Goal: Task Accomplishment & Management: Complete application form

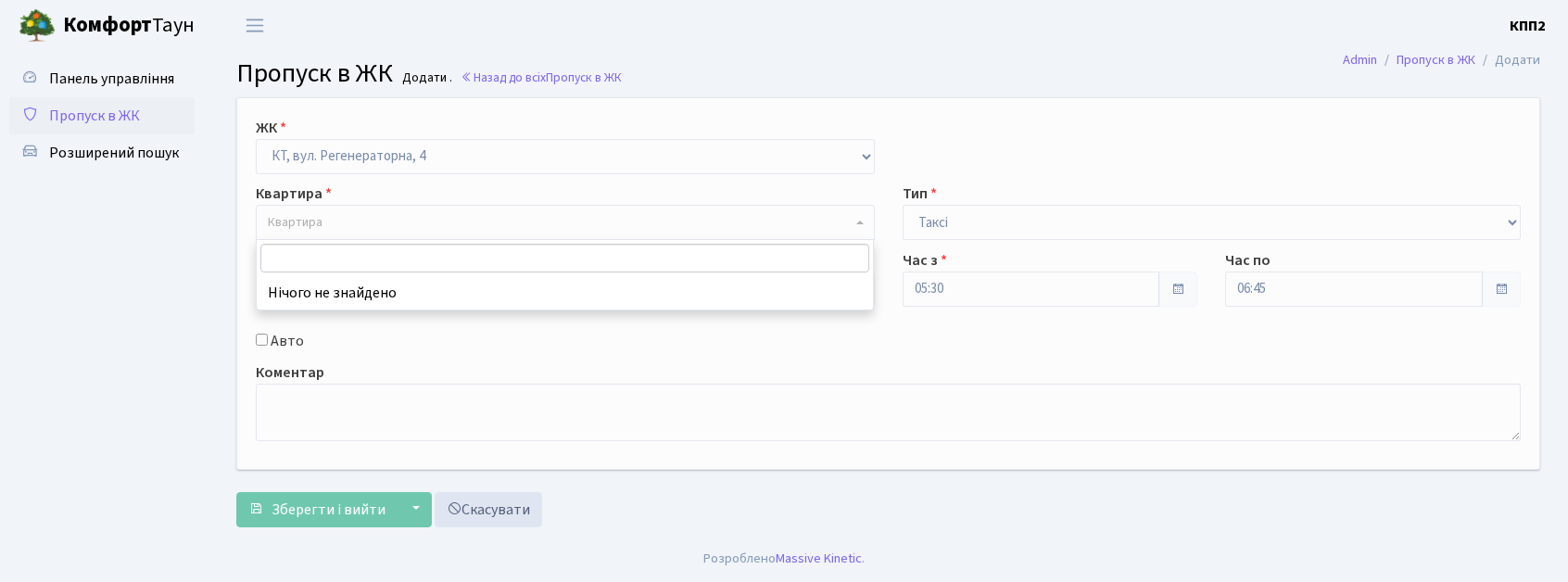
select select "271"
select select "2"
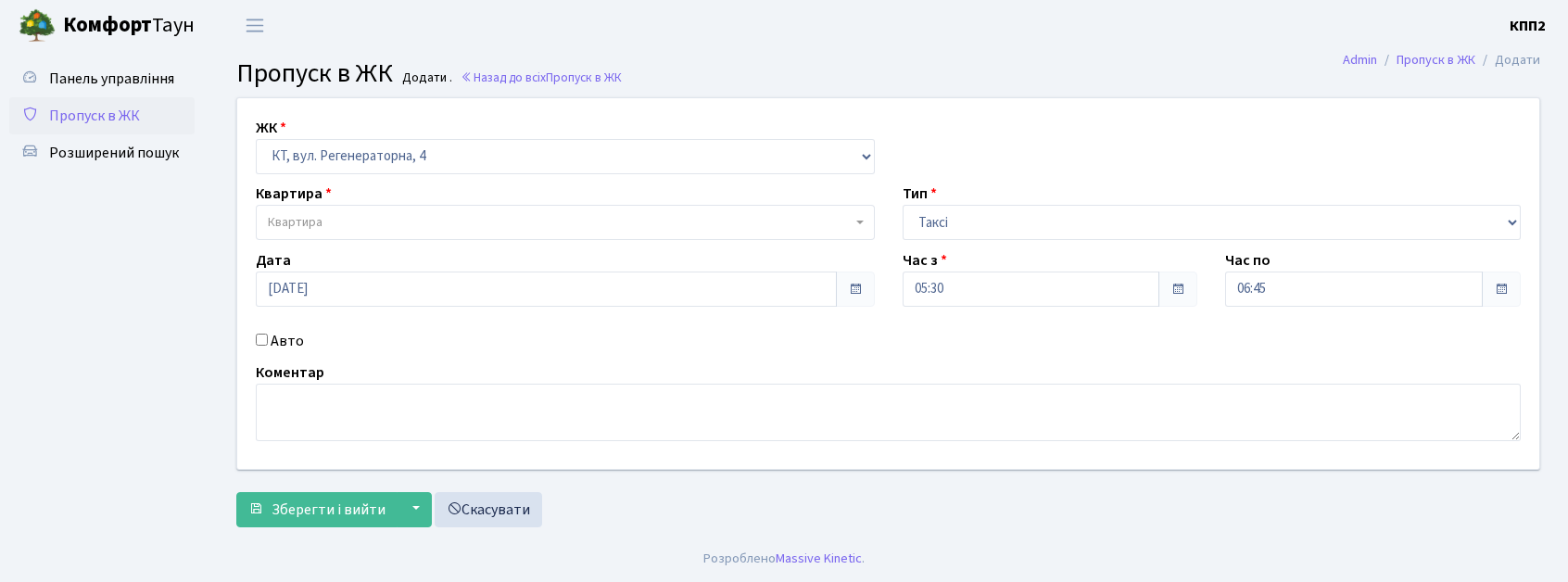
click at [201, 82] on div "Панель управління Пропуск в ЖК Розширений пошук" at bounding box center [104, 293] width 208 height 485
click at [57, 87] on span "Панель управління" at bounding box center [111, 79] width 125 height 21
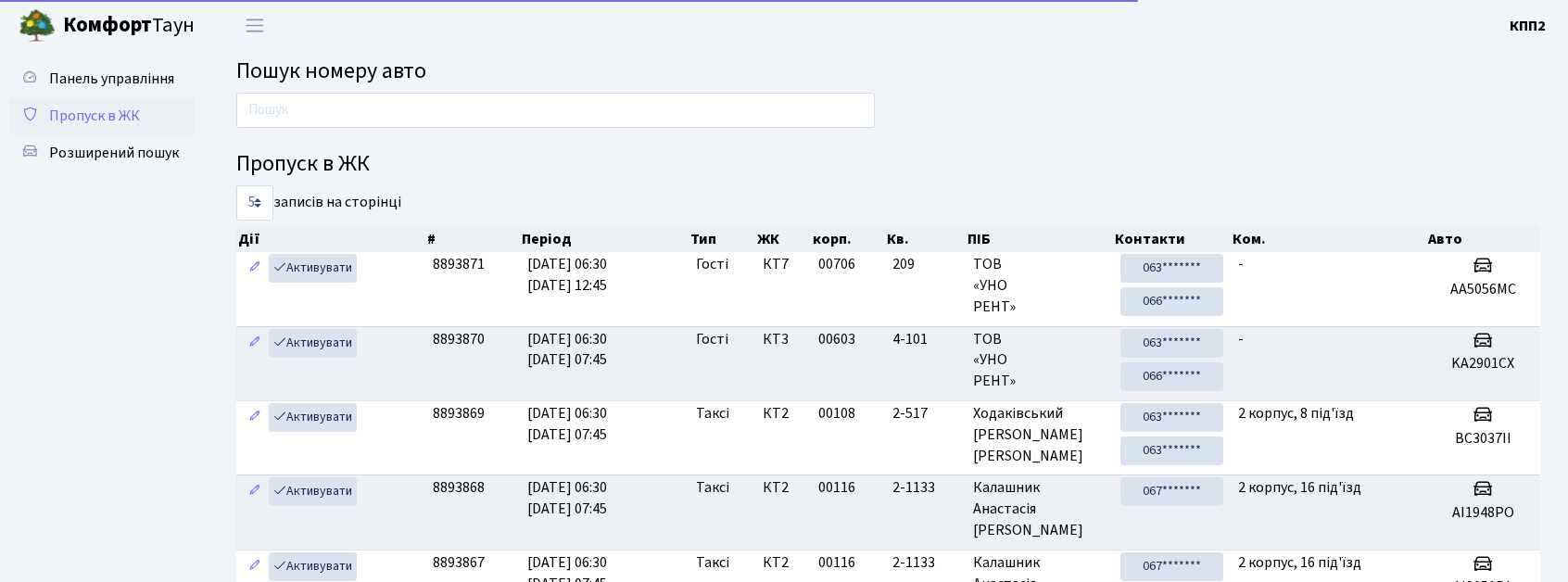
click at [115, 105] on span "Пропуск в ЖК" at bounding box center [94, 115] width 90 height 21
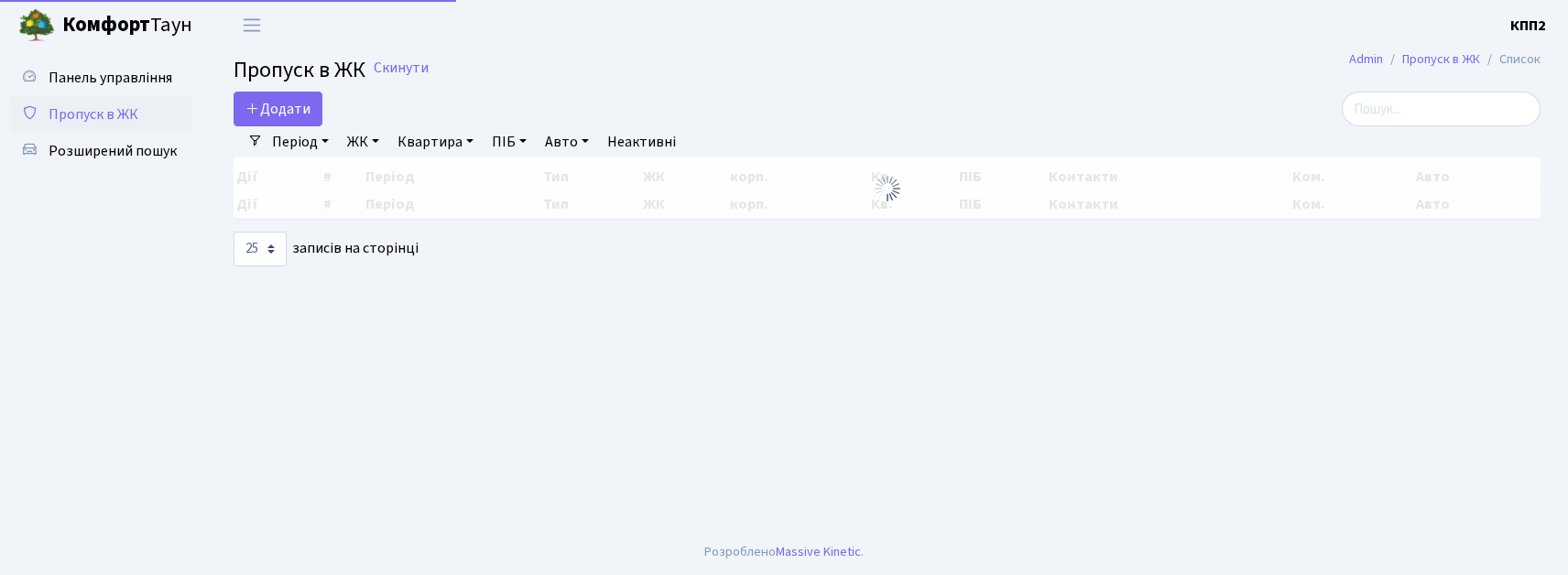
select select "25"
drag, startPoint x: 1546, startPoint y: 104, endPoint x: 1380, endPoint y: 121, distance: 166.9
click at [1403, 121] on div "Додати Фільтри Період 18.08.2025 - 18.08.2025 ЖК - КТ, вул. Регенераторна, 4 КТ…" at bounding box center [887, 179] width 1362 height 175
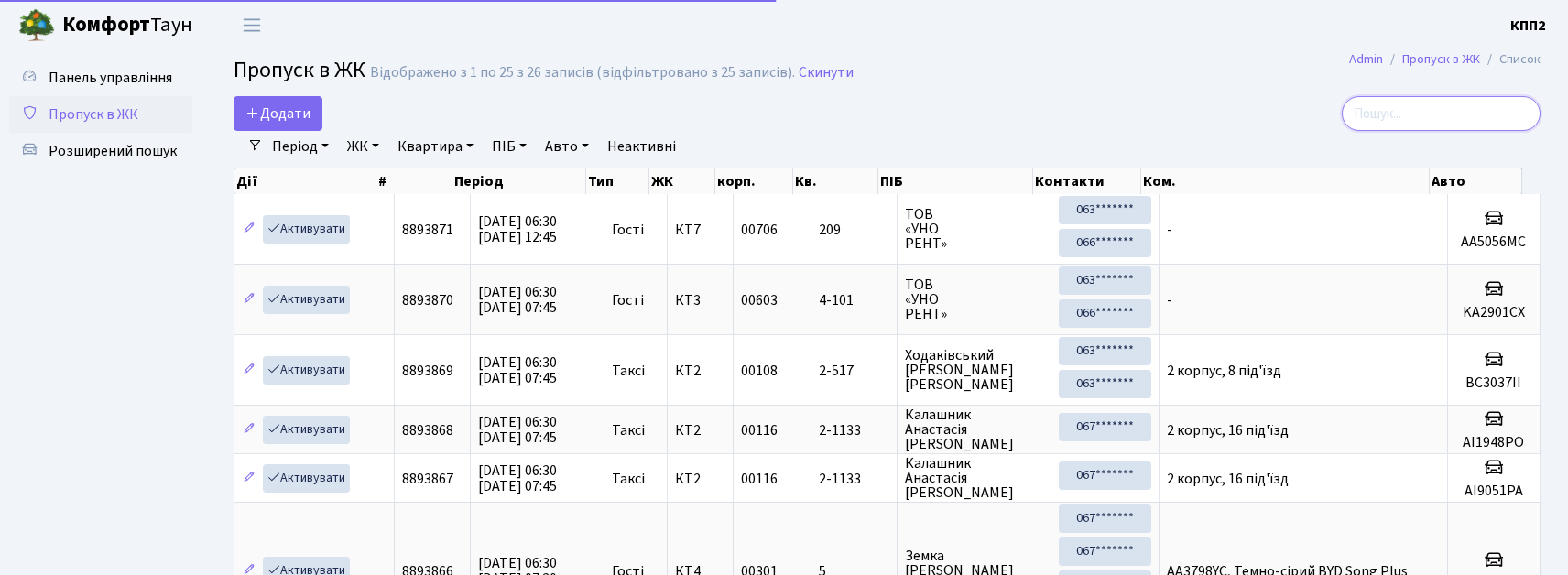
click at [1380, 121] on input "search" at bounding box center [1441, 114] width 199 height 35
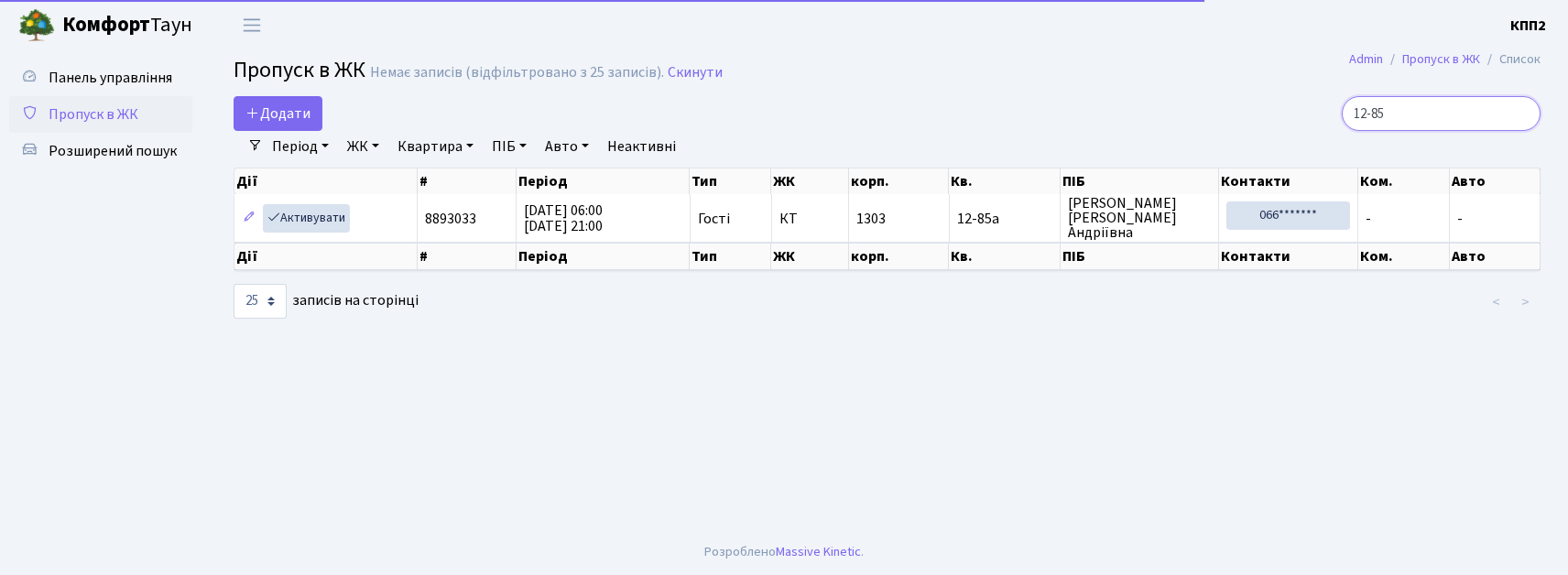
type input "12-85"
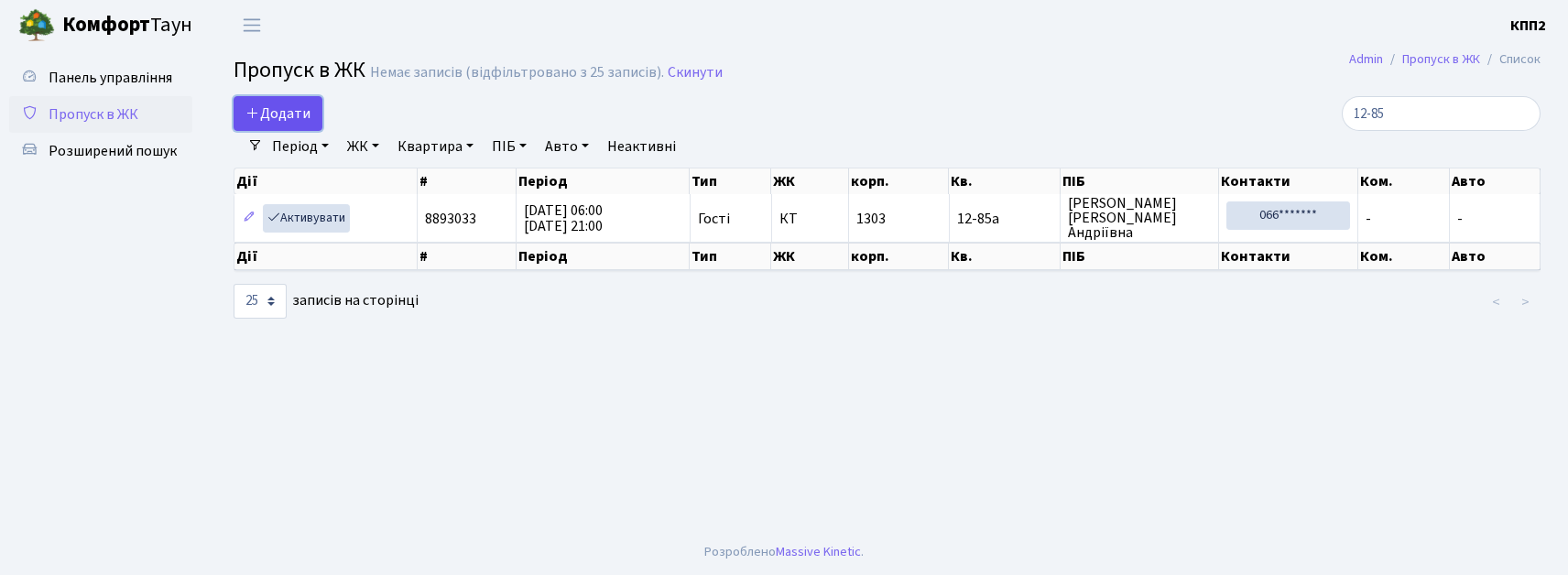
click at [264, 97] on link "Додати" at bounding box center [277, 114] width 88 height 35
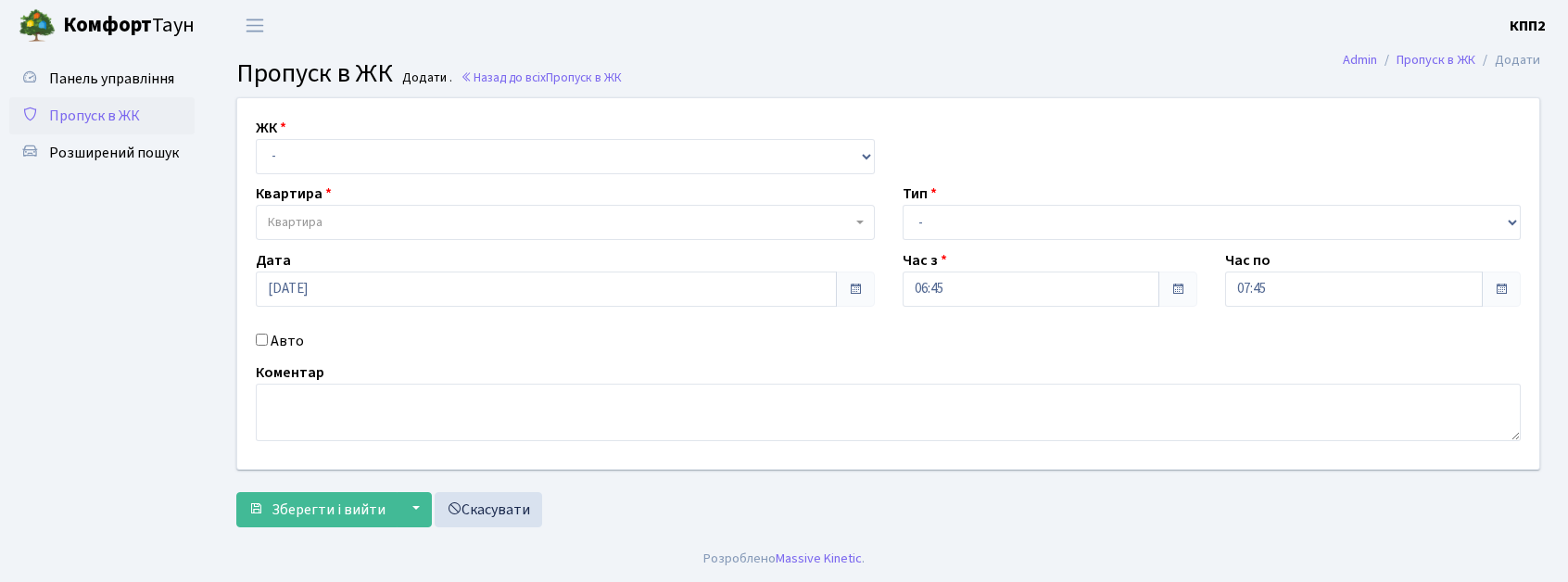
click at [305, 143] on select "- КТ, вул. Регенераторна, 4 КТ2, просп. [STREET_ADDRESS] [STREET_ADDRESS] [PERS…" at bounding box center [565, 156] width 619 height 35
select select "271"
click at [256, 139] on select "- КТ, вул. Регенераторна, 4 КТ2, просп. [STREET_ADDRESS] [STREET_ADDRESS] [PERS…" at bounding box center [565, 156] width 619 height 35
select select
click at [969, 223] on select "- Доставка Таксі Гості Сервіс" at bounding box center [1212, 222] width 619 height 35
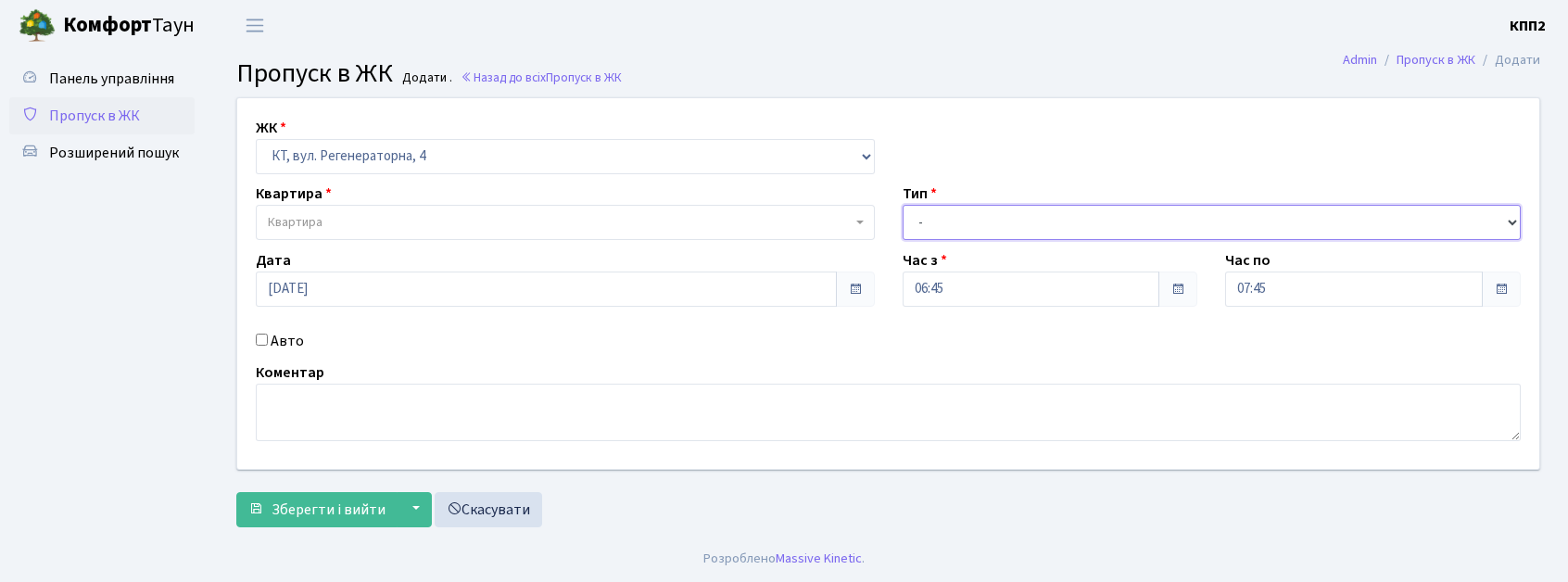
select select "2"
click at [902, 204] on select "- Доставка Таксі Гості Сервіс" at bounding box center [1212, 222] width 619 height 35
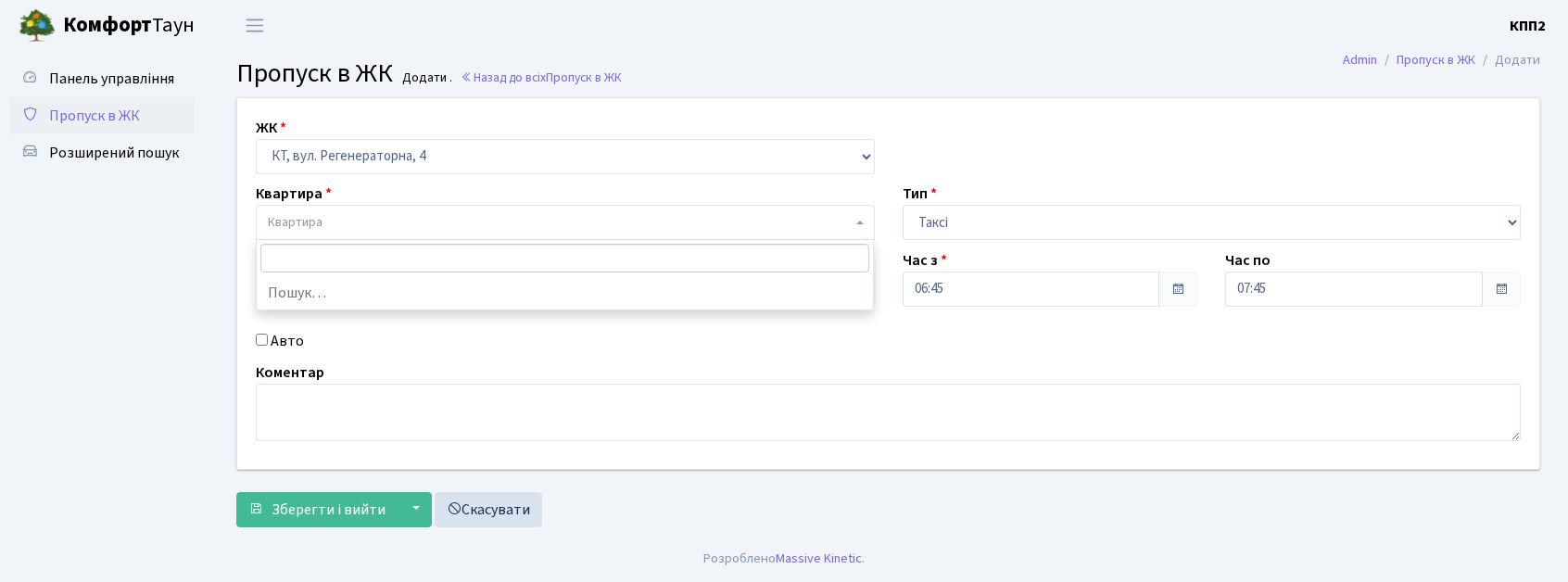
click at [402, 223] on span "Квартира" at bounding box center [559, 222] width 584 height 19
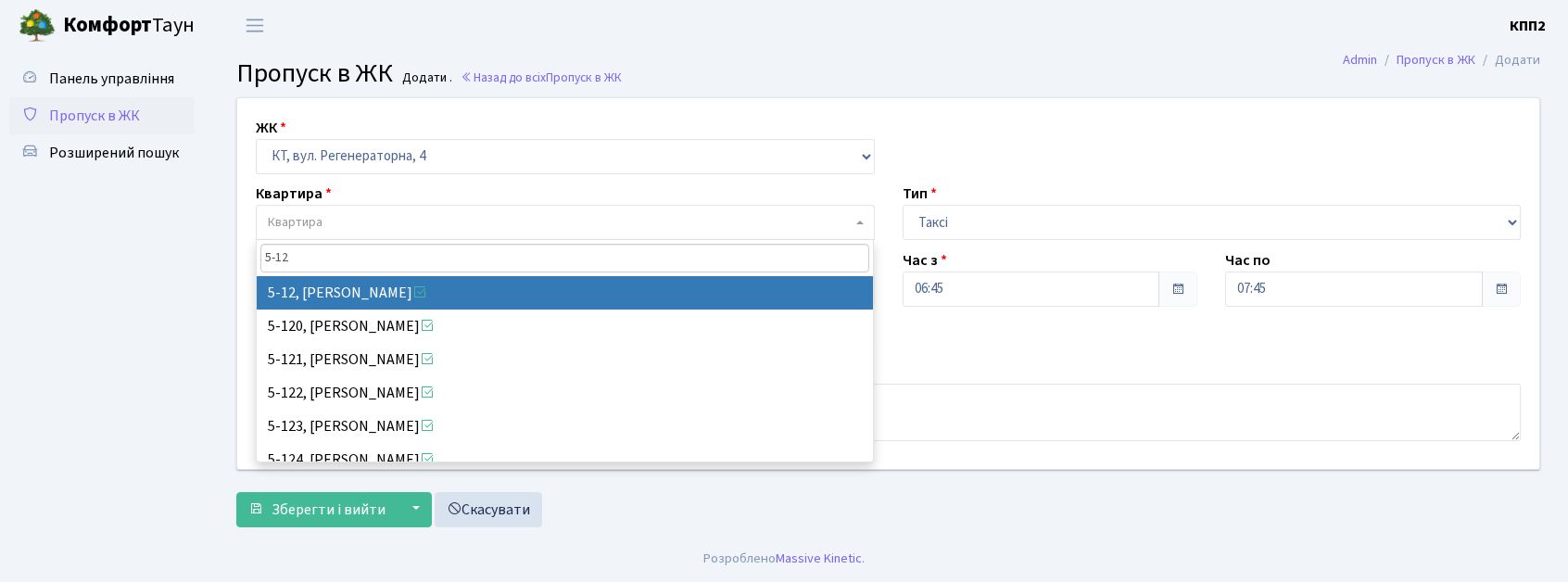
type input "5-12"
select select "2504"
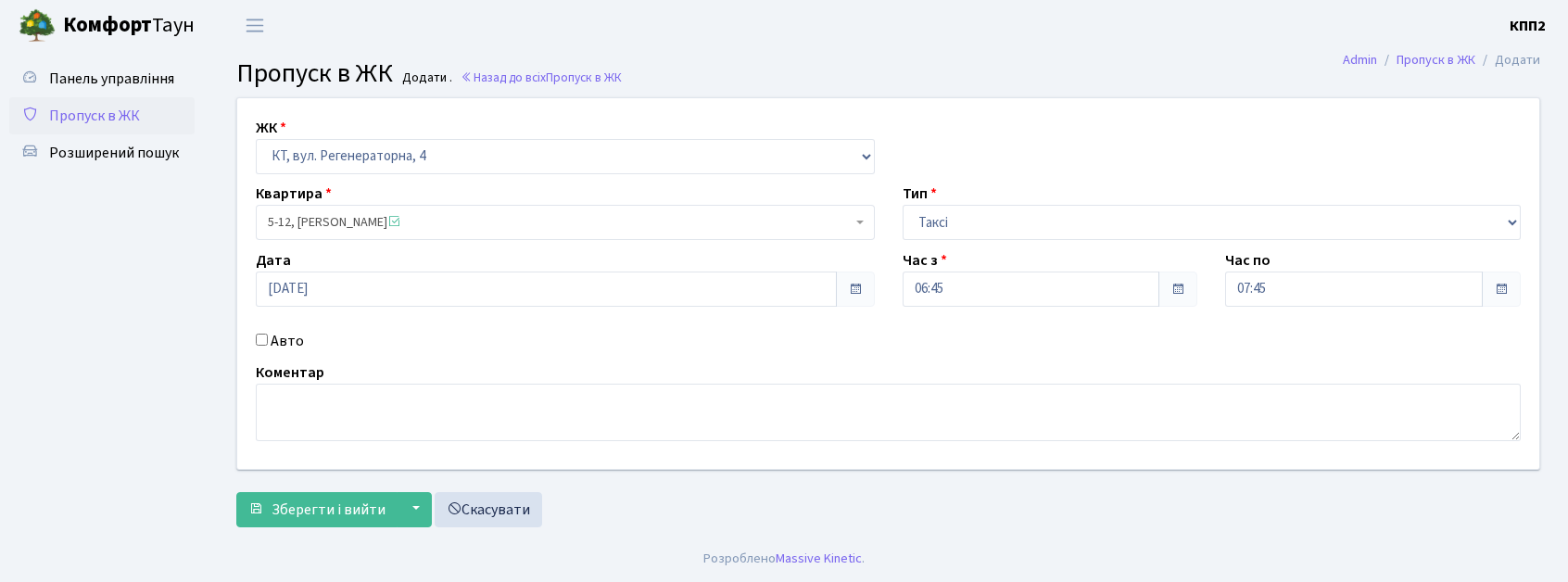
click at [261, 339] on input "Авто" at bounding box center [261, 339] width 12 height 12
checkbox input "true"
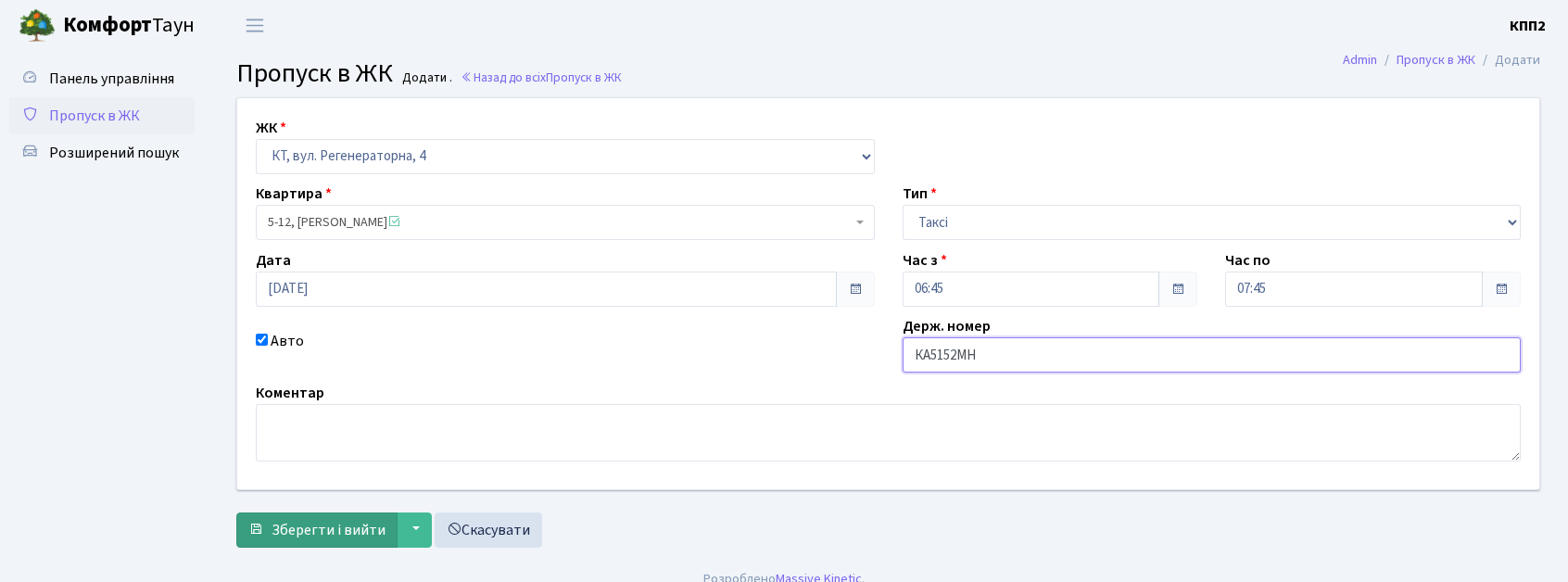
type input "КА5152МН"
click at [252, 526] on span "submit" at bounding box center [256, 529] width 15 height 15
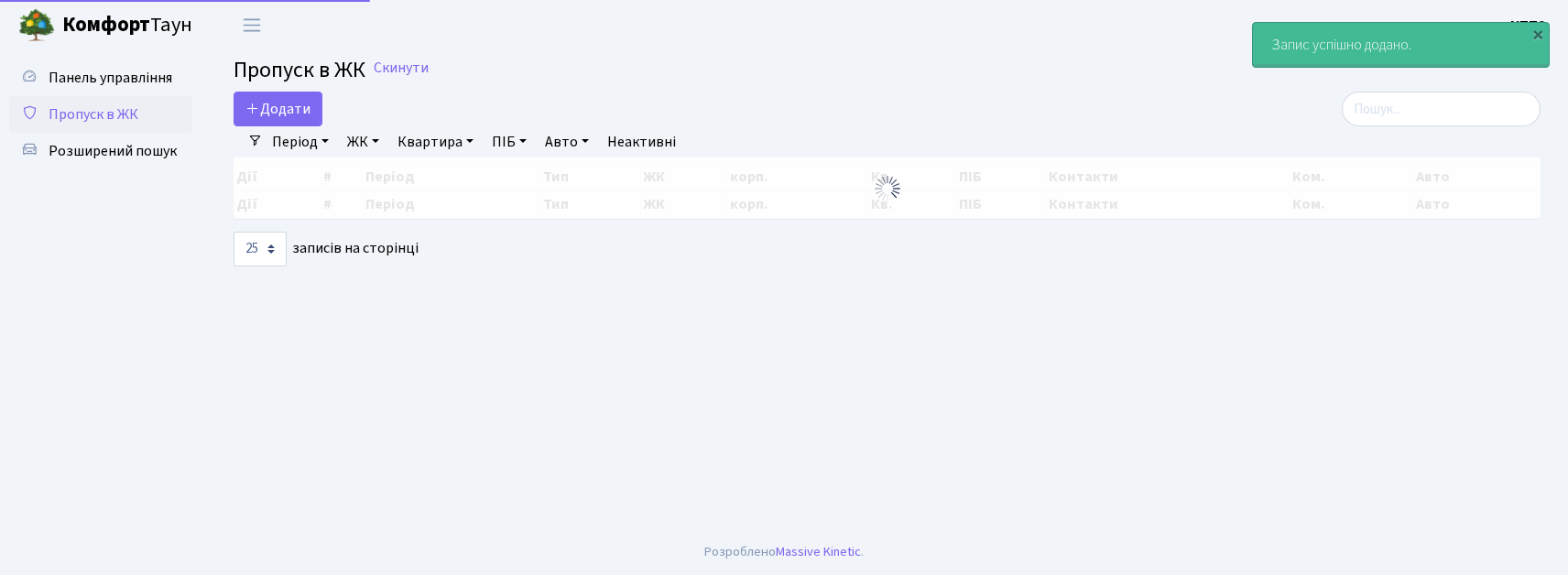
select select "25"
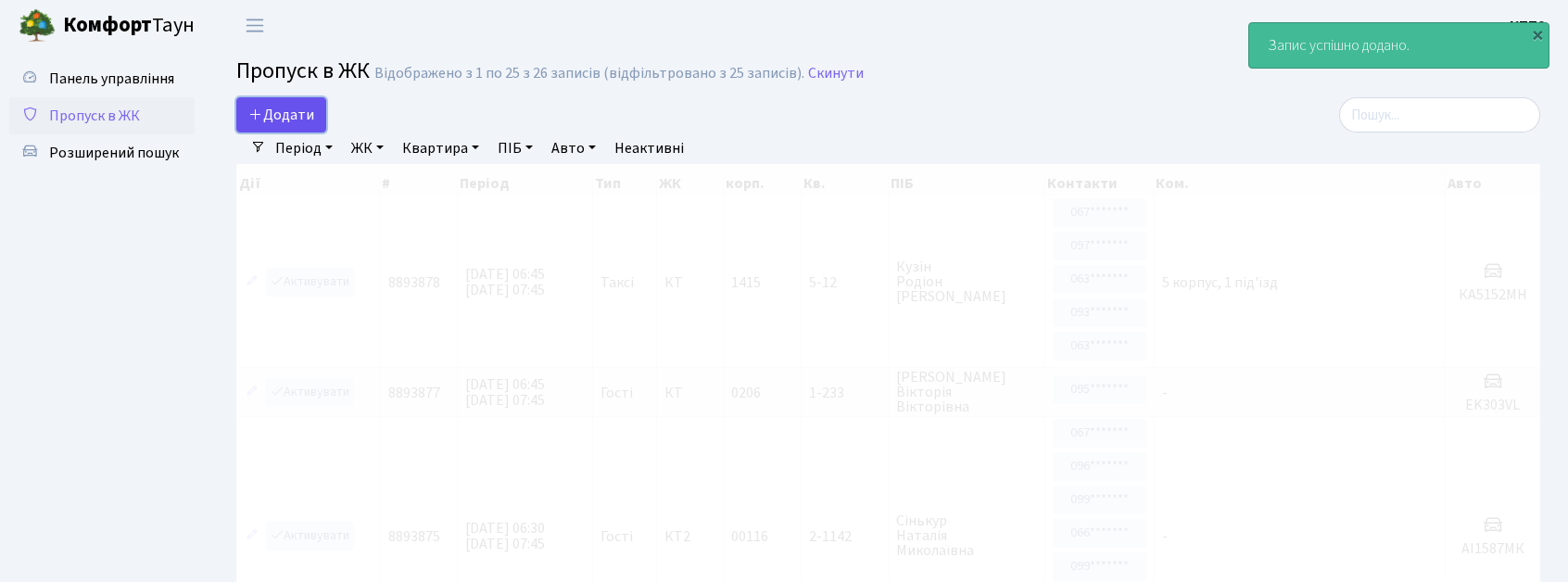
click at [301, 111] on span "Додати" at bounding box center [281, 115] width 66 height 21
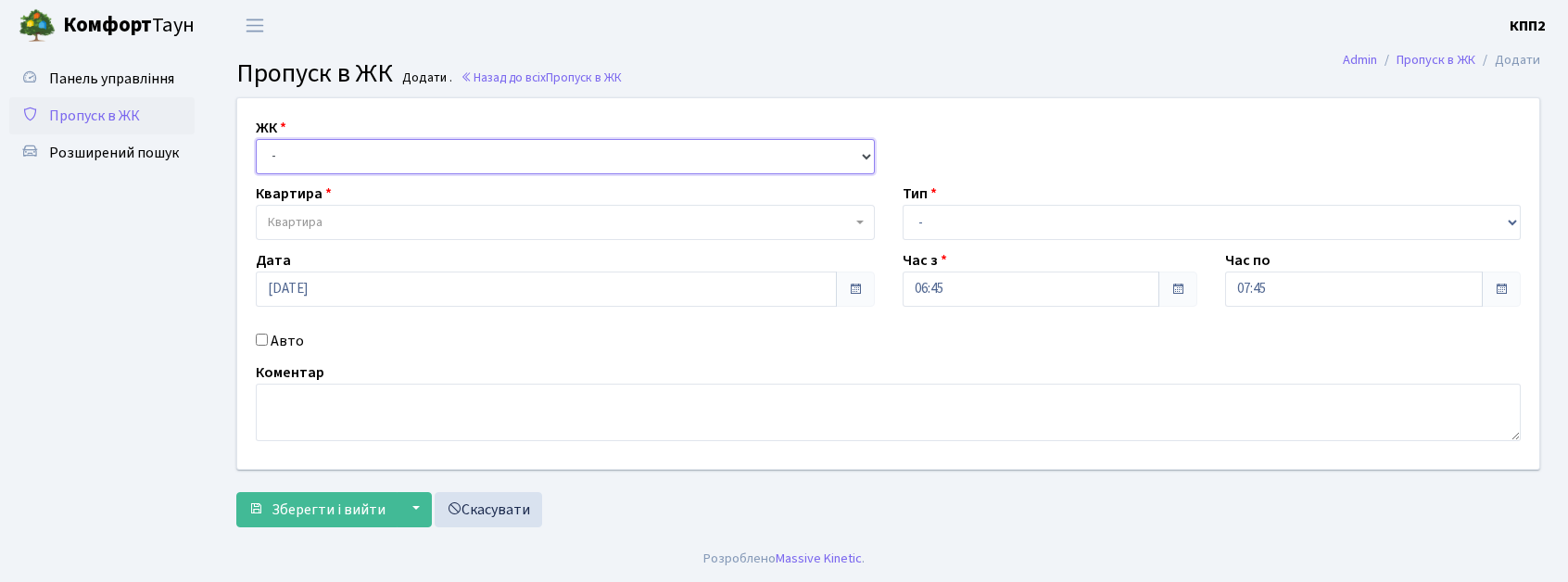
click at [330, 167] on select "- КТ, вул. Регенераторна, 4 КТ2, просп. [STREET_ADDRESS] [STREET_ADDRESS] [PERS…" at bounding box center [565, 156] width 619 height 35
select select "271"
click at [256, 139] on select "- КТ, вул. Регенераторна, 4 КТ2, просп. Соборності, 17 КТ3, вул. Березнева, 16 …" at bounding box center [565, 156] width 619 height 35
select select
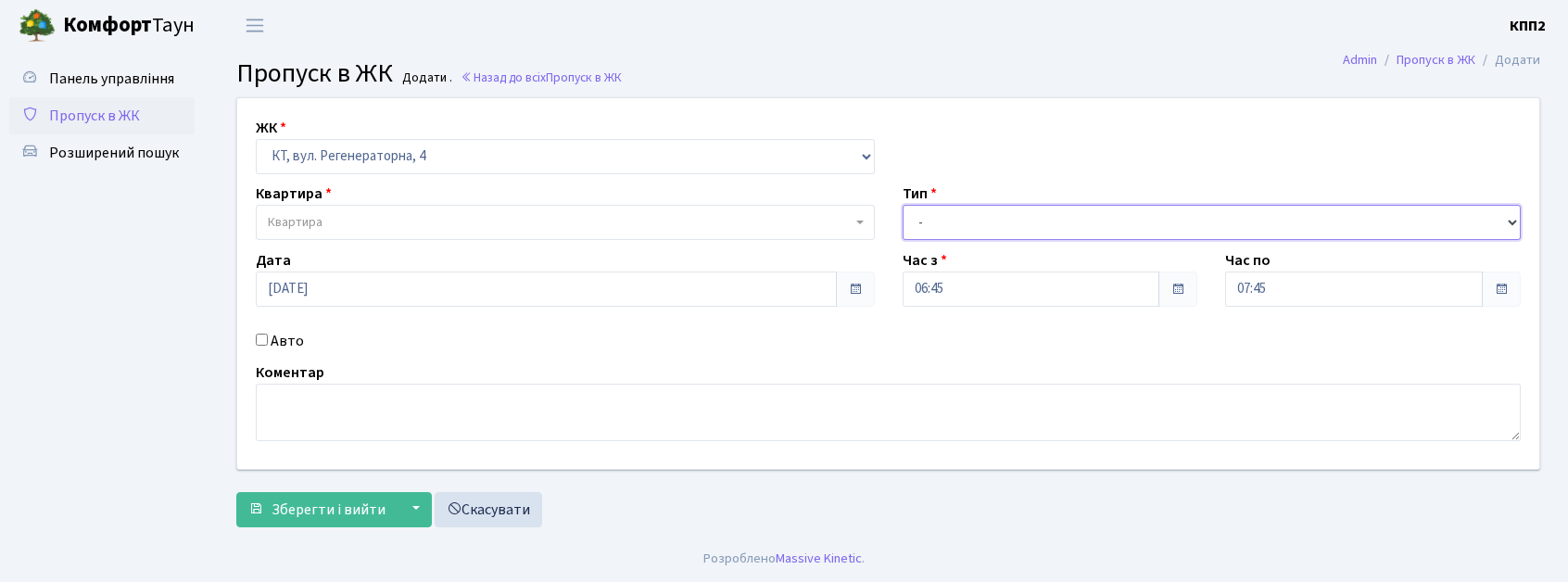
click at [1009, 231] on select "- Доставка Таксі Гості Сервіс" at bounding box center [1212, 222] width 619 height 35
select select "2"
click at [902, 204] on select "- Доставка Таксі Гості Сервіс" at bounding box center [1212, 222] width 619 height 35
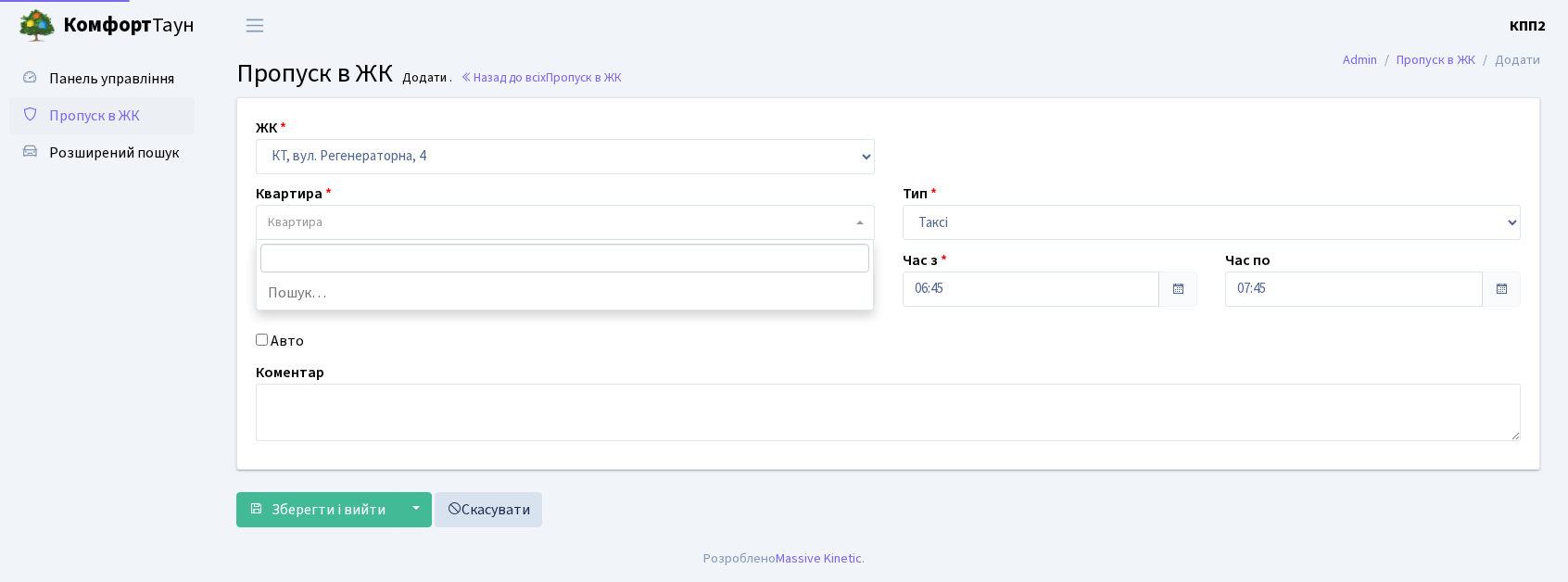
click at [510, 230] on span "Квартира" at bounding box center [559, 222] width 584 height 19
click at [132, 76] on span "Панель управління" at bounding box center [111, 79] width 125 height 21
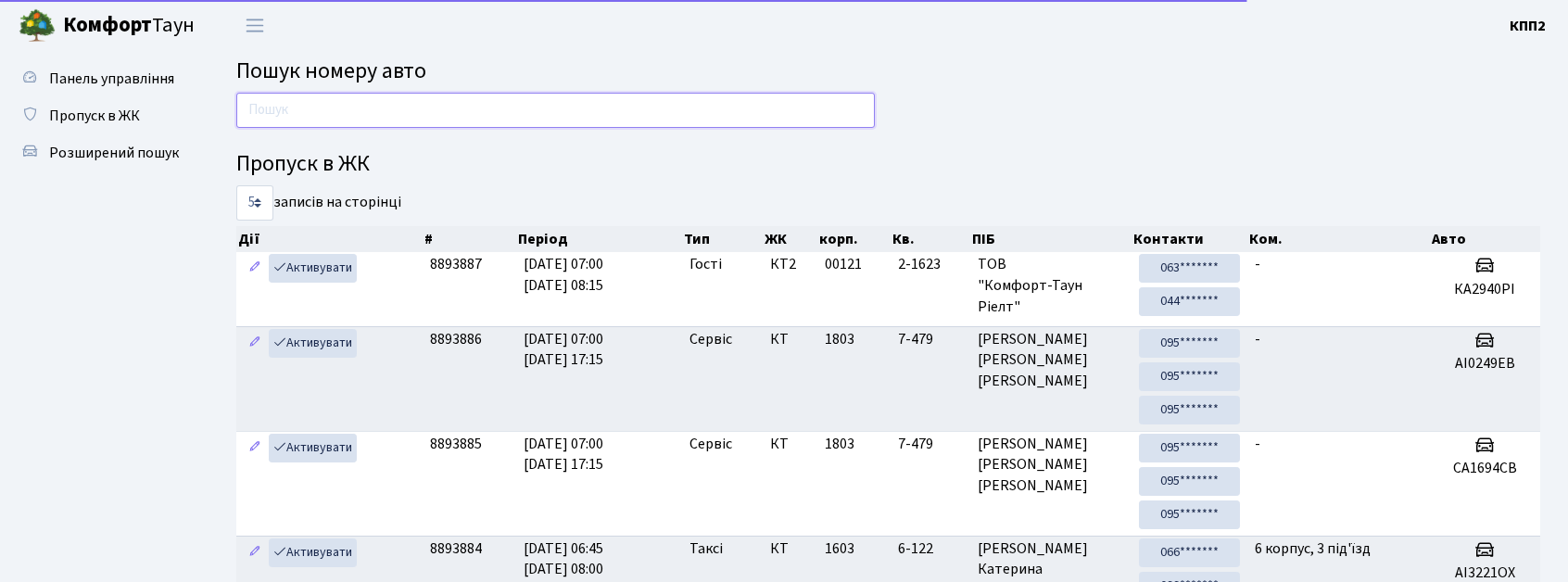
click at [319, 116] on input "text" at bounding box center [555, 110] width 639 height 35
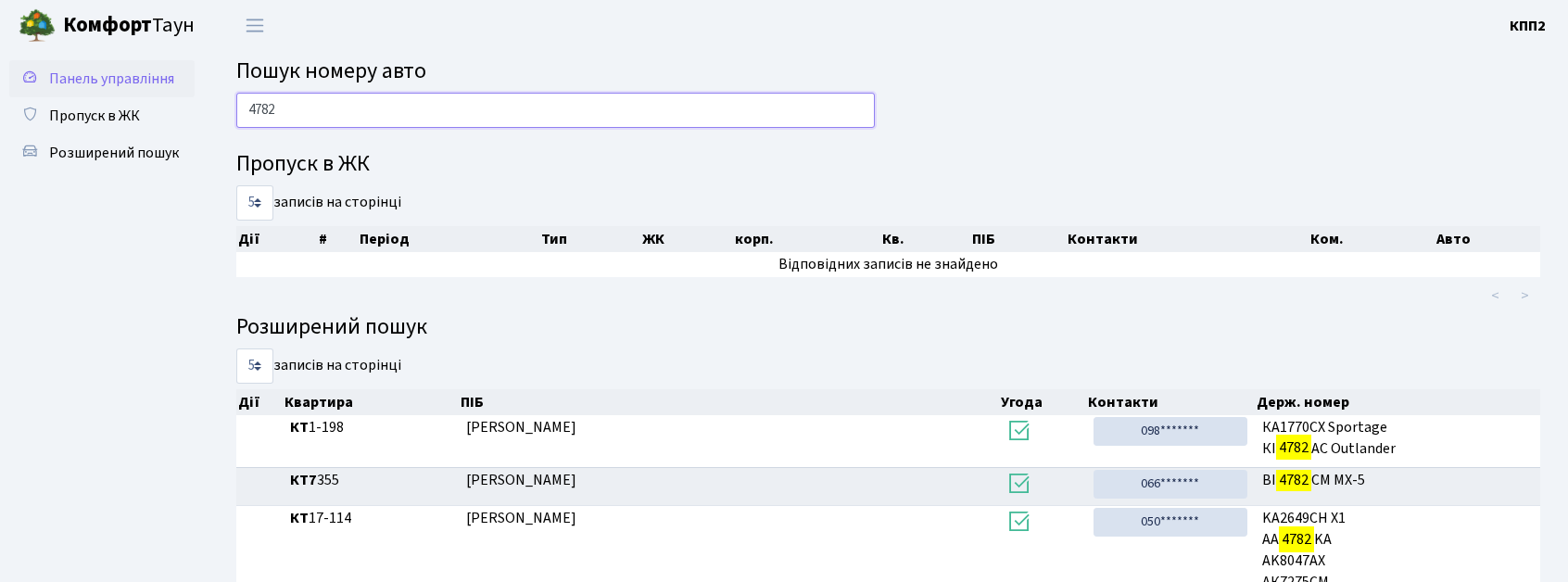
type input "4782"
click at [116, 92] on link "Панель управління" at bounding box center [101, 79] width 186 height 37
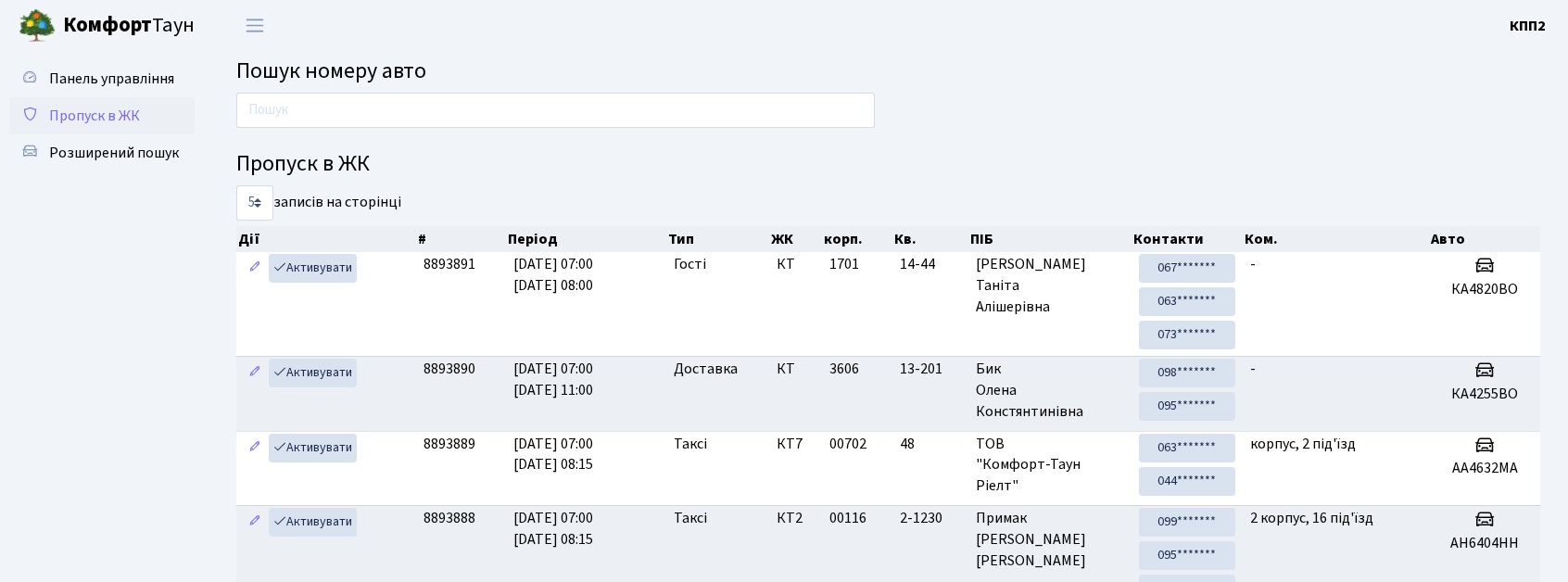
click at [180, 120] on link "Пропуск в ЖК" at bounding box center [101, 116] width 186 height 37
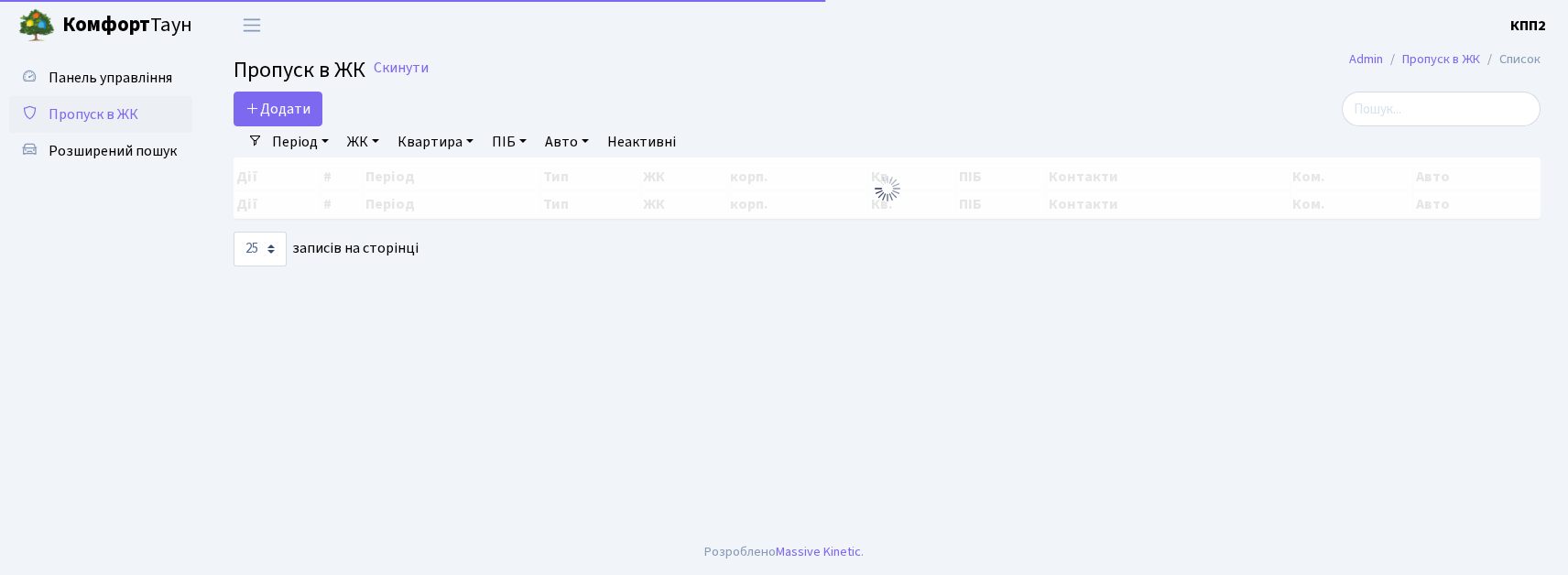
select select "25"
click at [290, 107] on span "Додати" at bounding box center [278, 109] width 65 height 20
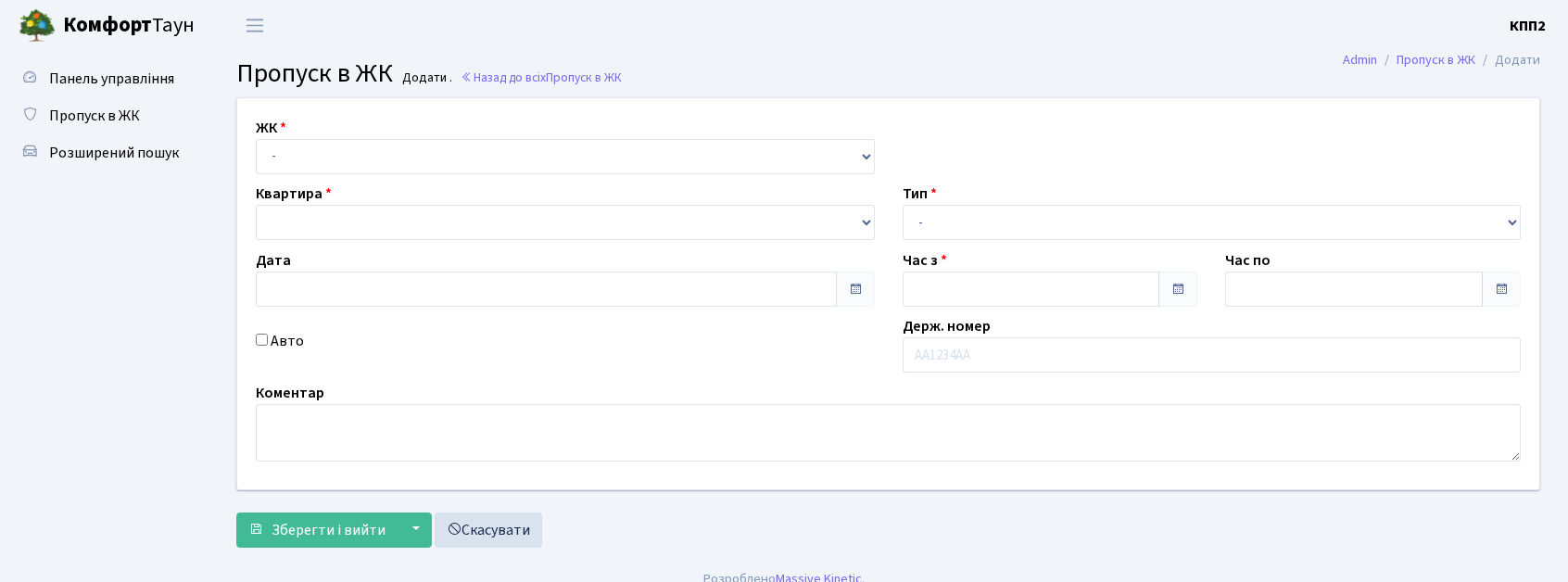
type input "[DATE]"
type input "07:00"
type input "08:00"
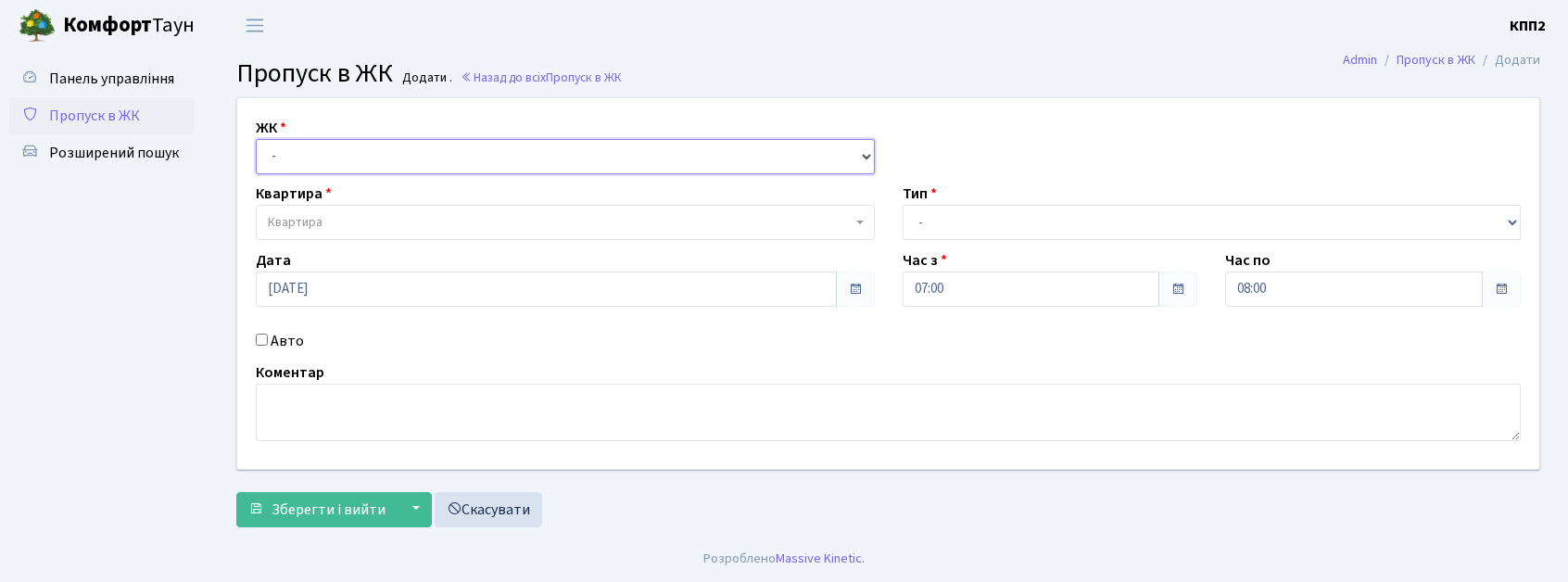
drag, startPoint x: 299, startPoint y: 148, endPoint x: 297, endPoint y: 170, distance: 22.1
click at [298, 167] on select "- КТ, вул. Регенераторна, 4 КТ2, просп. [STREET_ADDRESS] [STREET_ADDRESS] [PERS…" at bounding box center [565, 156] width 619 height 35
select select "271"
click at [256, 139] on select "- КТ, вул. Регенераторна, 4 КТ2, просп. [STREET_ADDRESS] [STREET_ADDRESS] [PERS…" at bounding box center [565, 156] width 619 height 35
select select
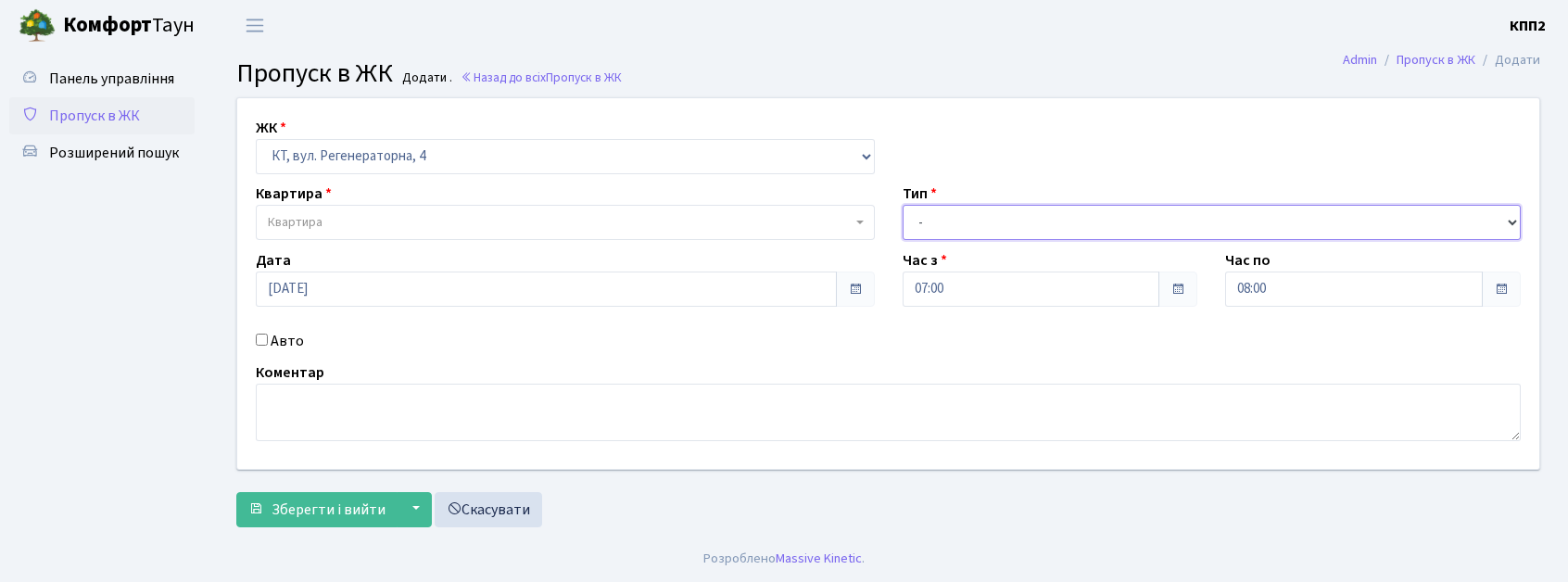
drag, startPoint x: 1107, startPoint y: 218, endPoint x: 1028, endPoint y: 228, distance: 79.6
click at [1082, 219] on select "- Доставка Таксі Гості Сервіс" at bounding box center [1212, 222] width 619 height 35
select select "2"
click at [902, 204] on select "- Доставка Таксі Гості Сервіс" at bounding box center [1212, 222] width 619 height 35
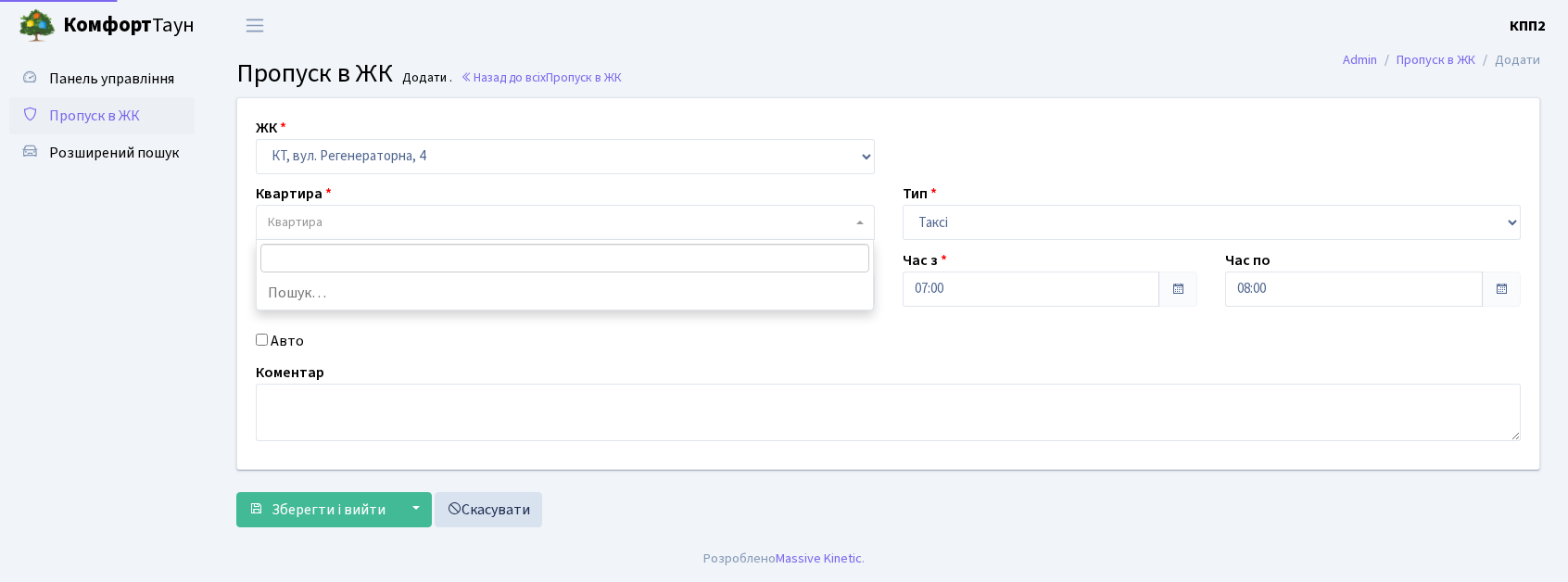
click at [415, 231] on span "Квартира" at bounding box center [559, 222] width 584 height 19
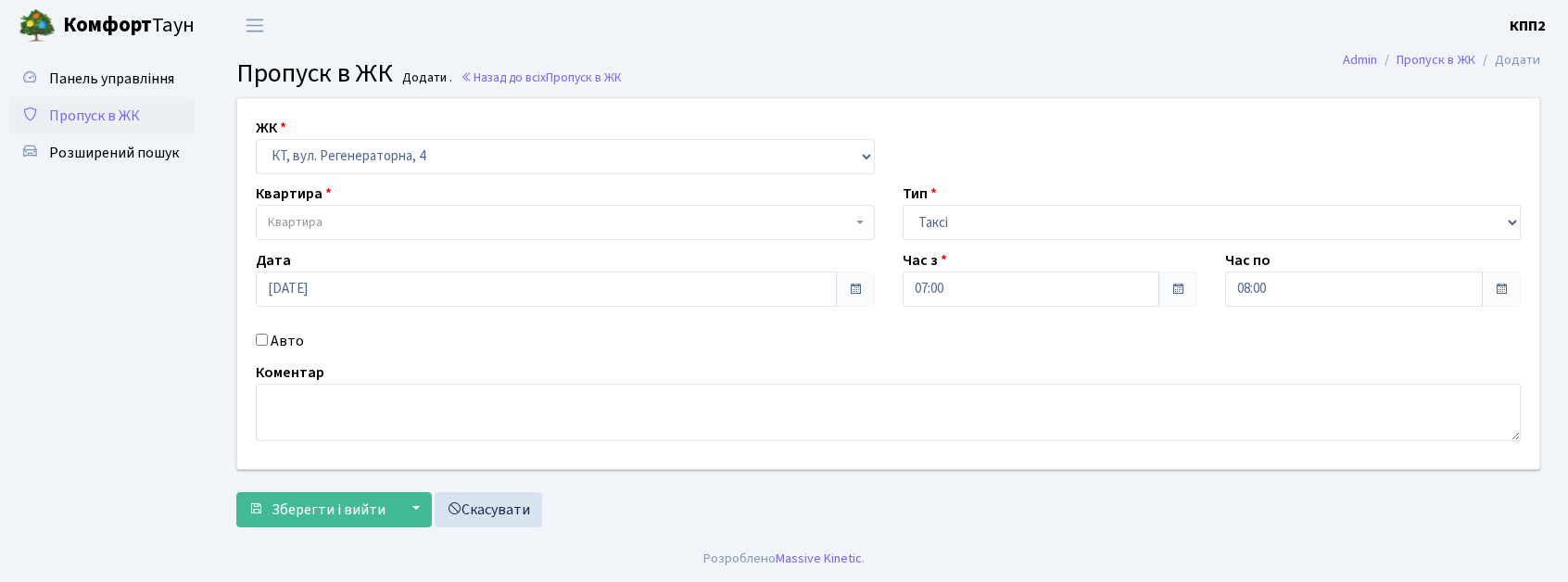
click at [76, 127] on link "Пропуск в ЖК" at bounding box center [101, 116] width 186 height 37
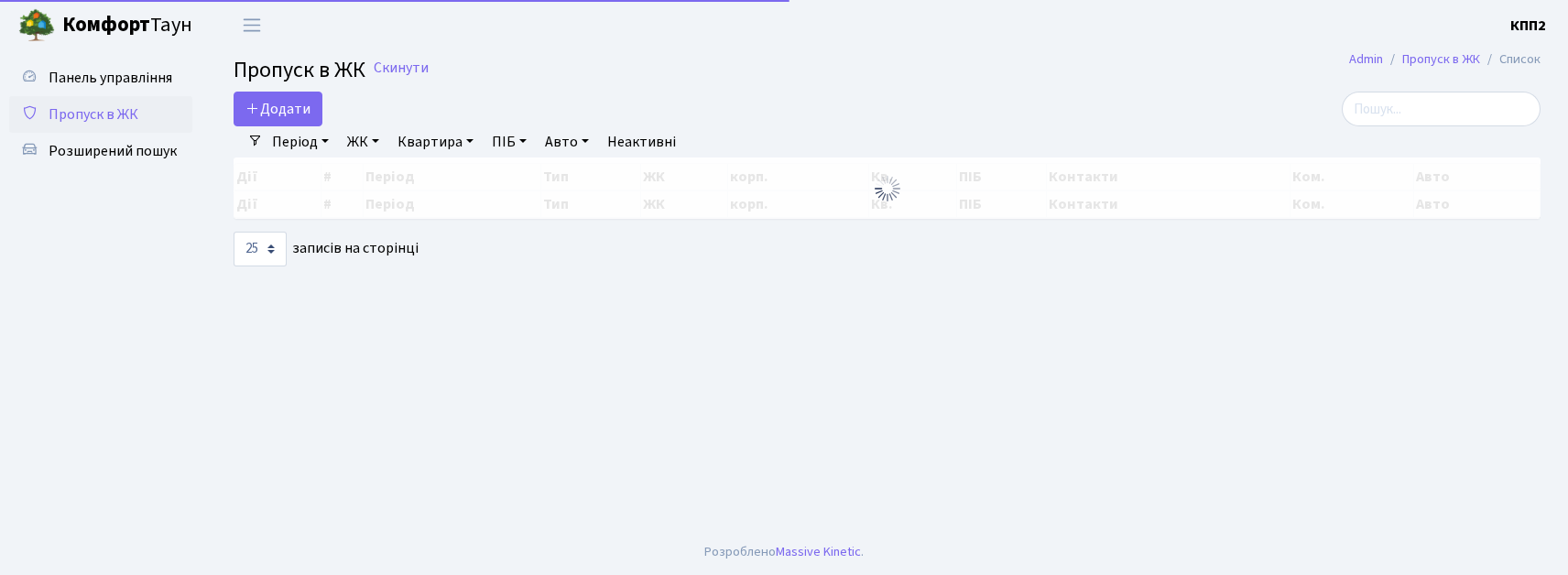
select select "25"
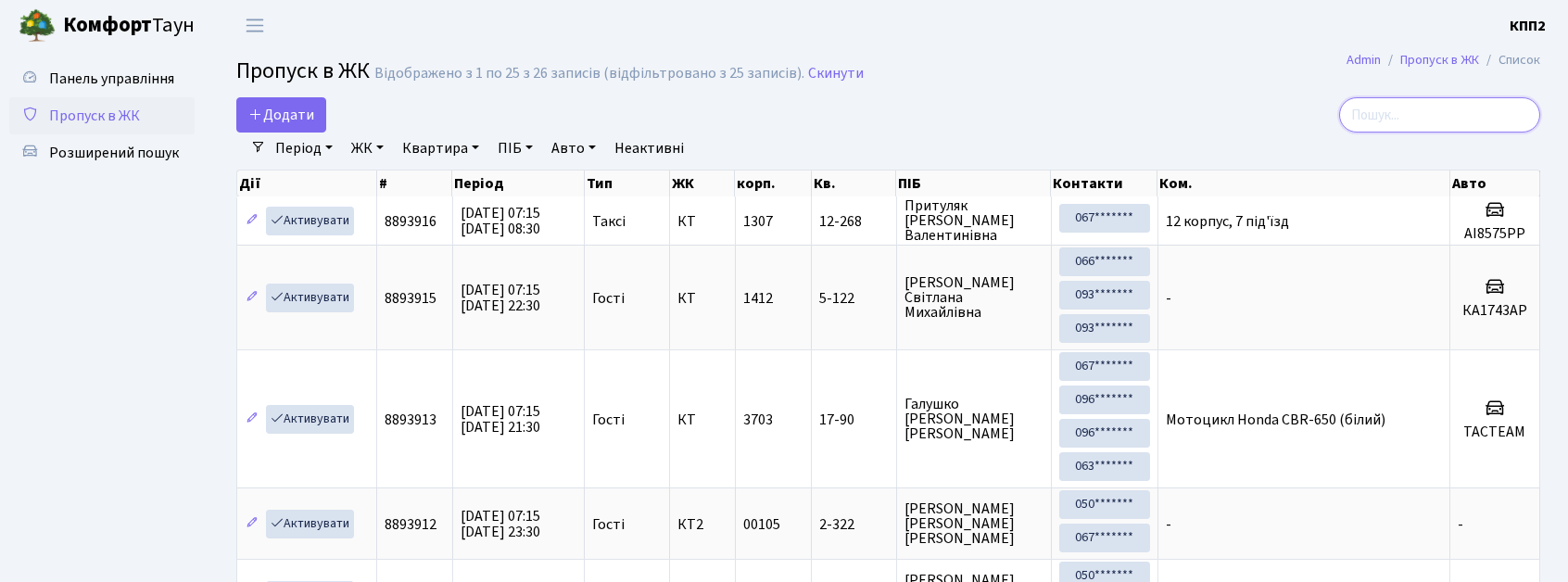
click at [1477, 119] on input "search" at bounding box center [1439, 115] width 202 height 35
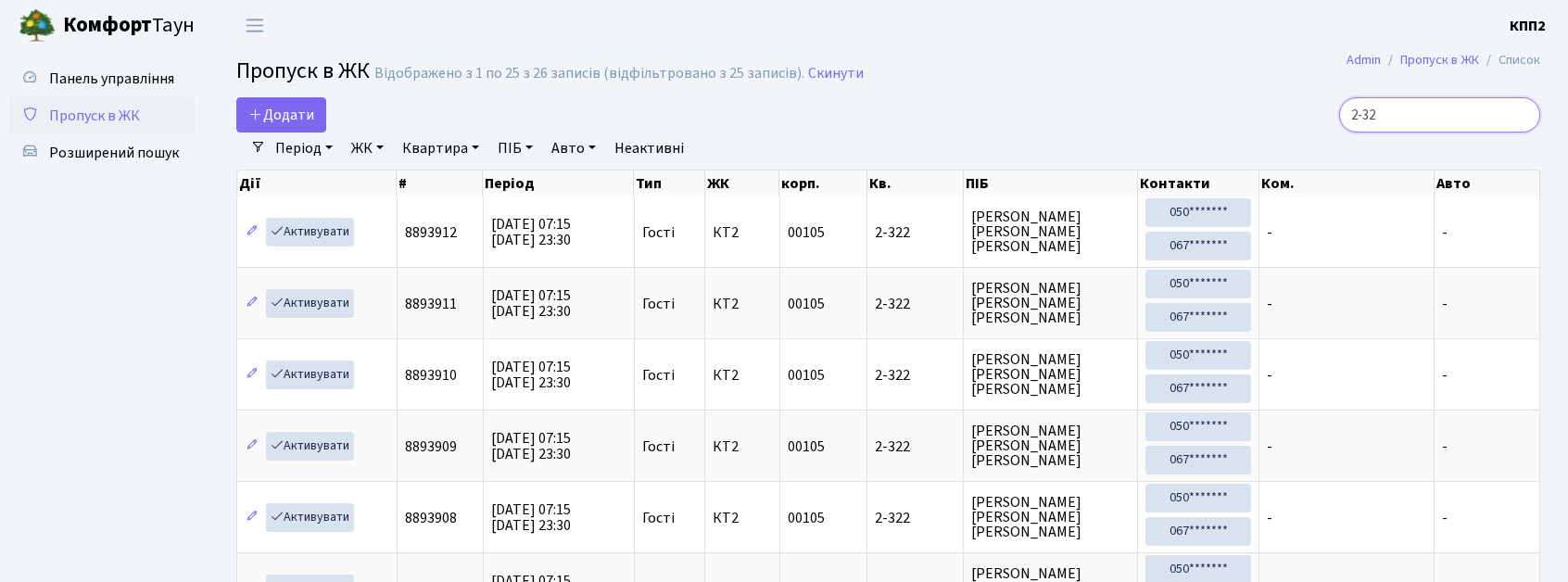
type input "2-322"
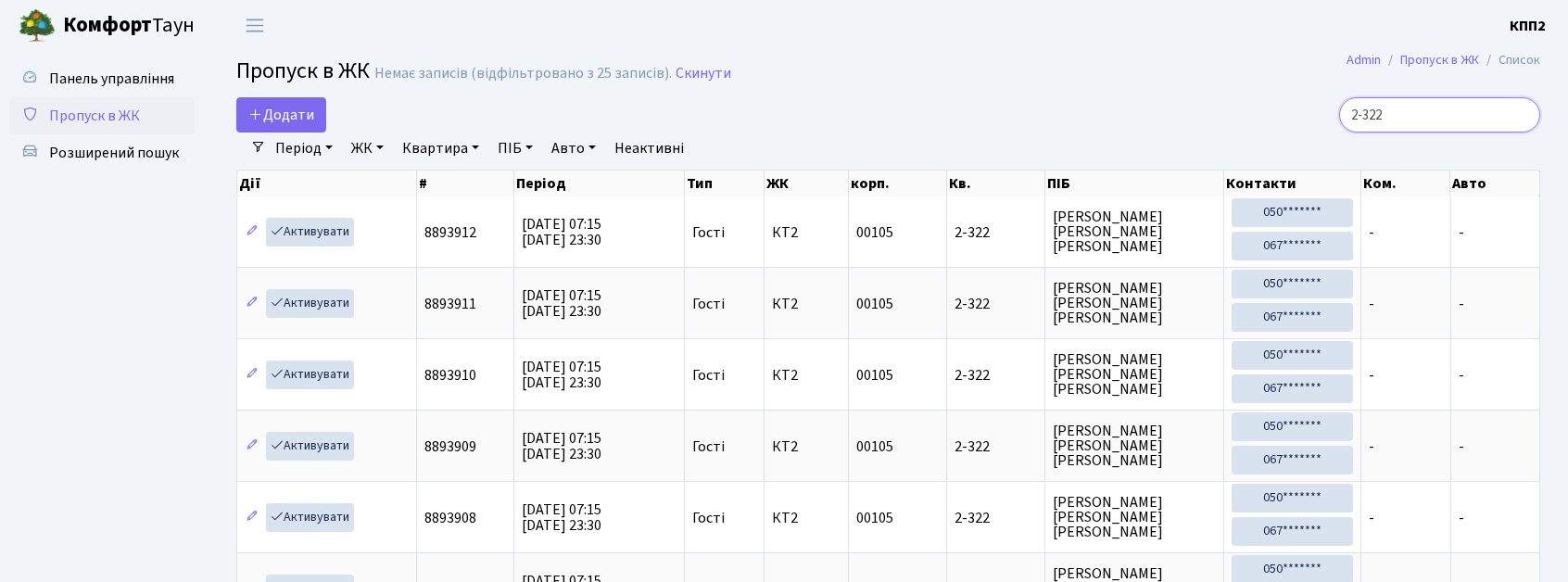
click at [1516, 115] on input "2-322" at bounding box center [1439, 115] width 202 height 35
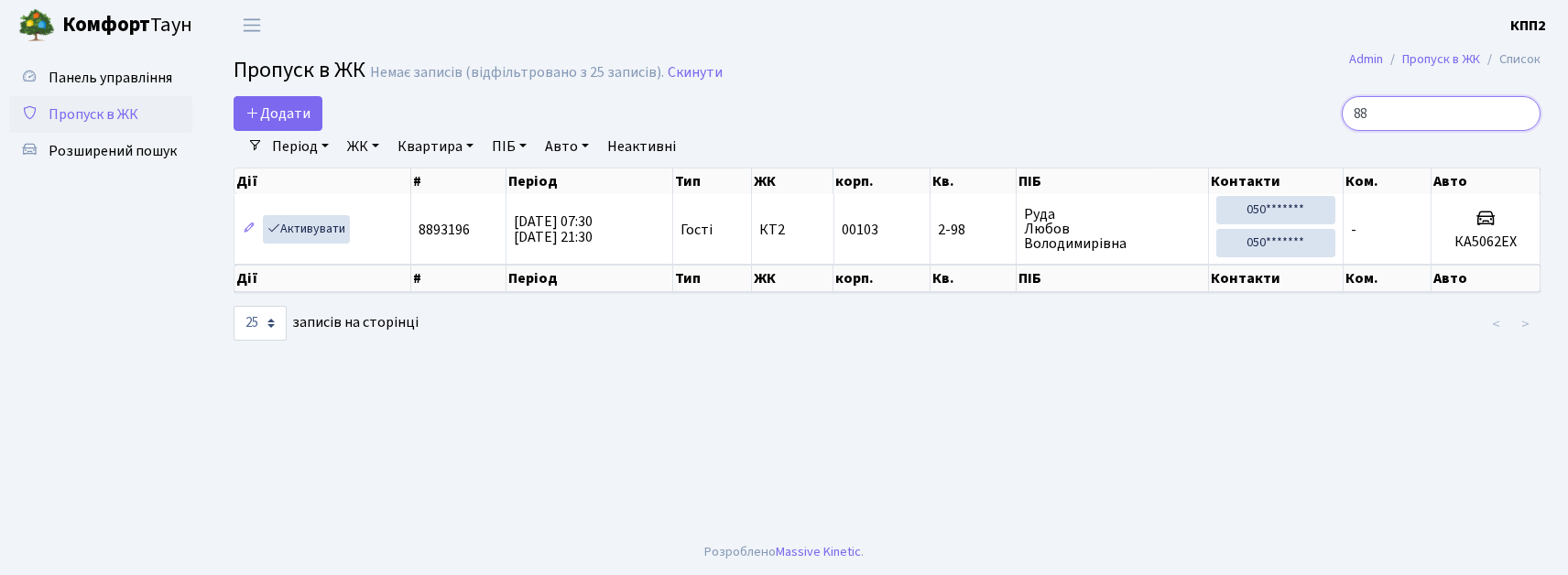
type input "8"
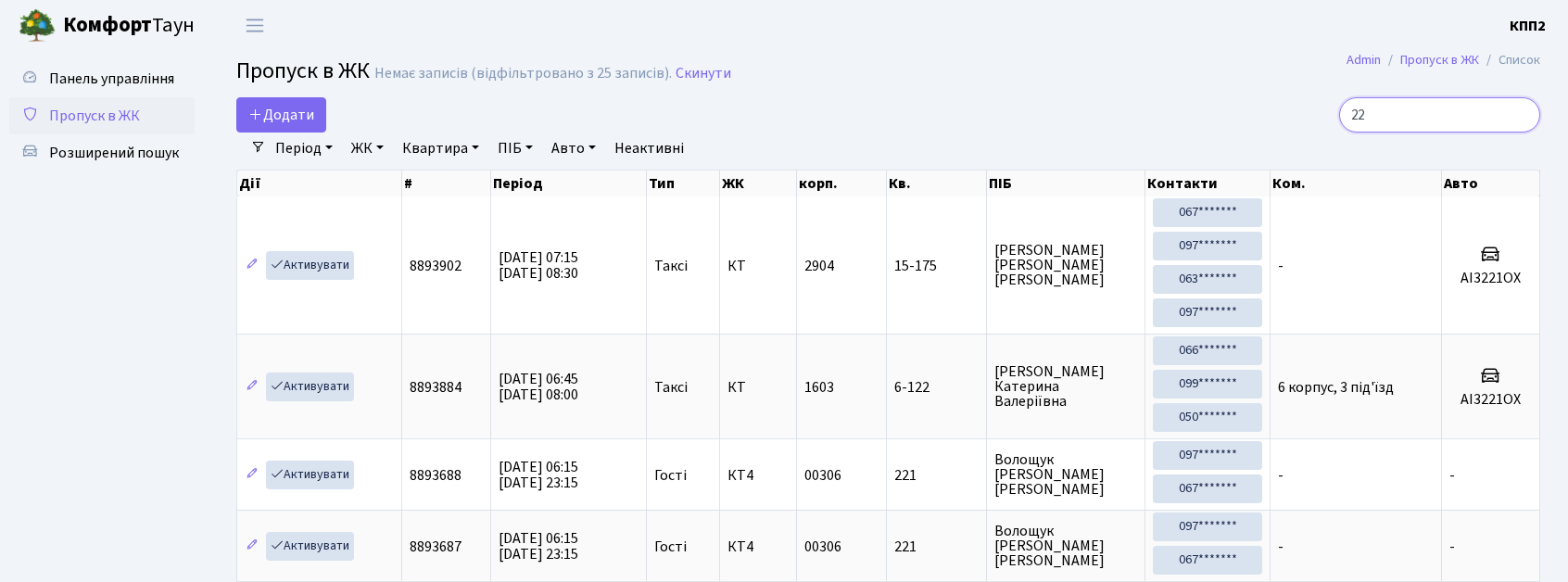
type input "2"
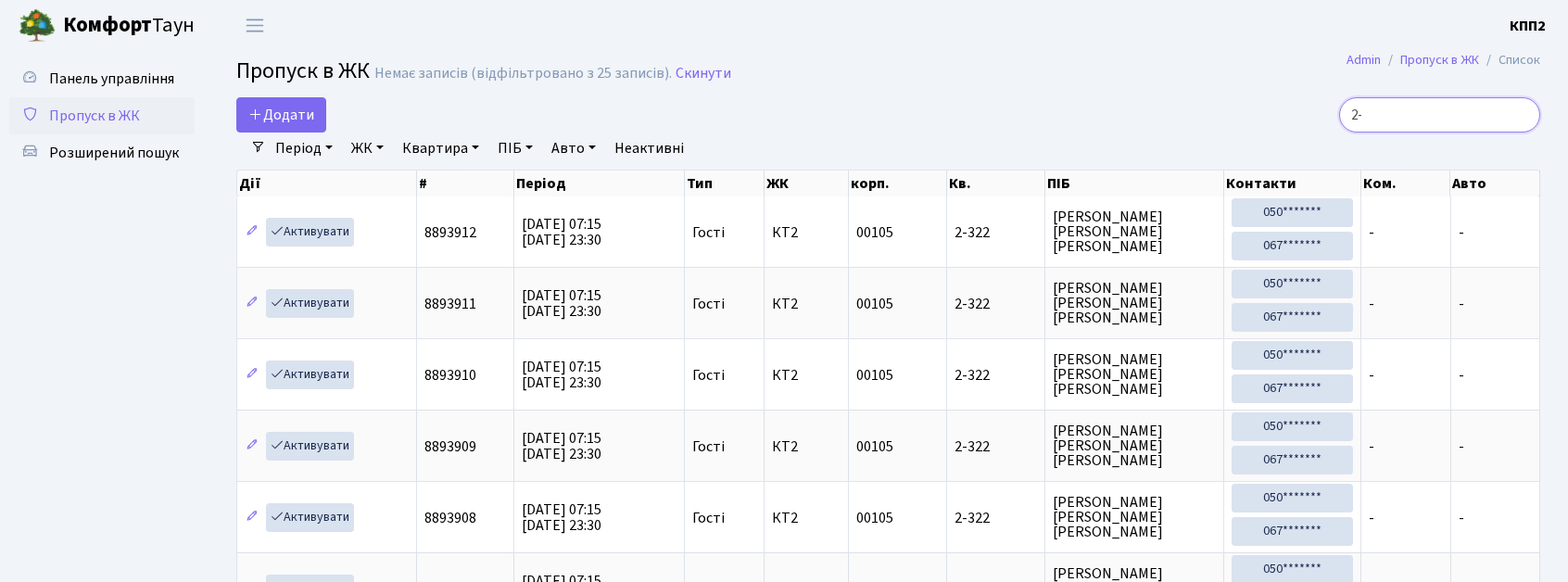
type input "2"
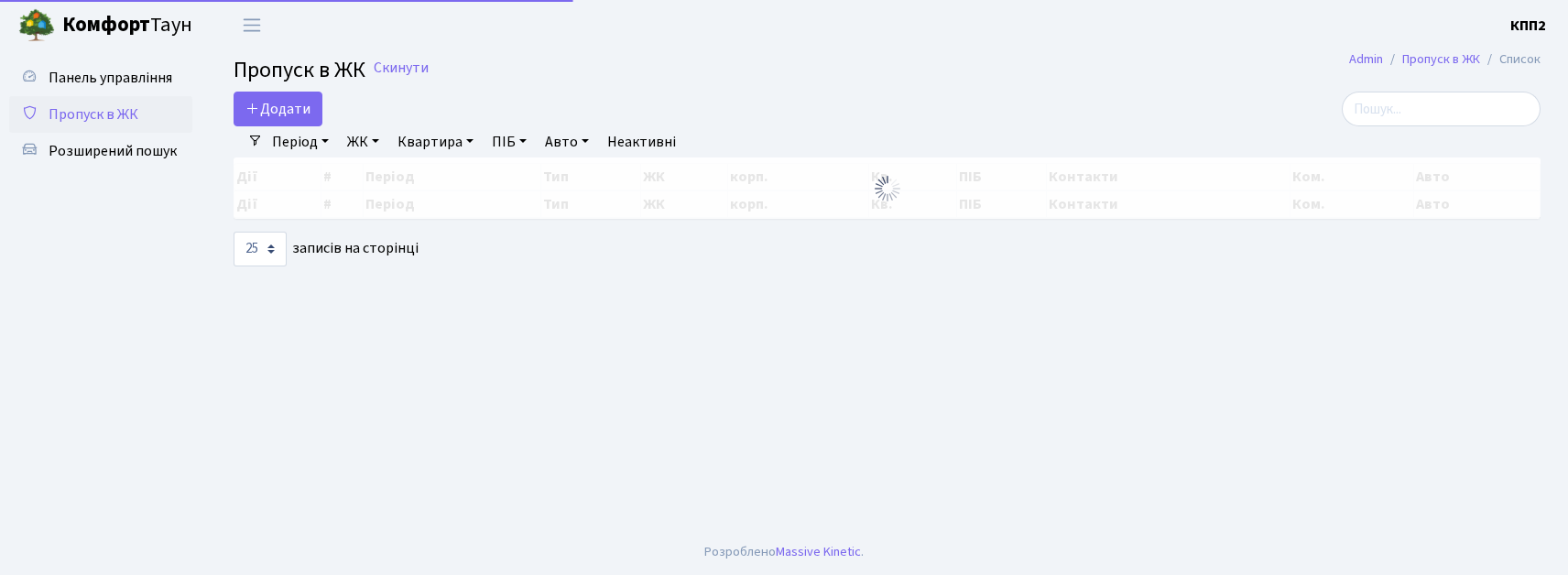
select select "25"
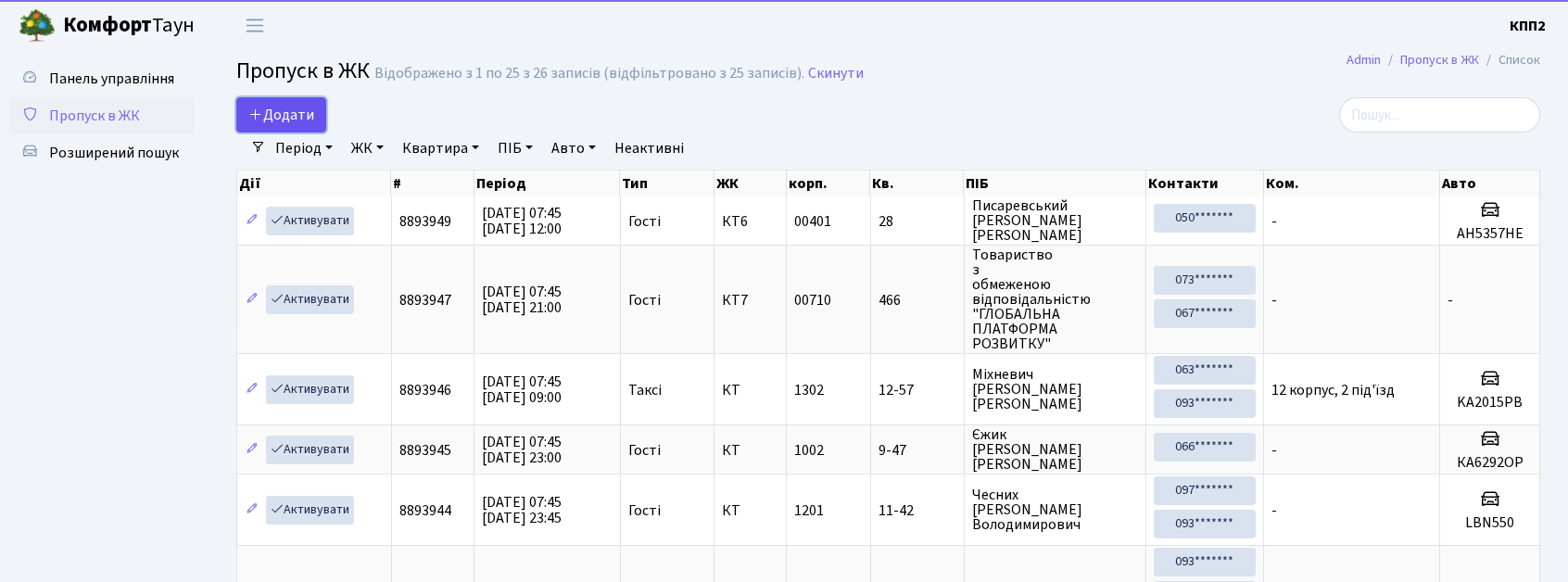
click at [267, 111] on span "Додати" at bounding box center [281, 115] width 66 height 21
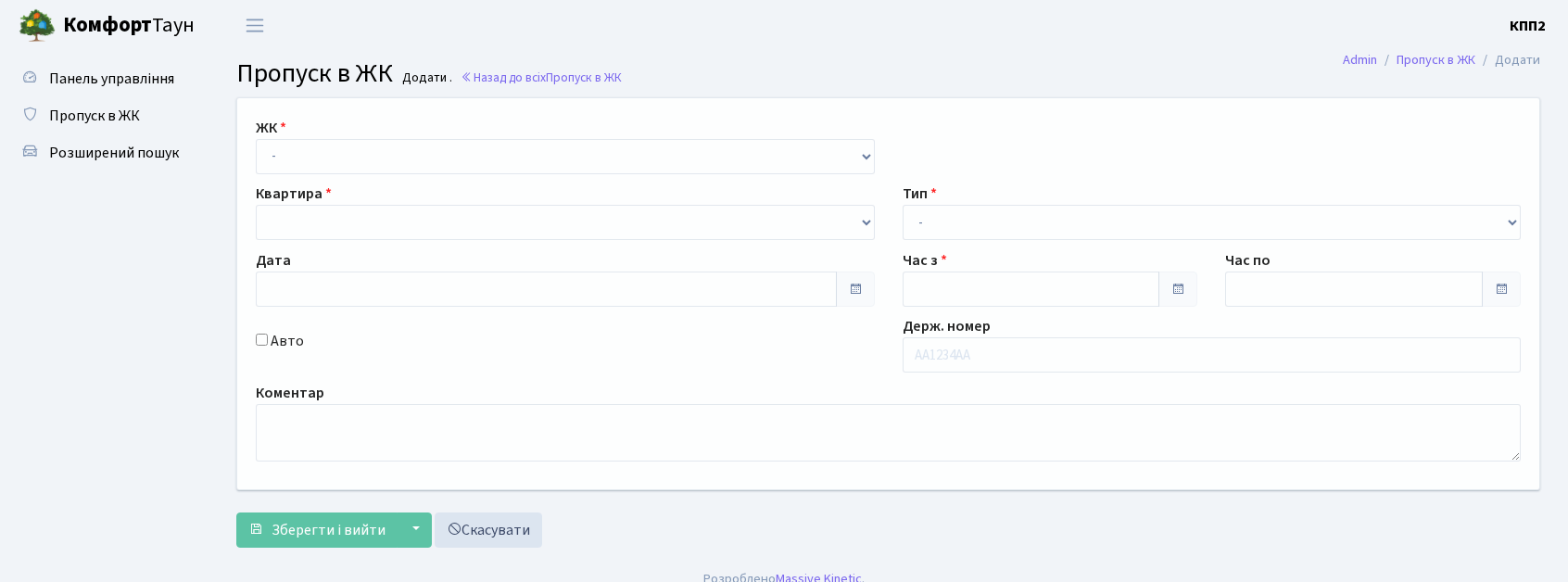
type input "18.08.2025"
type input "08:00"
type input "09:00"
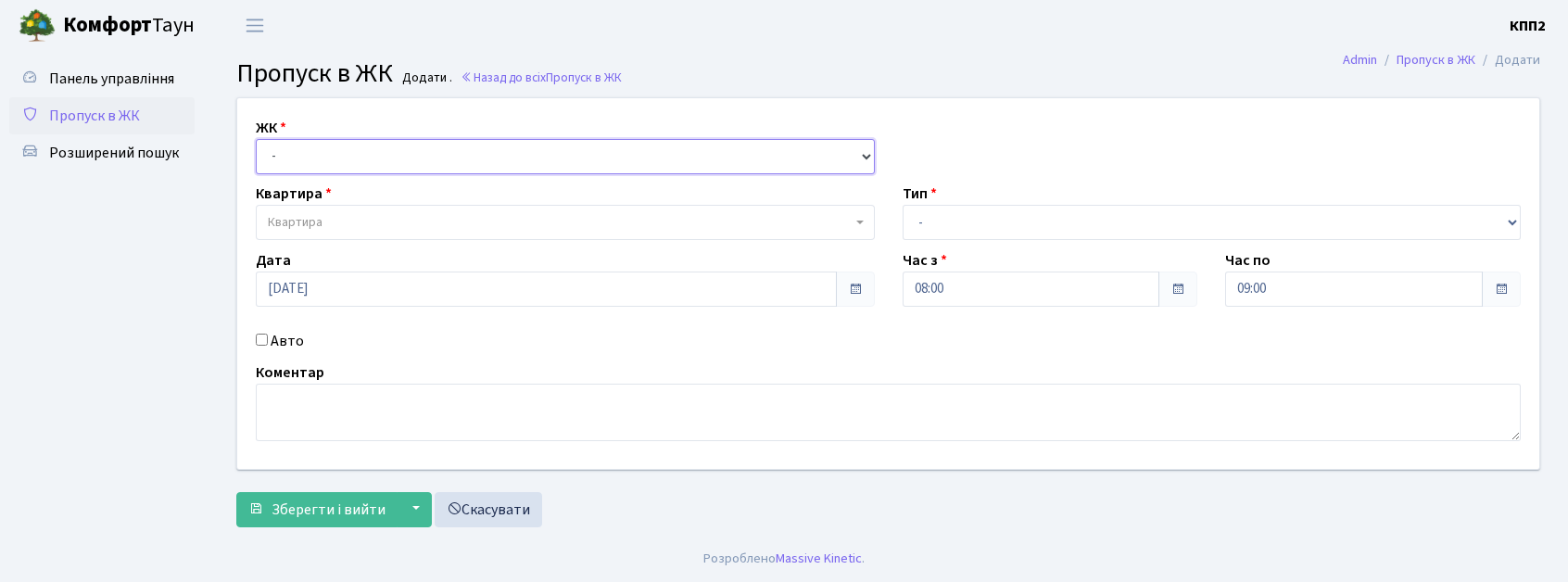
drag, startPoint x: 424, startPoint y: 161, endPoint x: 436, endPoint y: 172, distance: 16.3
click at [425, 167] on select "- КТ, вул. Регенераторна, 4 КТ2, просп. Соборності, 17 КТ3, вул. Березнева, 16 …" at bounding box center [565, 156] width 619 height 35
select select "295"
click at [256, 139] on select "- КТ, вул. Регенераторна, 4 КТ2, просп. Соборності, 17 КТ3, вул. Березнева, 16 …" at bounding box center [565, 156] width 619 height 35
select select
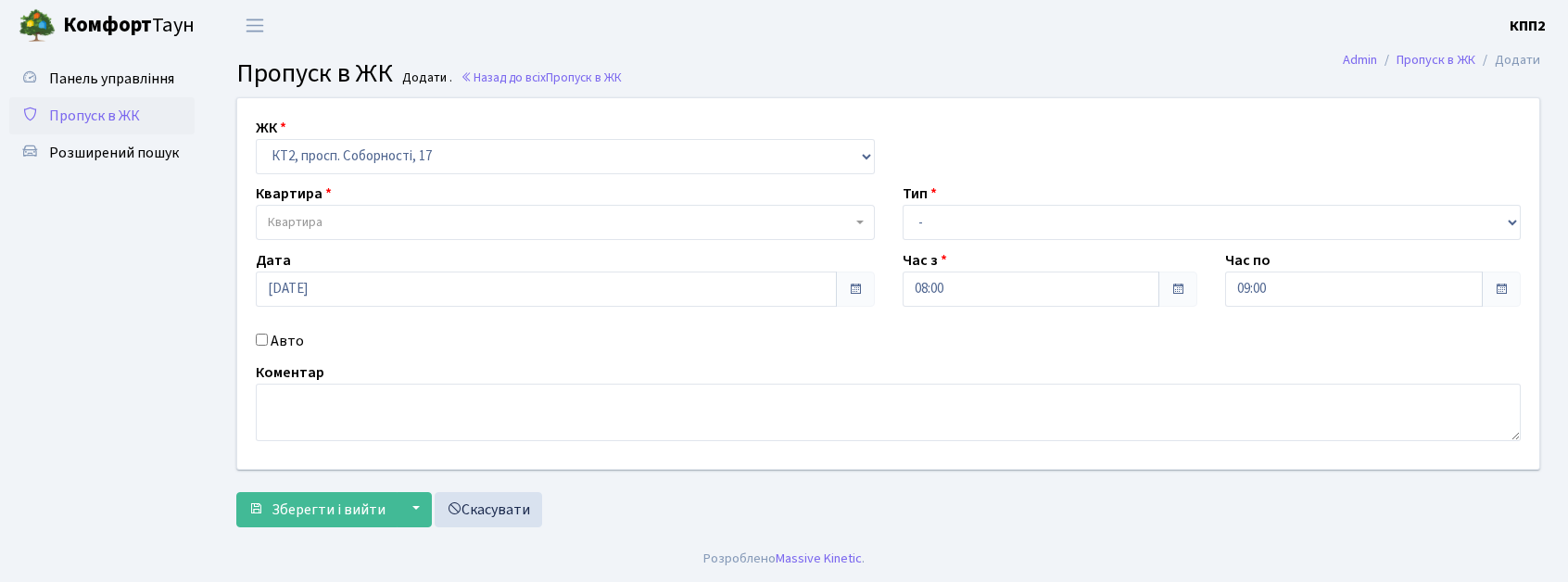
drag, startPoint x: 419, startPoint y: 138, endPoint x: 442, endPoint y: 186, distance: 53.2
click at [424, 146] on div "ЖК - КТ, вул. Регенераторна, 4 КТ2, просп. Соборності, 17 КТ3, вул. Березнева, …" at bounding box center [565, 146] width 647 height 57
drag, startPoint x: 450, startPoint y: 156, endPoint x: 428, endPoint y: 153, distance: 22.2
click at [450, 156] on select "- КТ, вул. Регенераторна, 4 КТ2, просп. Соборності, 17 КТ3, вул. Березнева, 16 …" at bounding box center [565, 156] width 619 height 35
click at [389, 142] on select "- КТ, вул. Регенераторна, 4 КТ2, просп. Соборності, 17 КТ3, вул. Березнева, 16 …" at bounding box center [565, 156] width 619 height 35
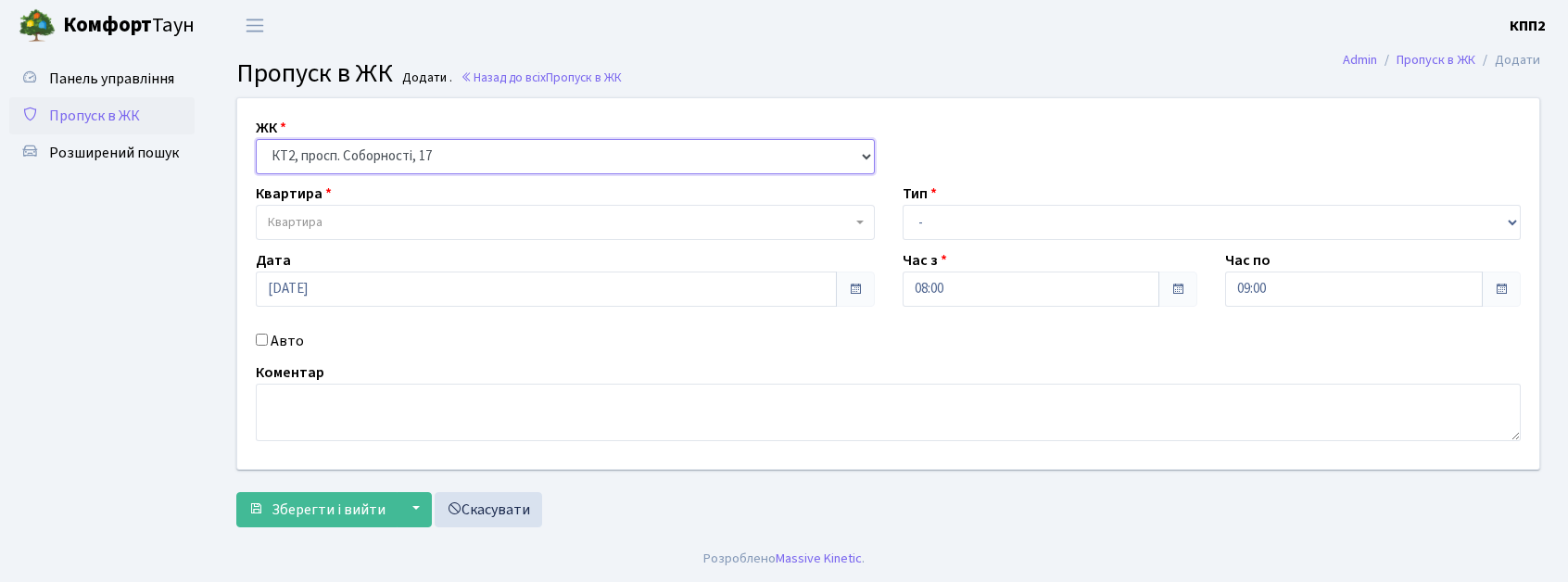
select select "271"
click at [256, 139] on select "- КТ, вул. Регенераторна, 4 КТ2, просп. Соборності, 17 КТ3, вул. Березнева, 16 …" at bounding box center [565, 156] width 619 height 35
select select
click at [275, 328] on div "ЖК - КТ, вул. Регенераторна, 4 КТ2, просп. Соборності, 17 КТ3, вул. Березнева, …" at bounding box center [888, 283] width 1330 height 371
click at [282, 349] on label "Авто" at bounding box center [287, 341] width 33 height 23
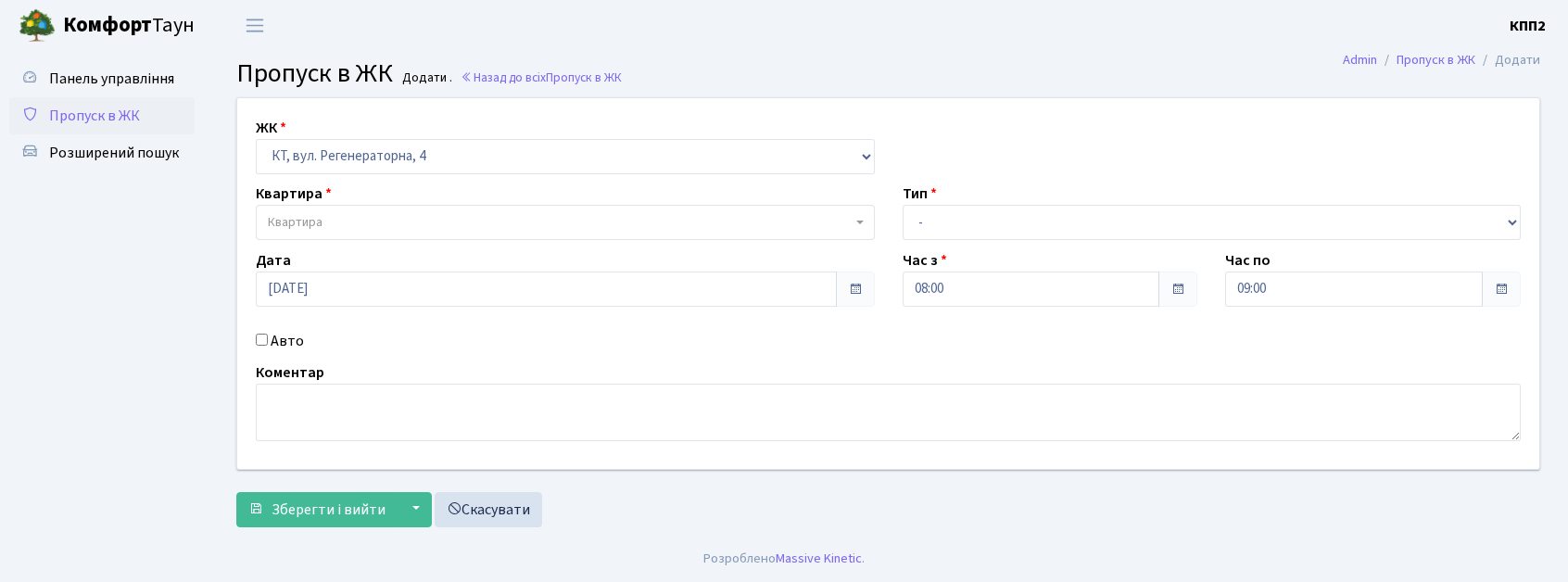
click at [267, 346] on input "Авто" at bounding box center [261, 339] width 12 height 12
checkbox input "true"
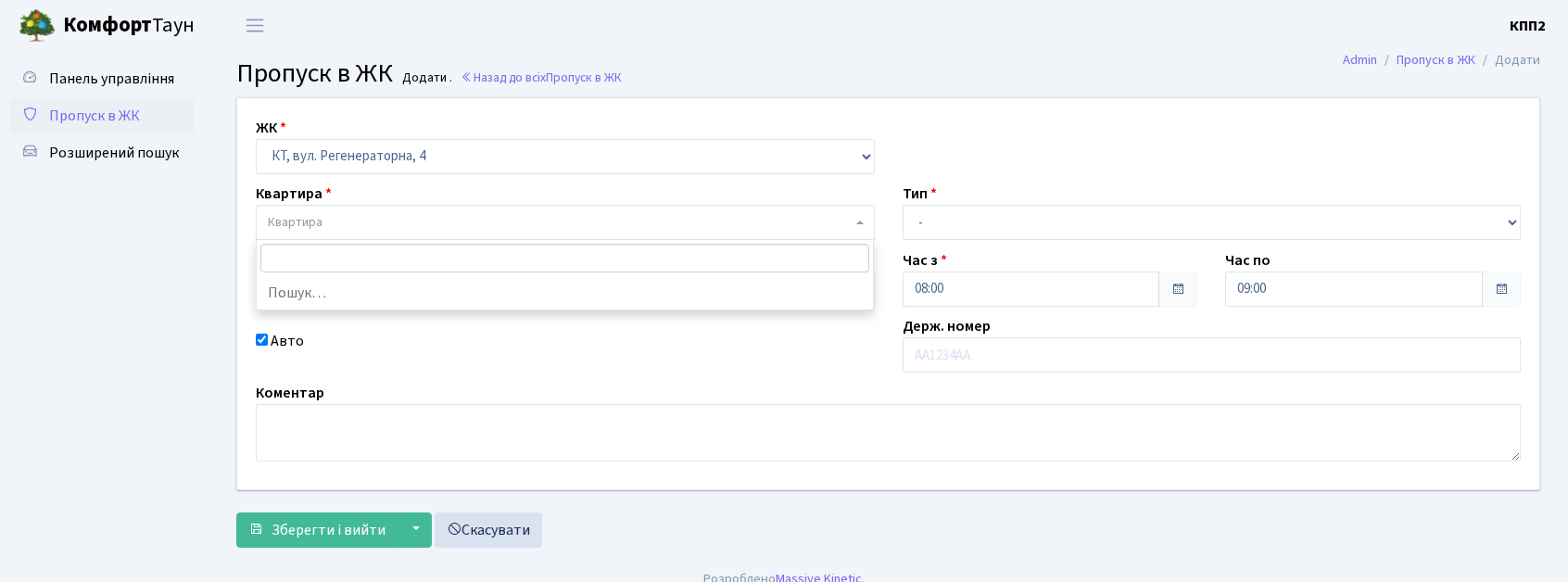
click at [477, 223] on span "Квартира" at bounding box center [559, 222] width 584 height 19
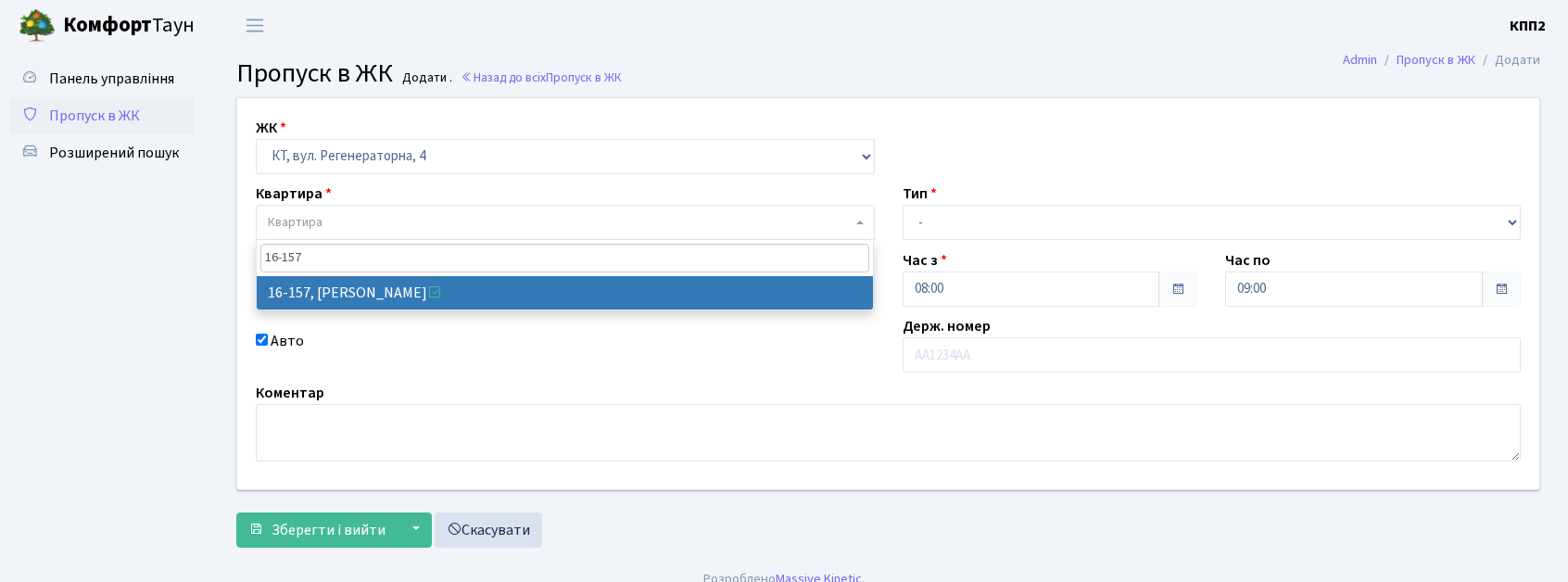
type input "16-157"
select select "8718"
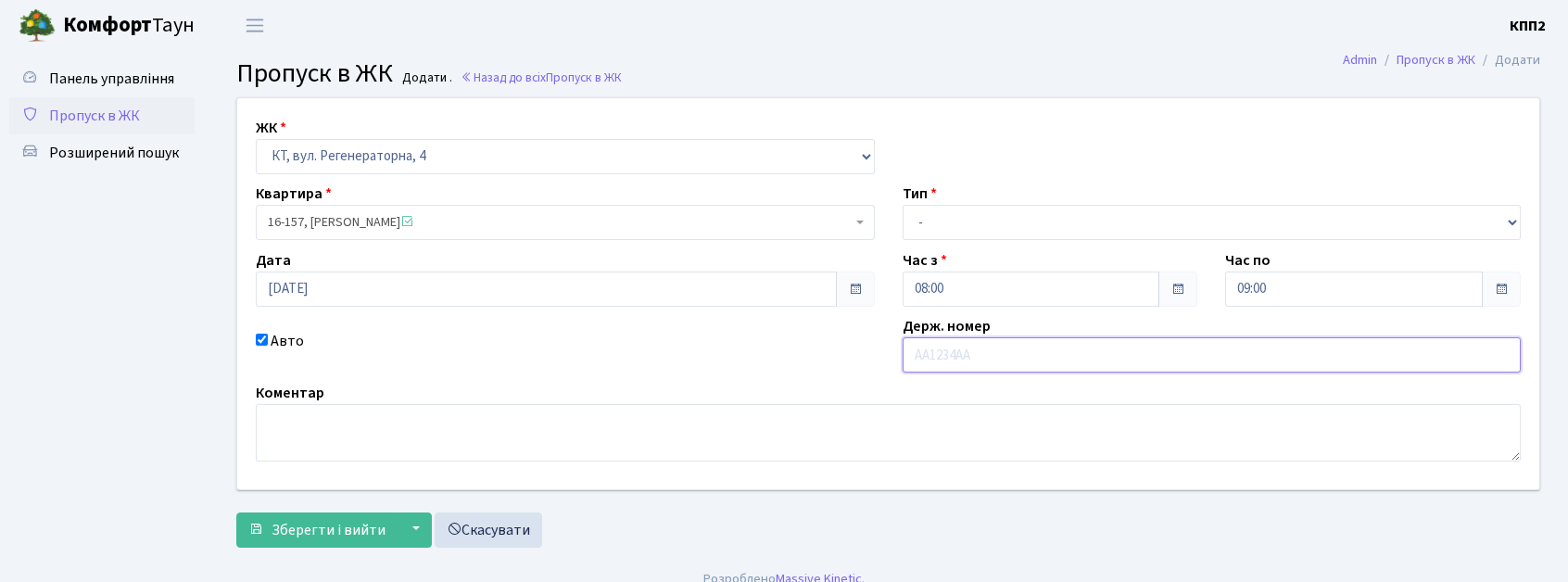
click at [949, 361] on input "text" at bounding box center [1212, 355] width 619 height 35
type input "АА5644ХЕ"
drag, startPoint x: 919, startPoint y: 235, endPoint x: 929, endPoint y: 234, distance: 10.0
click at [919, 235] on select "- Доставка Таксі Гості Сервіс" at bounding box center [1212, 222] width 619 height 35
select select "3"
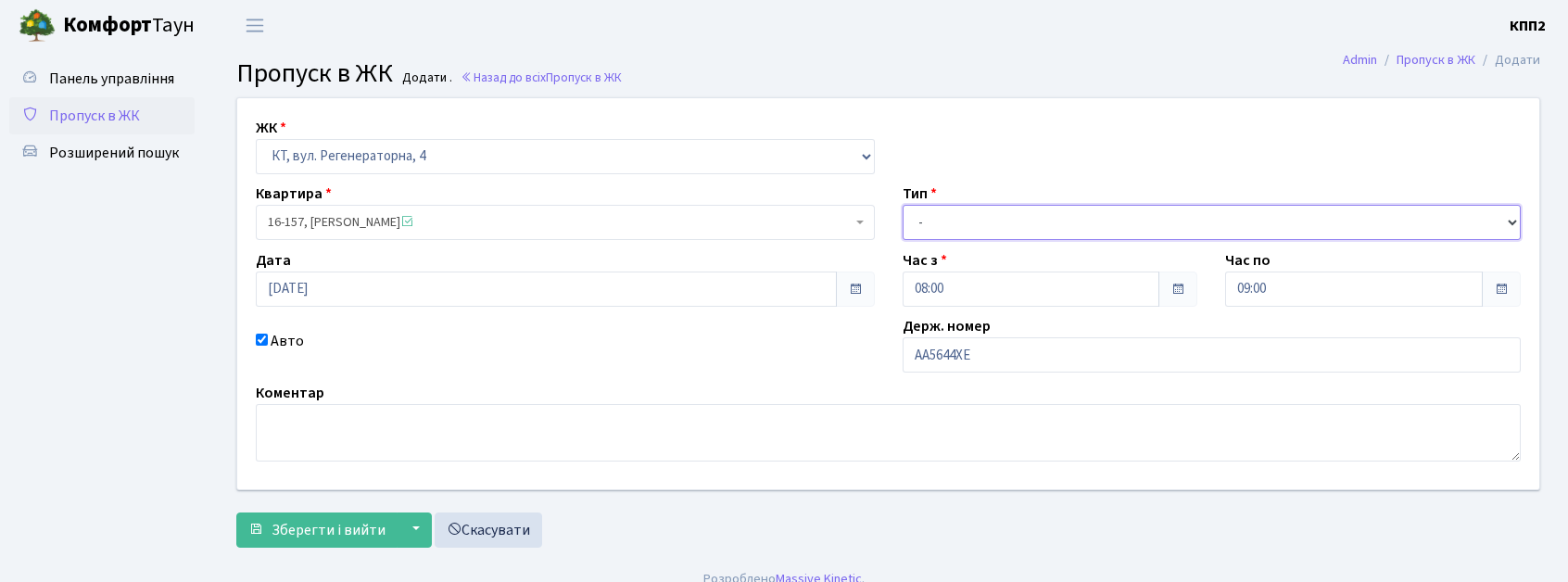
click at [902, 204] on select "- Доставка Таксі Гості Сервіс" at bounding box center [1212, 222] width 619 height 35
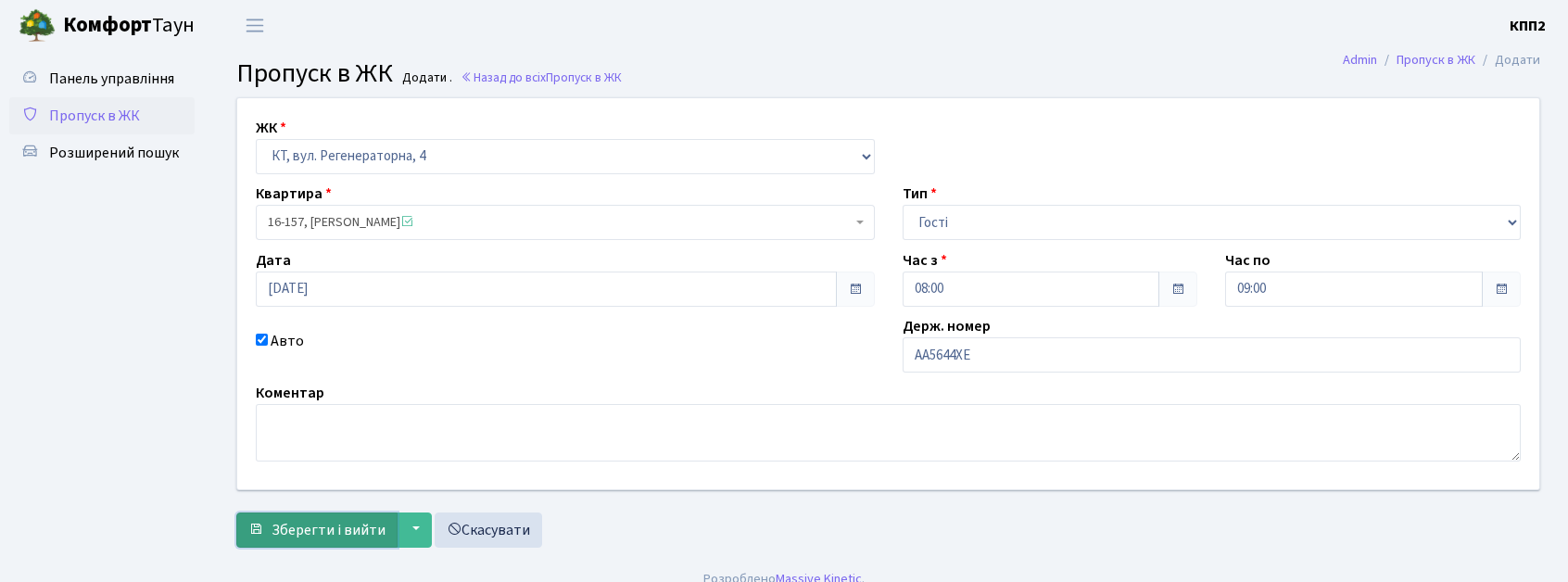
click at [341, 530] on span "Зберегти і вийти" at bounding box center [328, 530] width 114 height 21
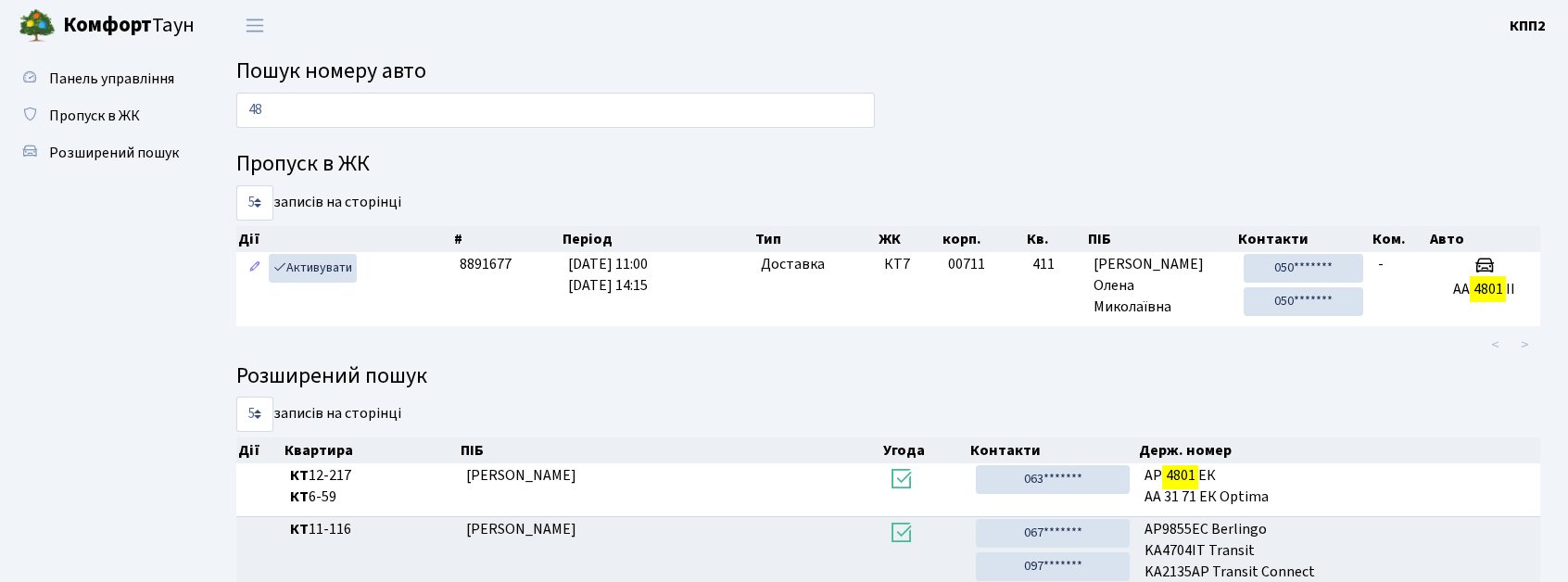
type input "4"
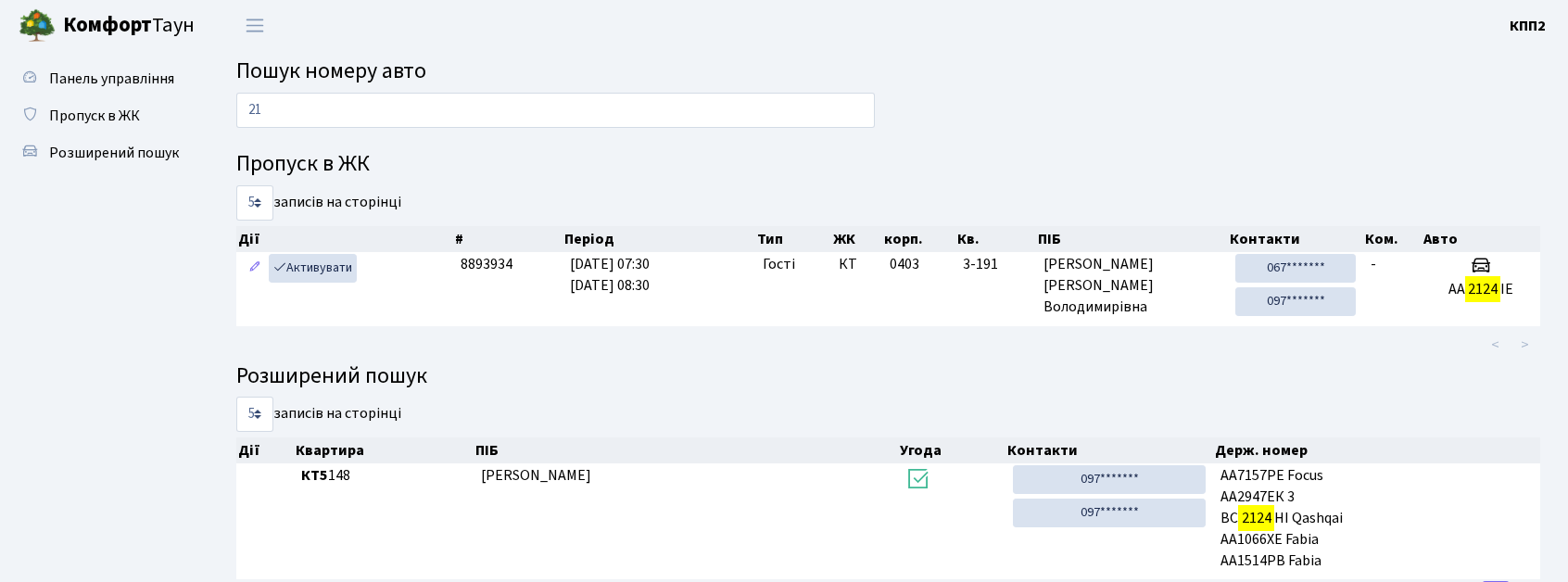
type input "2"
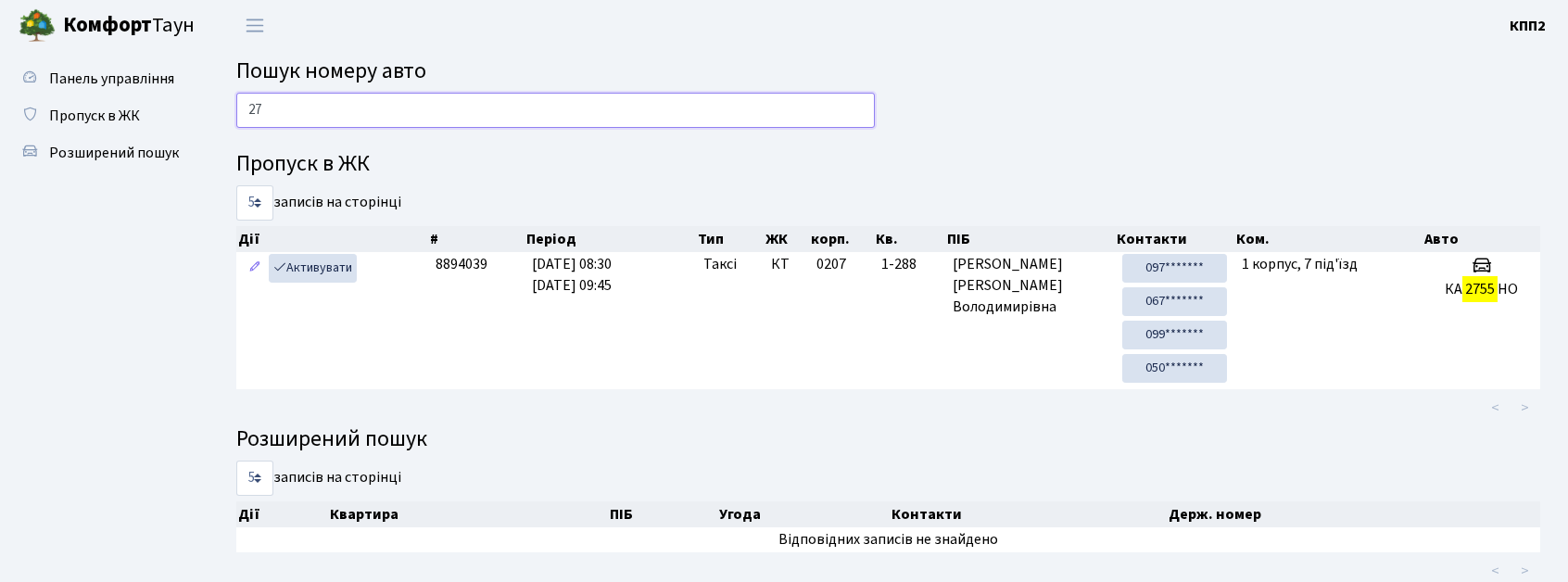
type input "2"
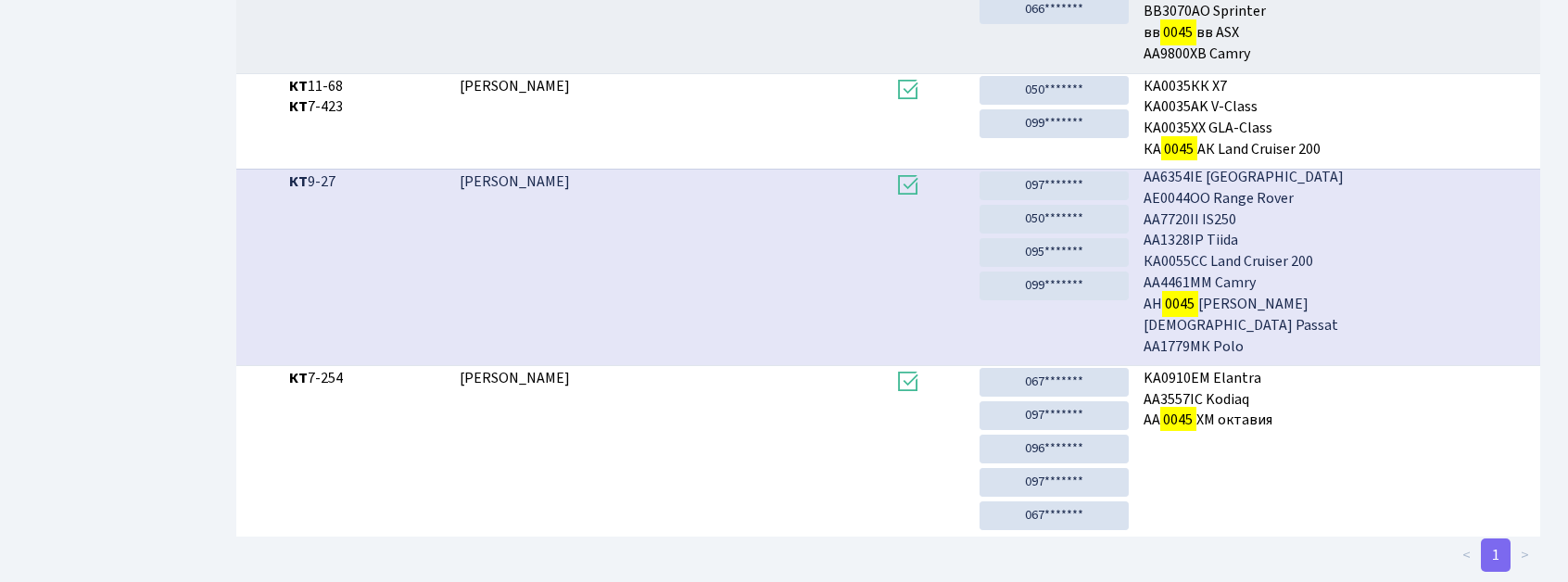
scroll to position [100, 0]
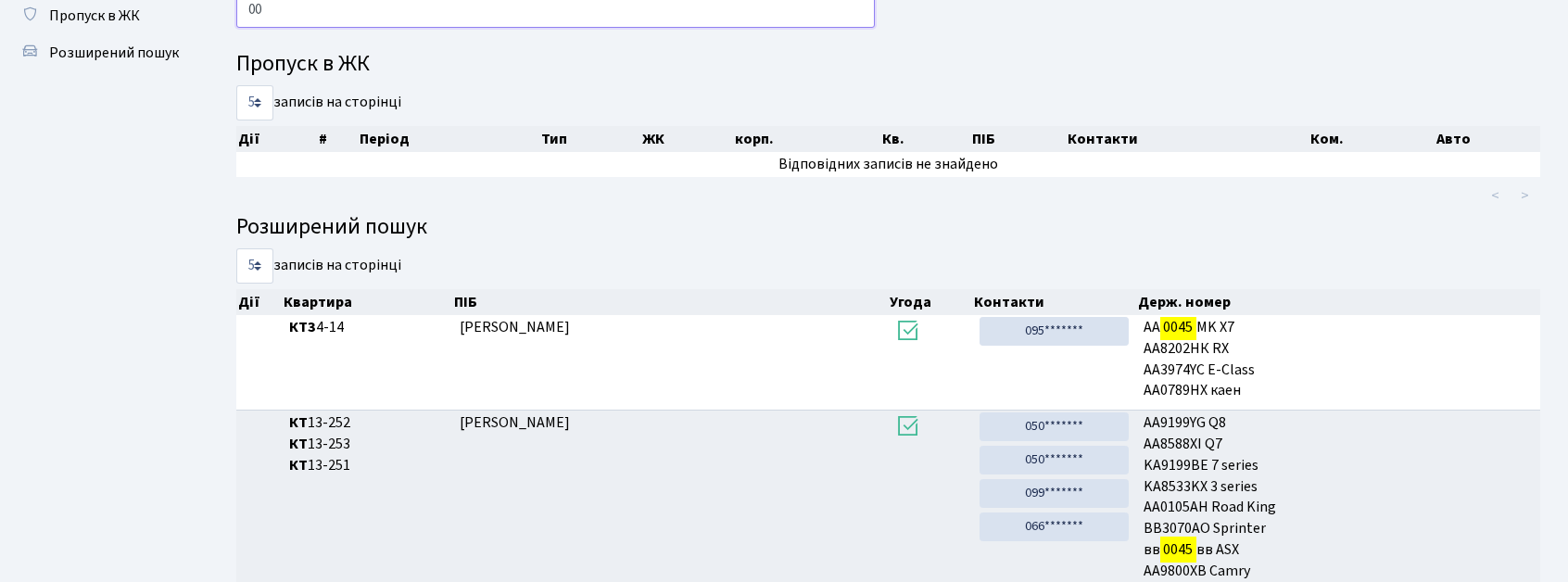
type input "0"
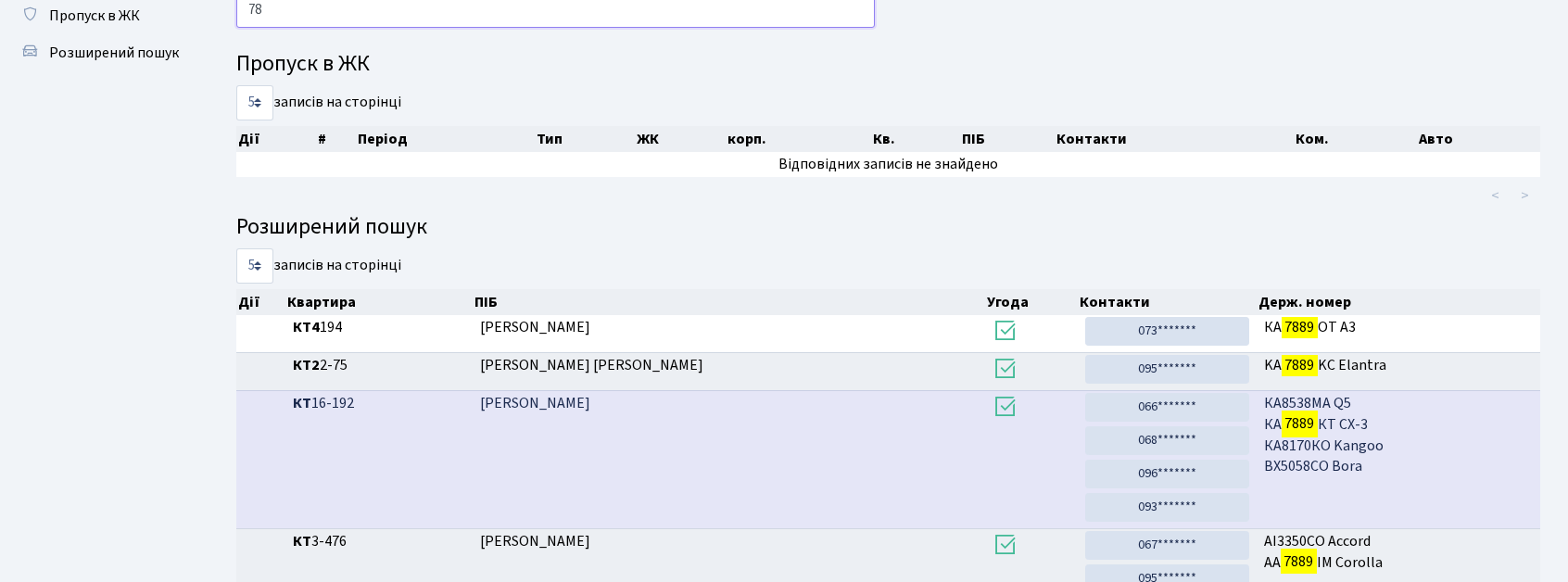
type input "7"
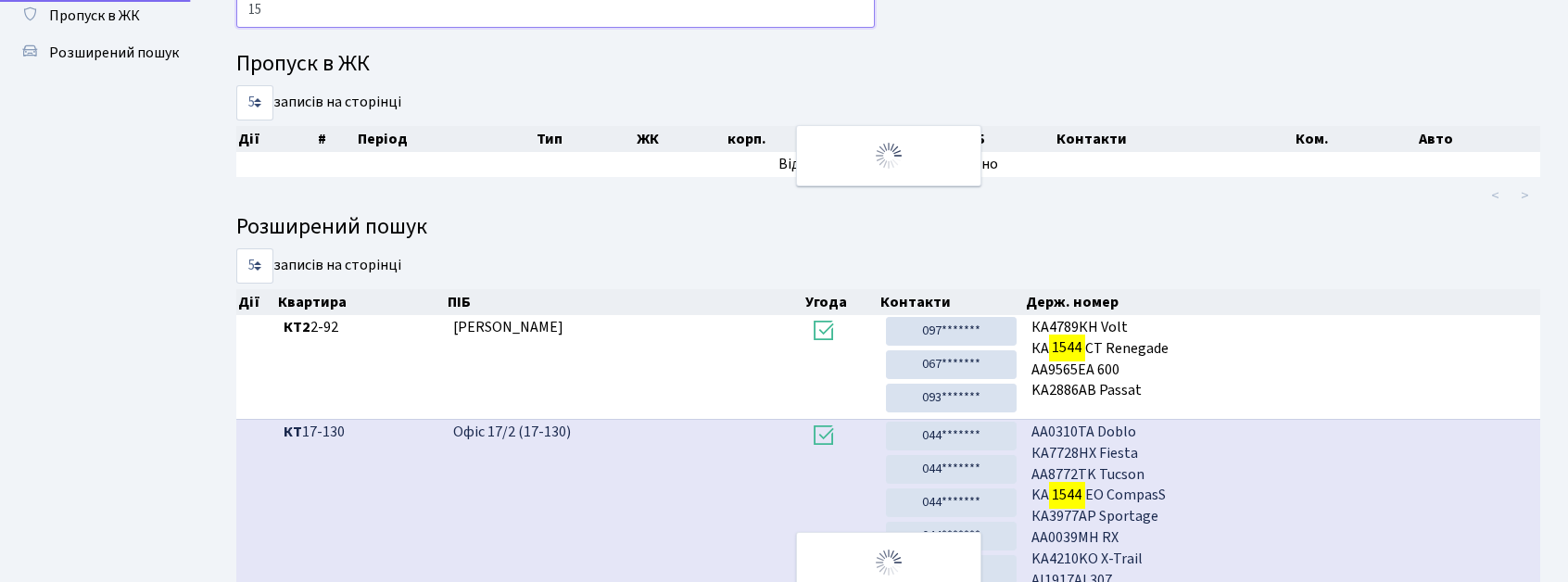
type input "1"
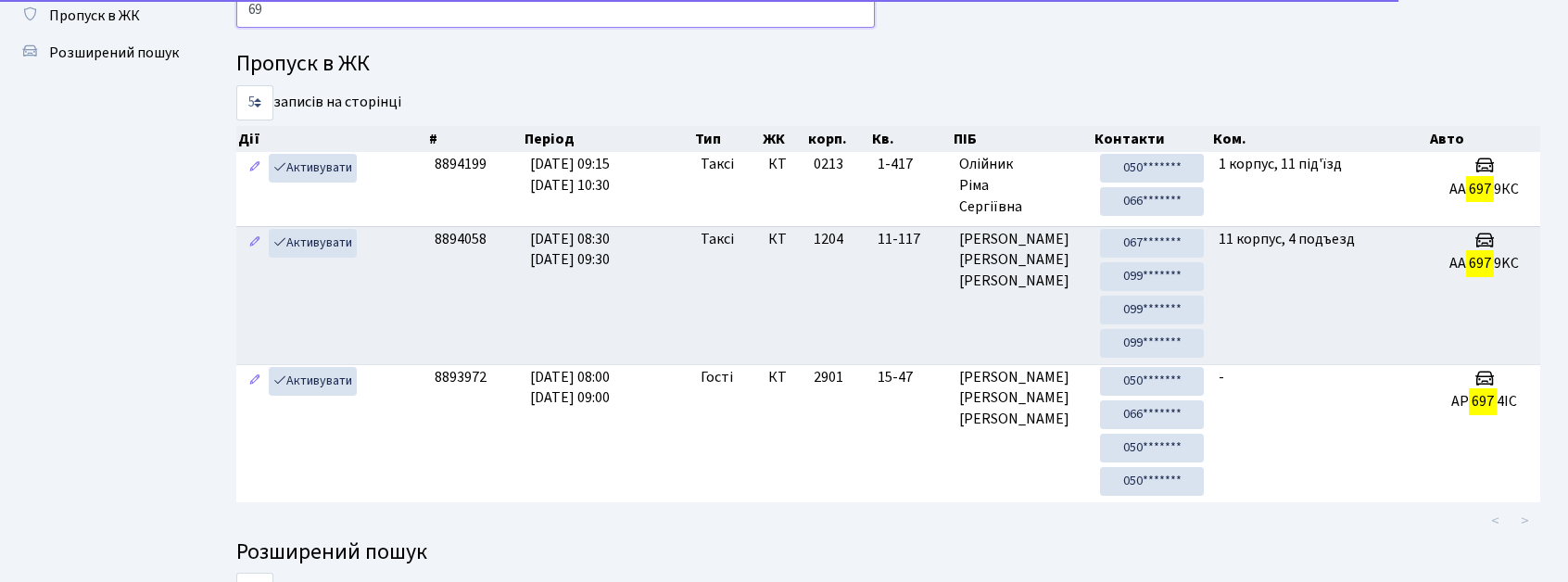
type input "6"
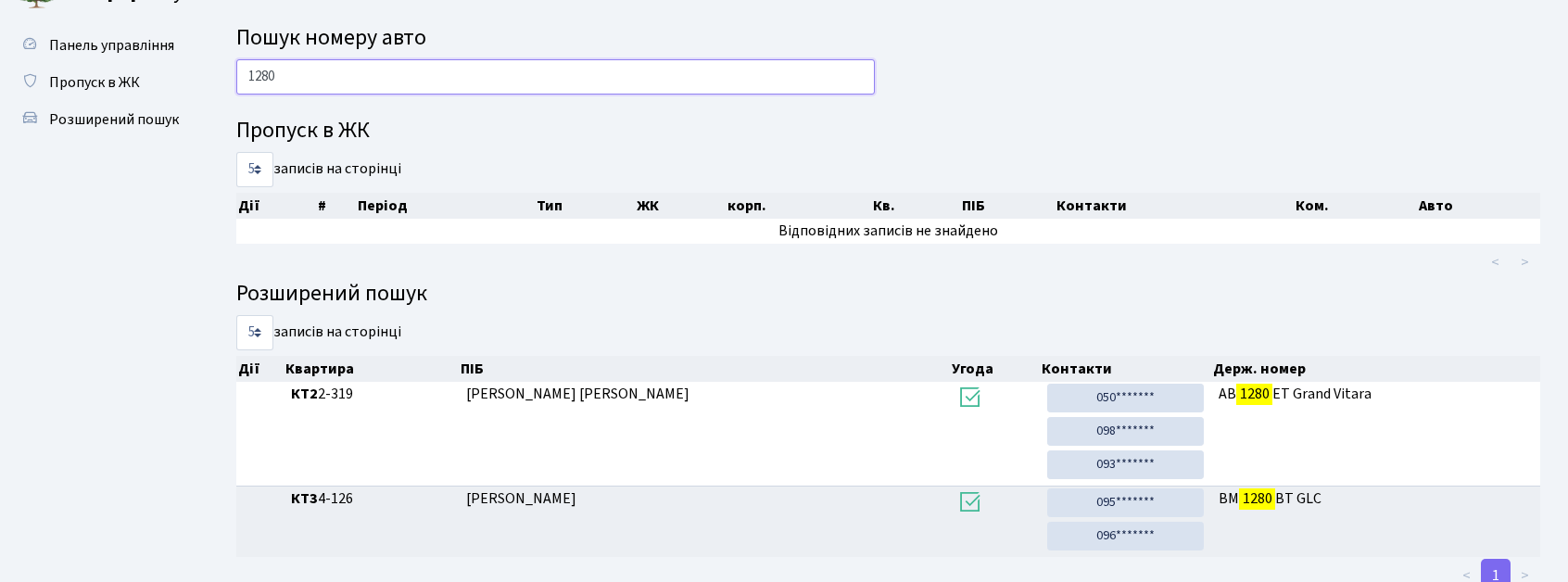
scroll to position [0, 0]
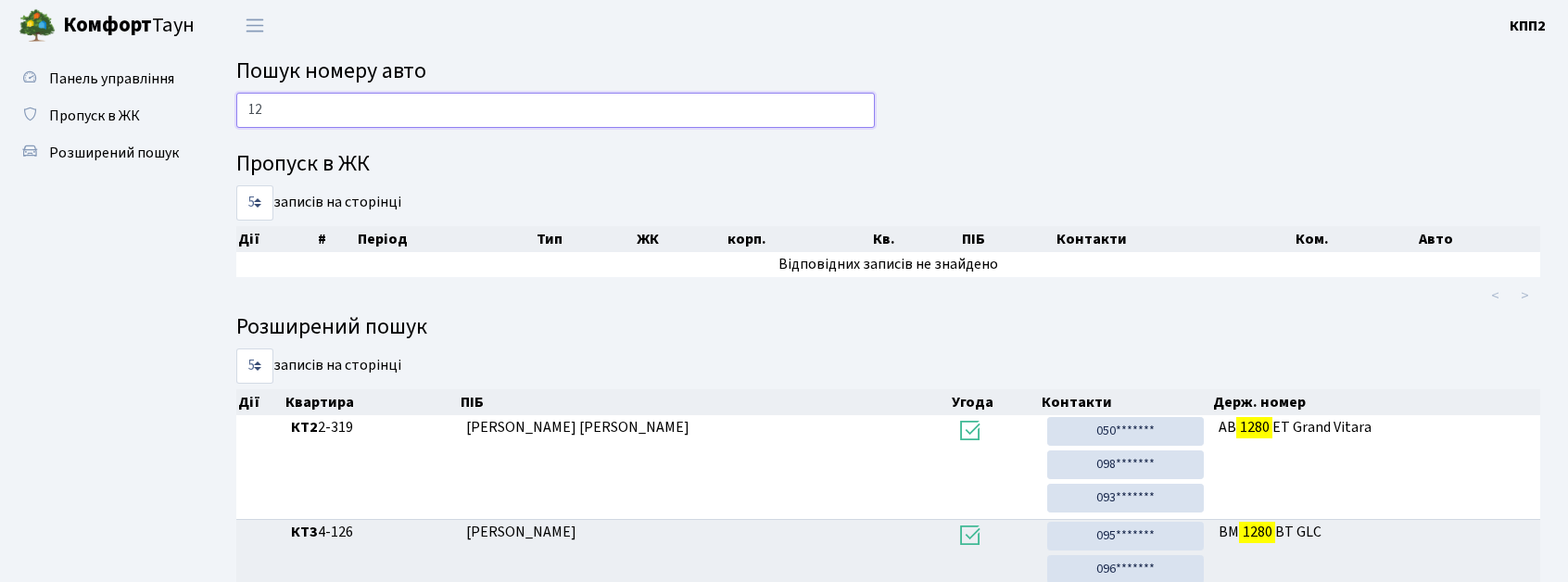
type input "1"
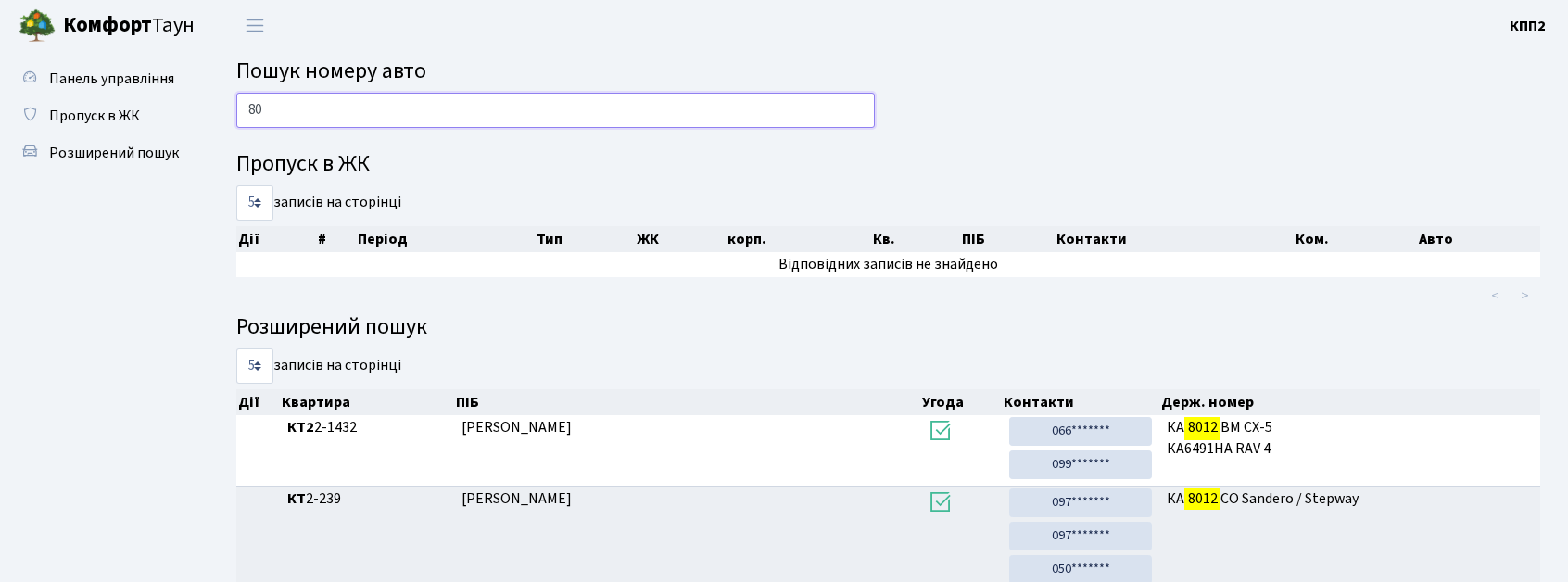
type input "8"
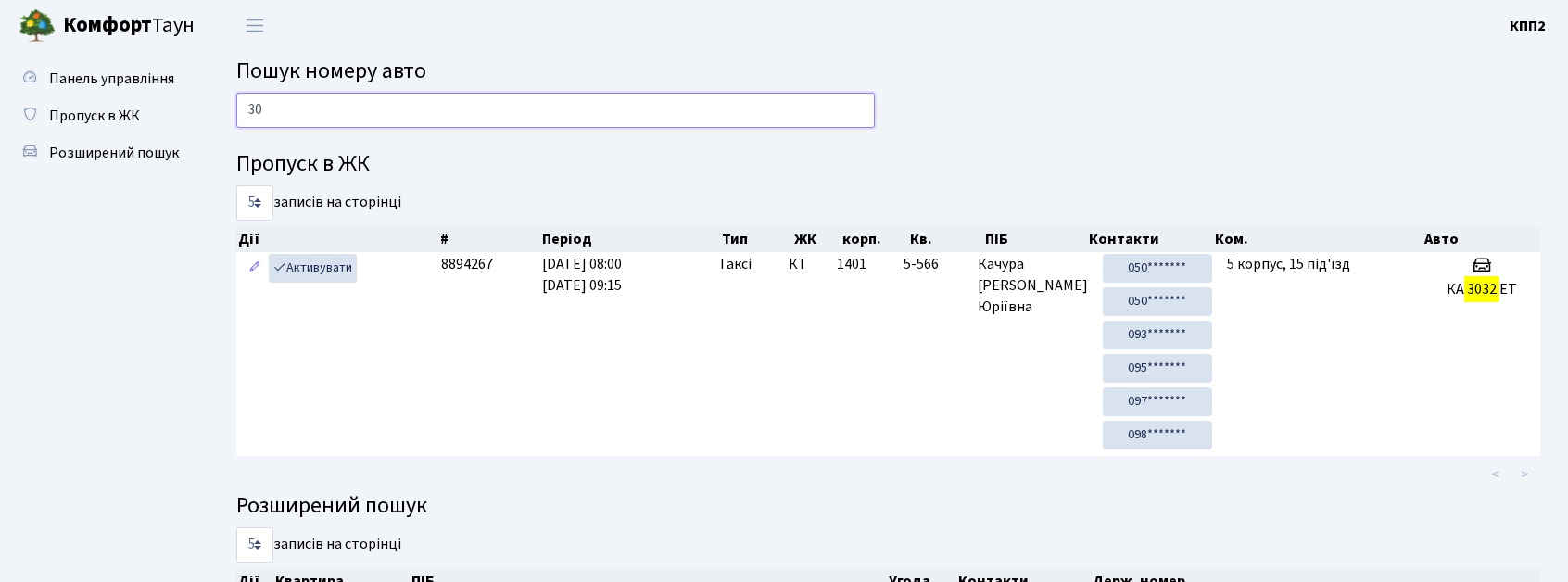
type input "3"
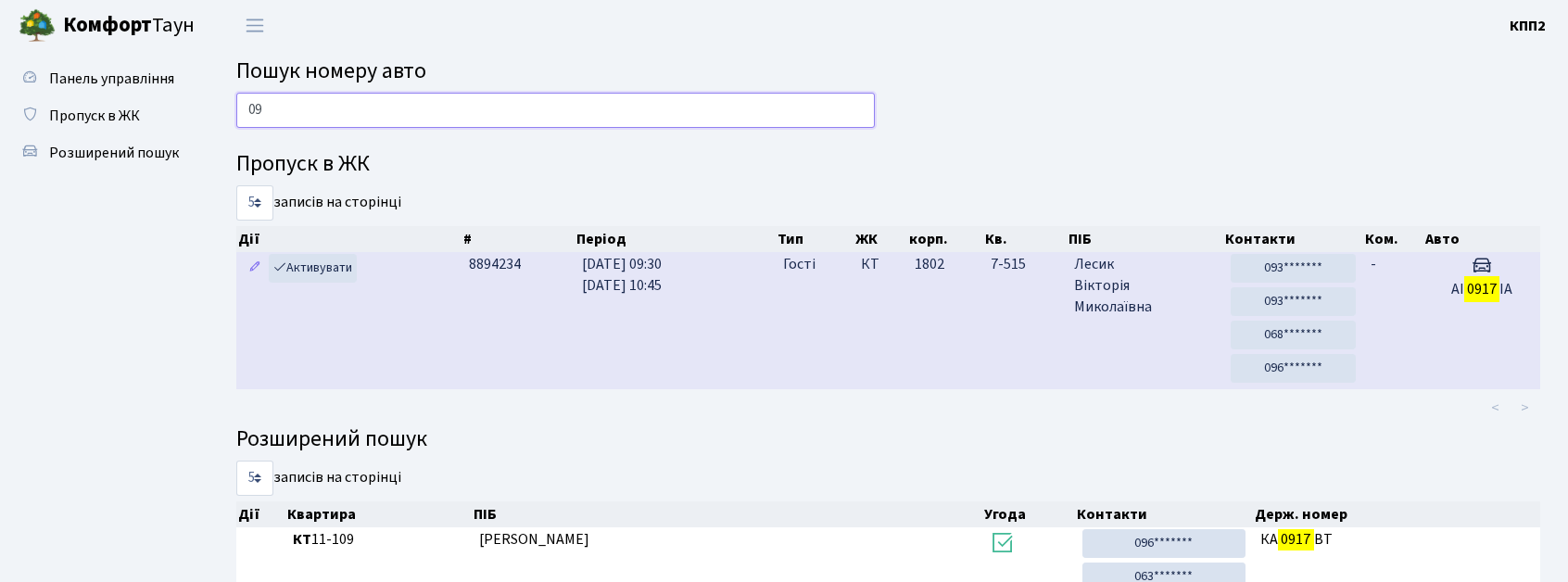
type input "0"
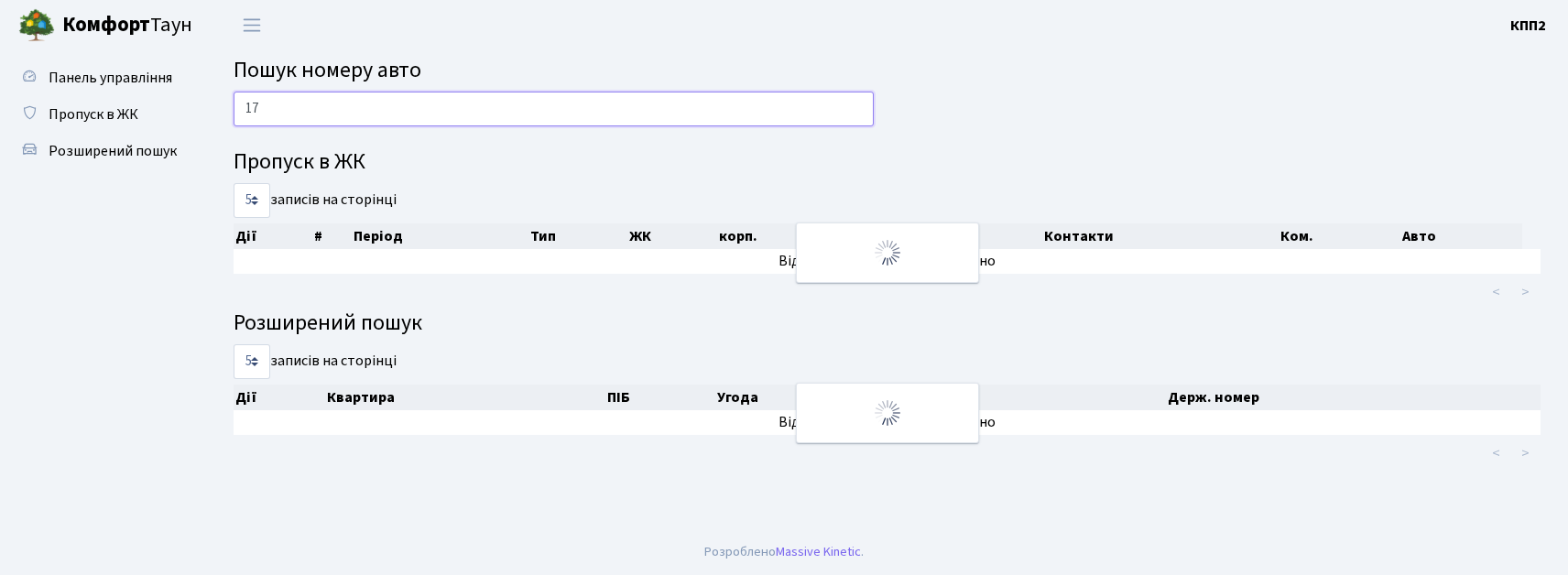
type input "1"
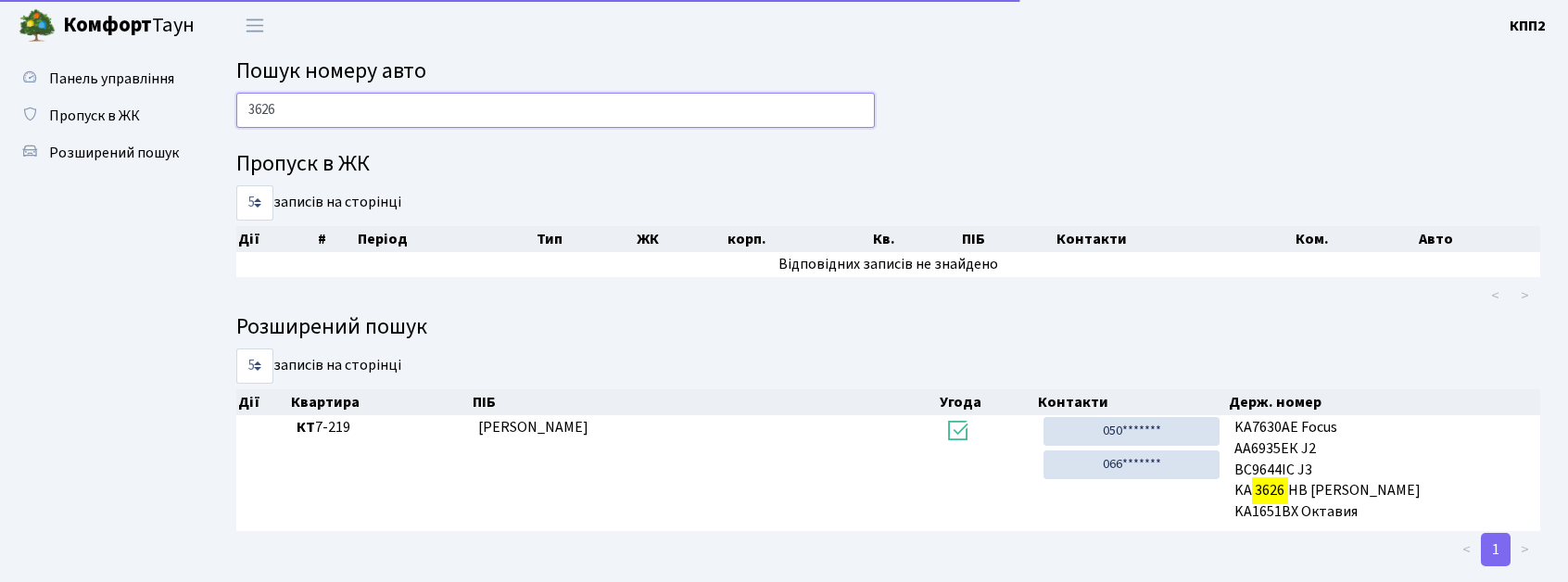
scroll to position [31, 0]
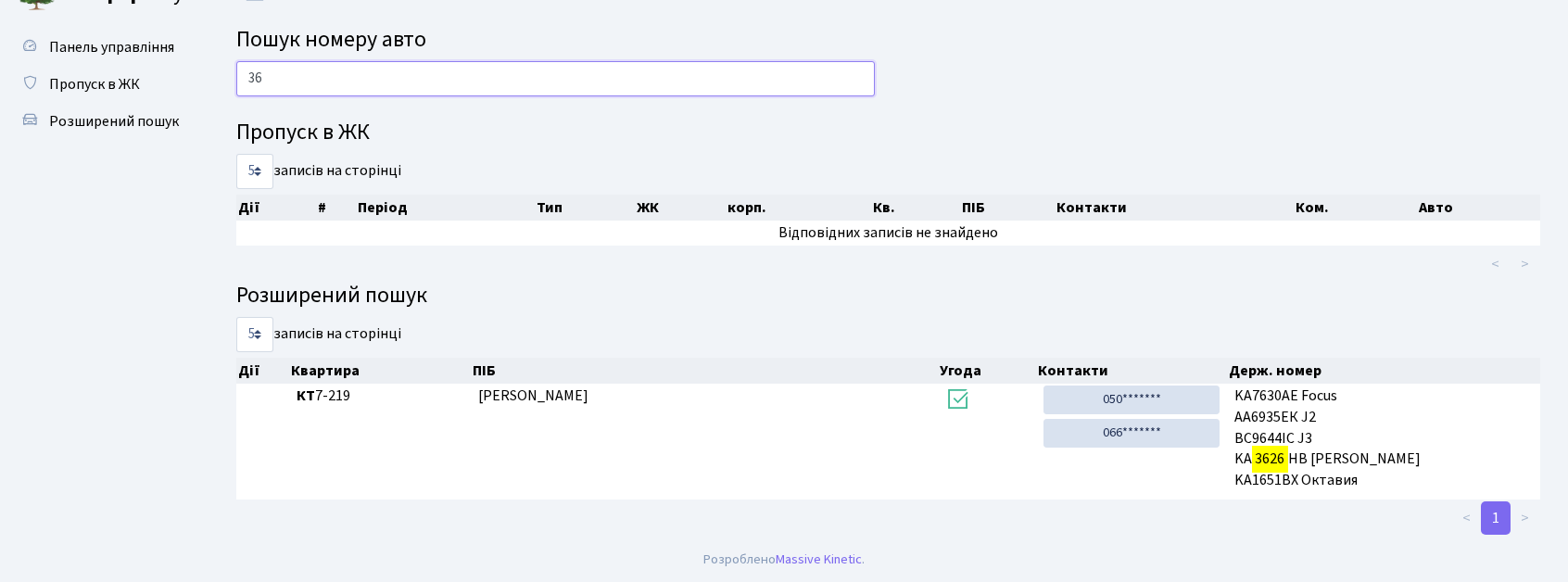
type input "3"
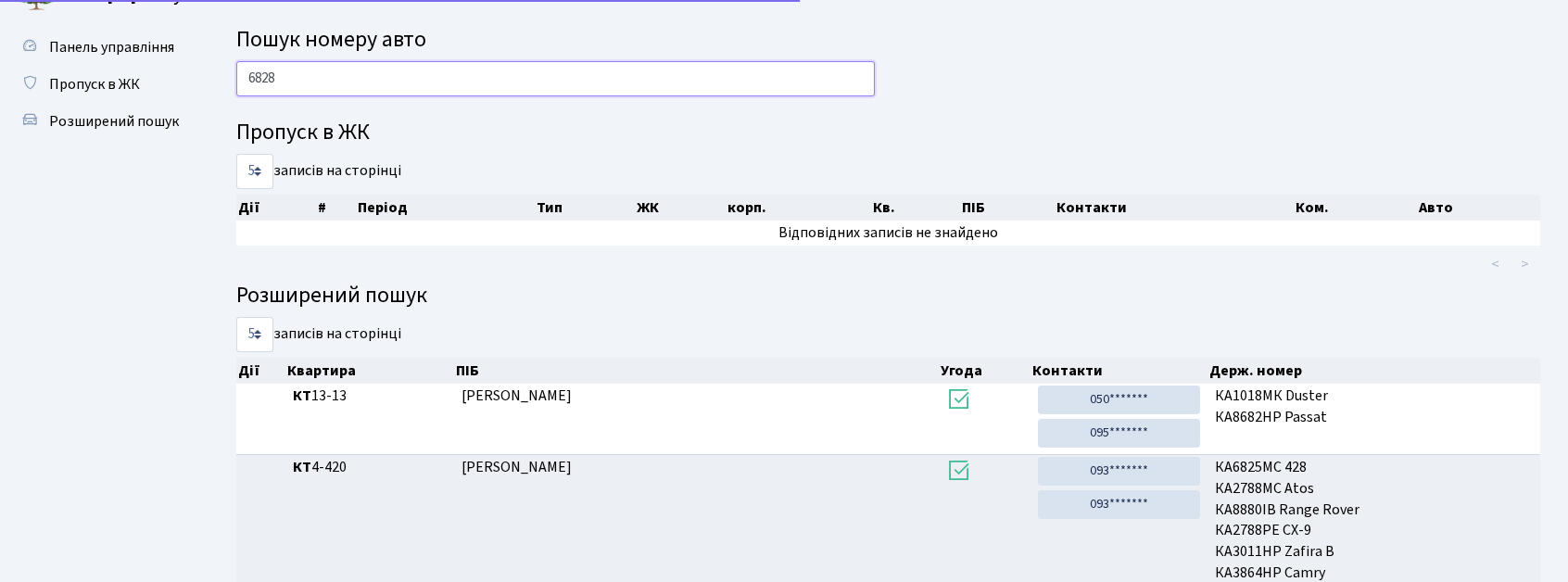
scroll to position [0, 0]
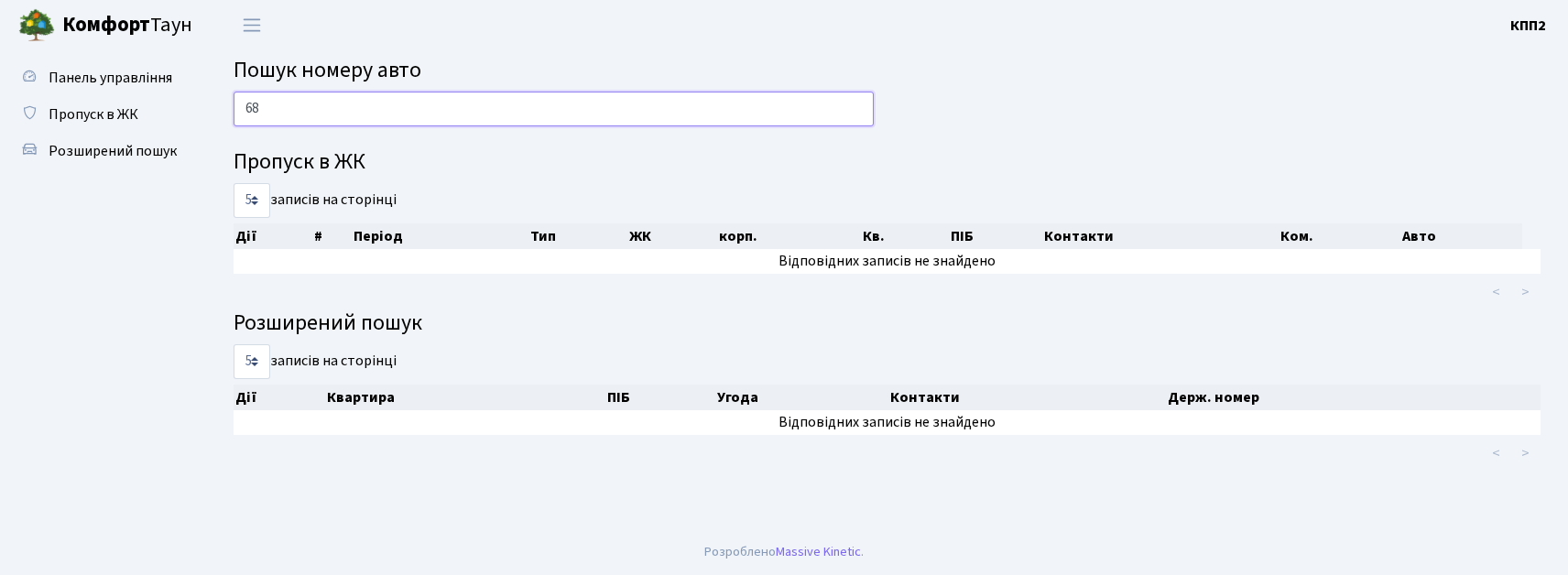
type input "6"
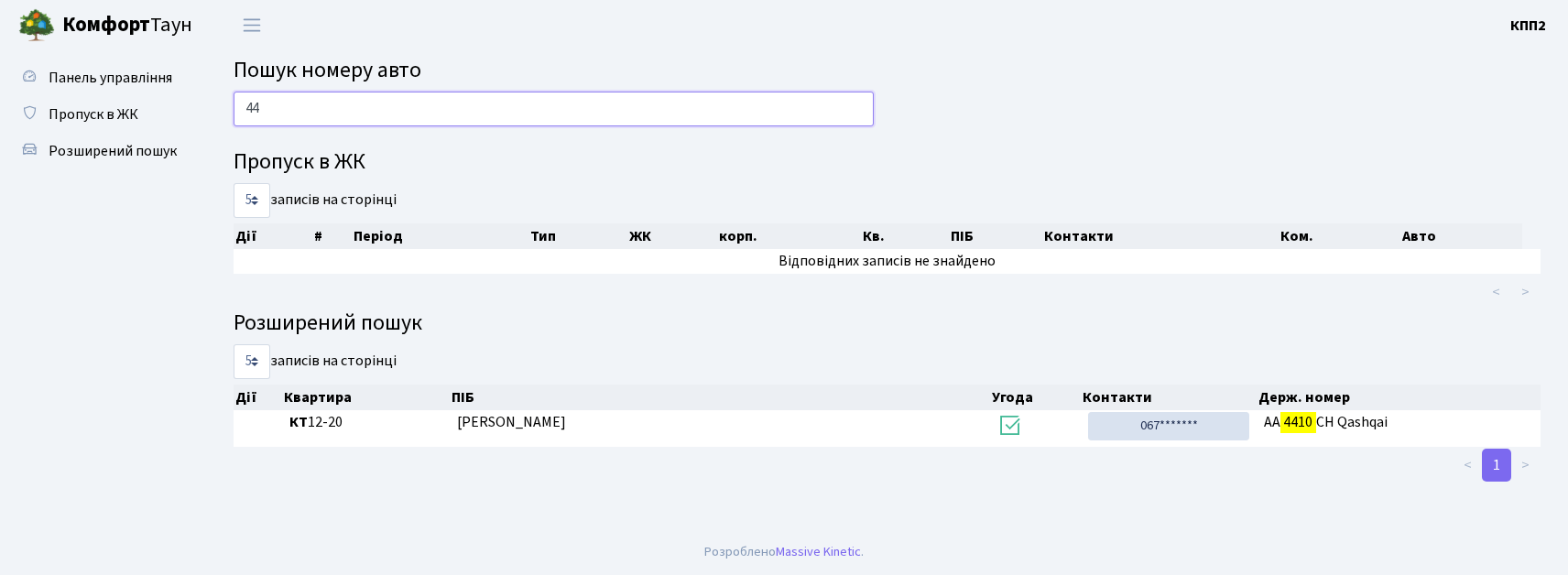
type input "4"
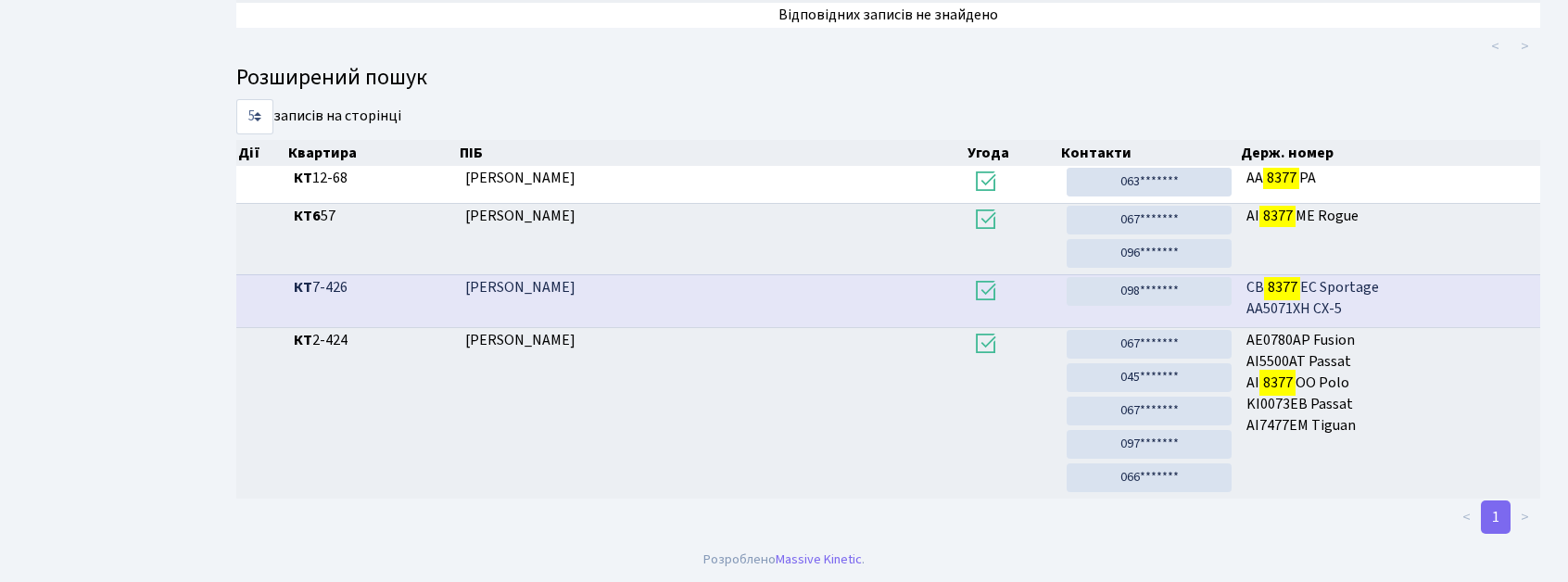
scroll to position [100, 0]
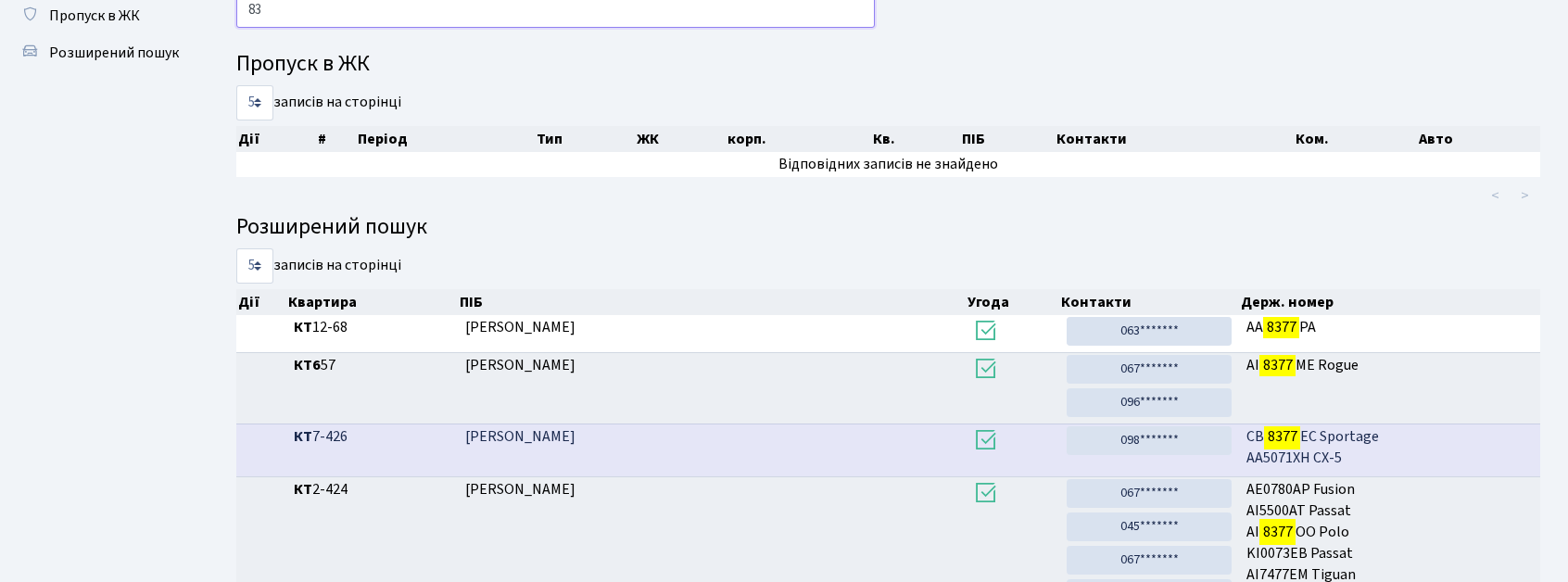
type input "8"
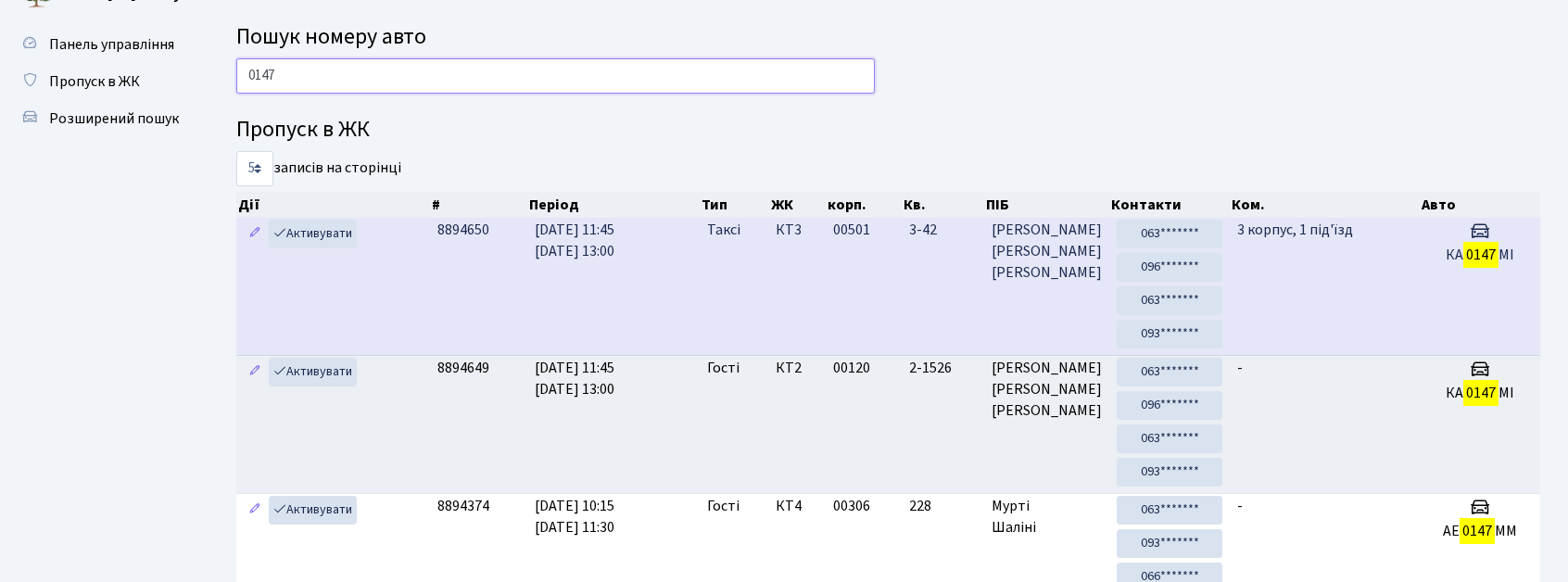
scroll to position [0, 0]
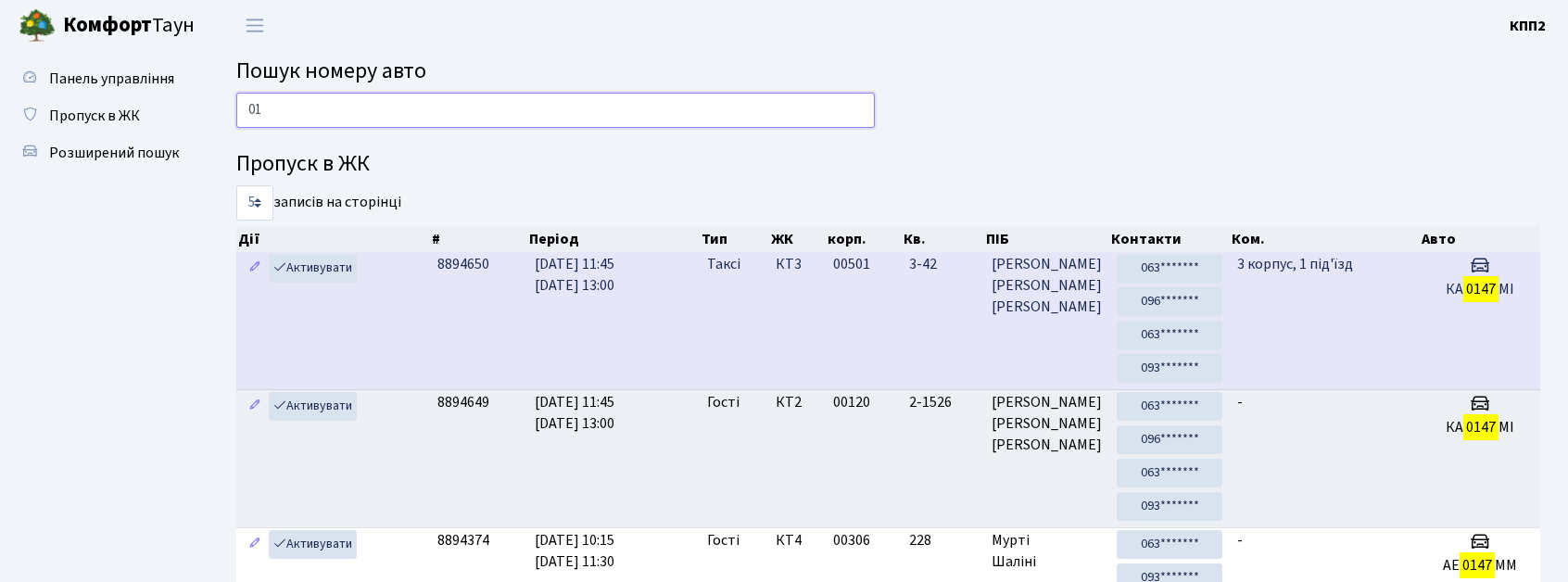
type input "0"
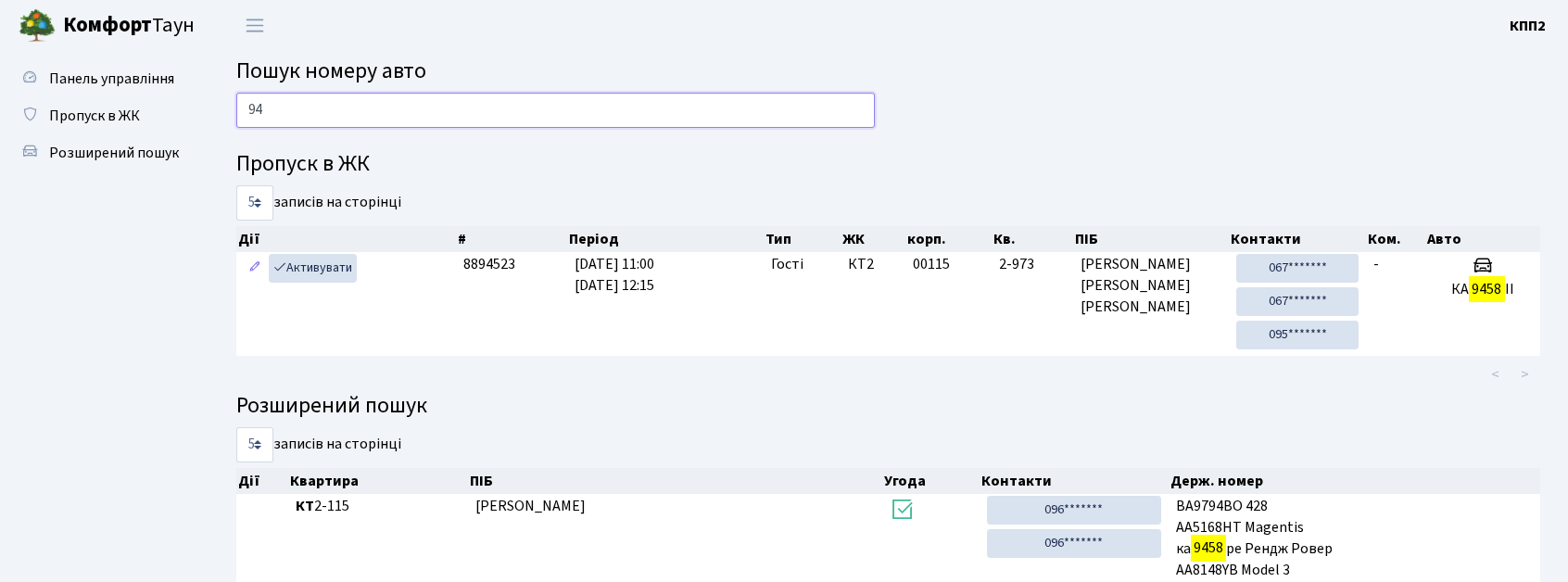
type input "9"
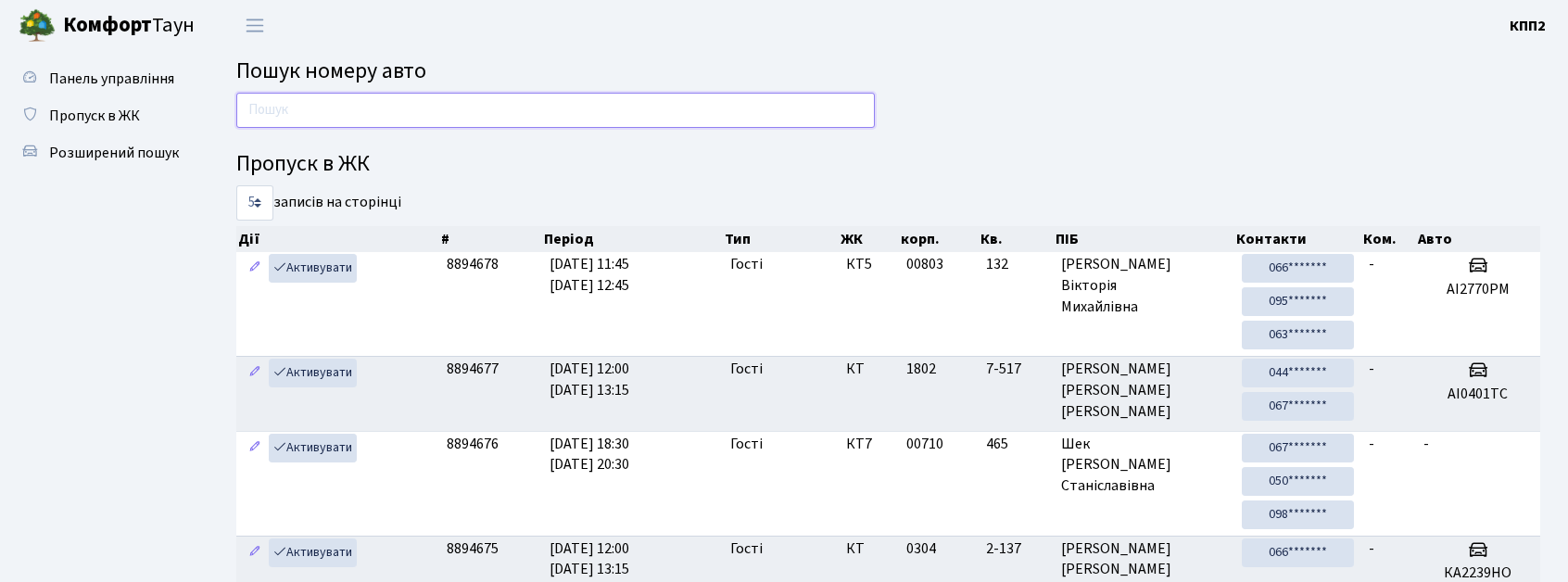
type input "9"
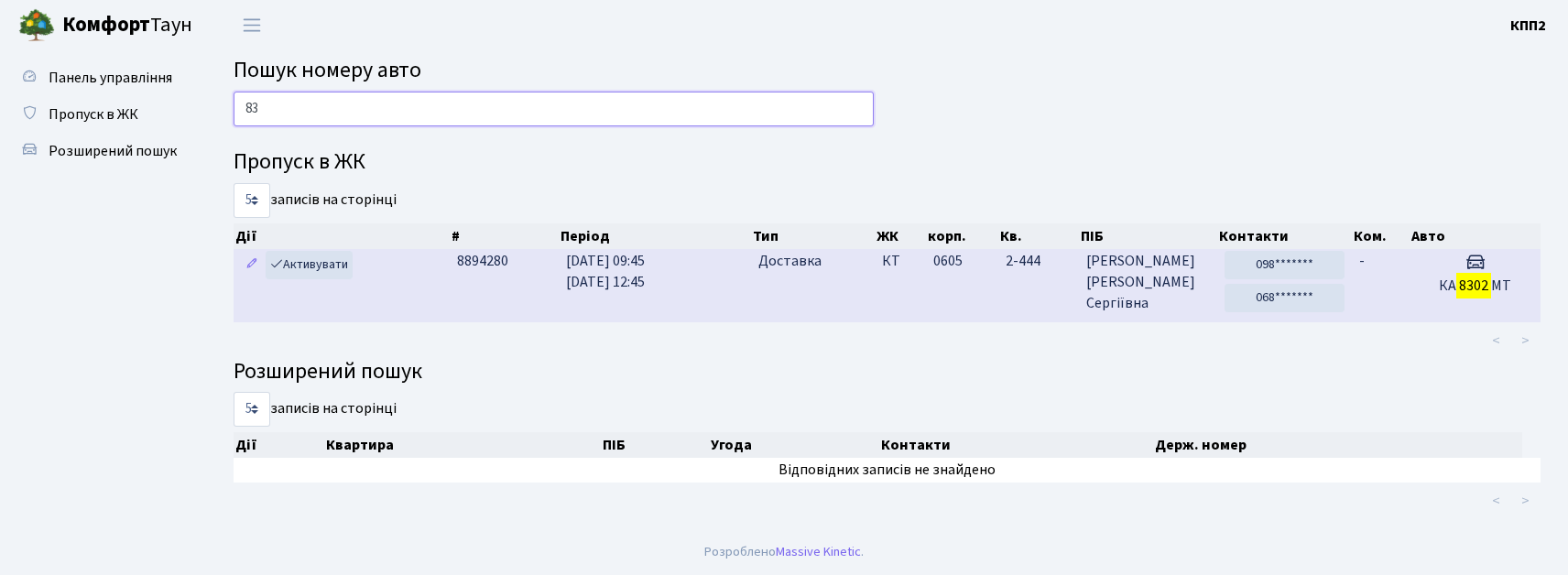
type input "8"
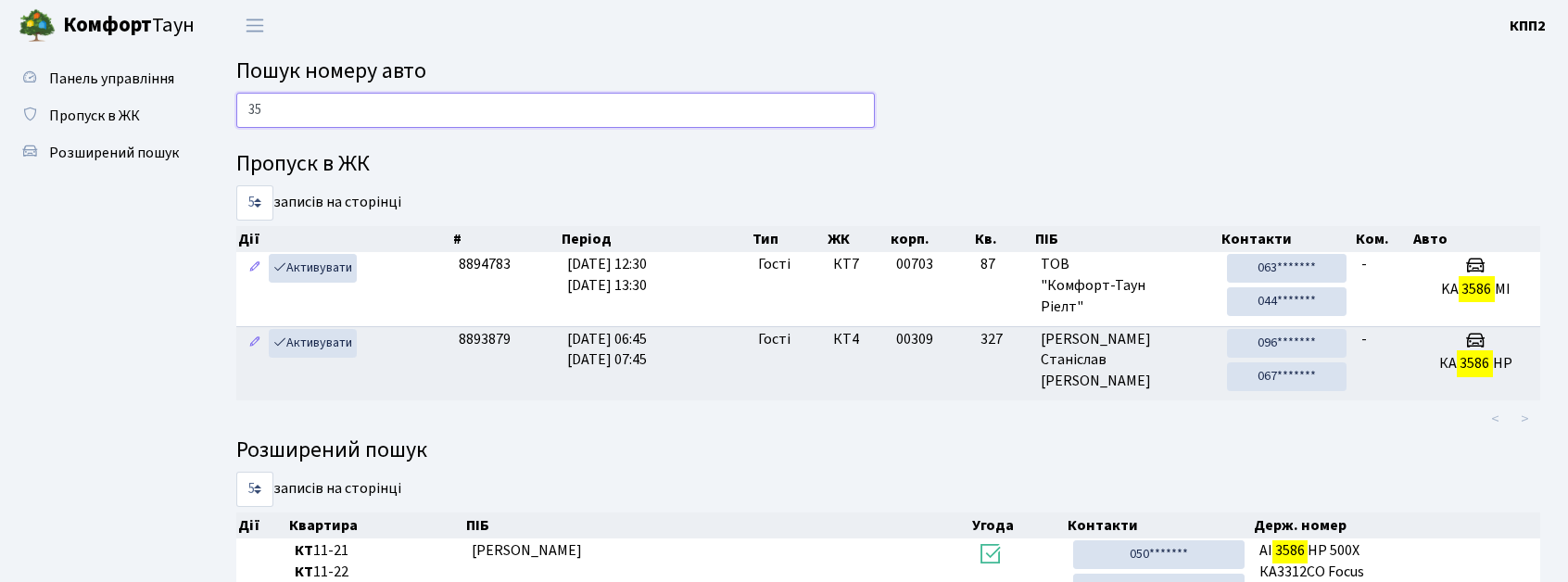
type input "3"
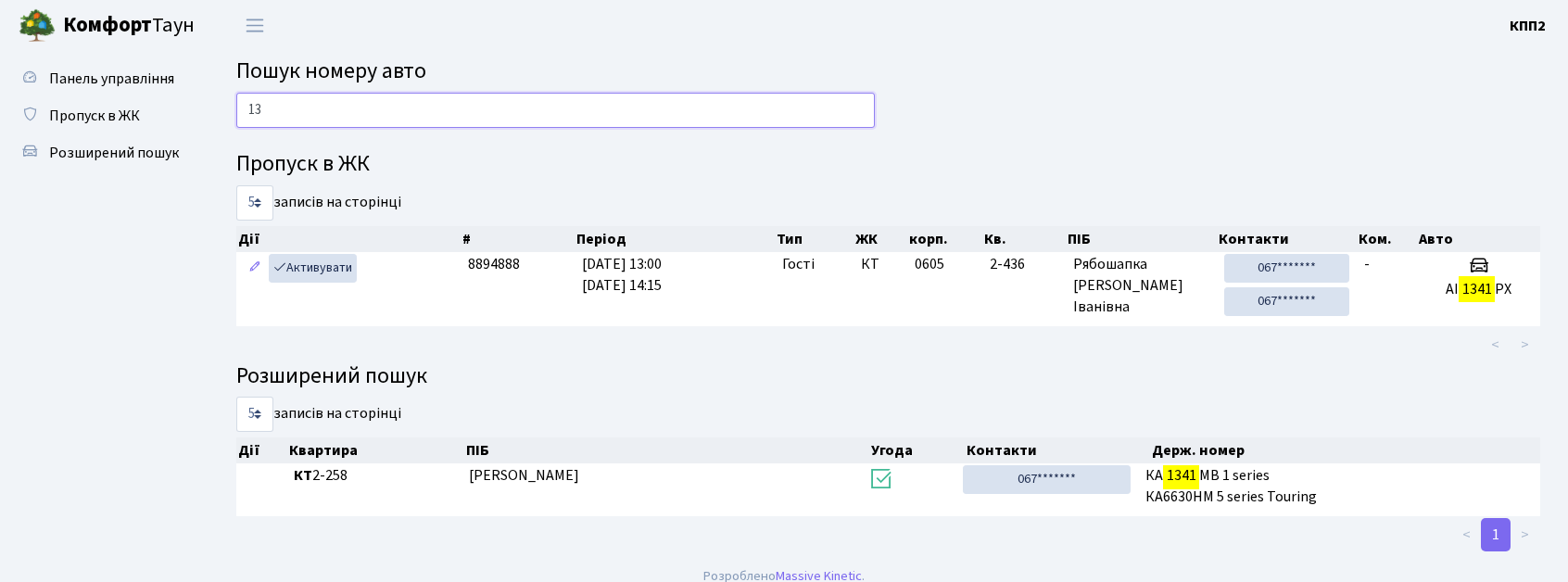
type input "1"
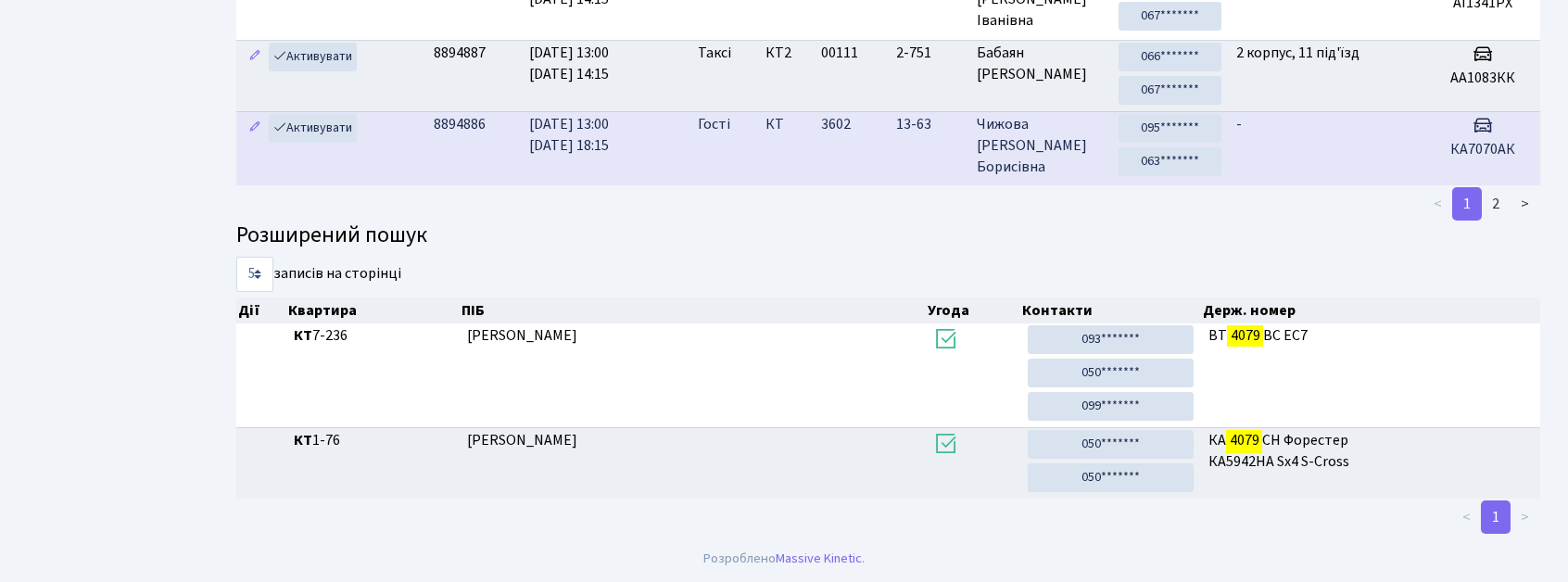
scroll to position [100, 0]
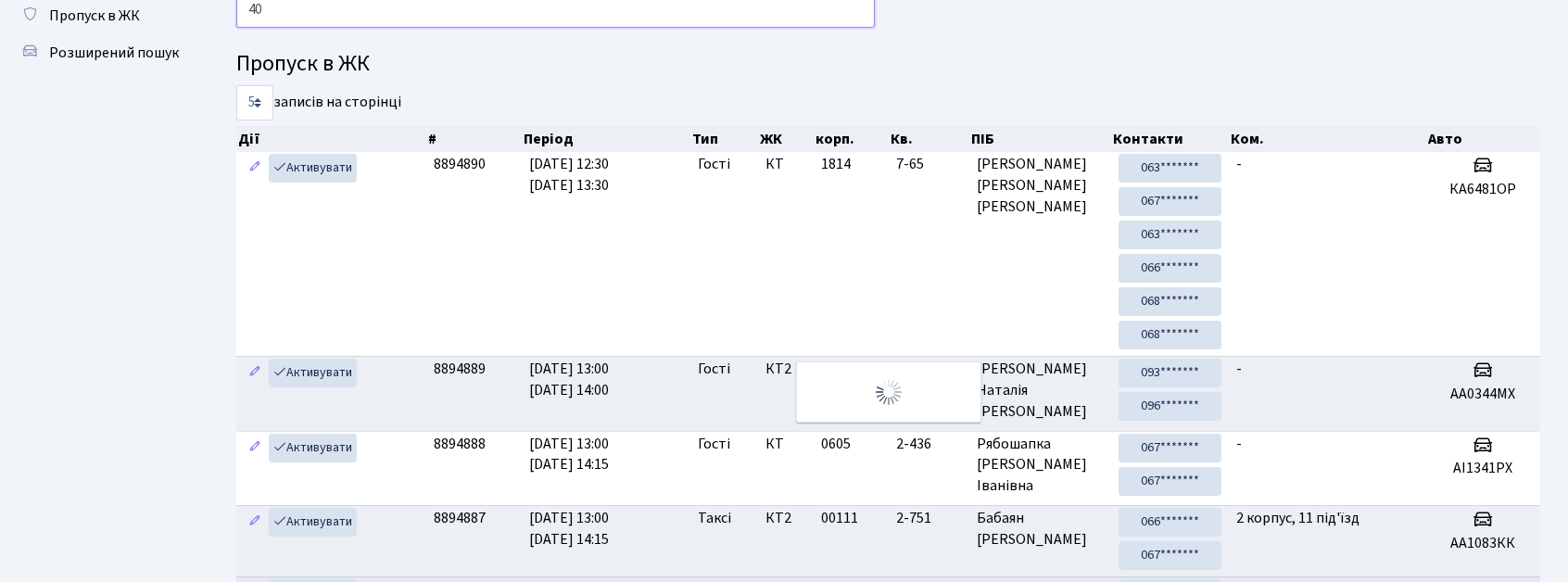
type input "4"
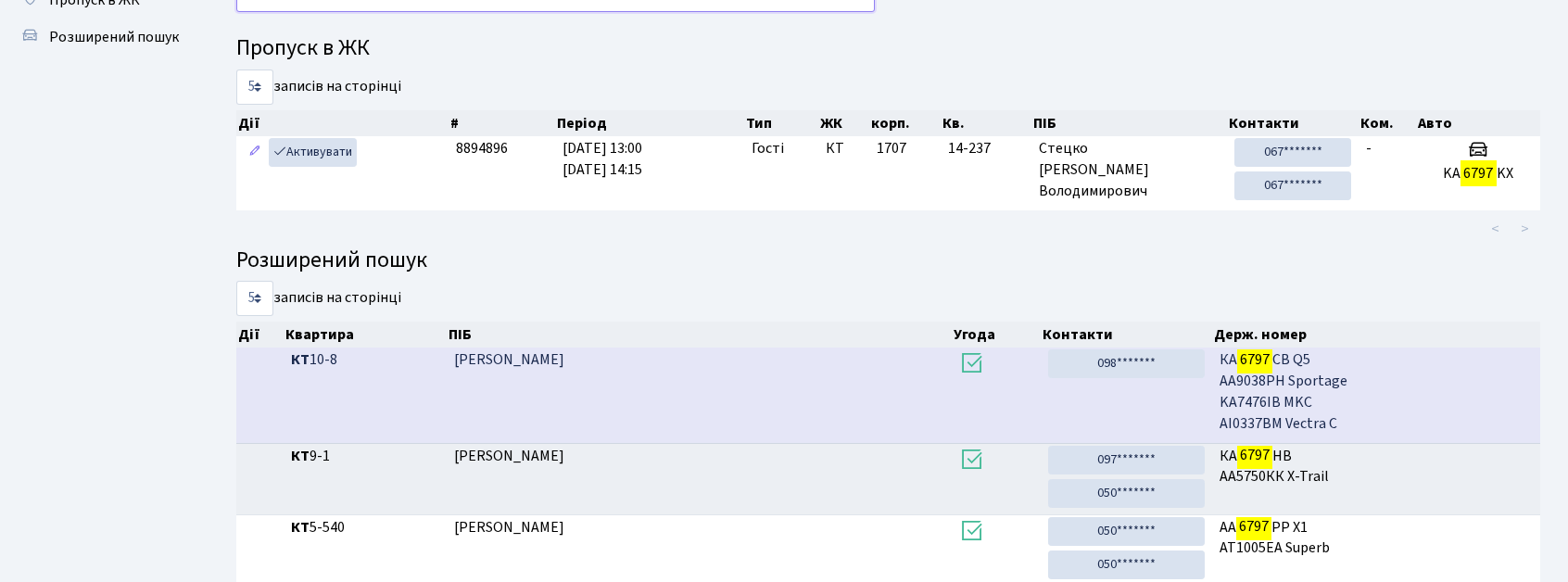
scroll to position [0, 0]
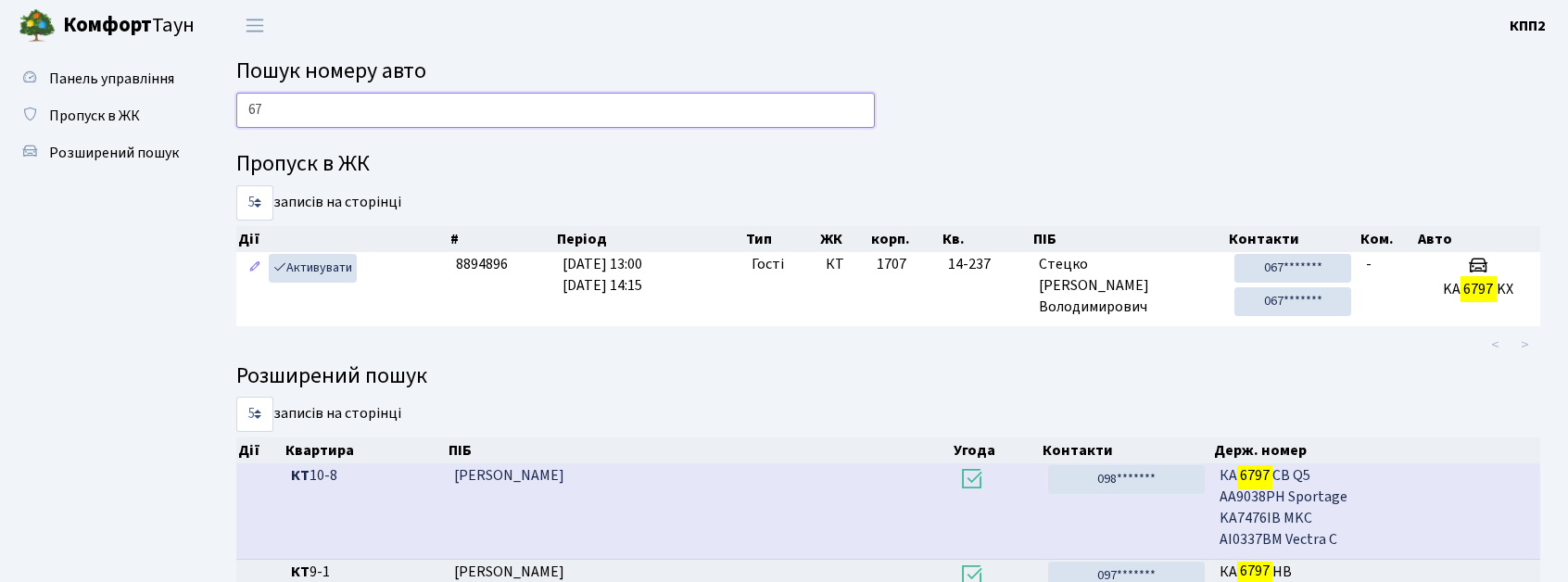
type input "6"
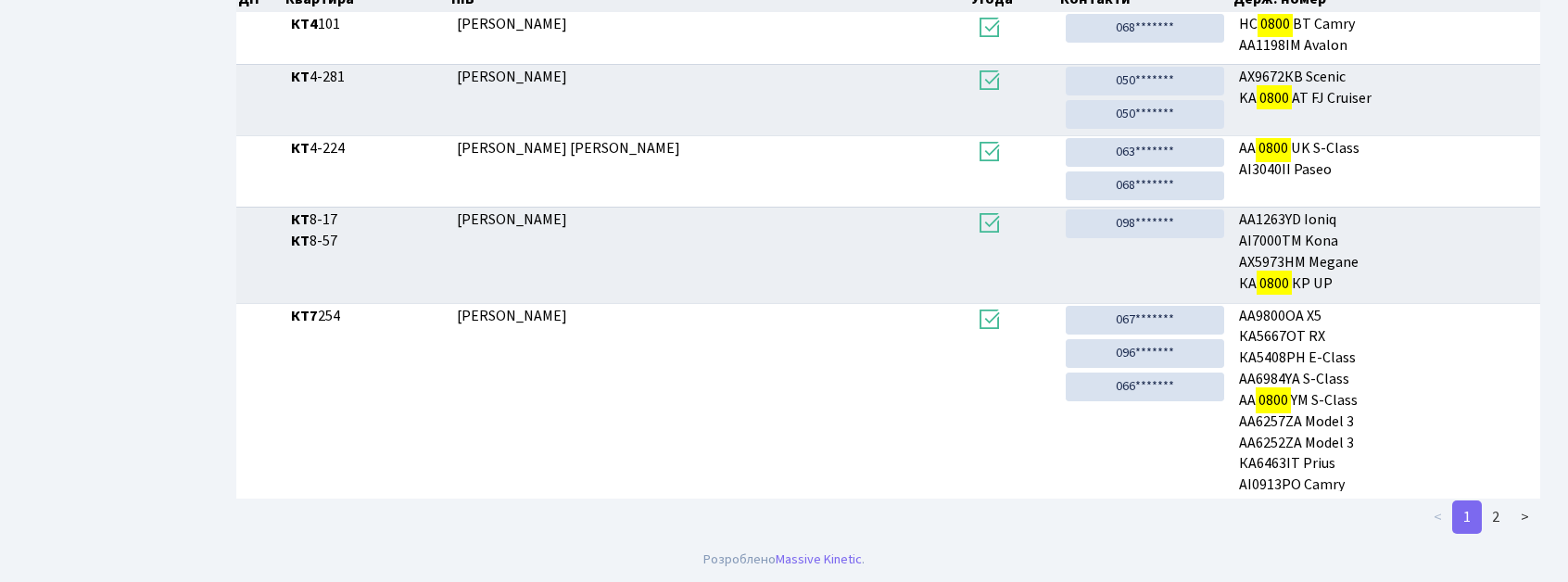
scroll to position [408, 0]
click at [1497, 528] on link "2" at bounding box center [1495, 517] width 29 height 33
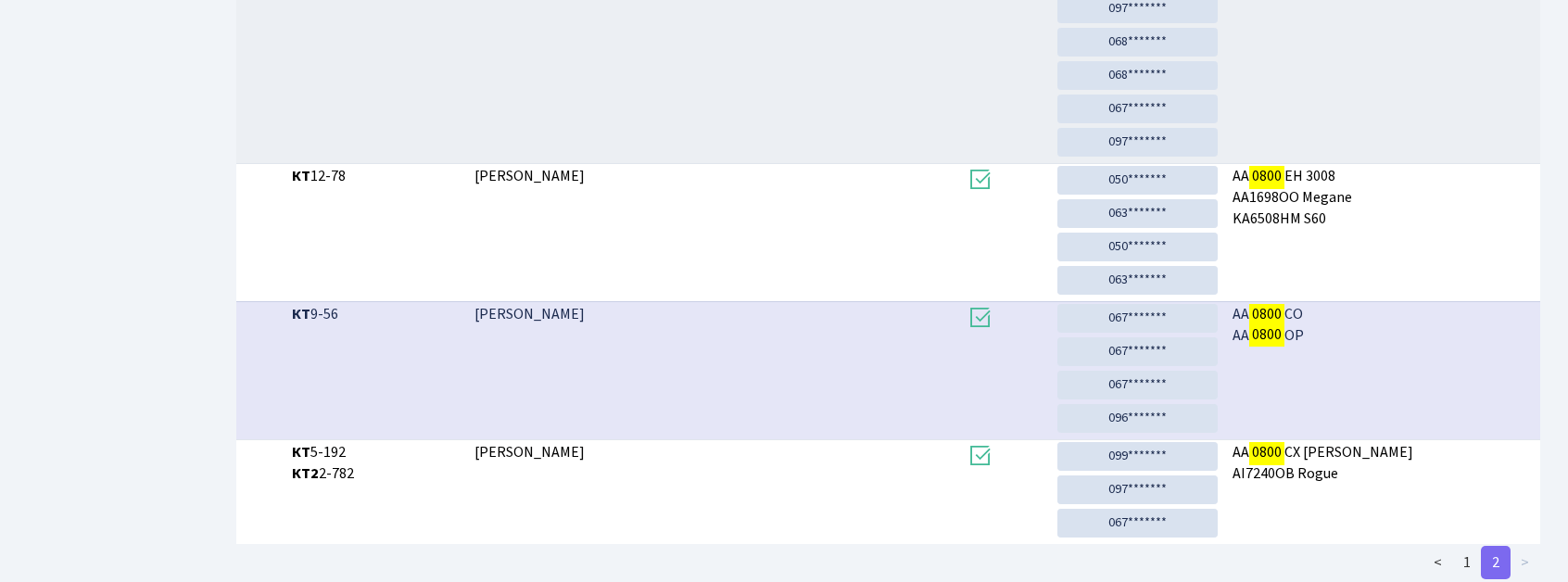
scroll to position [687, 0]
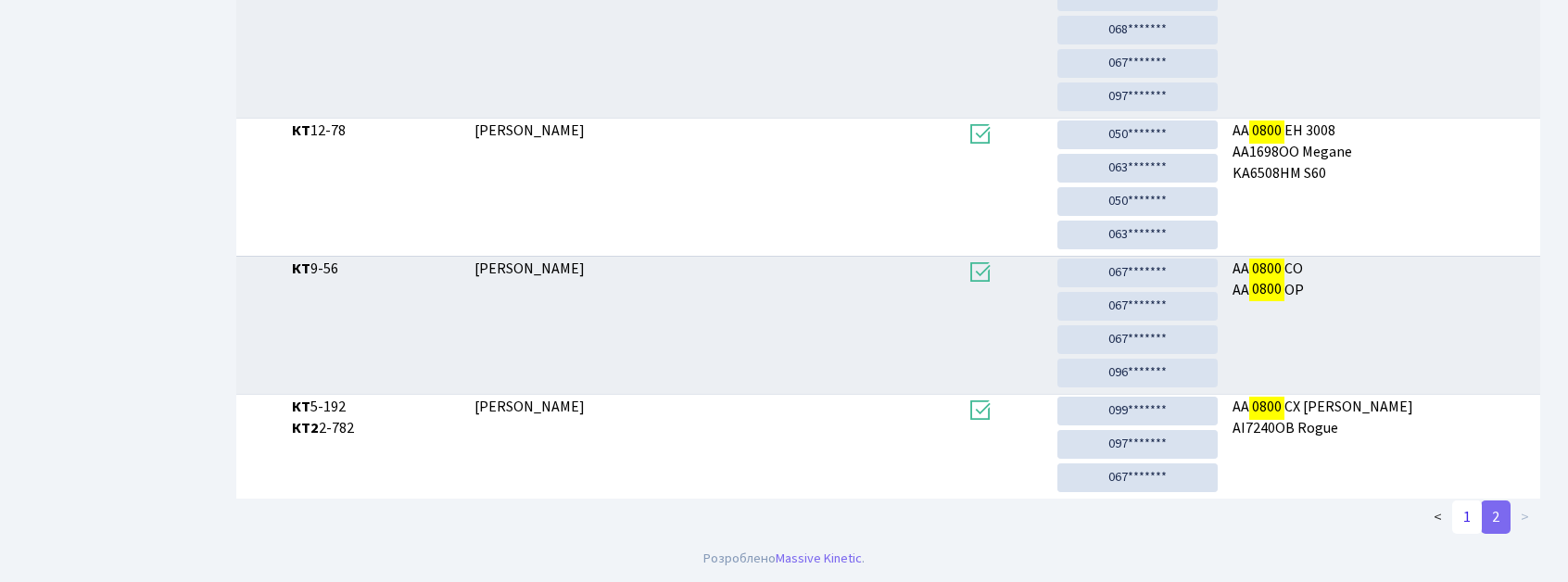
click at [1459, 513] on link "1" at bounding box center [1467, 517] width 29 height 33
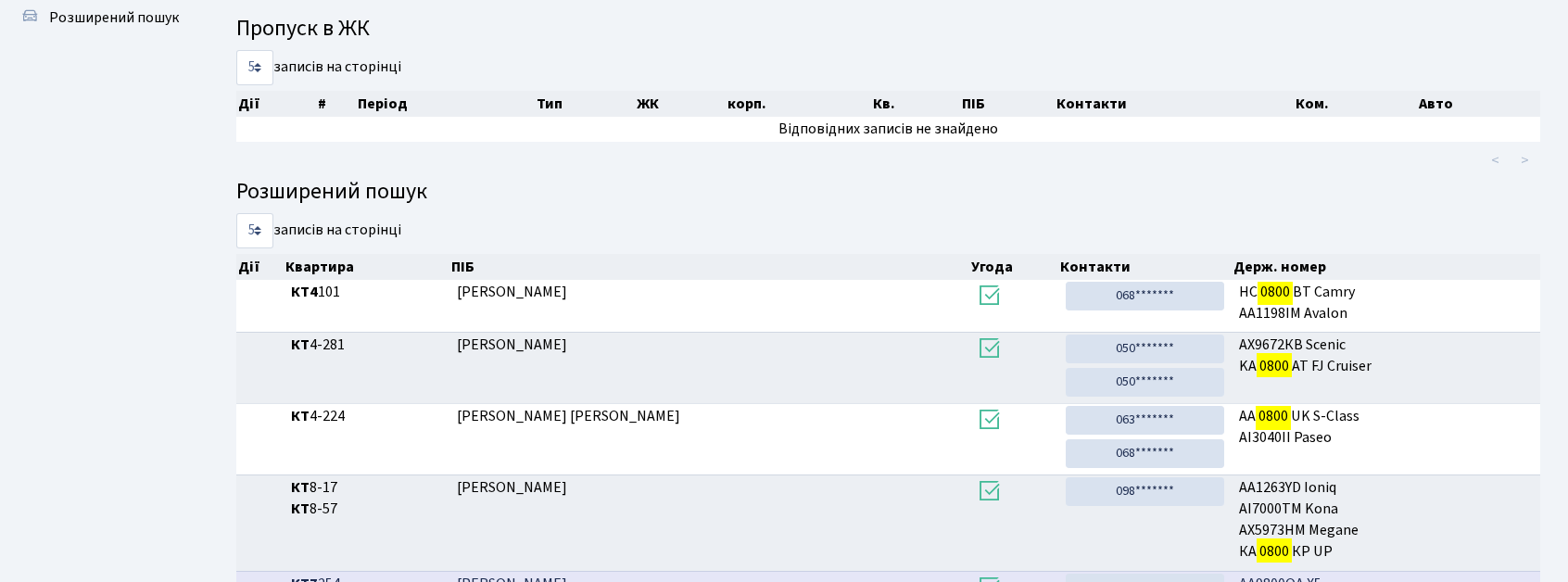
scroll to position [37, 0]
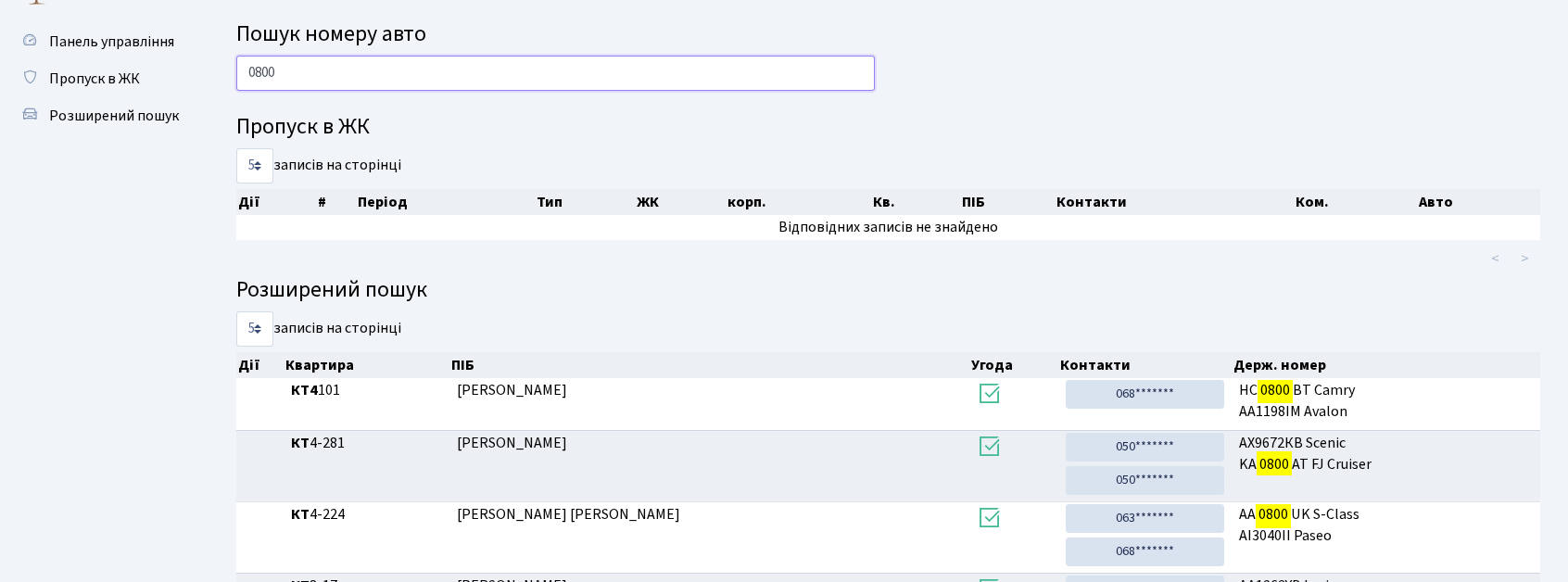
click at [434, 80] on input "0800" at bounding box center [555, 74] width 639 height 35
type input "0"
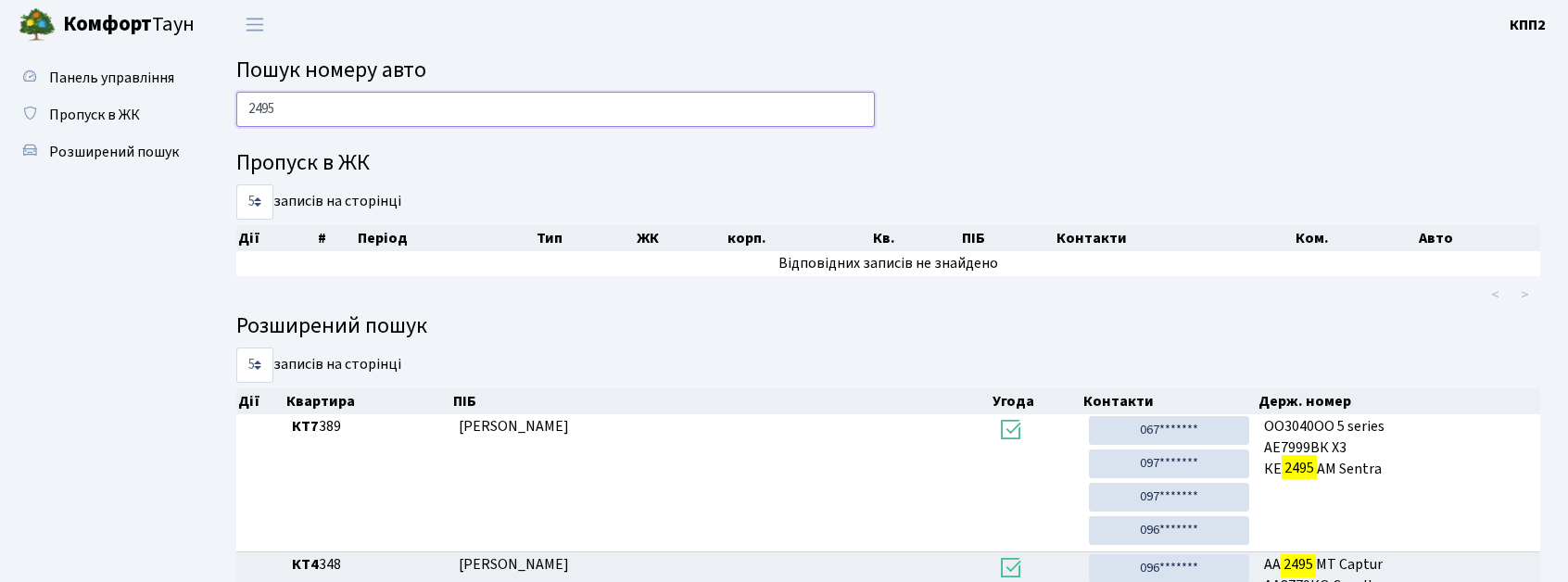
scroll to position [0, 0]
type input "2495"
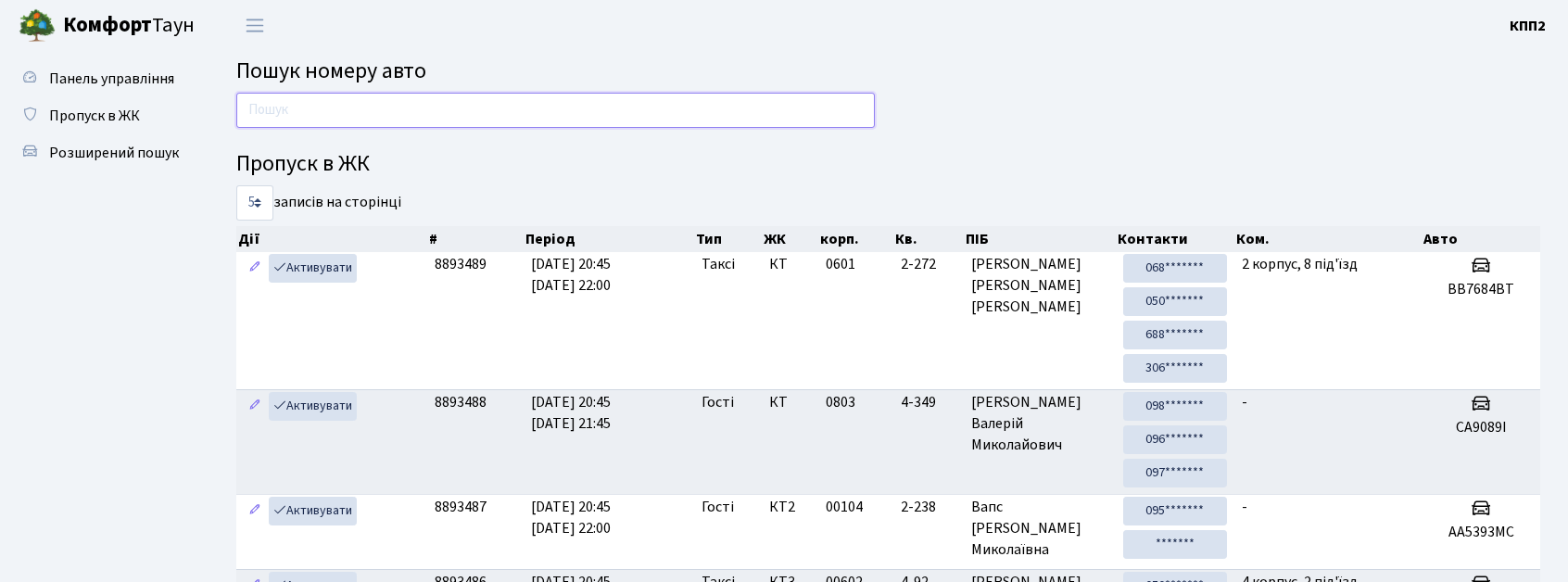
click at [578, 107] on input "text" at bounding box center [555, 110] width 639 height 35
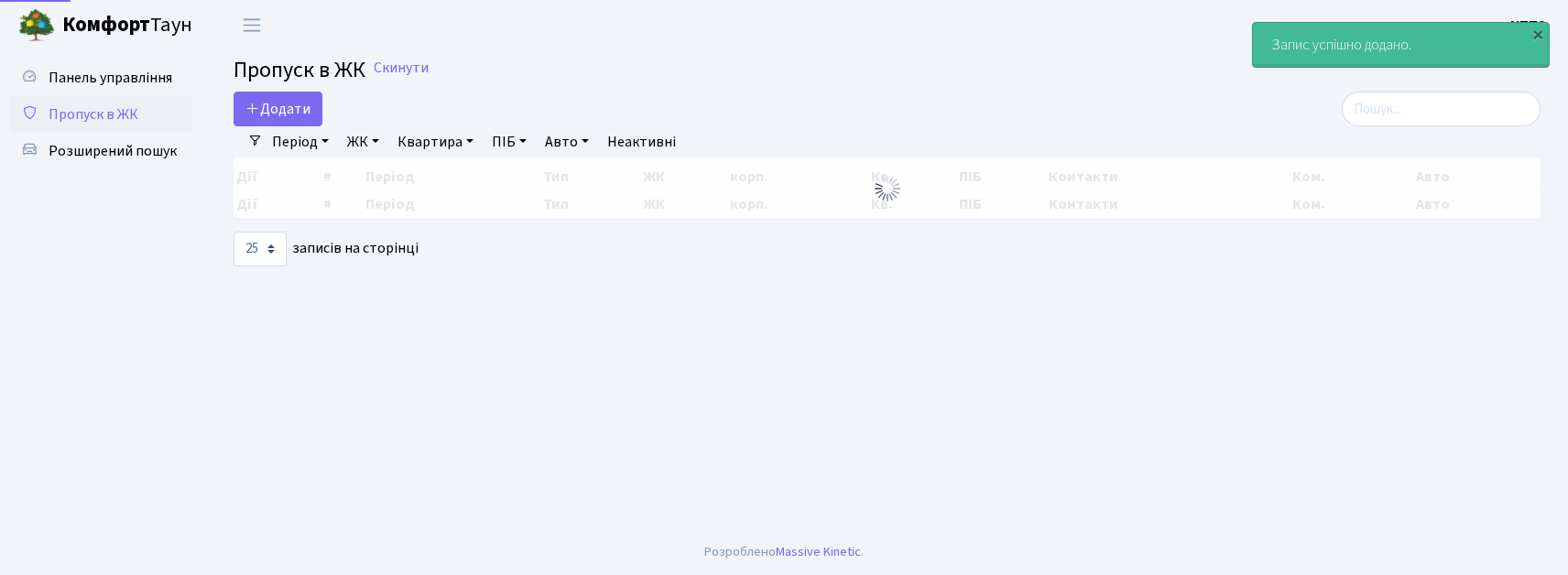
select select "25"
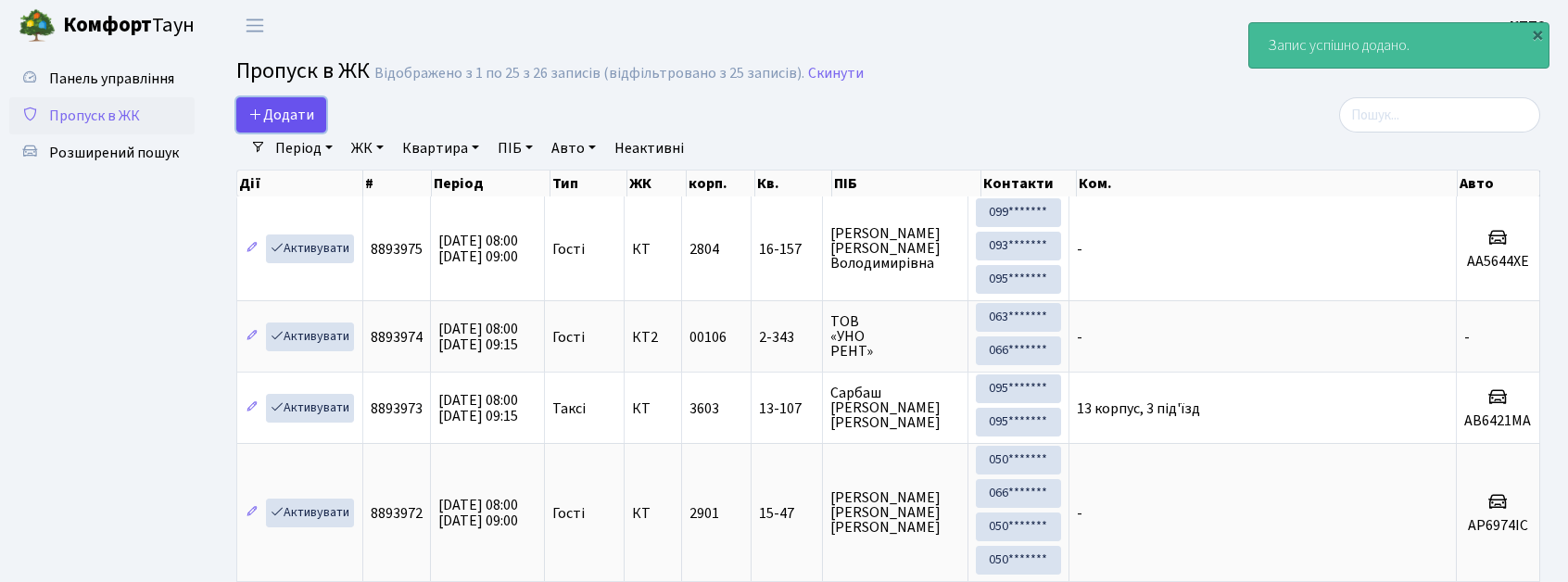
click at [270, 123] on span "Додати" at bounding box center [281, 115] width 66 height 21
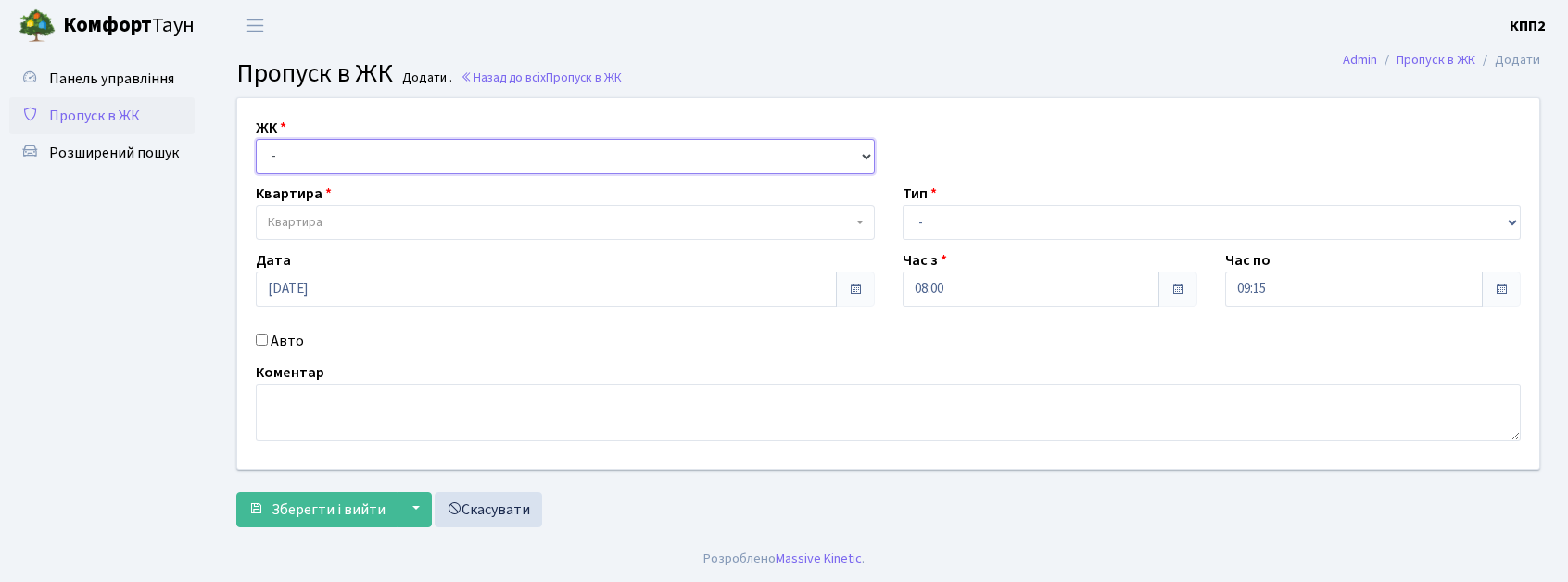
click at [352, 163] on select "- КТ, вул. Регенераторна, 4 КТ2, просп. [STREET_ADDRESS] [STREET_ADDRESS] [PERS…" at bounding box center [565, 156] width 619 height 35
select select "271"
click at [256, 139] on select "- КТ, вул. Регенераторна, 4 КТ2, просп. [STREET_ADDRESS] [STREET_ADDRESS] [PERS…" at bounding box center [565, 156] width 619 height 35
select select
click at [354, 246] on div "ЖК - КТ, вул. Регенераторна, 4 КТ2, просп. [STREET_ADDRESS] [STREET_ADDRESS] [P…" at bounding box center [888, 283] width 1330 height 371
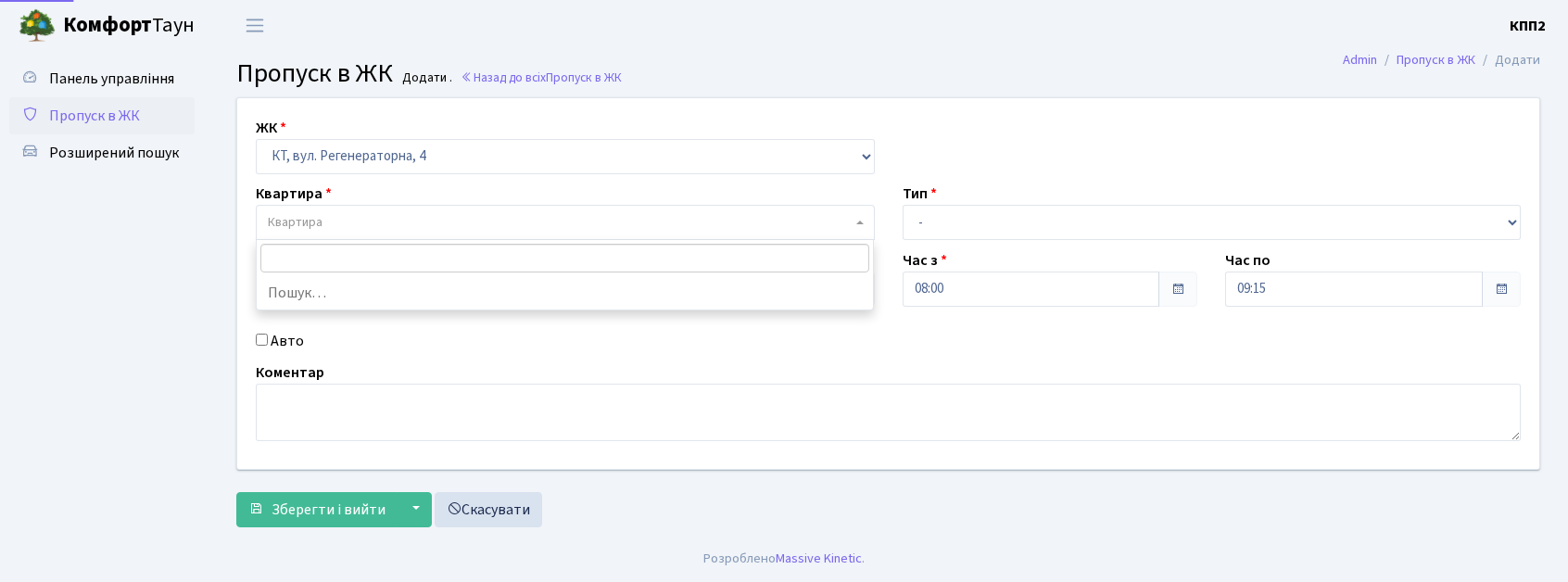
click at [389, 223] on span "Квартира" at bounding box center [559, 222] width 584 height 19
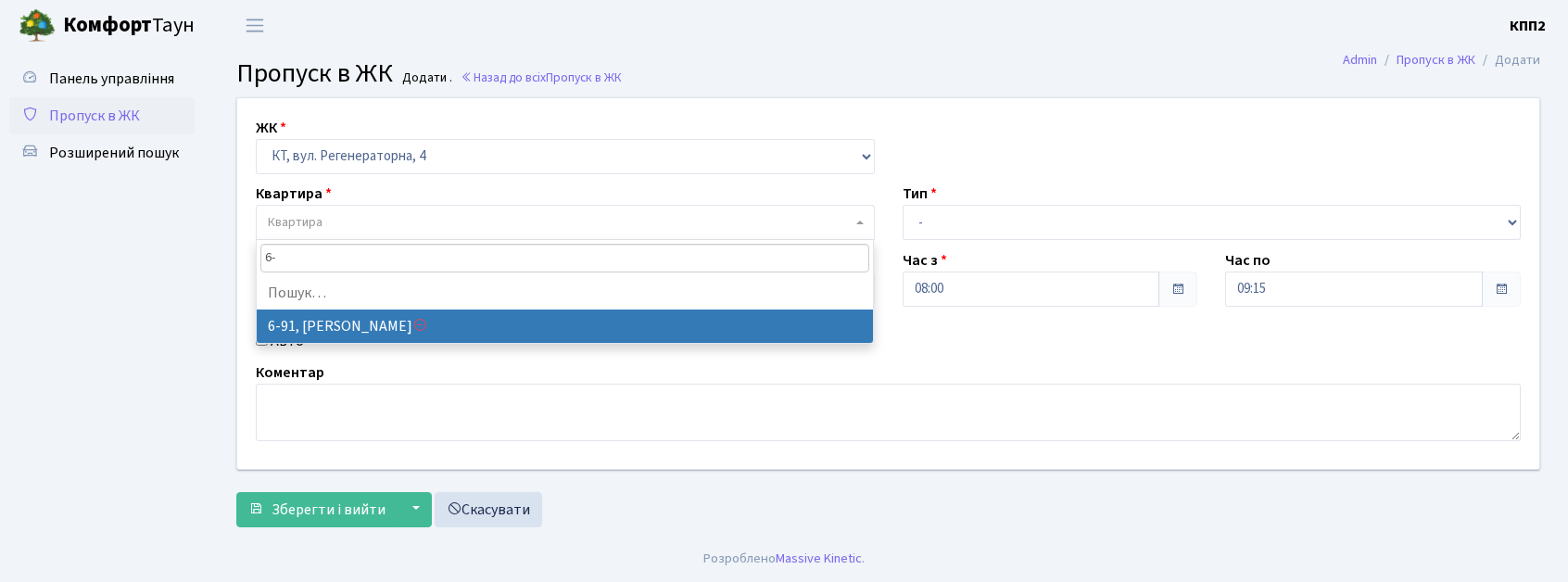
type input "6"
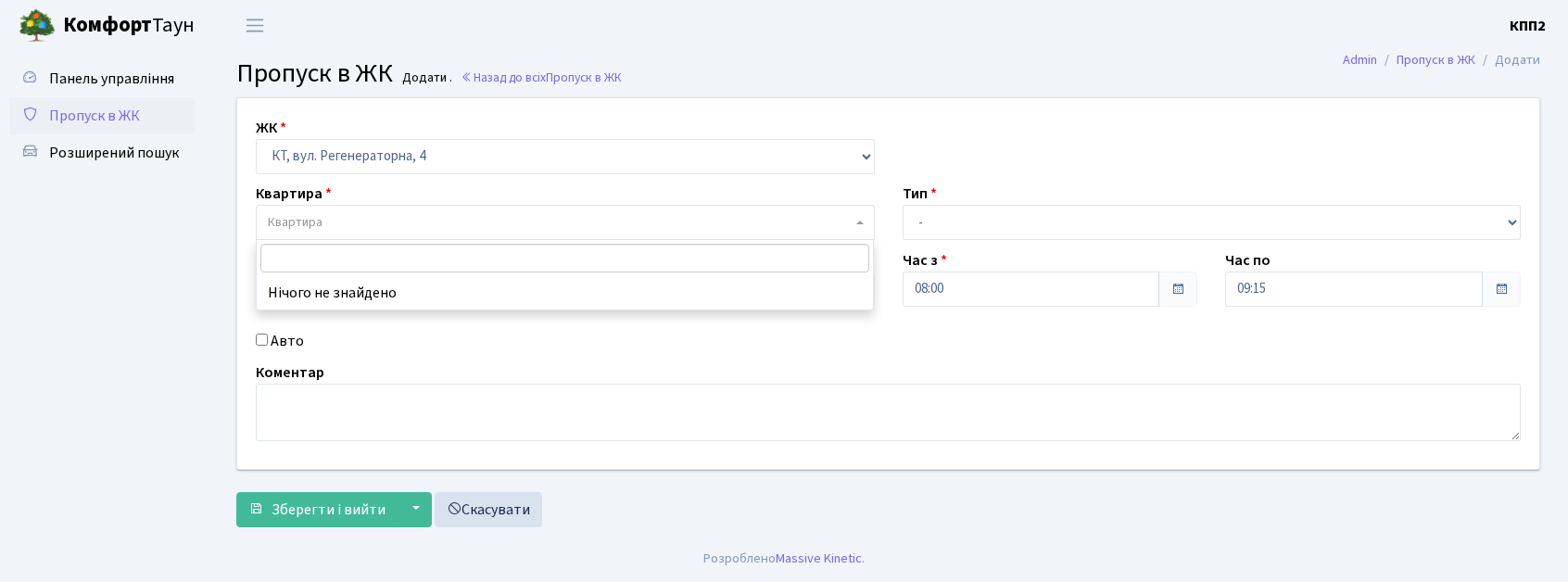
click at [272, 337] on label "Авто" at bounding box center [287, 341] width 33 height 23
click at [267, 337] on input "Авто" at bounding box center [261, 339] width 12 height 12
checkbox input "true"
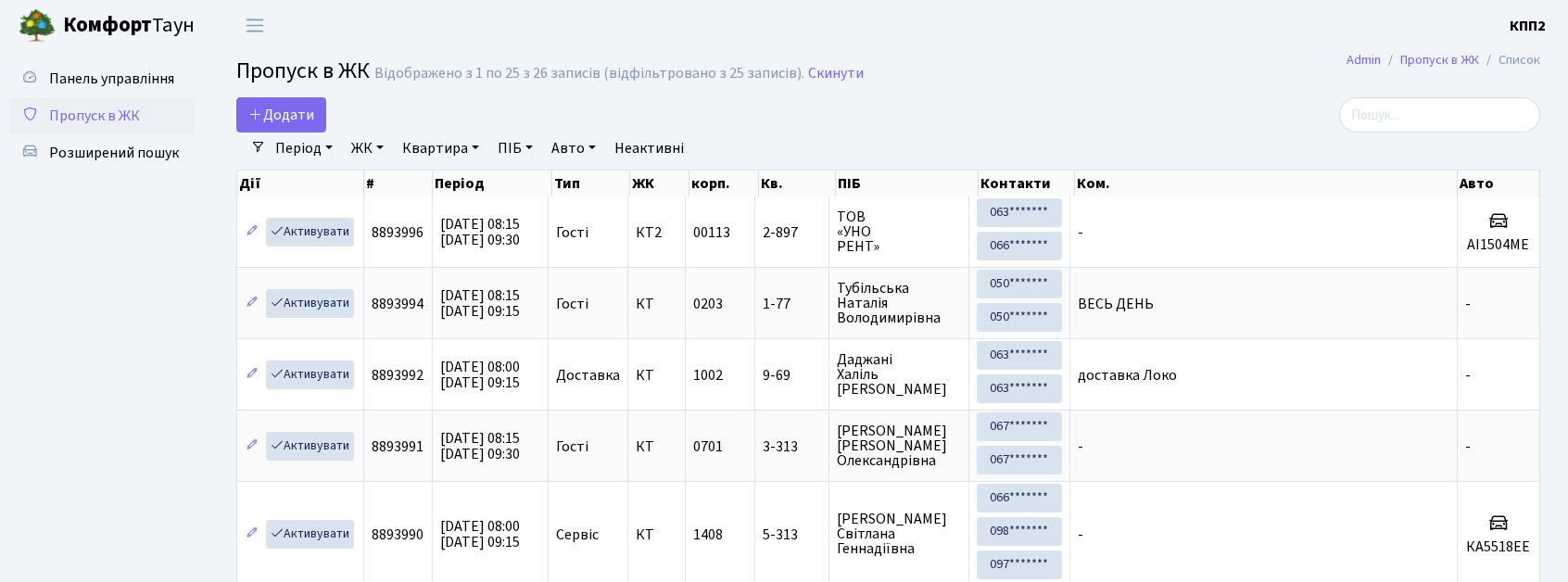
select select "25"
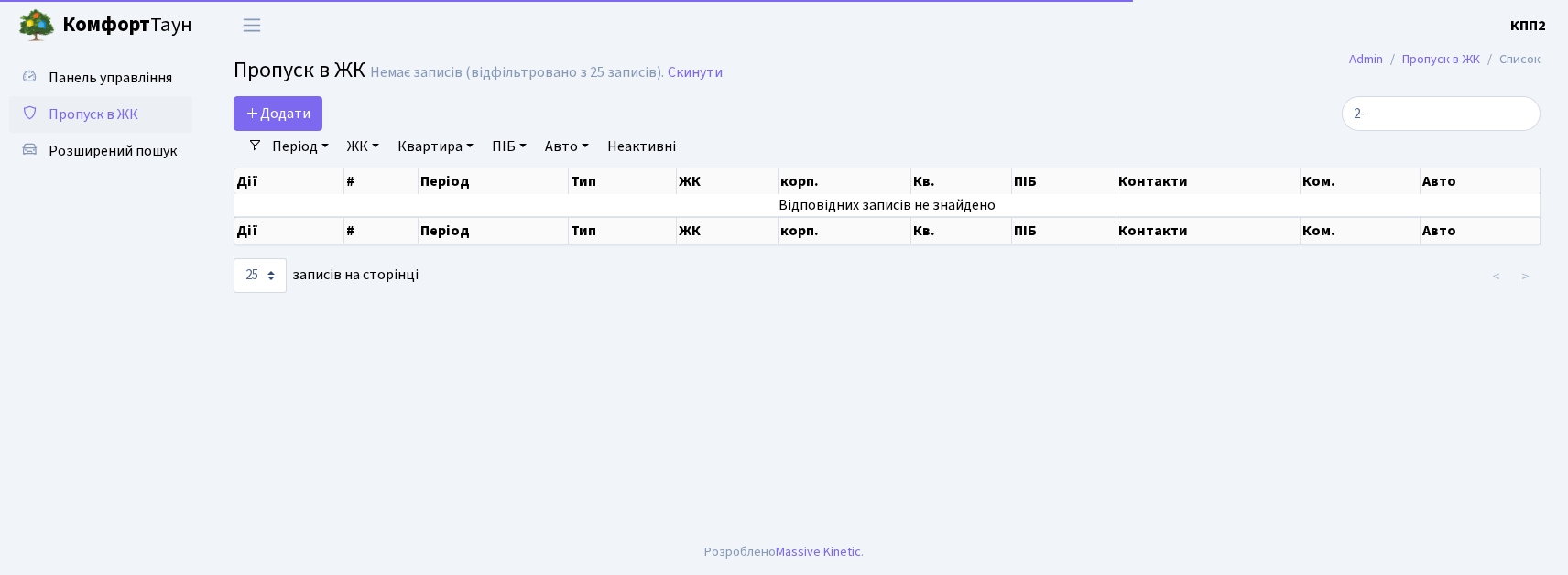
type input "2"
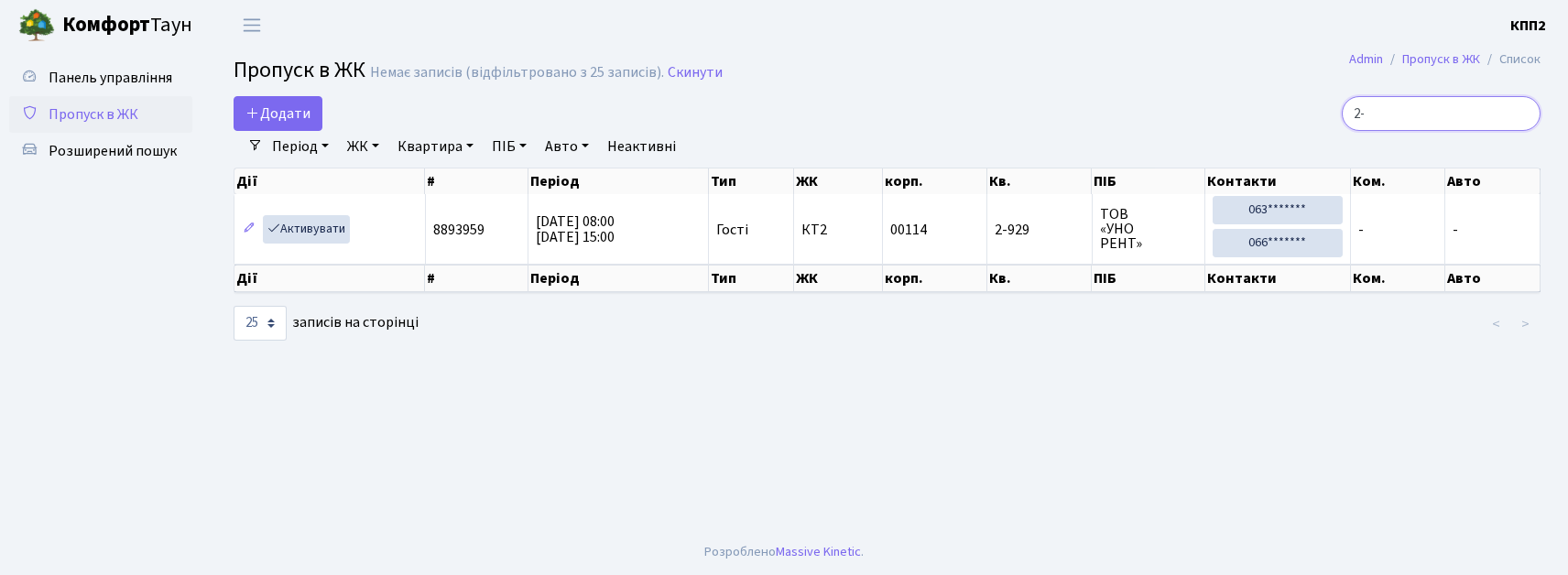
type input "2"
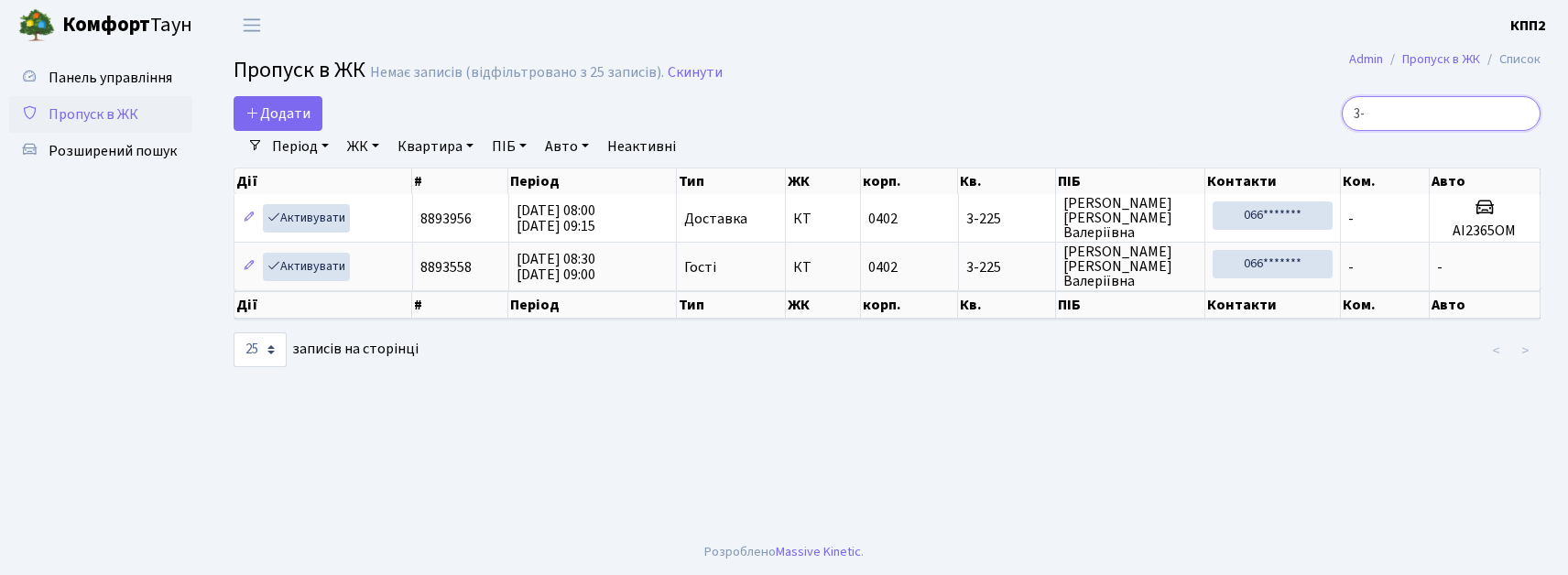
type input "3"
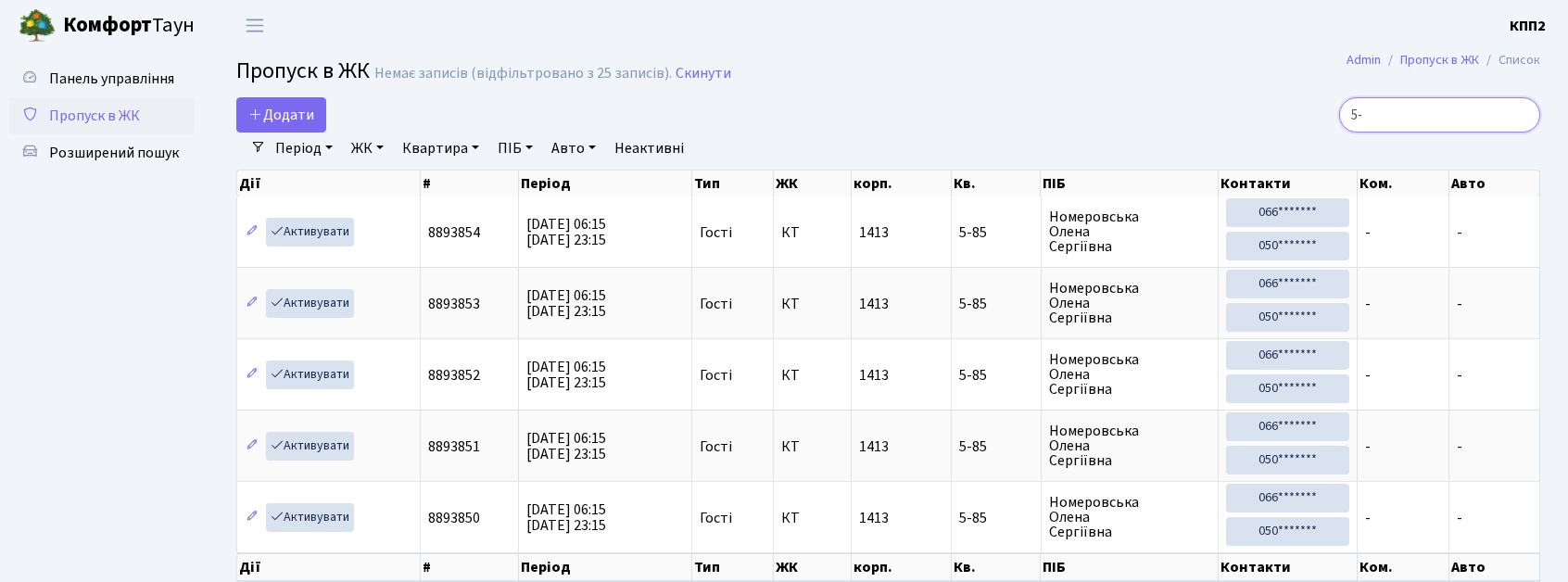
type input "5"
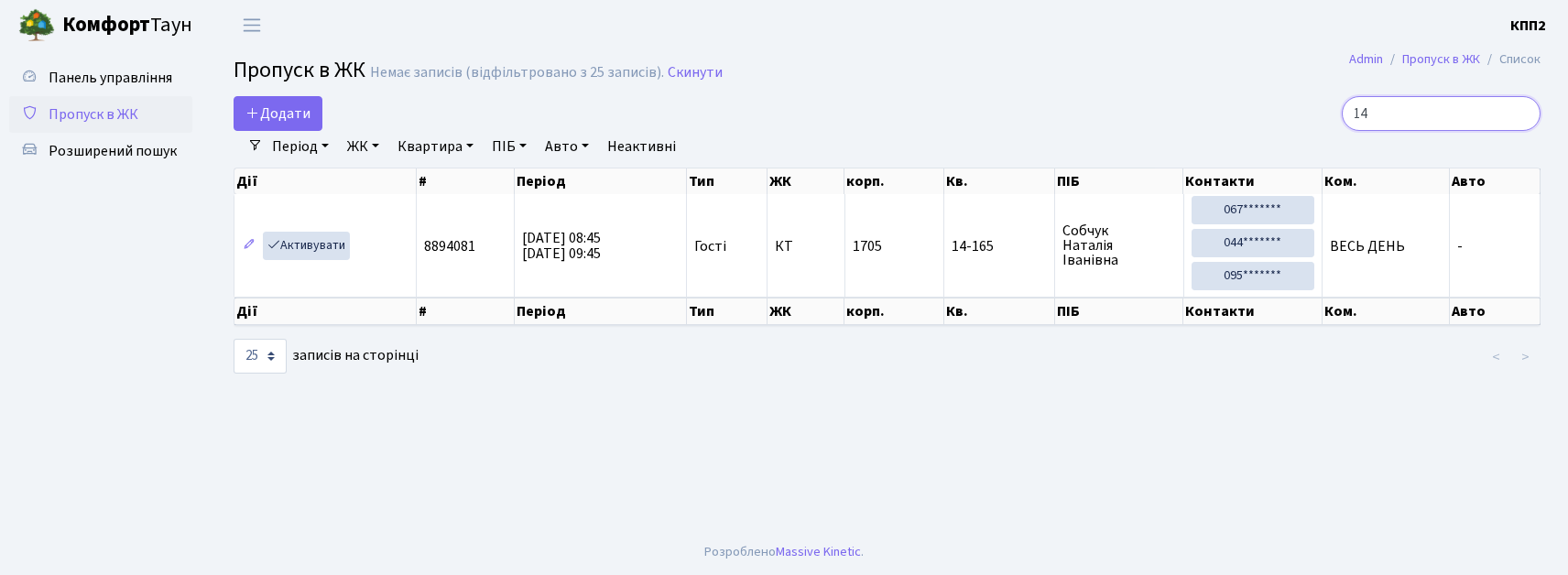
type input "1"
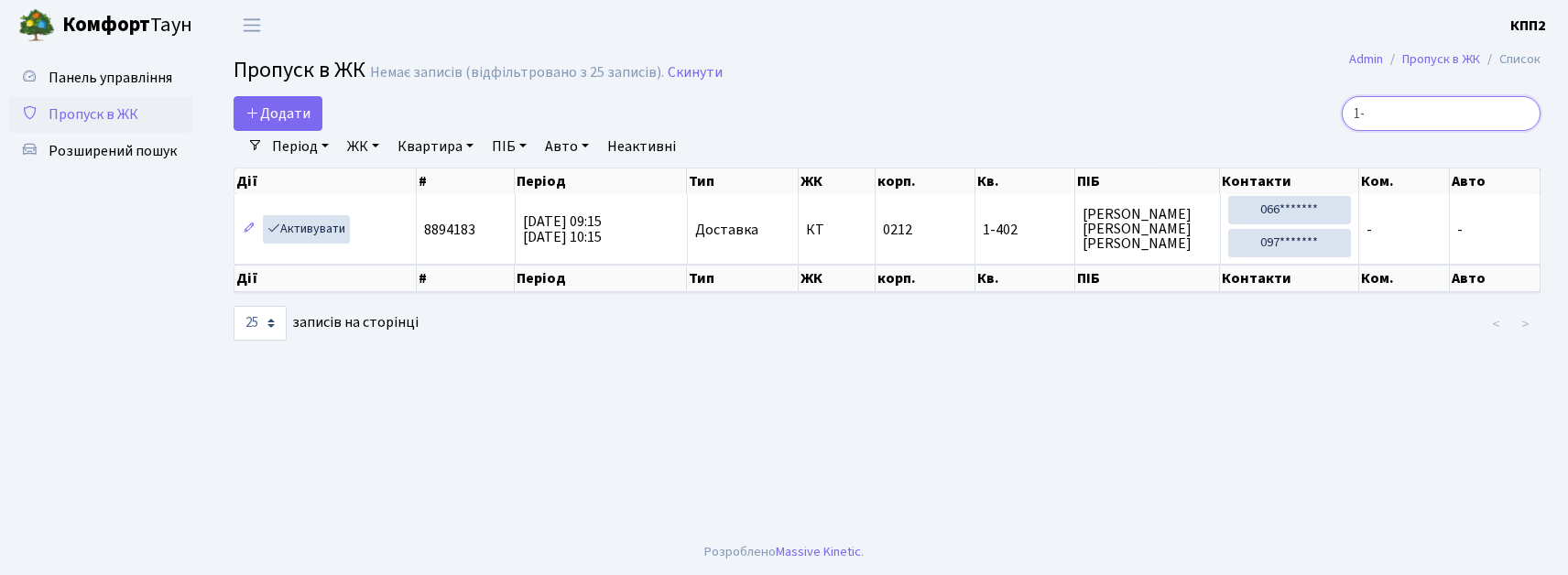
type input "1"
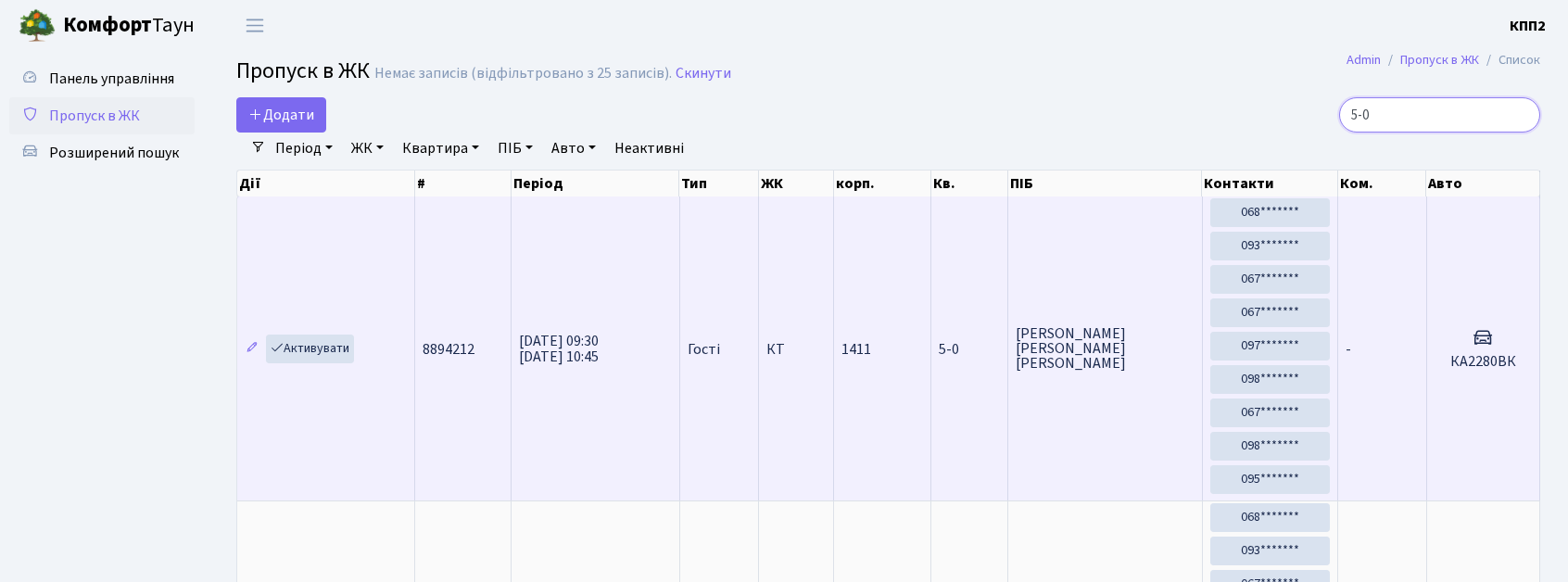
type input "5-0"
click at [1381, 361] on td "-" at bounding box center [1382, 348] width 89 height 304
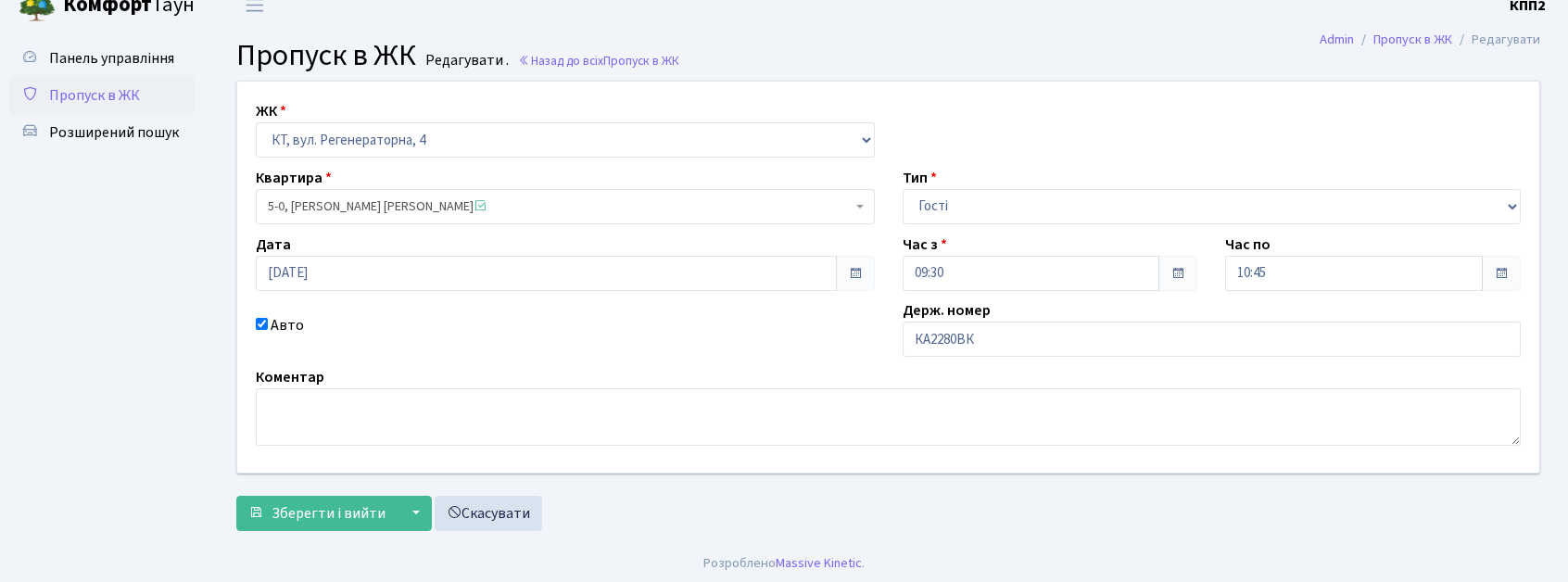
scroll to position [27, 0]
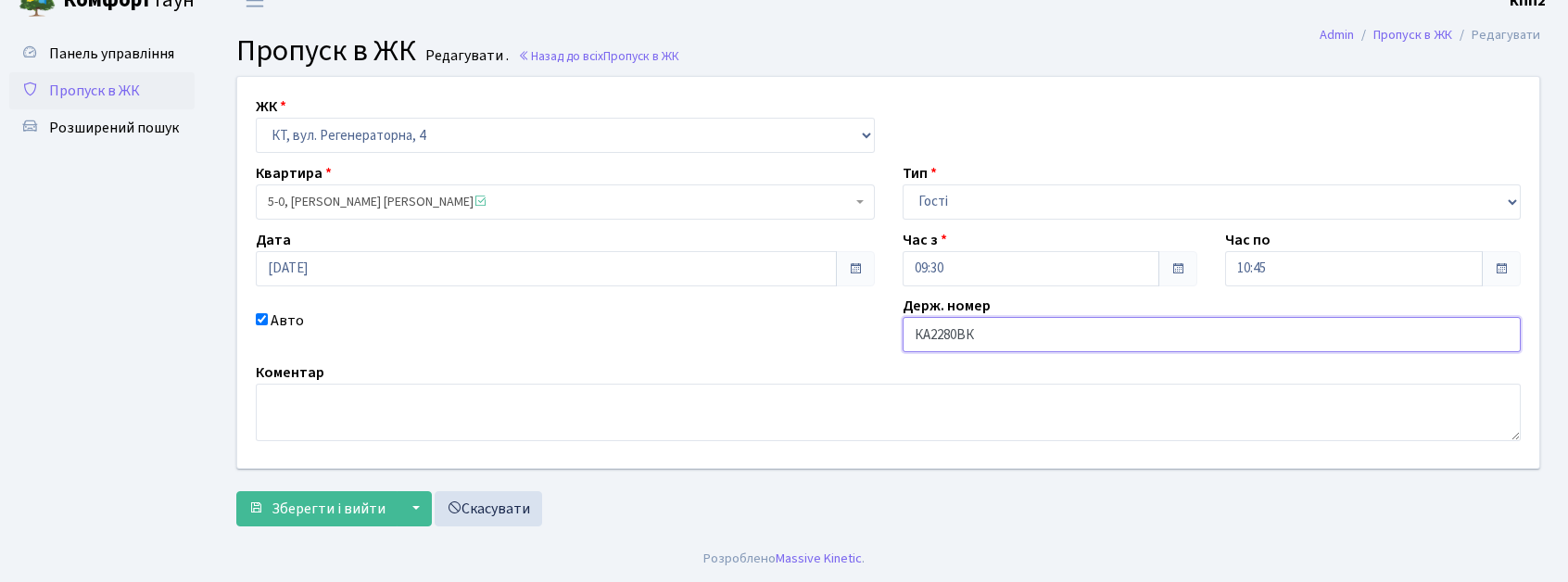
drag, startPoint x: 935, startPoint y: 334, endPoint x: 950, endPoint y: 338, distance: 15.5
click at [934, 335] on input "КА2280ВК" at bounding box center [1212, 334] width 619 height 35
type input "КА1280ВК"
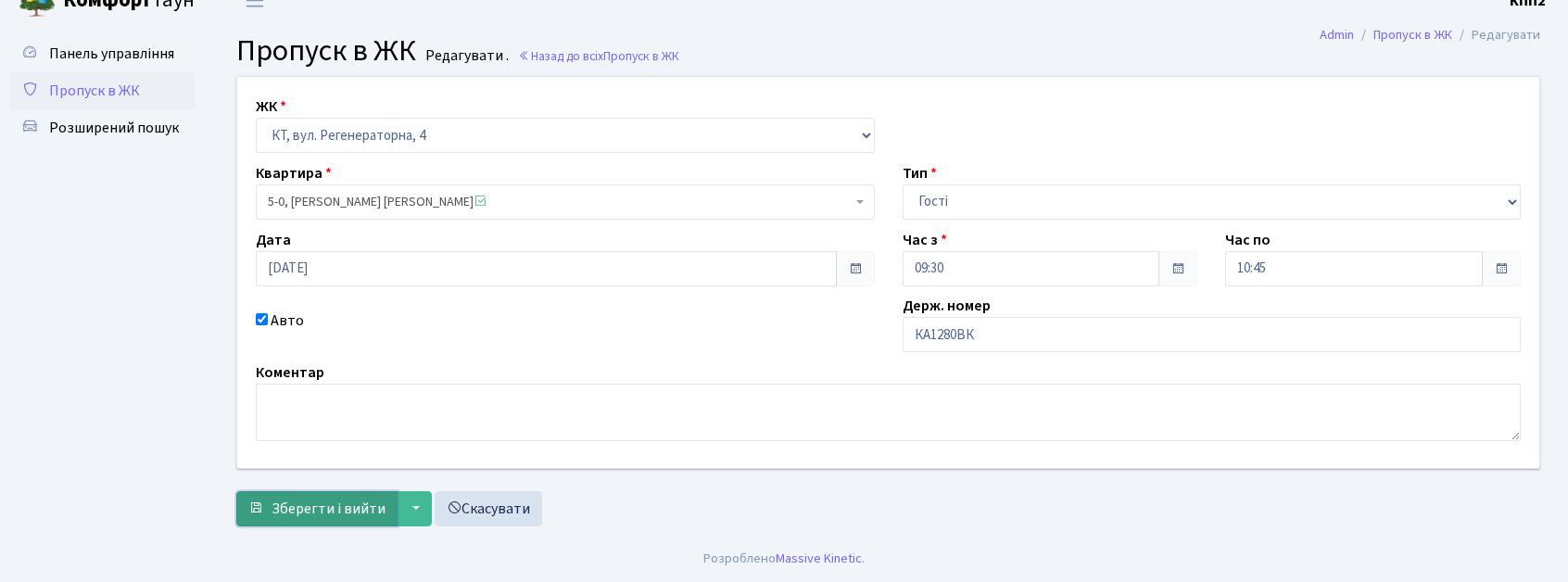
click at [346, 505] on span "Зберегти і вийти" at bounding box center [328, 508] width 114 height 21
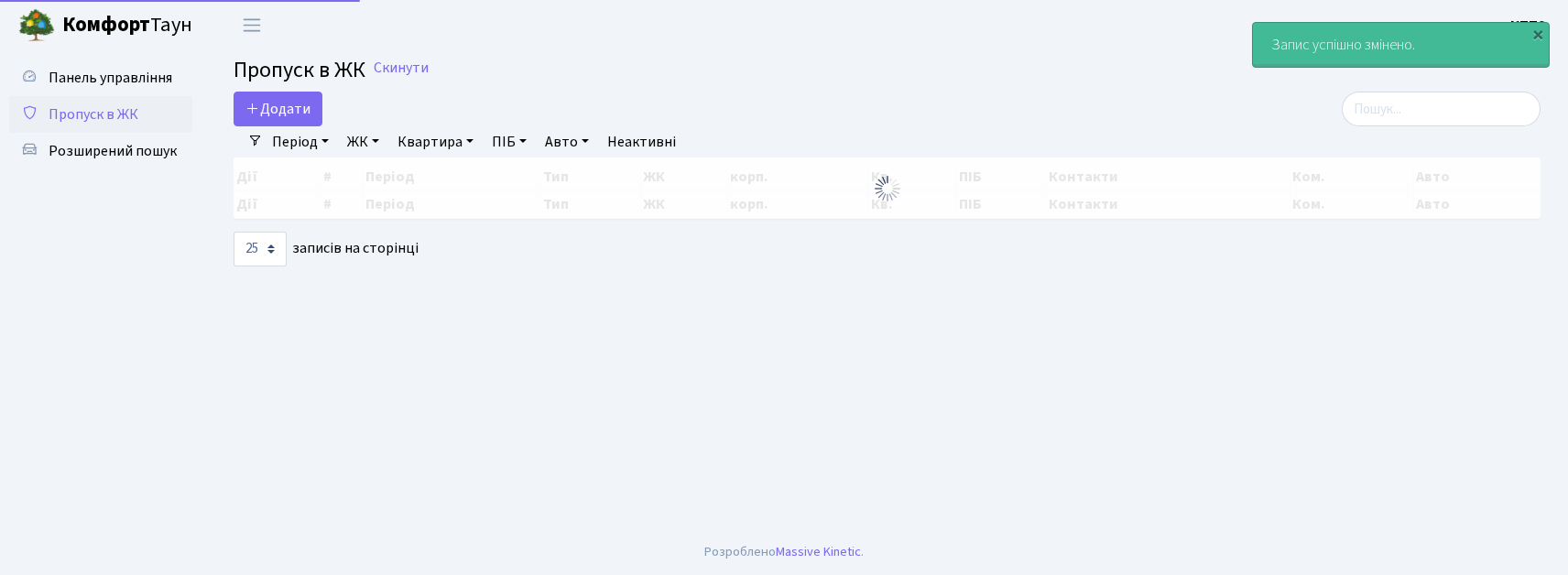
select select "25"
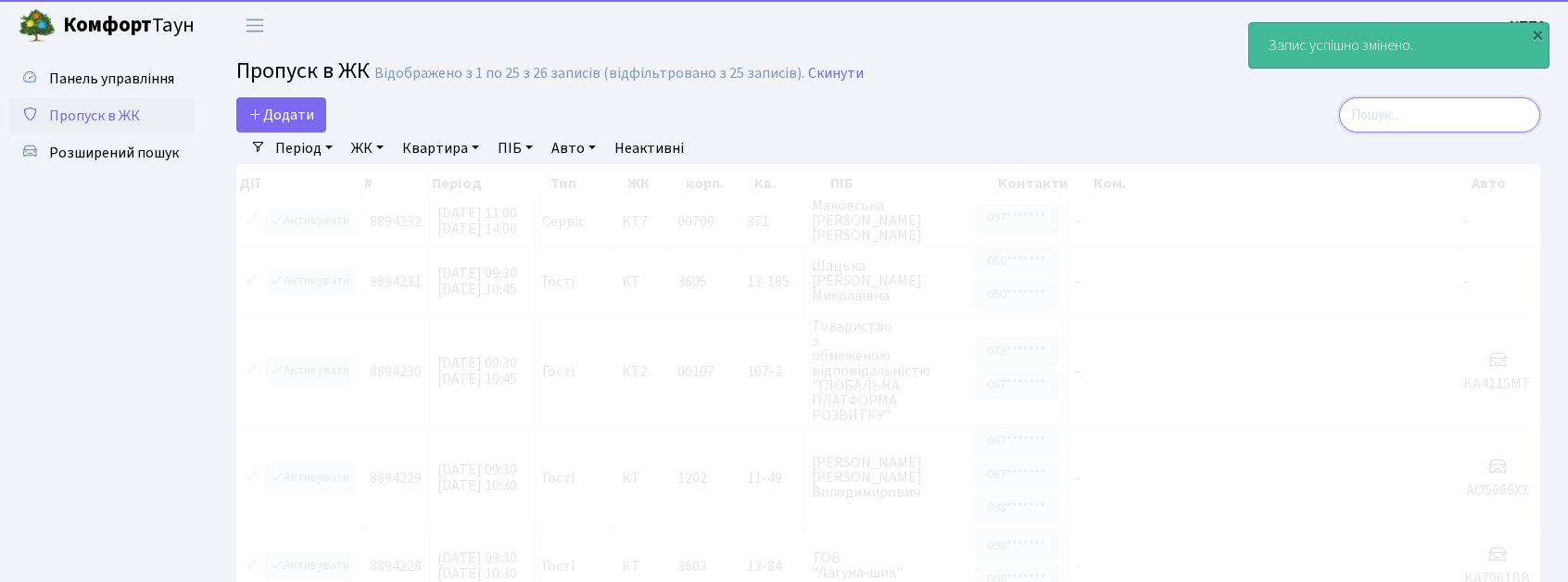
click at [1373, 120] on input "search" at bounding box center [1439, 115] width 202 height 35
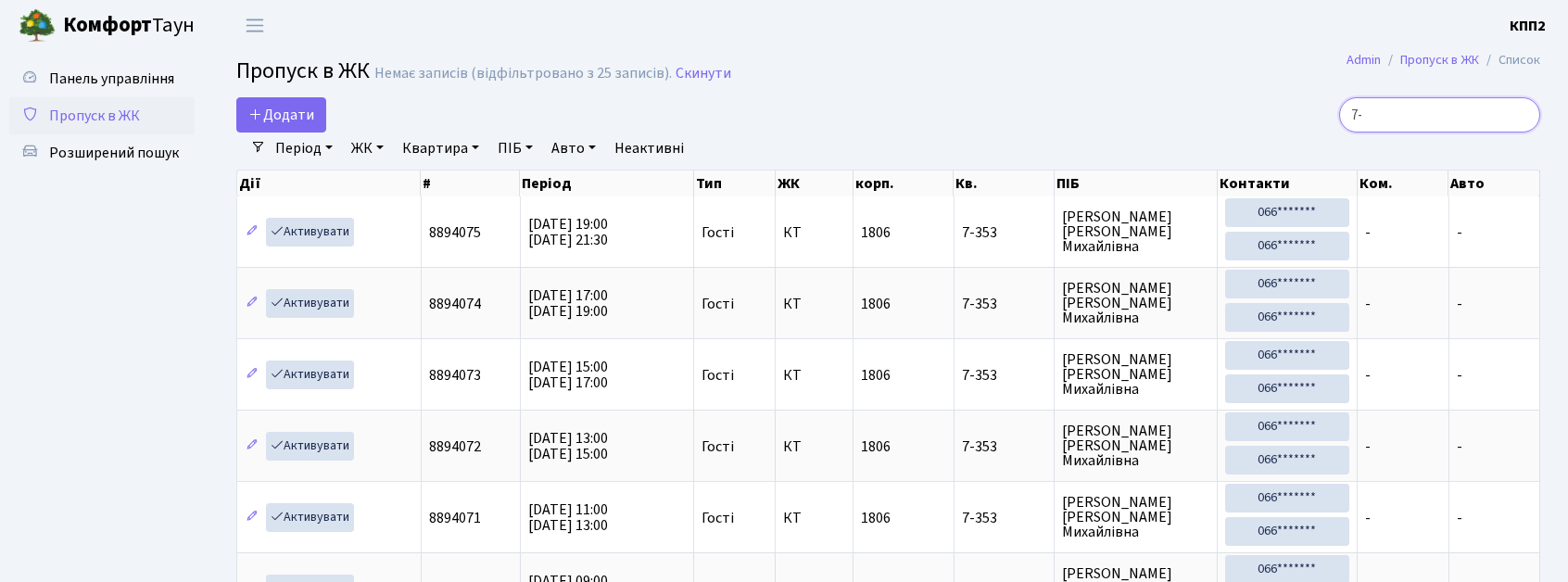
type input "7"
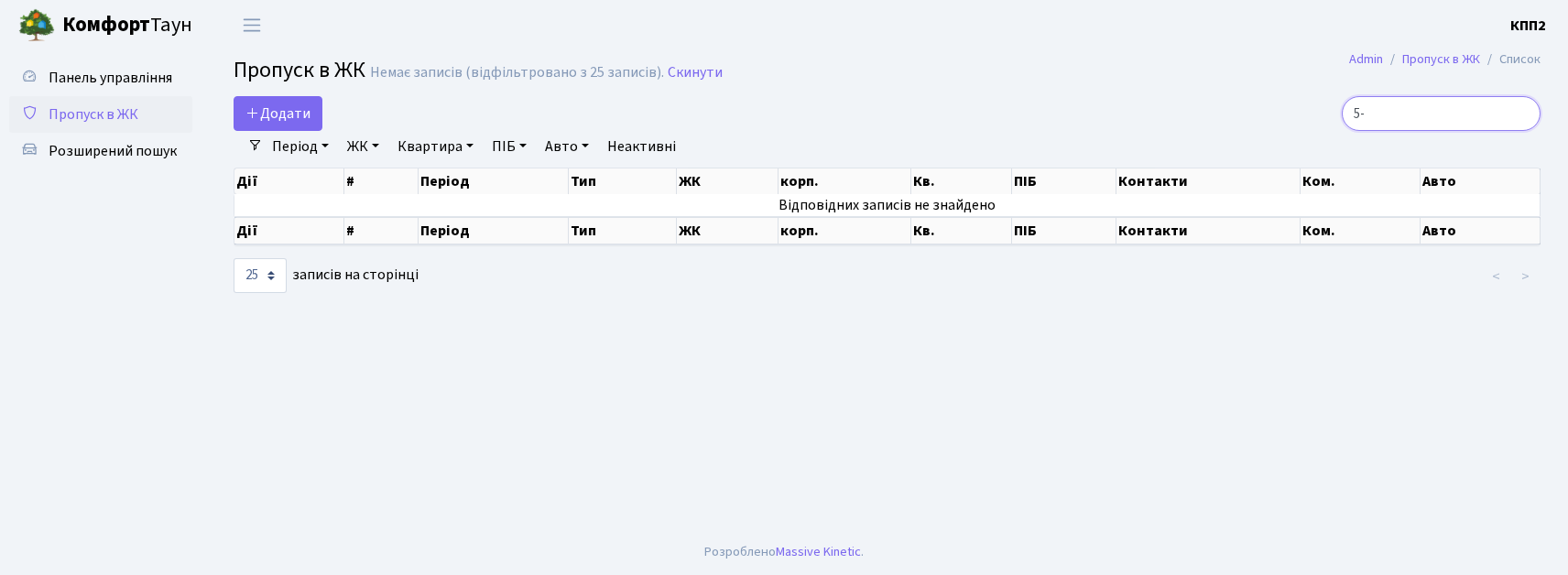
type input "5"
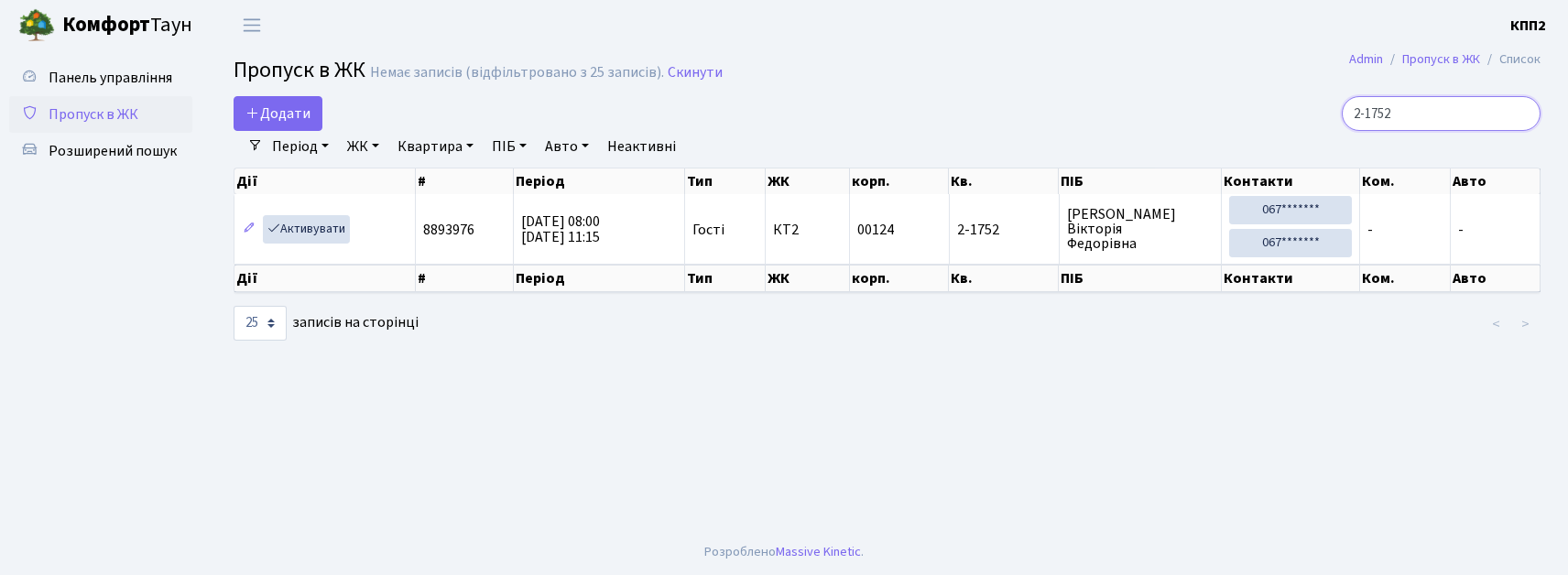
type input "2-1752"
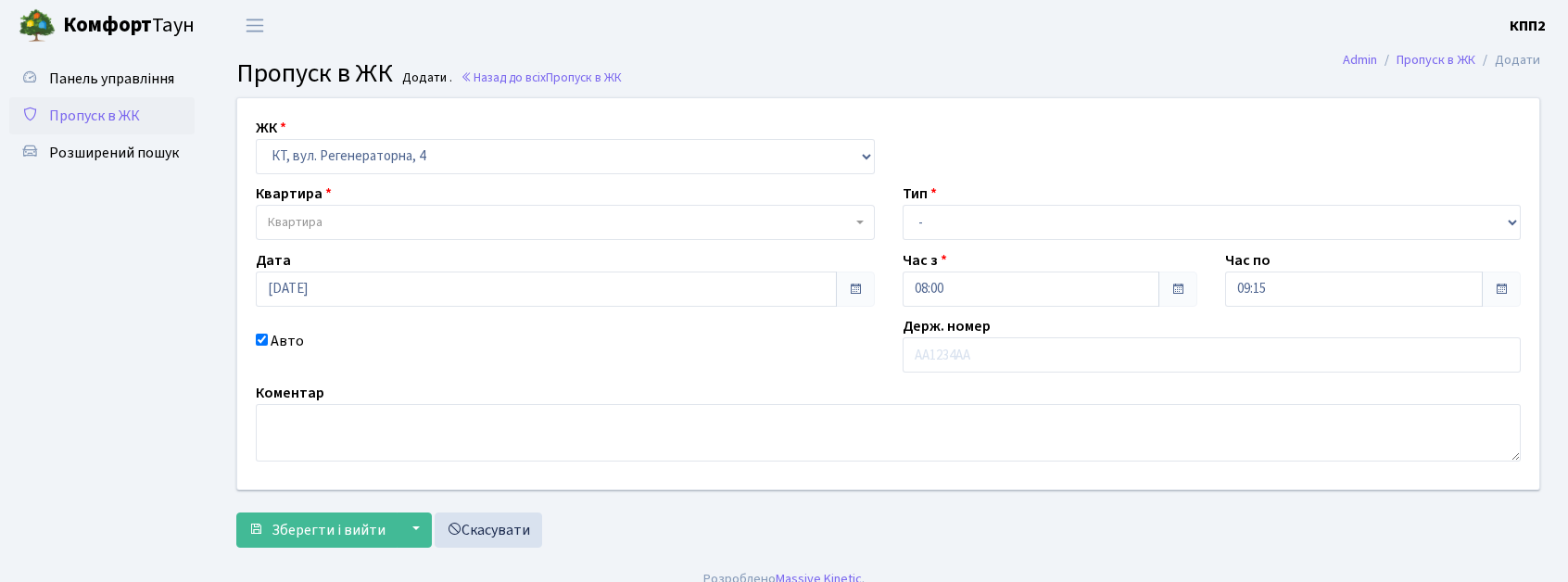
select select "271"
type input "КА3032ЕТ"
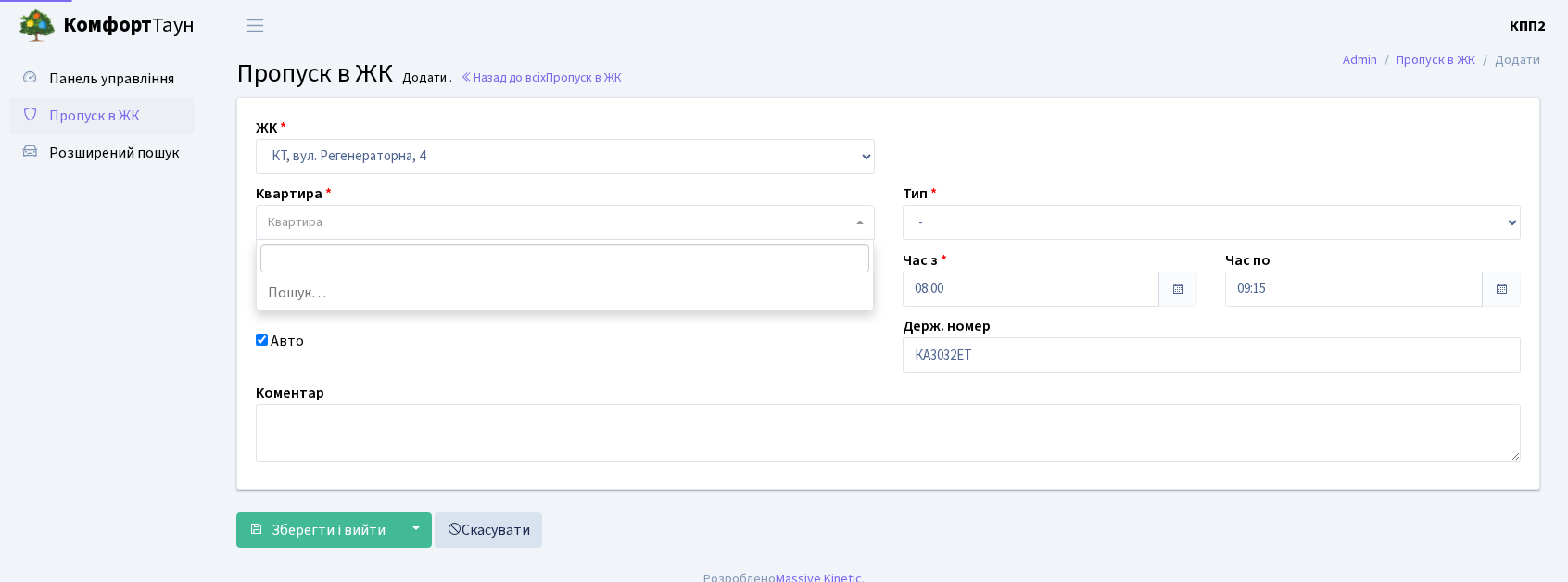
click at [549, 208] on span "Квартира" at bounding box center [565, 222] width 619 height 35
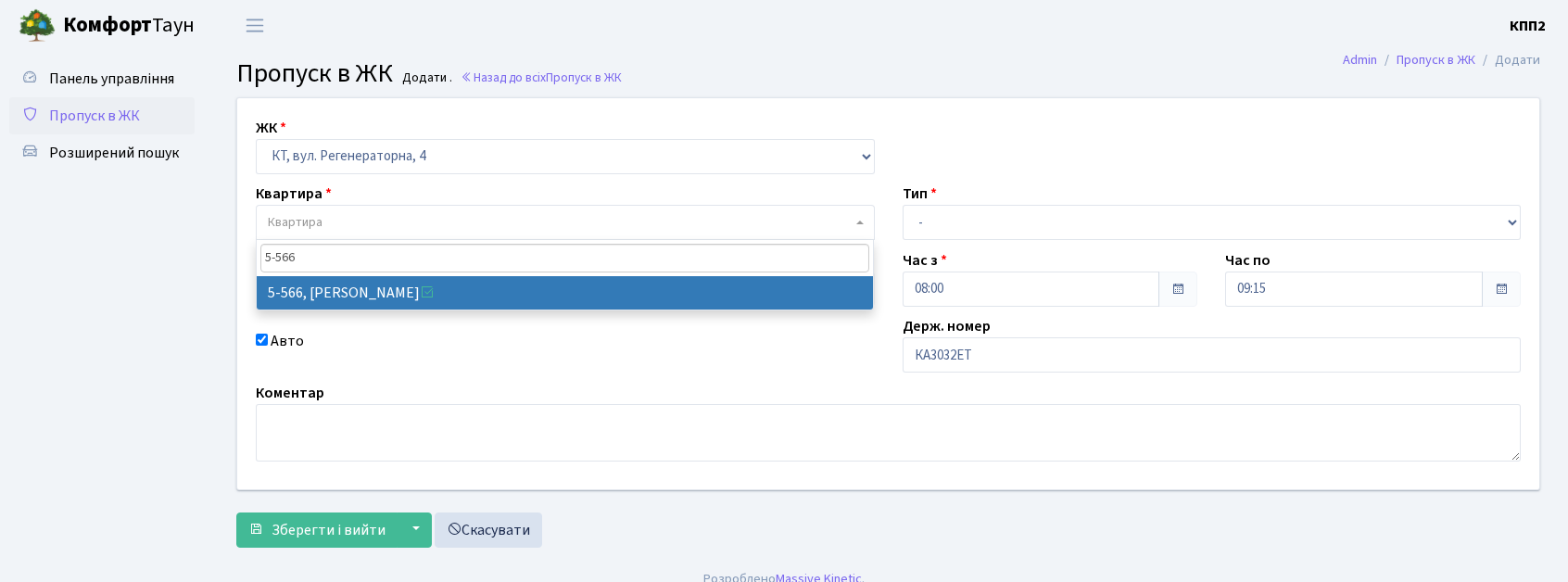
type input "5-566"
select select "1960"
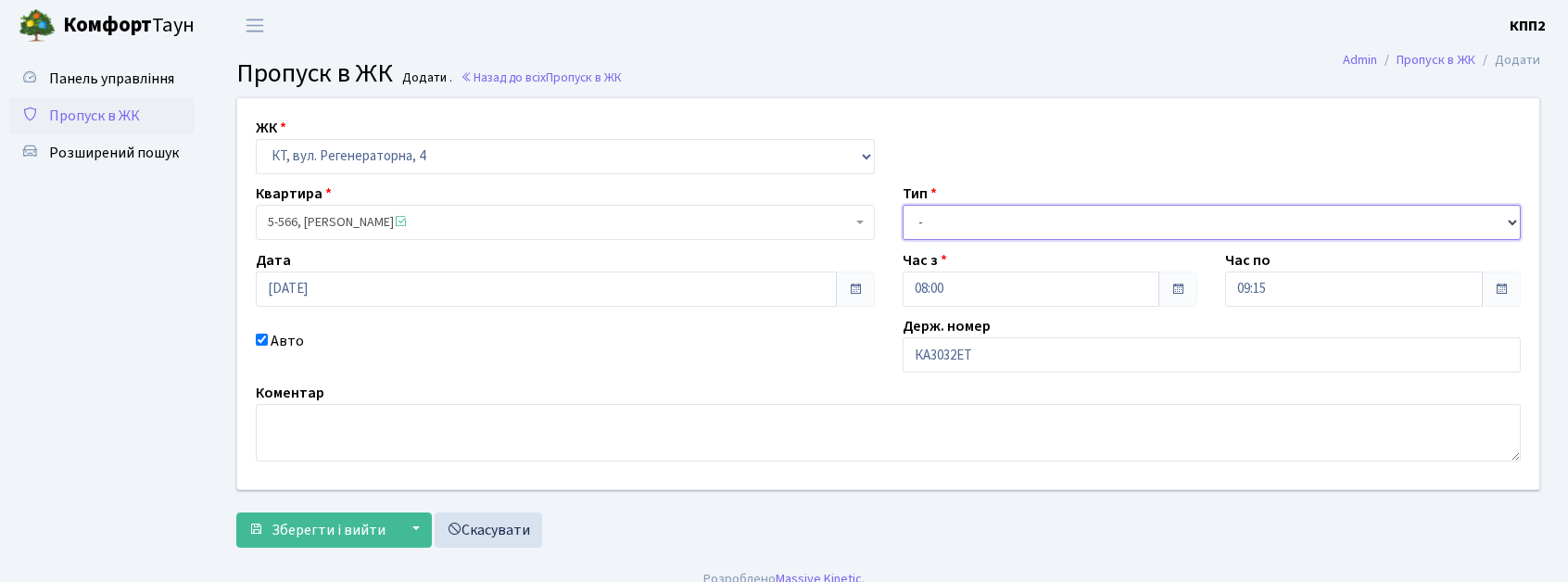
drag, startPoint x: 1030, startPoint y: 231, endPoint x: 1023, endPoint y: 239, distance: 10.6
click at [1030, 231] on select "- Доставка Таксі Гості Сервіс" at bounding box center [1212, 222] width 619 height 35
select select "2"
click at [902, 204] on select "- Доставка Таксі Гості Сервіс" at bounding box center [1212, 222] width 619 height 35
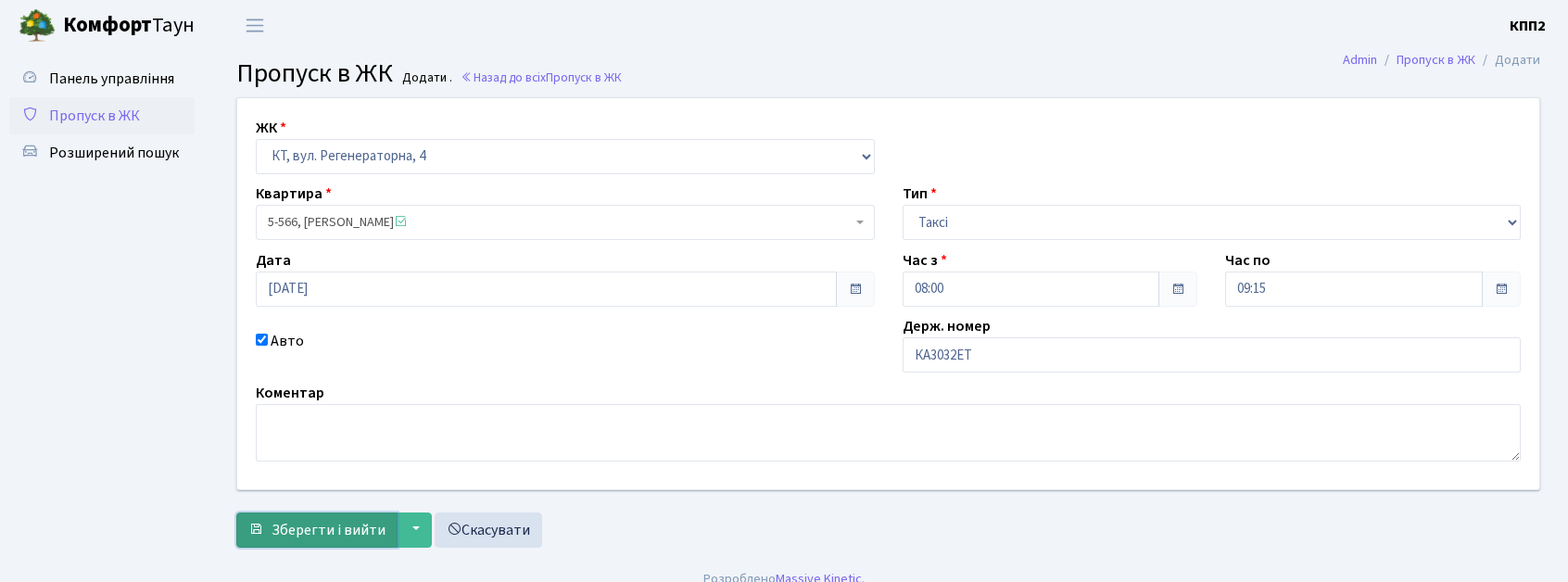
click at [354, 534] on span "Зберегти і вийти" at bounding box center [328, 530] width 114 height 21
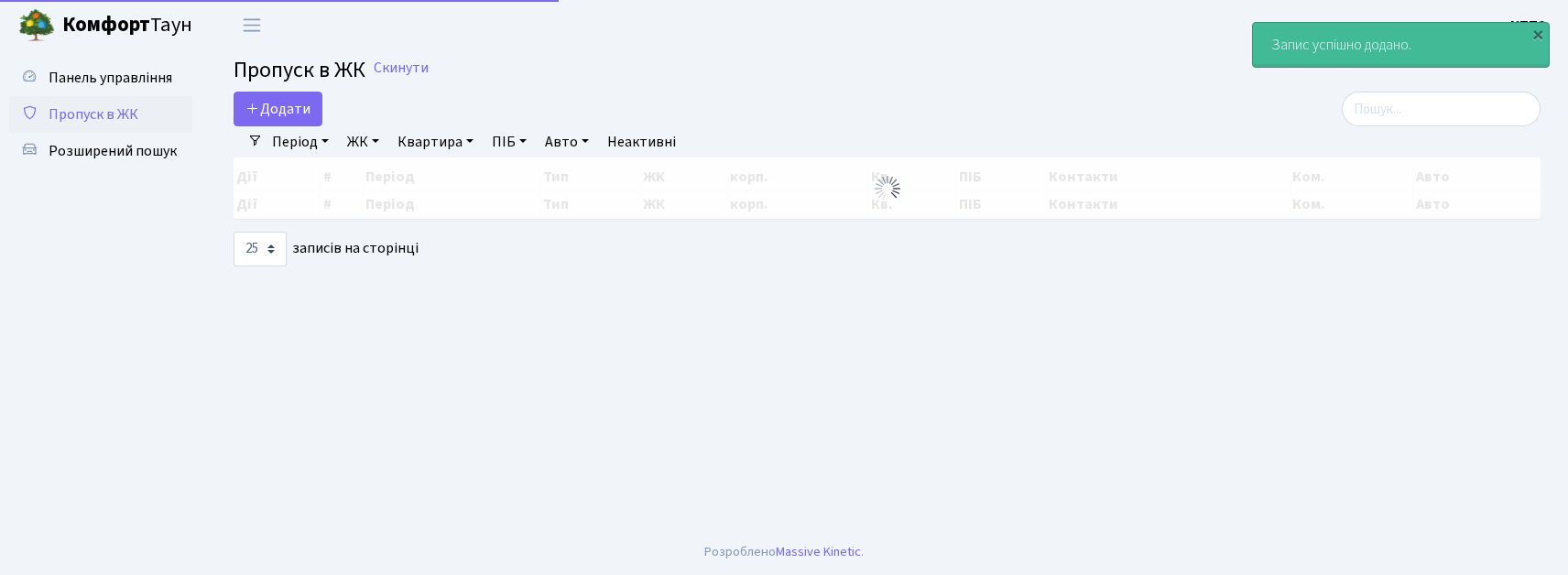
select select "25"
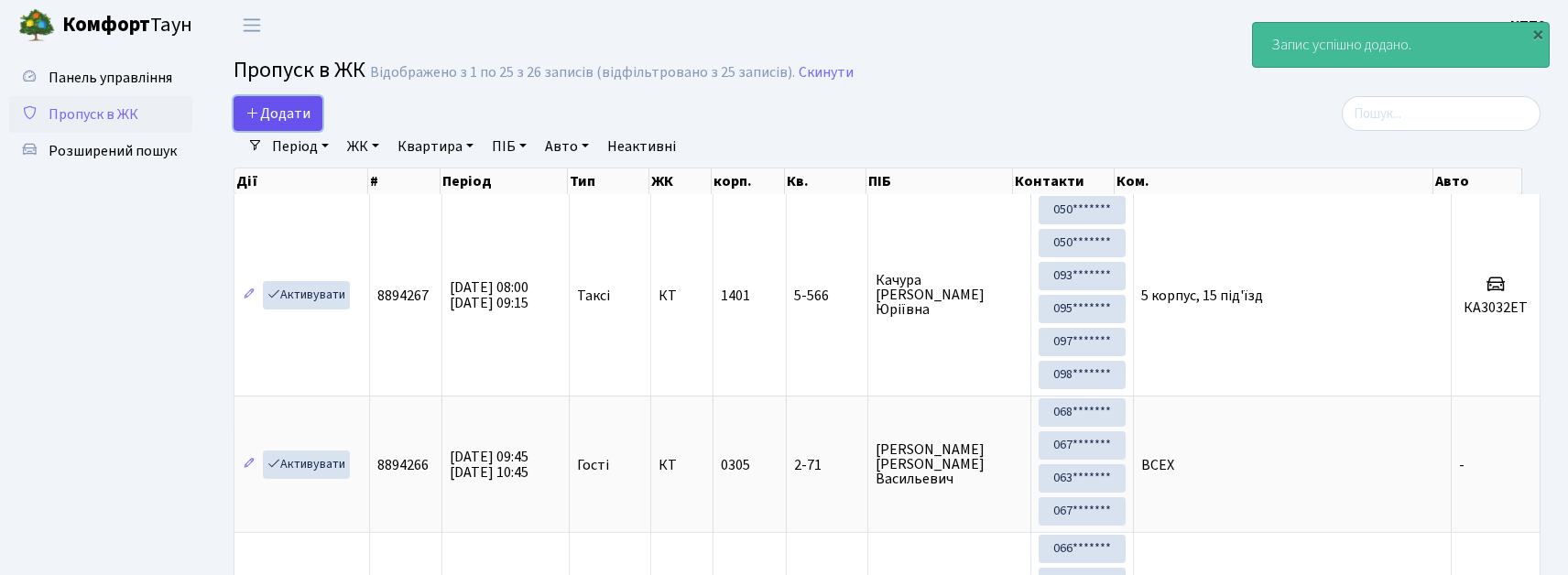
click at [316, 114] on link "Додати" at bounding box center [277, 114] width 88 height 35
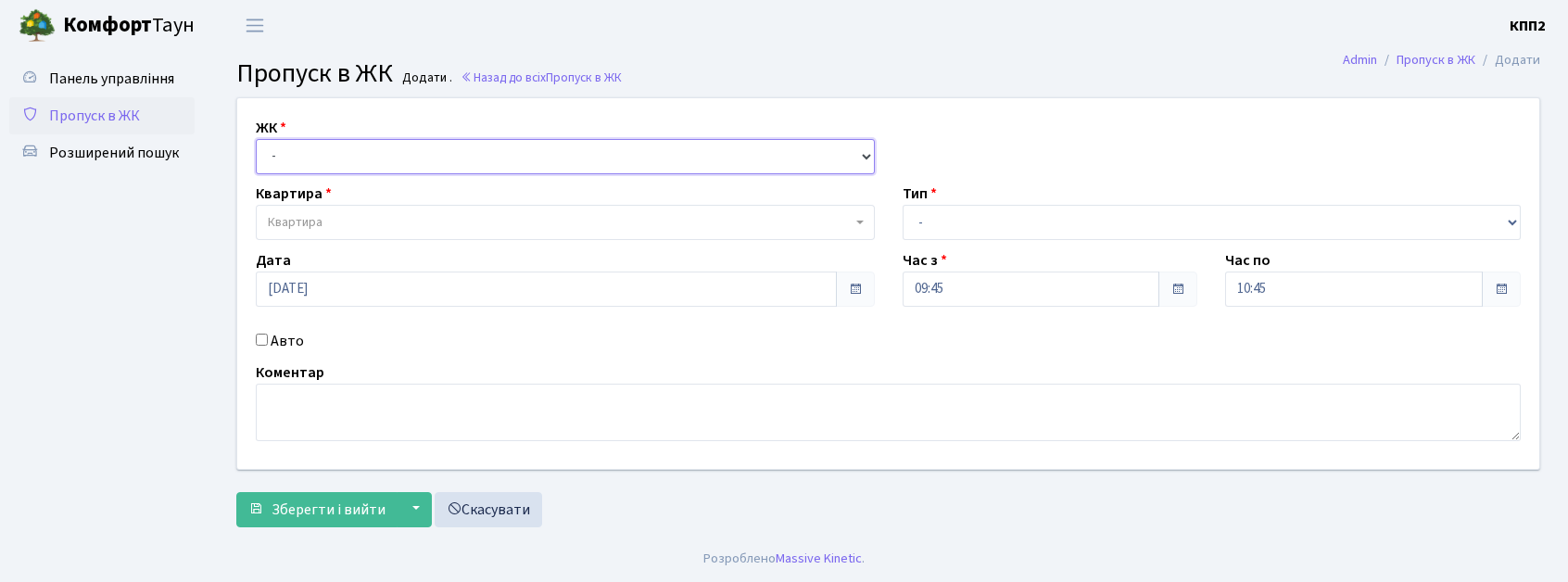
click at [342, 142] on select "- КТ, вул. Регенераторна, 4 КТ2, просп. Соборності, 17 КТ3, вул. Березнева, 16 …" at bounding box center [565, 156] width 619 height 35
select select "271"
click at [256, 139] on select "- КТ, вул. Регенераторна, 4 КТ2, просп. Соборності, 17 КТ3, вул. Березнева, 16 …" at bounding box center [565, 156] width 619 height 35
select select
click at [286, 348] on label "Авто" at bounding box center [287, 341] width 33 height 23
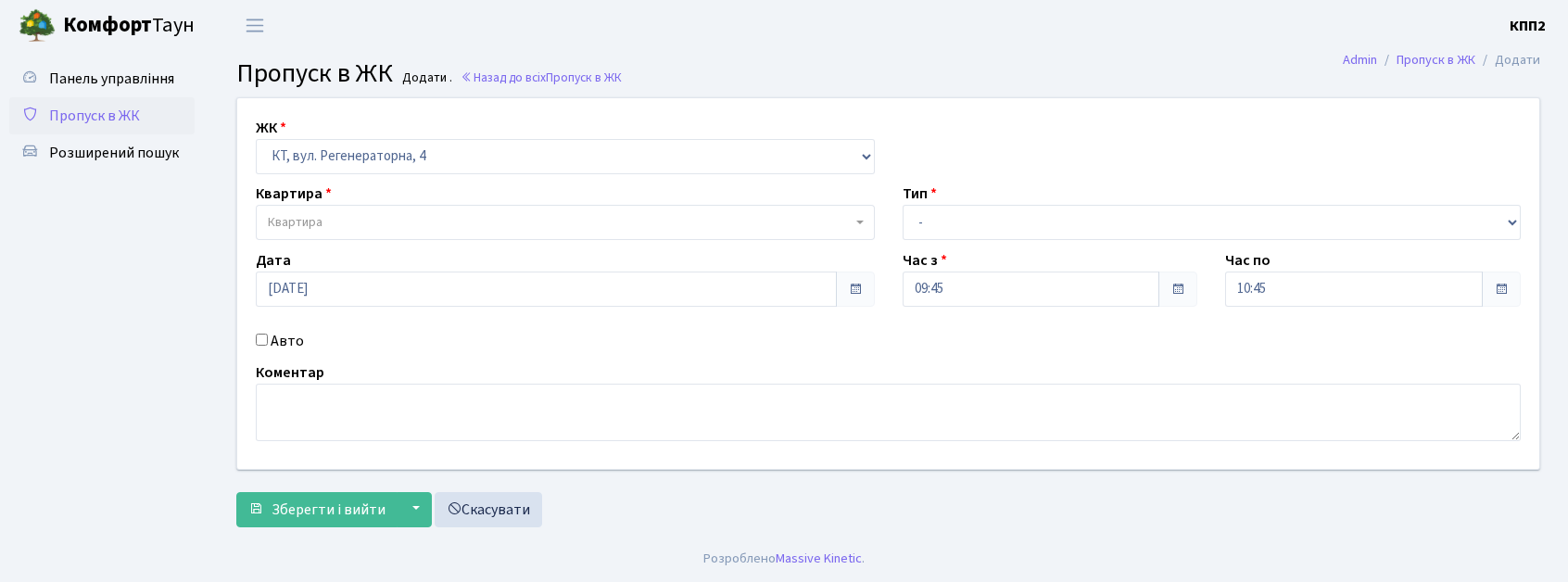
click at [267, 346] on input "Авто" at bounding box center [261, 339] width 12 height 12
checkbox input "true"
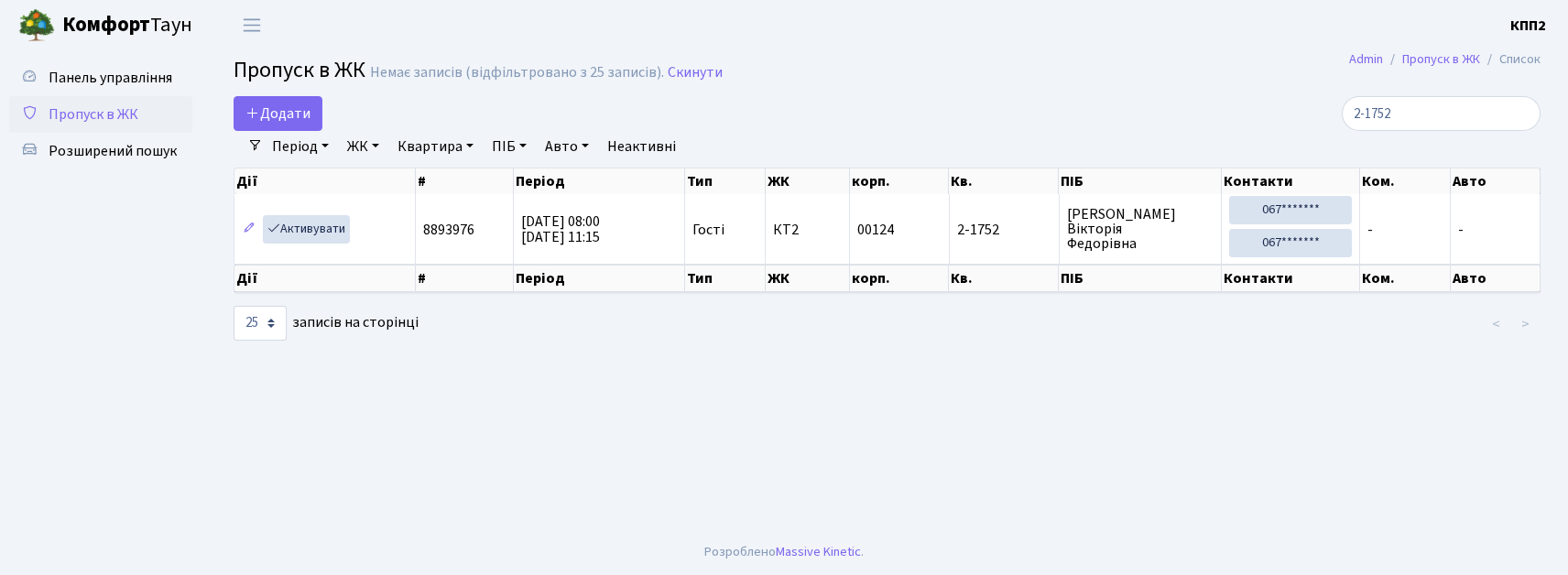
select select "25"
click at [1520, 116] on input "2-1752" at bounding box center [1441, 114] width 199 height 35
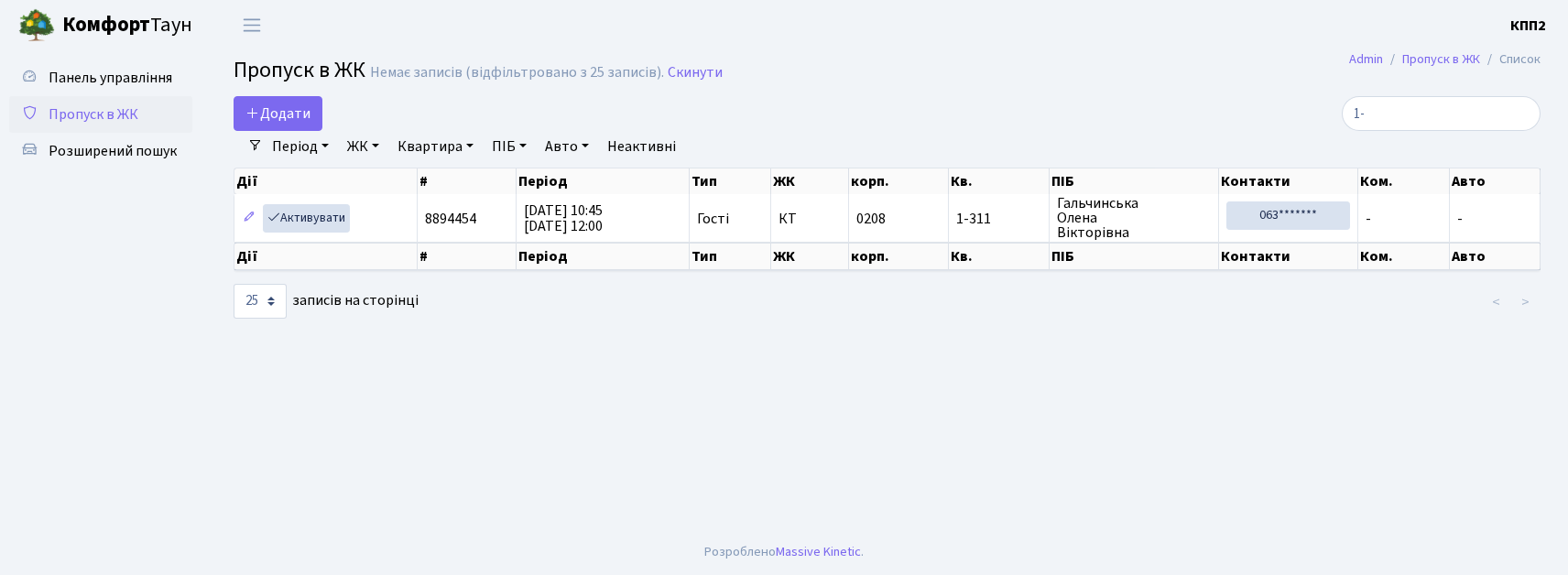
type input "1"
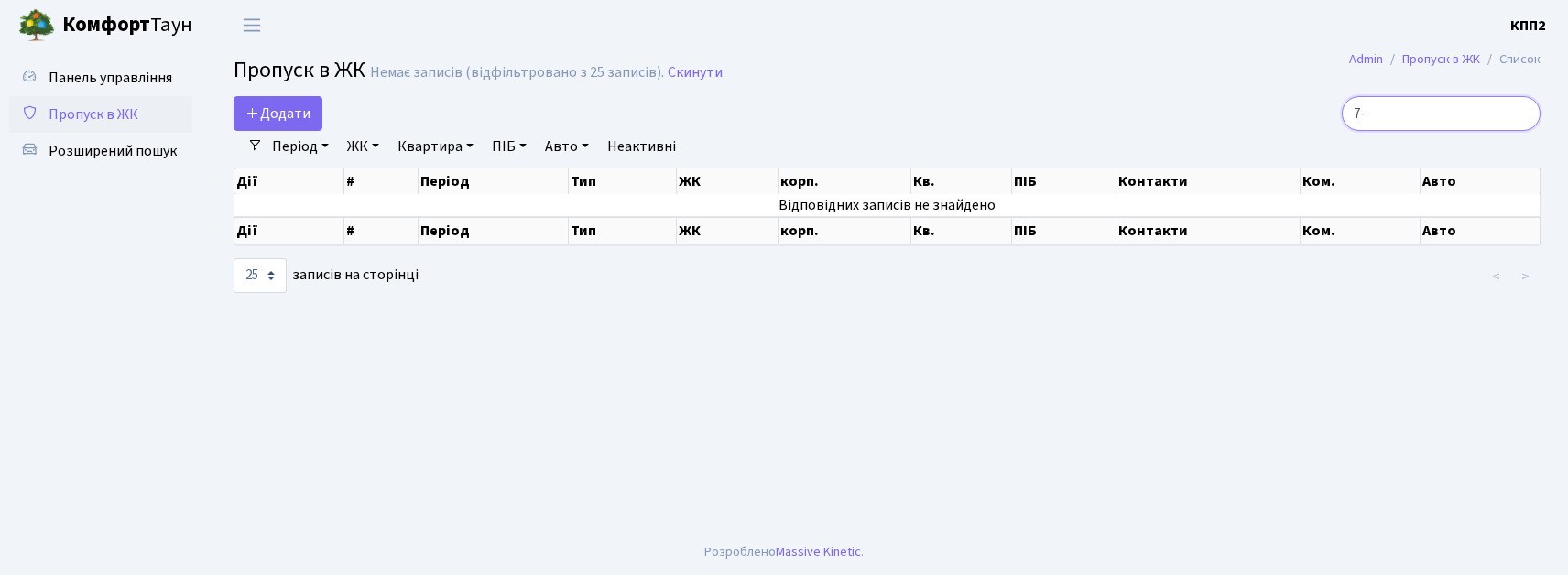
type input "7"
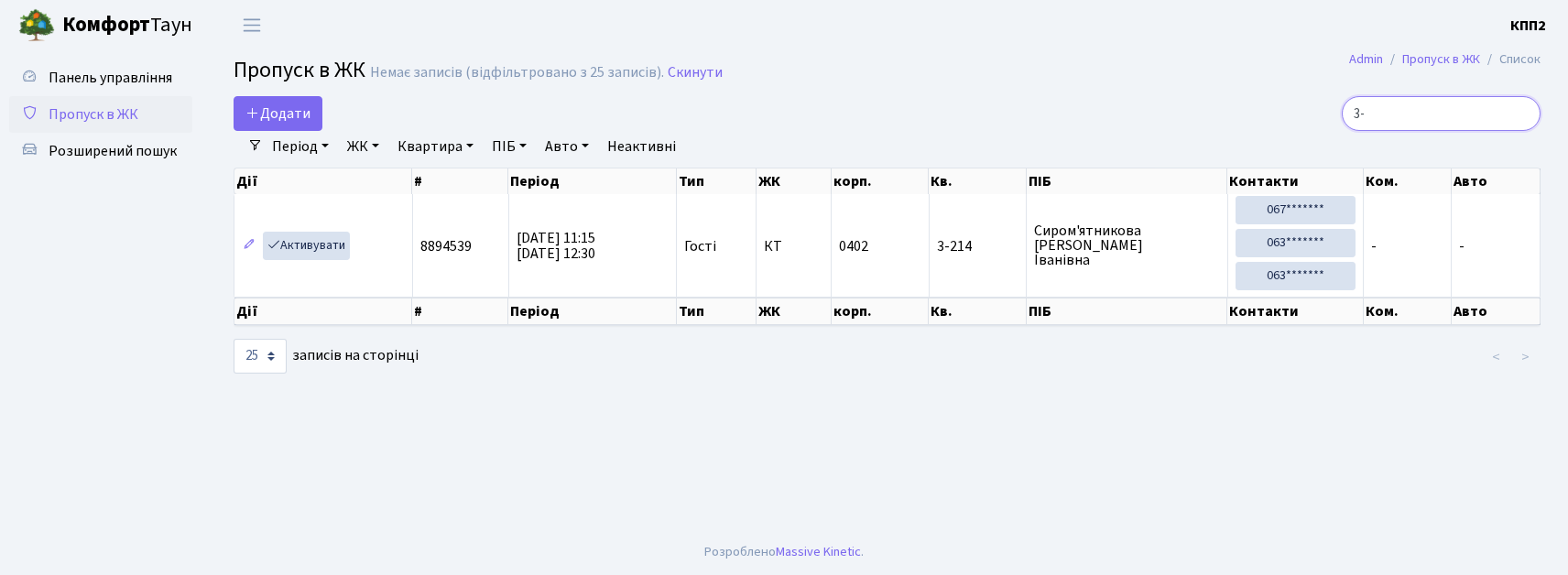
type input "3"
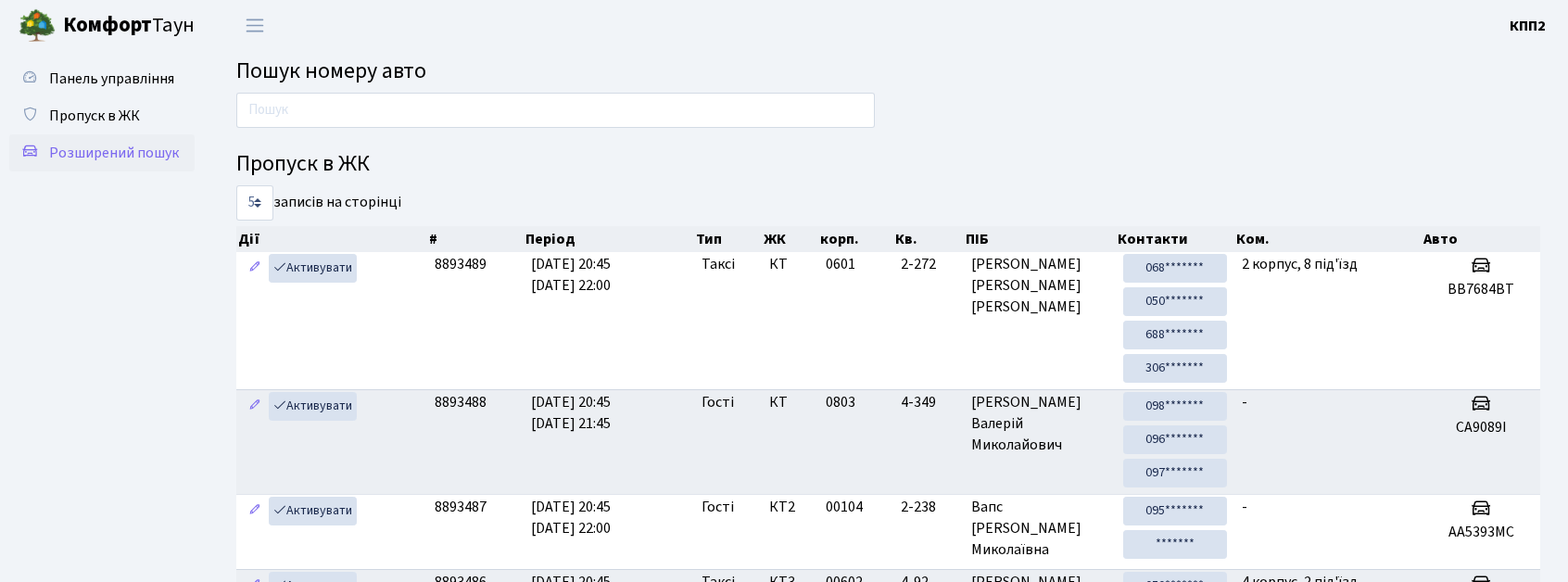
click at [94, 146] on span "Розширений пошук" at bounding box center [114, 152] width 130 height 21
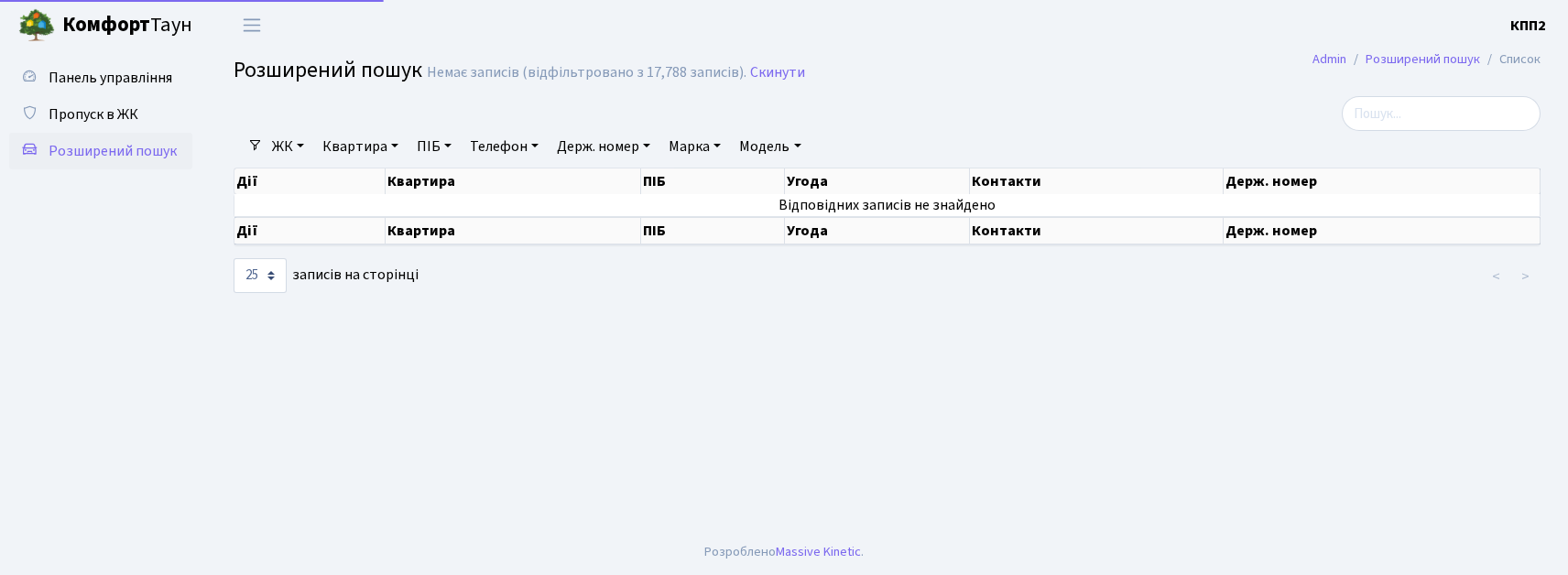
select select "25"
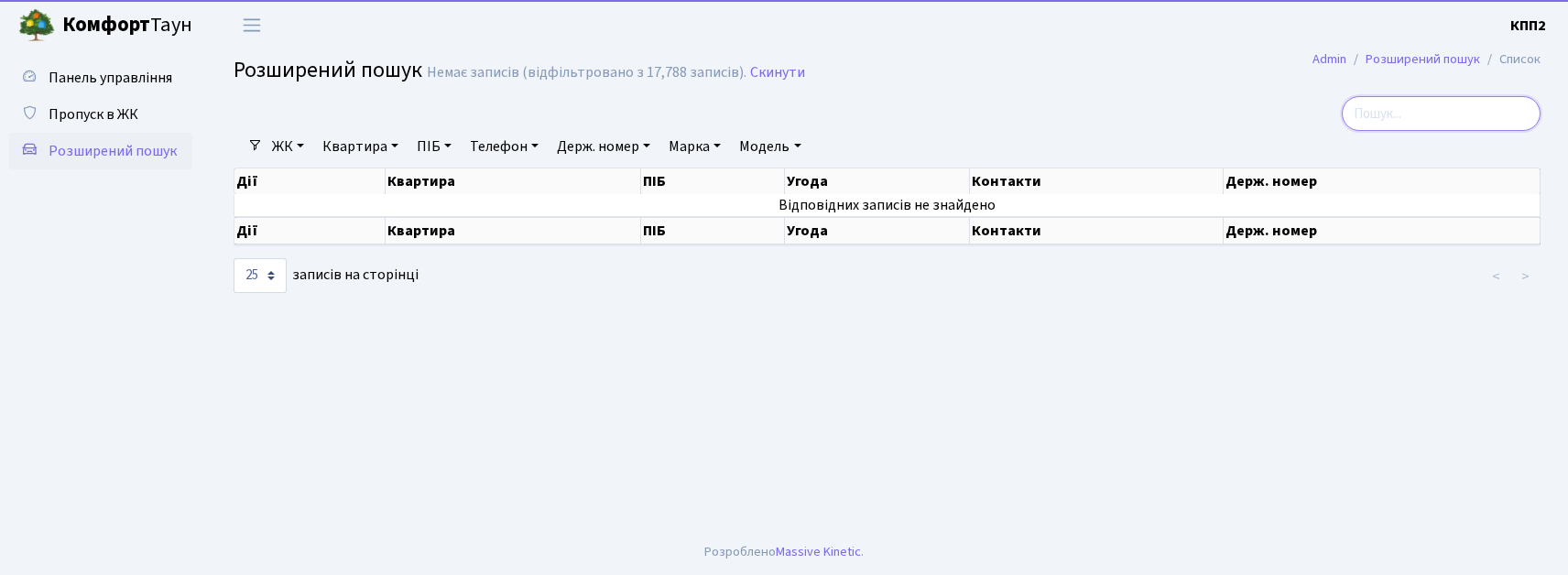
click at [1434, 124] on input "search" at bounding box center [1441, 114] width 199 height 35
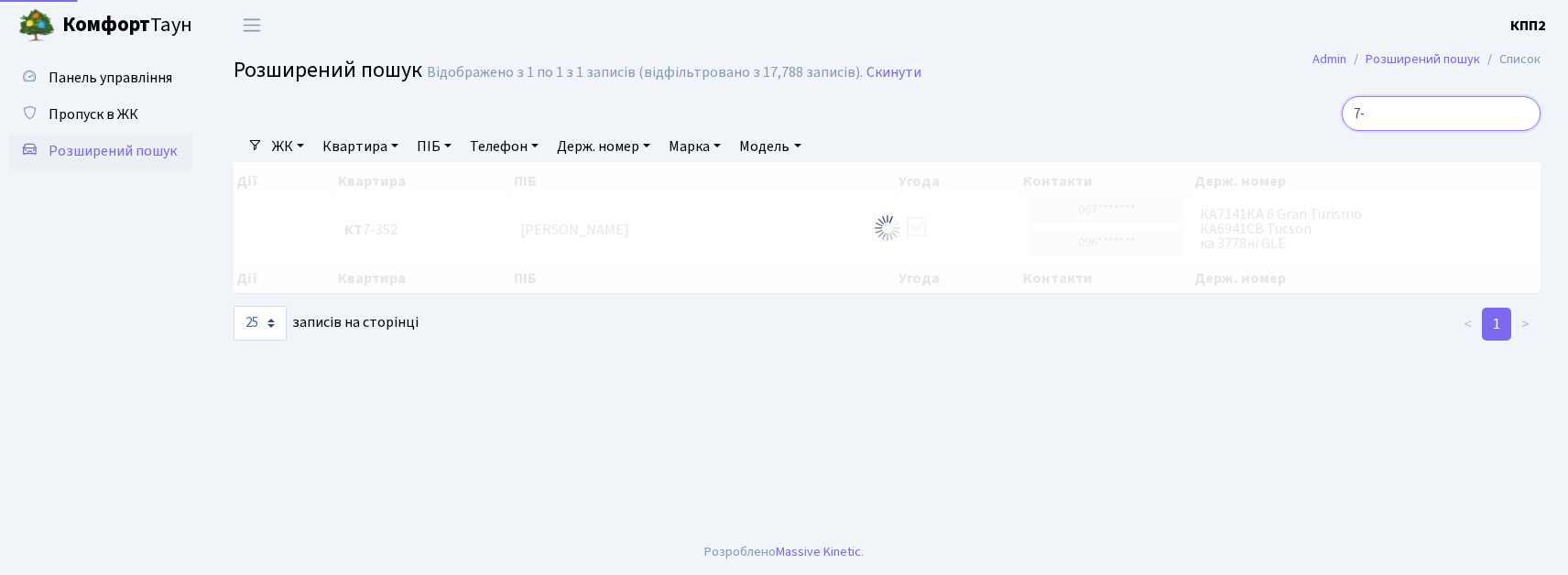
type input "7"
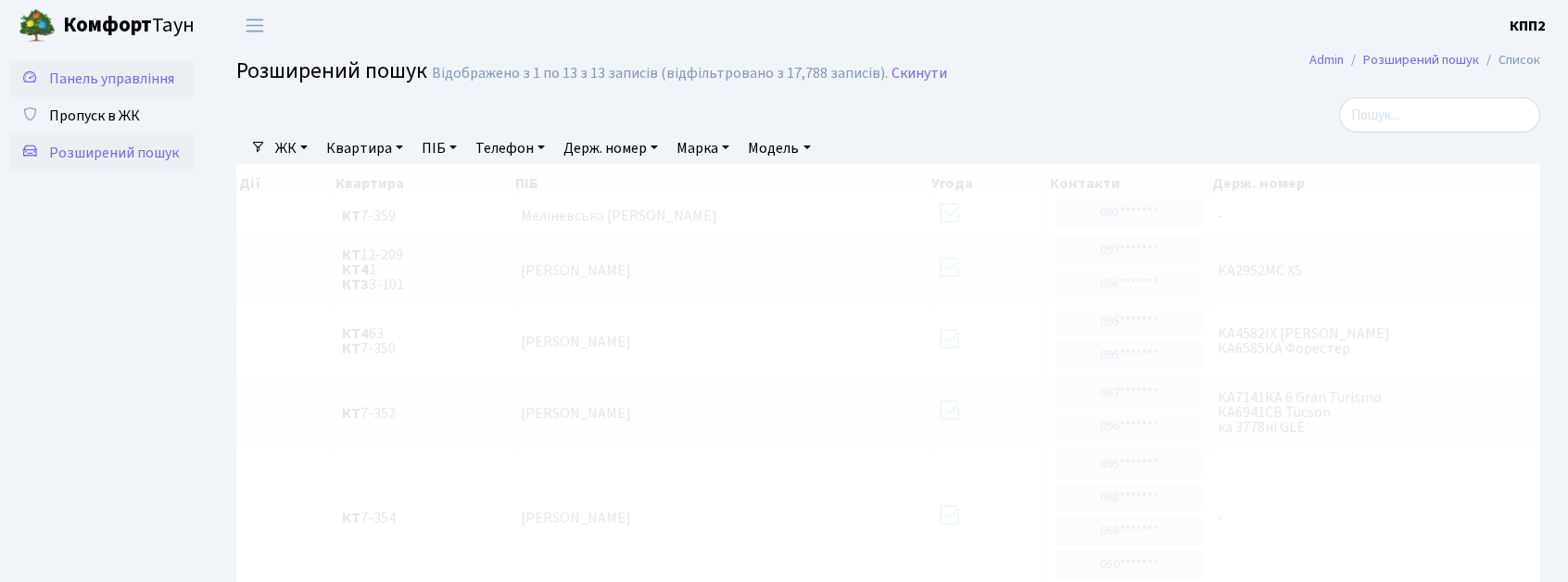
click at [79, 71] on span "Панель управління" at bounding box center [111, 79] width 125 height 21
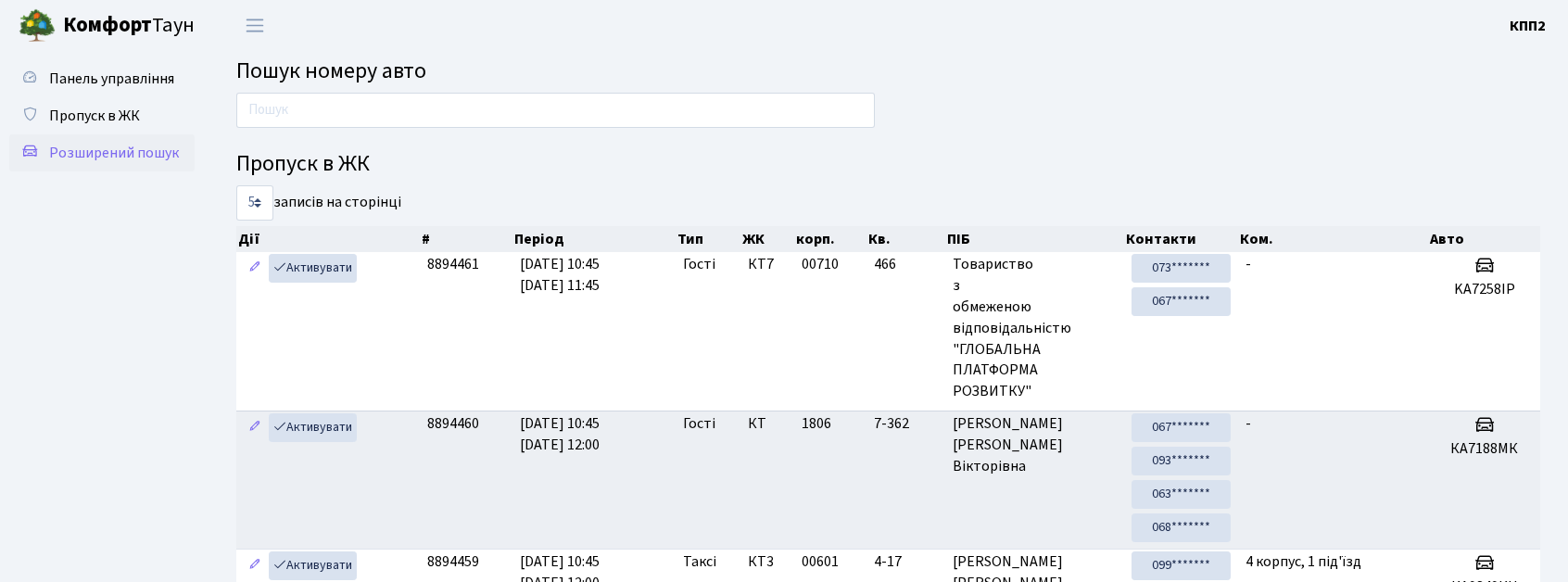
click at [90, 150] on span "Розширений пошук" at bounding box center [114, 152] width 130 height 21
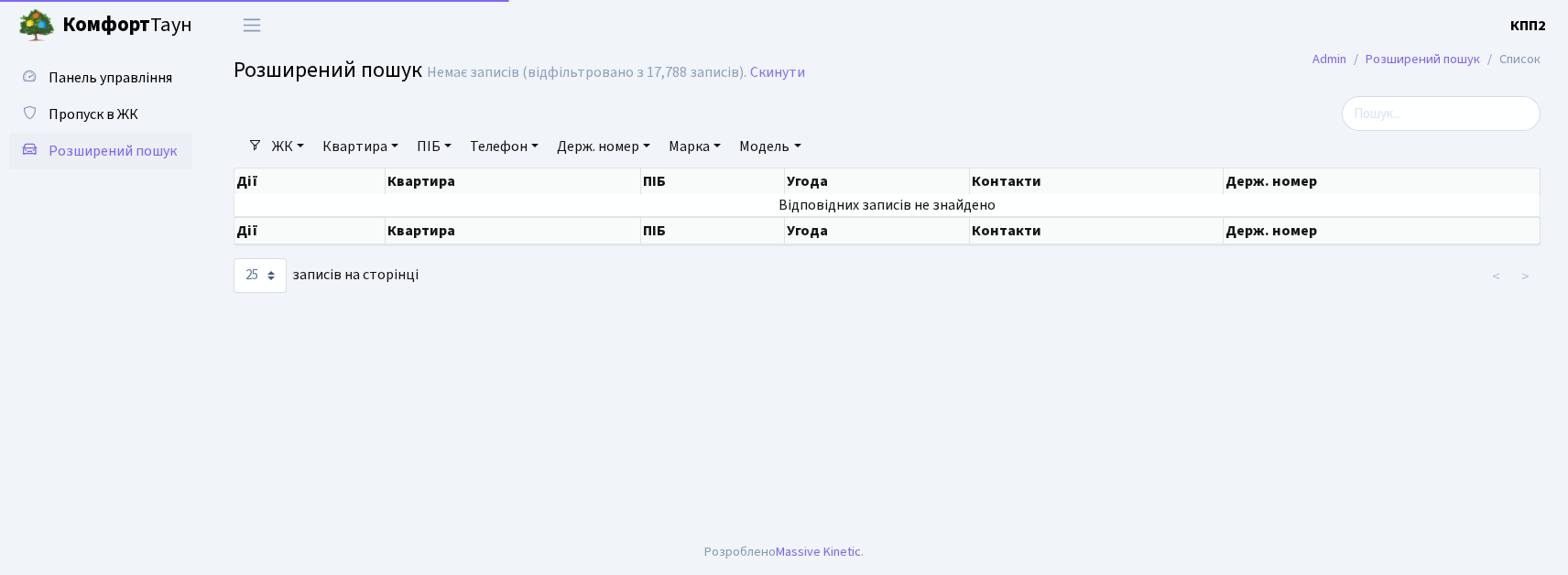
select select "25"
drag, startPoint x: 1445, startPoint y: 106, endPoint x: 1022, endPoint y: 2, distance: 435.6
click at [1444, 106] on input "search" at bounding box center [1441, 114] width 199 height 35
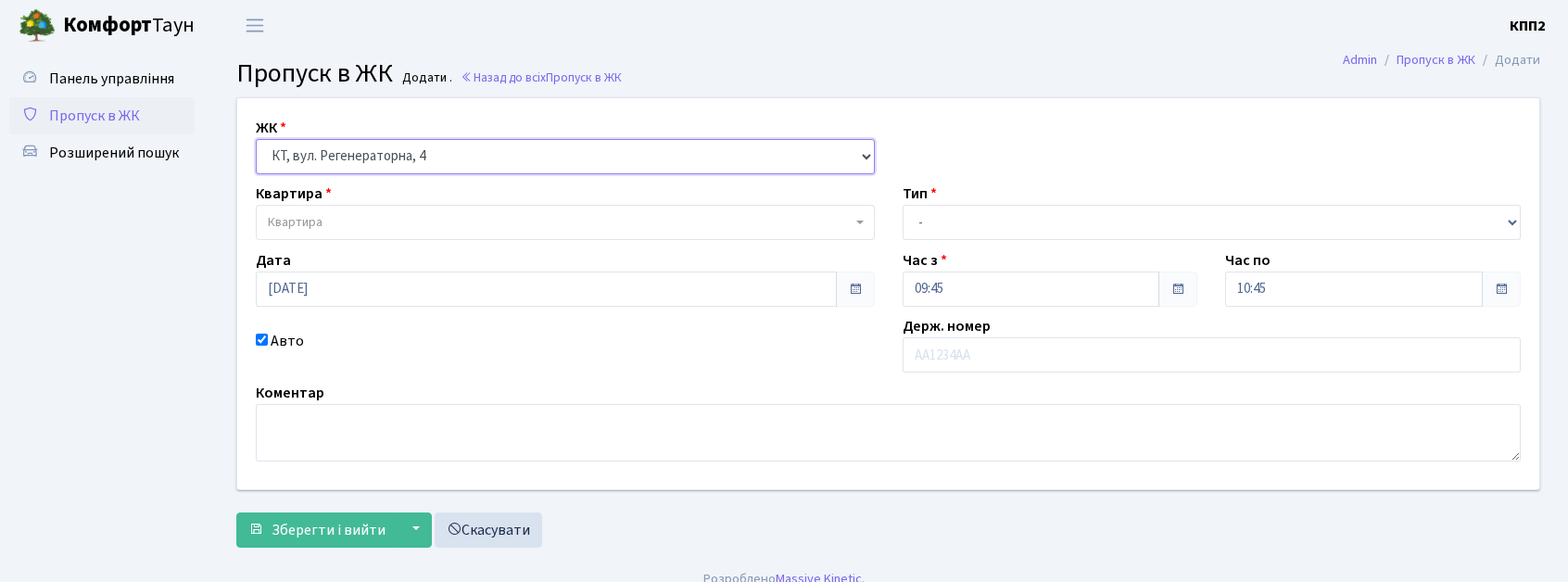
click at [475, 160] on select "- КТ, вул. Регенераторна, 4 КТ2, просп. Соборності, 17 КТ3, вул. Березнева, 16 …" at bounding box center [565, 156] width 619 height 35
select select "302"
click at [256, 139] on select "- КТ, вул. Регенераторна, 4 КТ2, просп. Соборності, 17 КТ3, вул. Березнева, 16 …" at bounding box center [565, 156] width 619 height 35
select select
click at [929, 360] on input "text" at bounding box center [1212, 355] width 619 height 35
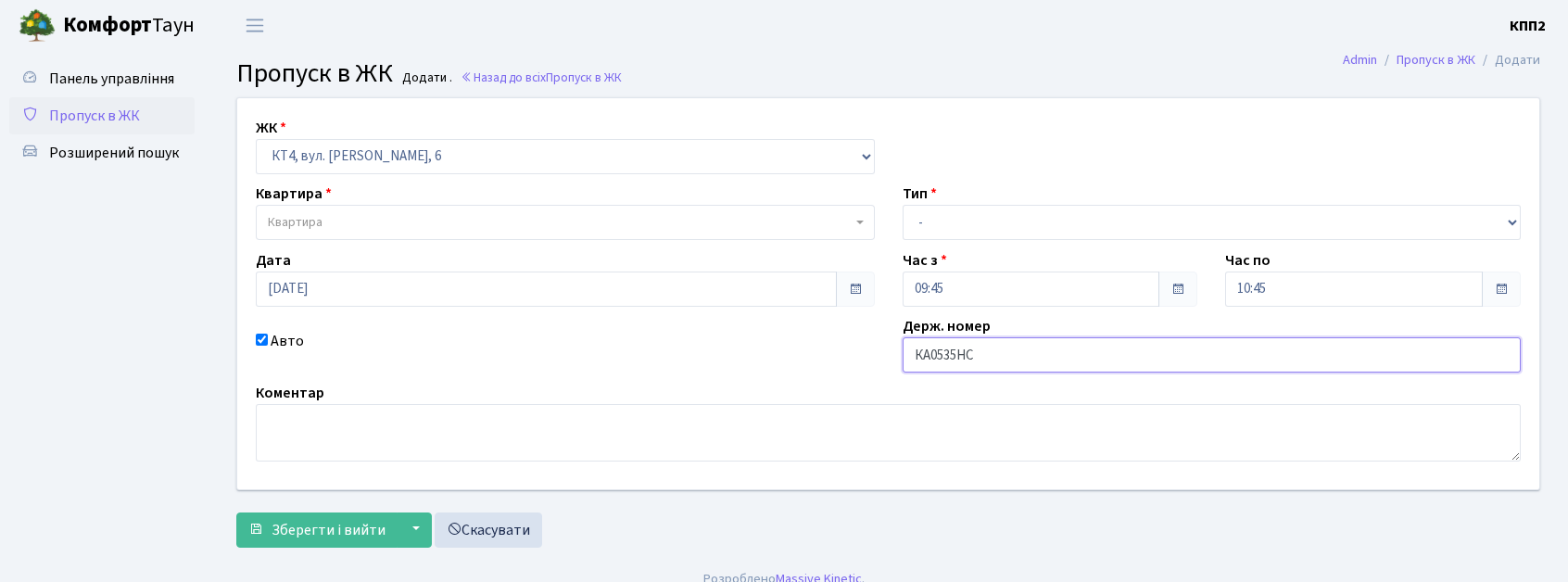
type input "КА0535НС"
click at [463, 237] on span "Квартира" at bounding box center [565, 222] width 619 height 35
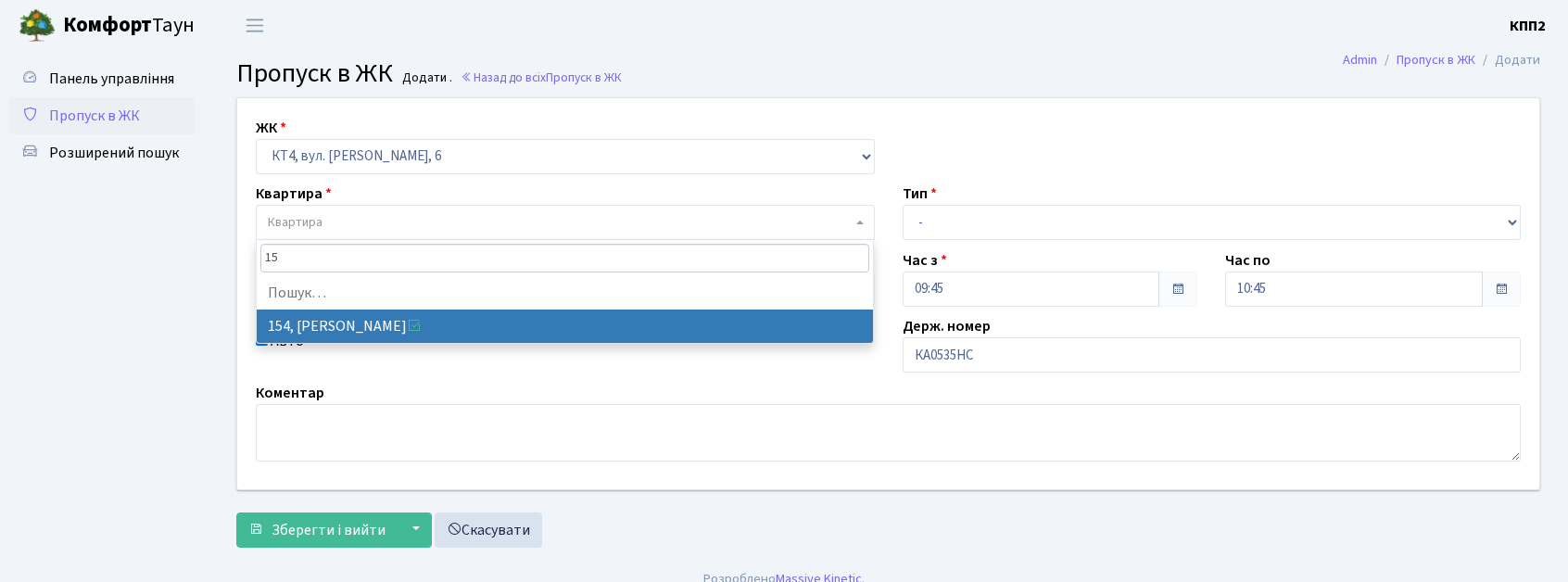
type input "1"
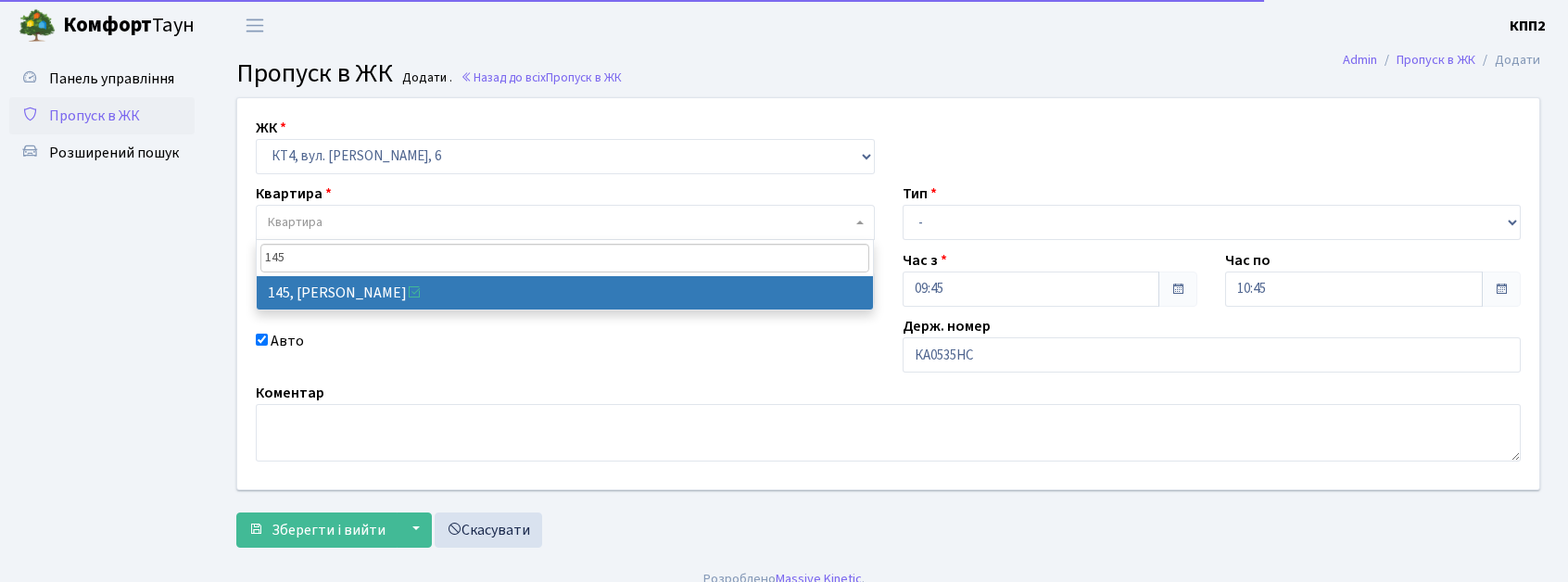
type input "145"
select select "16868"
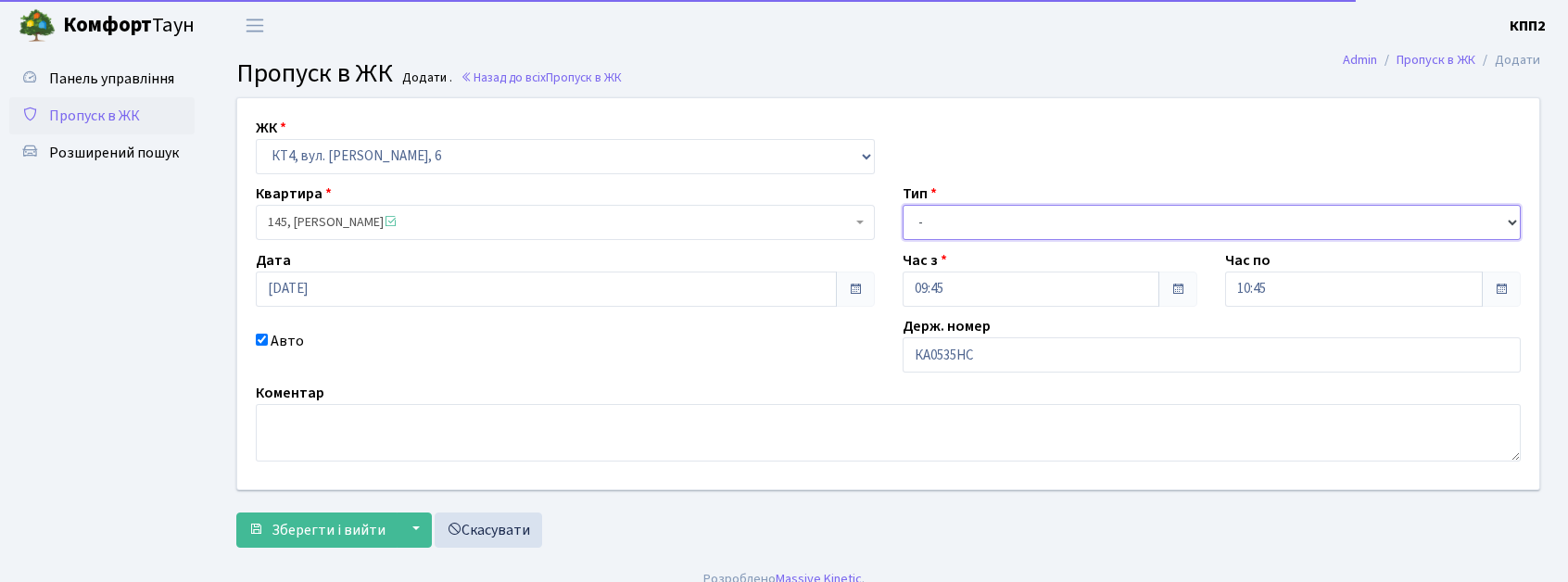
drag, startPoint x: 957, startPoint y: 211, endPoint x: 950, endPoint y: 231, distance: 21.2
click at [957, 211] on select "- Доставка Таксі Гості Сервіс" at bounding box center [1212, 222] width 619 height 35
select select "2"
click at [902, 204] on select "- Доставка Таксі Гості Сервіс" at bounding box center [1212, 222] width 619 height 35
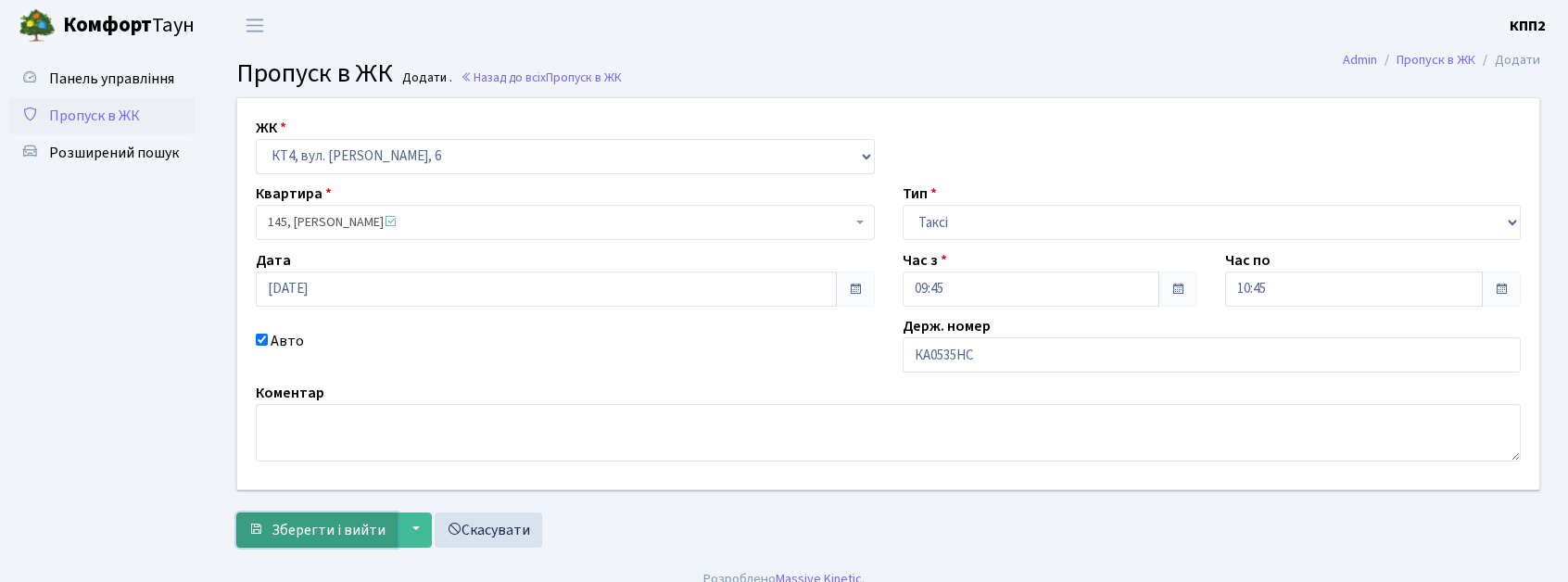
click at [299, 517] on button "Зберегти і вийти" at bounding box center [317, 530] width 161 height 35
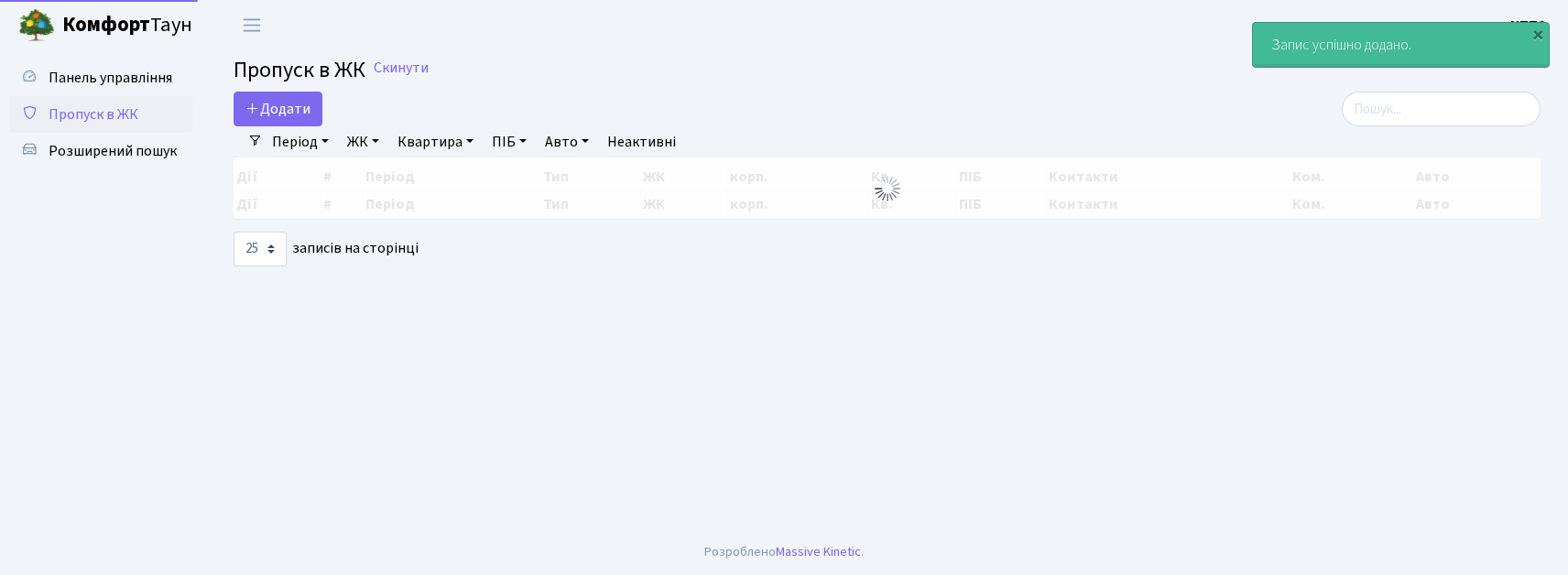
select select "25"
click at [273, 89] on main "Admin Пропуск в ЖК Список Пропуск в ЖК Скинути Додати Фільтри Період [DATE] - […" at bounding box center [887, 289] width 1362 height 479
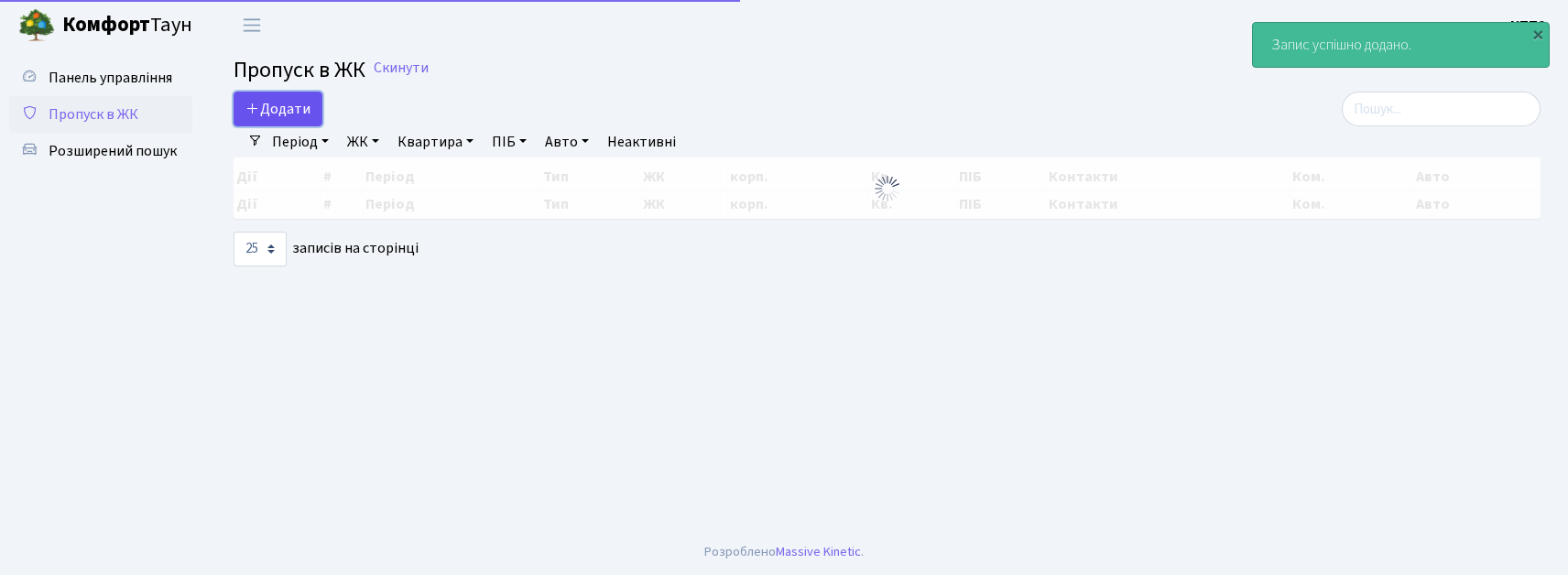
click at [280, 106] on span "Додати" at bounding box center [278, 109] width 65 height 20
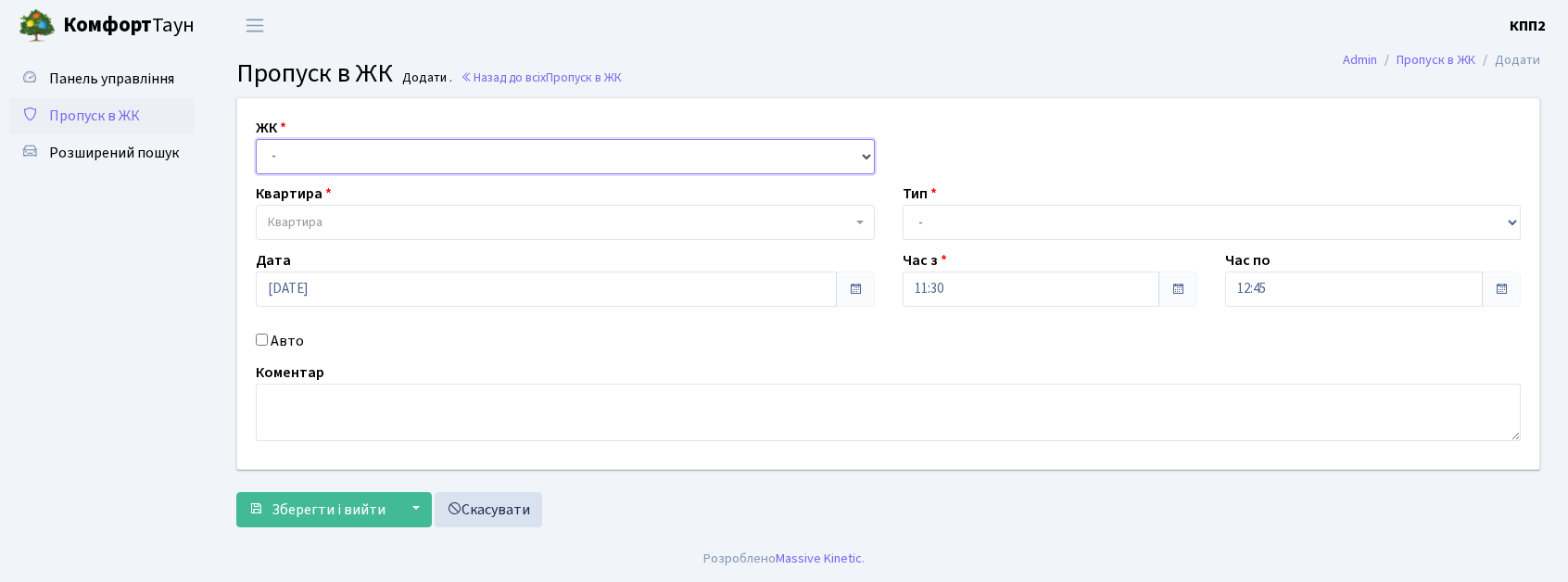
drag, startPoint x: 0, startPoint y: 0, endPoint x: 324, endPoint y: 163, distance: 362.7
click at [319, 153] on select "- КТ, вул. Регенераторна, 4 КТ2, просп. [STREET_ADDRESS] [STREET_ADDRESS] [PERS…" at bounding box center [565, 156] width 619 height 35
select select "271"
click at [256, 139] on select "- КТ, вул. Регенераторна, 4 КТ2, просп. Соборності, 17 КТ3, вул. Березнева, 16 …" at bounding box center [565, 156] width 619 height 35
select select
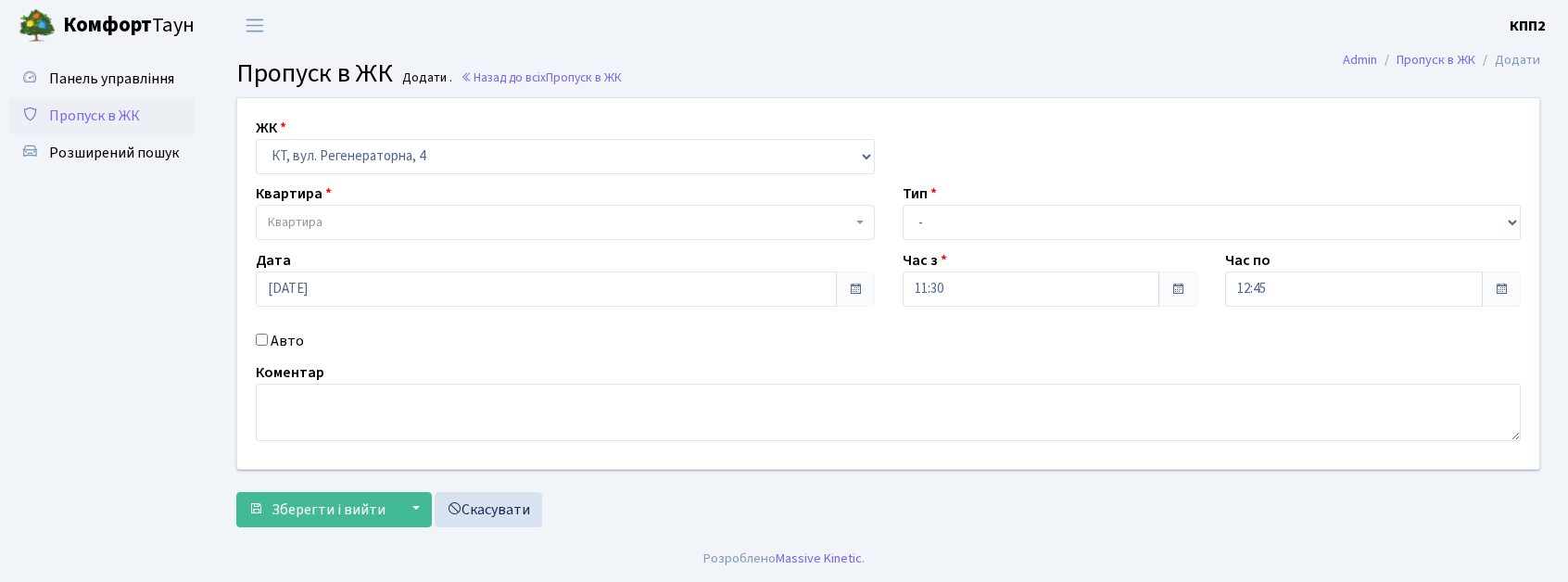
click at [283, 339] on label "Авто" at bounding box center [287, 341] width 33 height 23
click at [267, 339] on input "Авто" at bounding box center [261, 339] width 12 height 12
checkbox input "true"
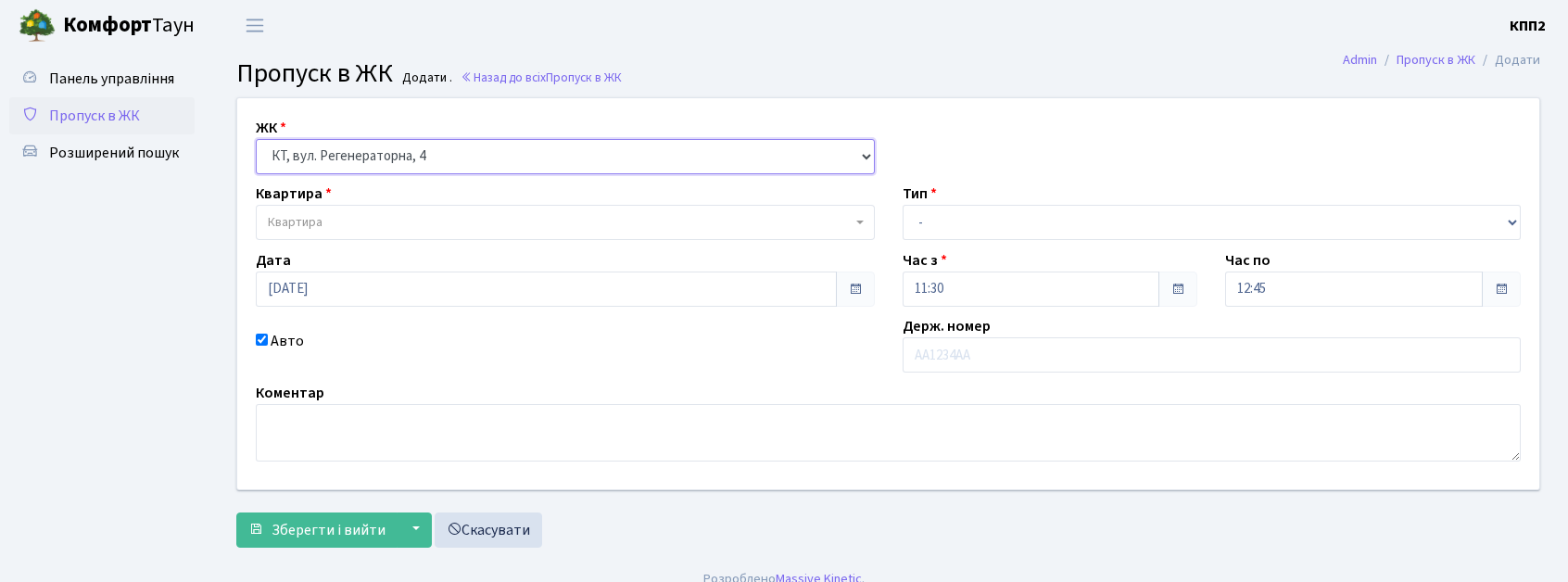
click at [642, 149] on select "- КТ, вул. Регенераторна, 4 КТ2, просп. [STREET_ADDRESS] [STREET_ADDRESS] [PERS…" at bounding box center [565, 156] width 619 height 35
select select "302"
click at [256, 139] on select "- КТ, вул. Регенераторна, 4 КТ2, просп. [STREET_ADDRESS] [STREET_ADDRESS] [PERS…" at bounding box center [565, 156] width 619 height 35
select select
click at [638, 150] on select "- КТ, вул. Регенераторна, 4 КТ2, просп. Соборності, 17 КТ3, вул. Березнева, 16 …" at bounding box center [565, 156] width 619 height 35
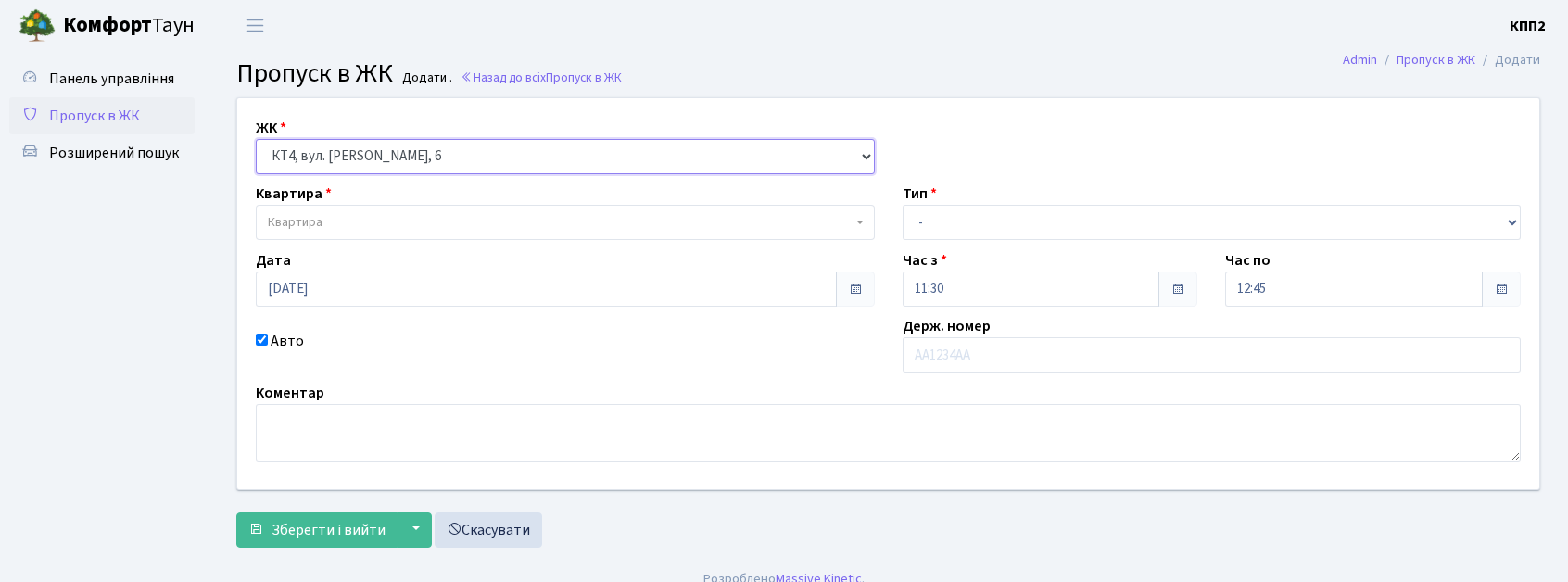
select select "271"
click at [256, 139] on select "- КТ, вул. Регенераторна, 4 КТ2, просп. Соборності, 17 КТ3, вул. Березнева, 16 …" at bounding box center [565, 156] width 619 height 35
select select
click at [1003, 337] on input "text" at bounding box center [1212, 355] width 619 height 35
click at [458, 161] on select "- КТ, вул. Регенераторна, 4 КТ2, просп. Соборності, 17 КТ3, вул. Березнева, 16 …" at bounding box center [565, 156] width 619 height 35
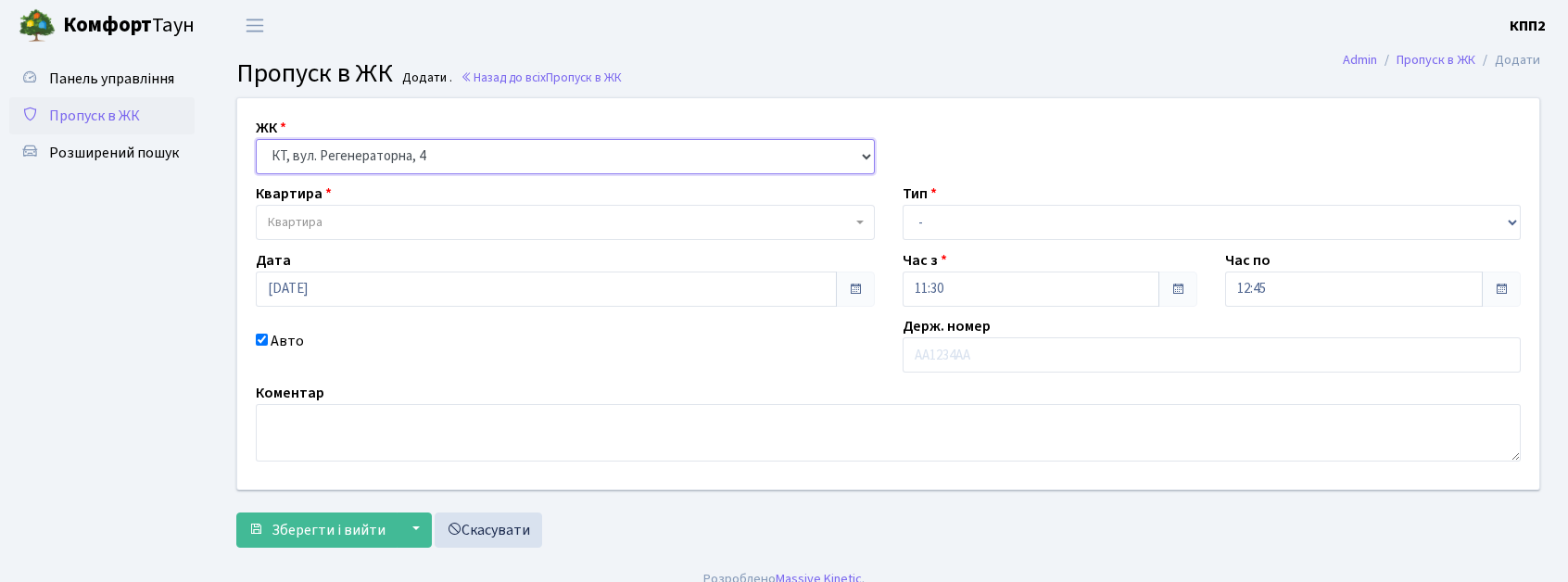
select select "302"
click at [256, 139] on select "- КТ, вул. Регенераторна, 4 КТ2, просп. Соборності, 17 КТ3, вул. Березнева, 16 …" at bounding box center [565, 156] width 619 height 35
select select
click at [419, 228] on span "Квартира" at bounding box center [559, 222] width 584 height 19
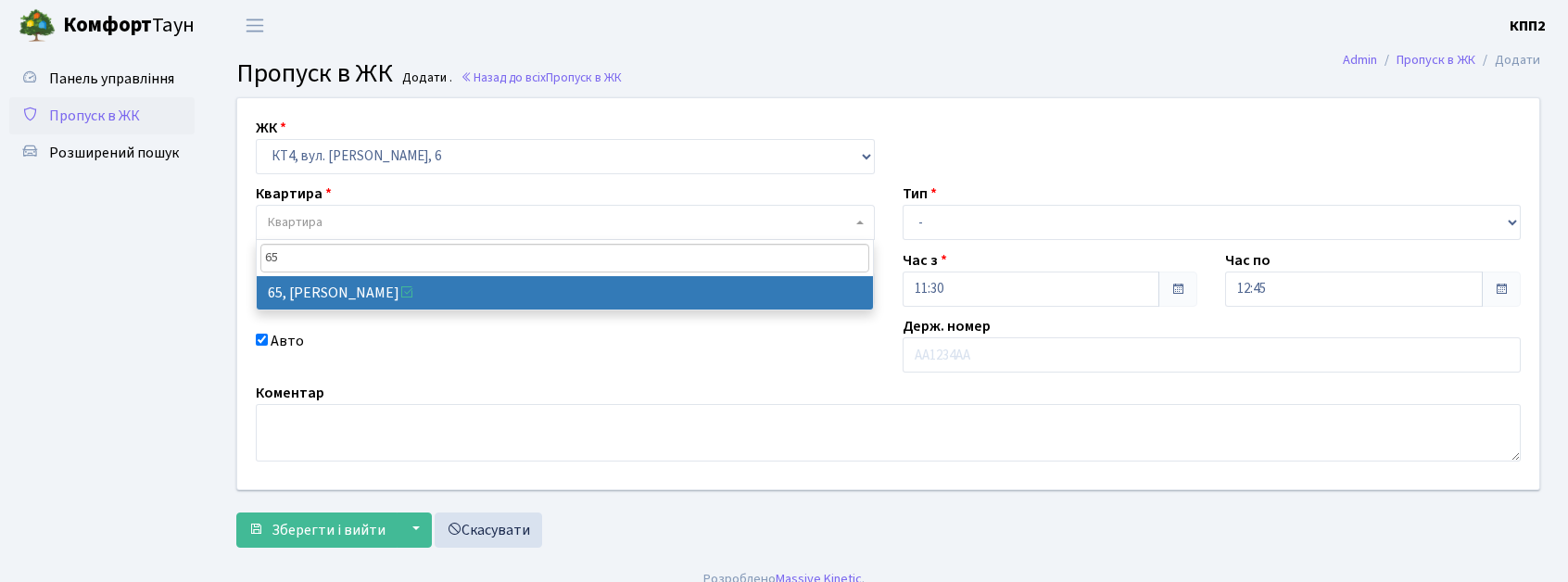
type input "6"
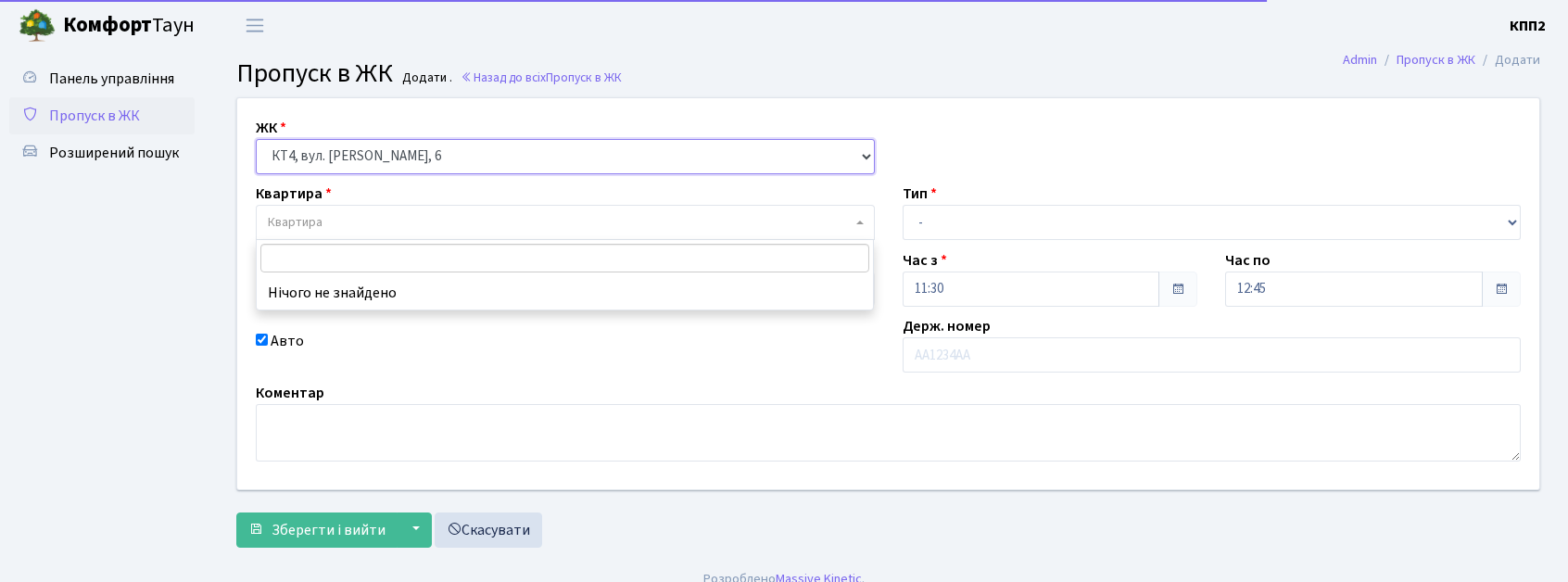
drag, startPoint x: 443, startPoint y: 149, endPoint x: 452, endPoint y: 169, distance: 21.9
click at [443, 149] on select "- КТ, вул. Регенераторна, 4 КТ2, просп. Соборності, 17 КТ3, вул. Березнева, 16 …" at bounding box center [565, 156] width 619 height 35
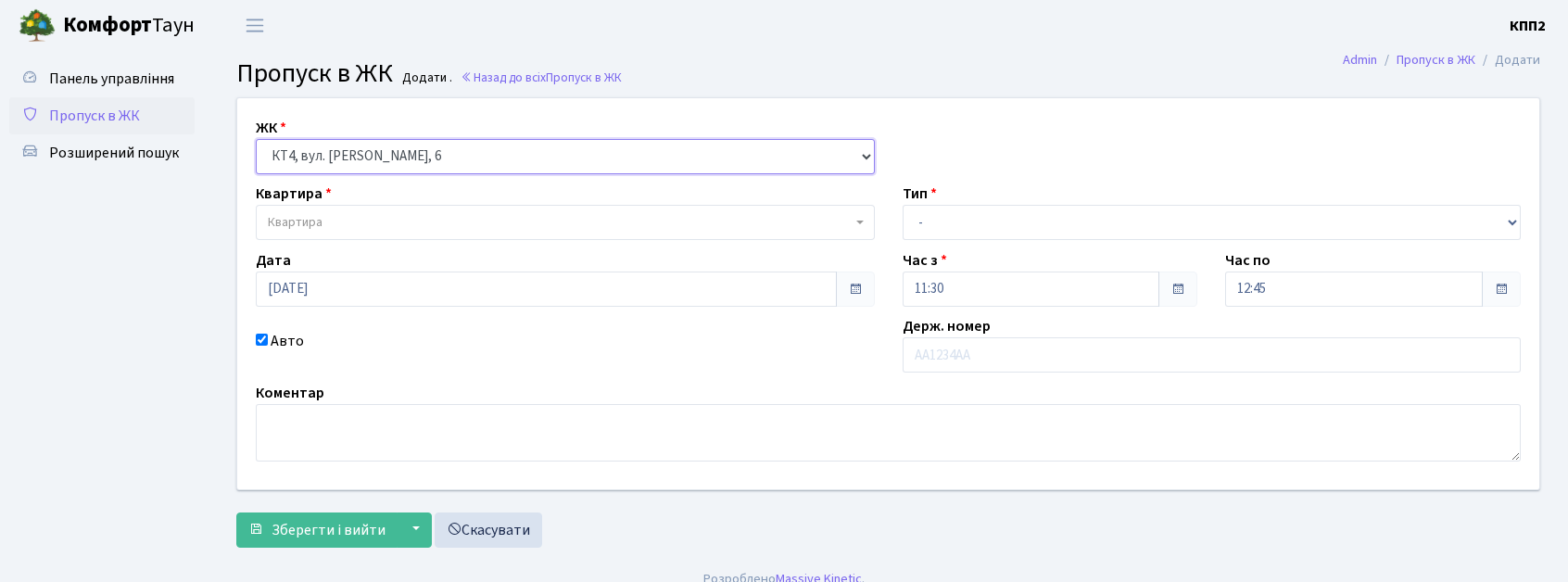
select select "304"
click at [256, 139] on select "- КТ, вул. Регенераторна, 4 КТ2, просп. Соборності, 17 КТ3, вул. Березнева, 16 …" at bounding box center [565, 156] width 619 height 35
select select
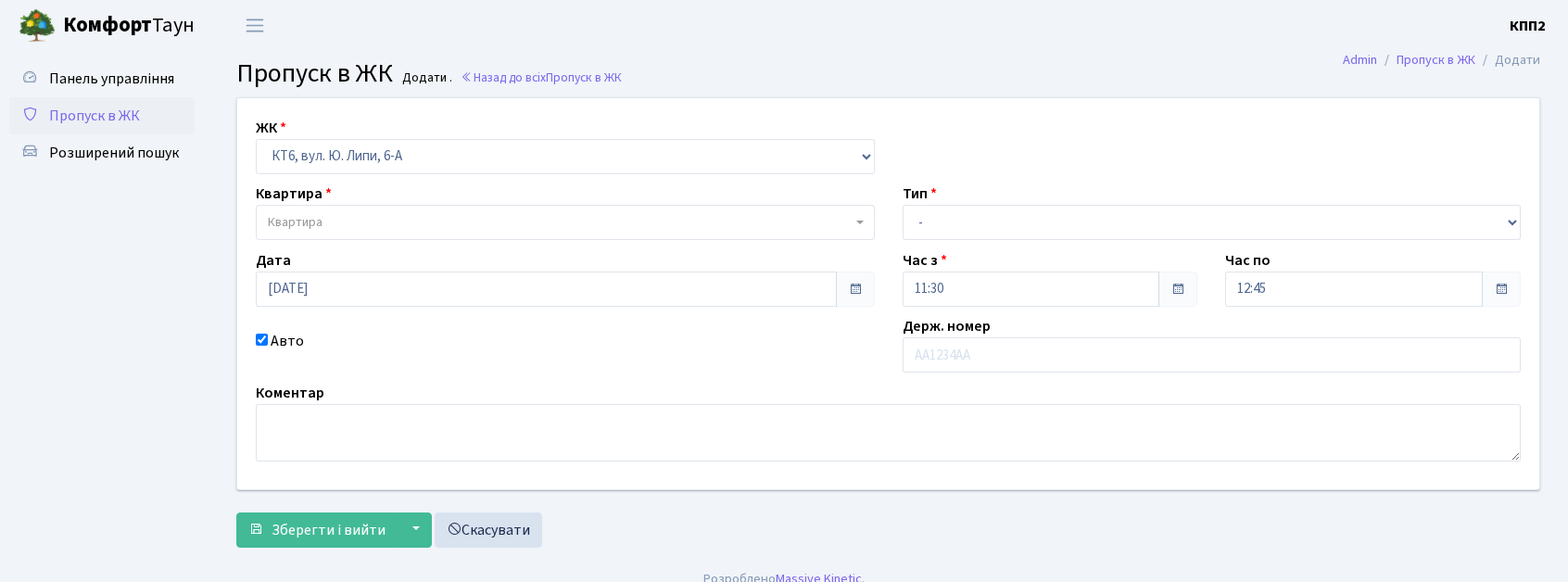
drag, startPoint x: 367, startPoint y: 193, endPoint x: 368, endPoint y: 228, distance: 35.0
click at [364, 201] on div "Квартира Квартира" at bounding box center [565, 211] width 647 height 57
click at [375, 235] on span "Квартира" at bounding box center [565, 222] width 619 height 35
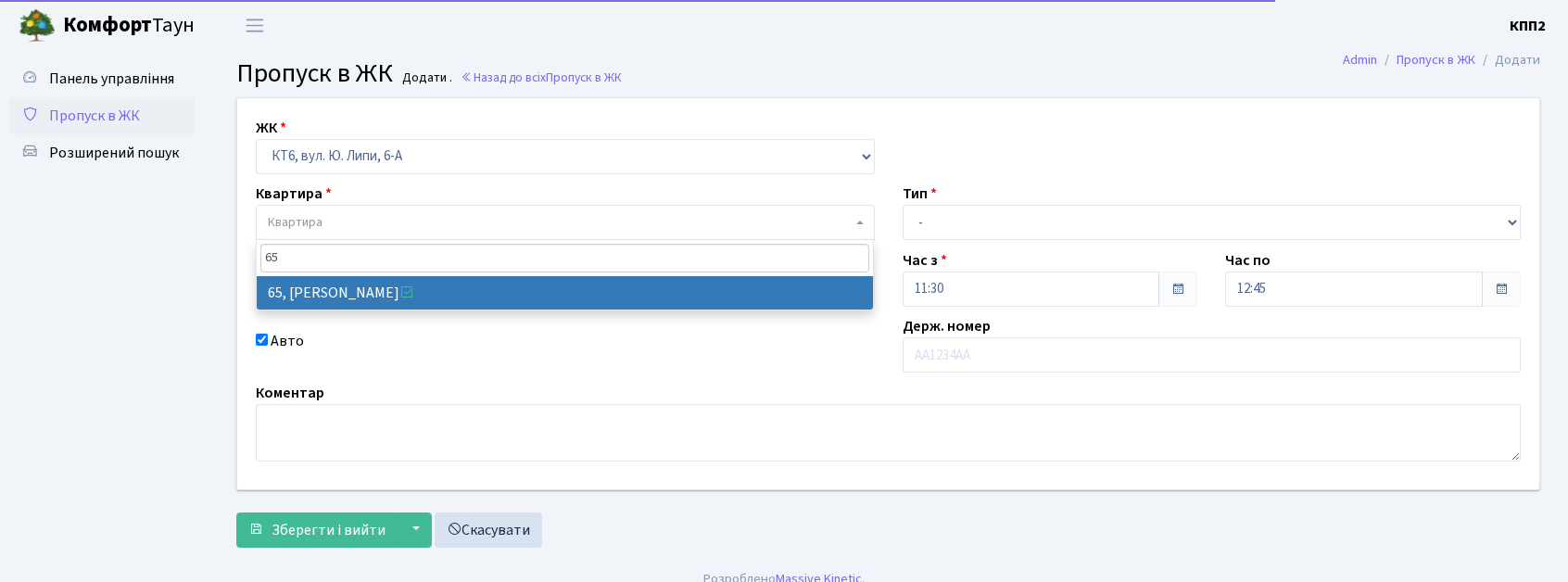
type input "6"
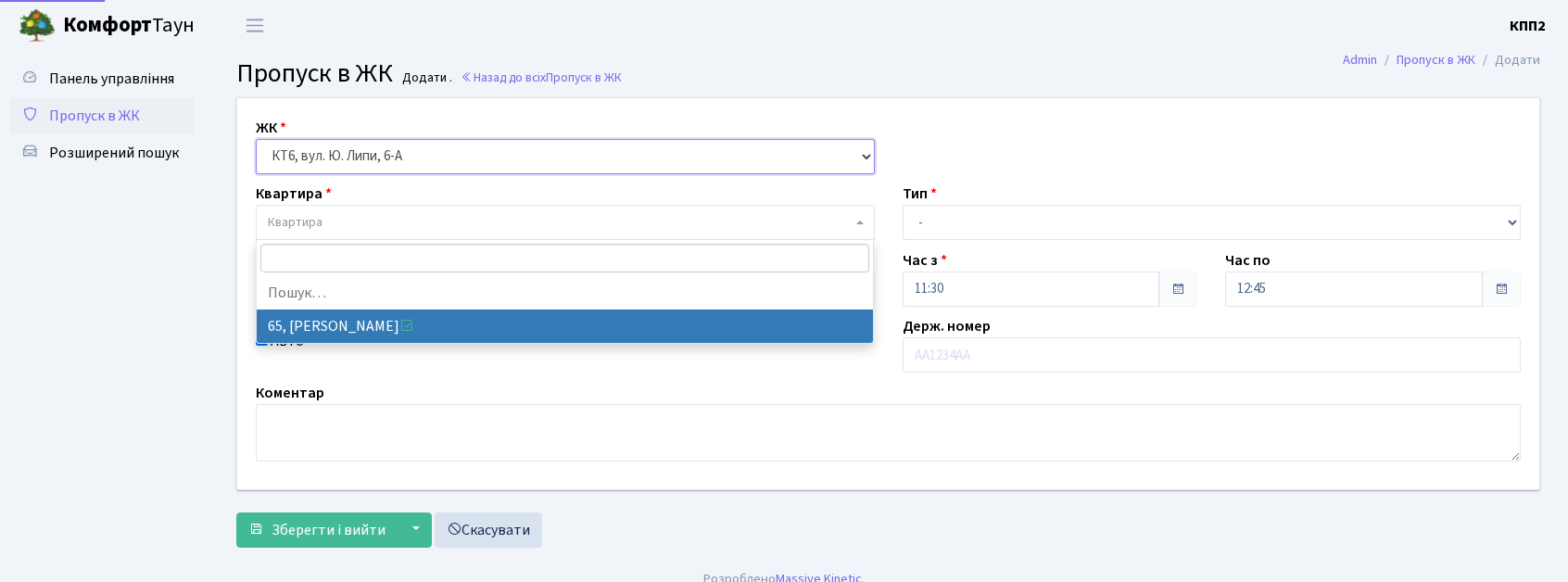
click at [393, 145] on select "- КТ, вул. Регенераторна, 4 КТ2, просп. Соборності, 17 КТ3, вул. Березнева, 16 …" at bounding box center [565, 156] width 619 height 35
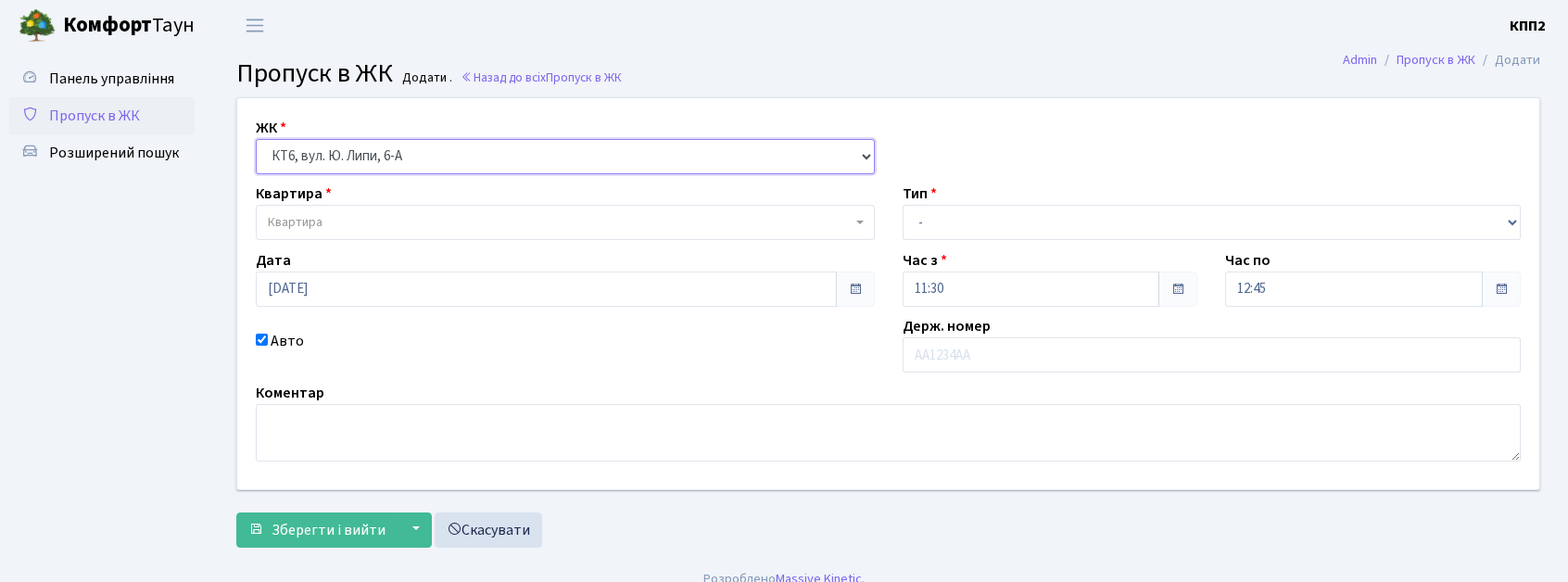
select select "271"
click at [256, 139] on select "- КТ, вул. Регенераторна, 4 КТ2, просп. Соборності, 17 КТ3, вул. Березнева, 16 …" at bounding box center [565, 156] width 619 height 35
select select
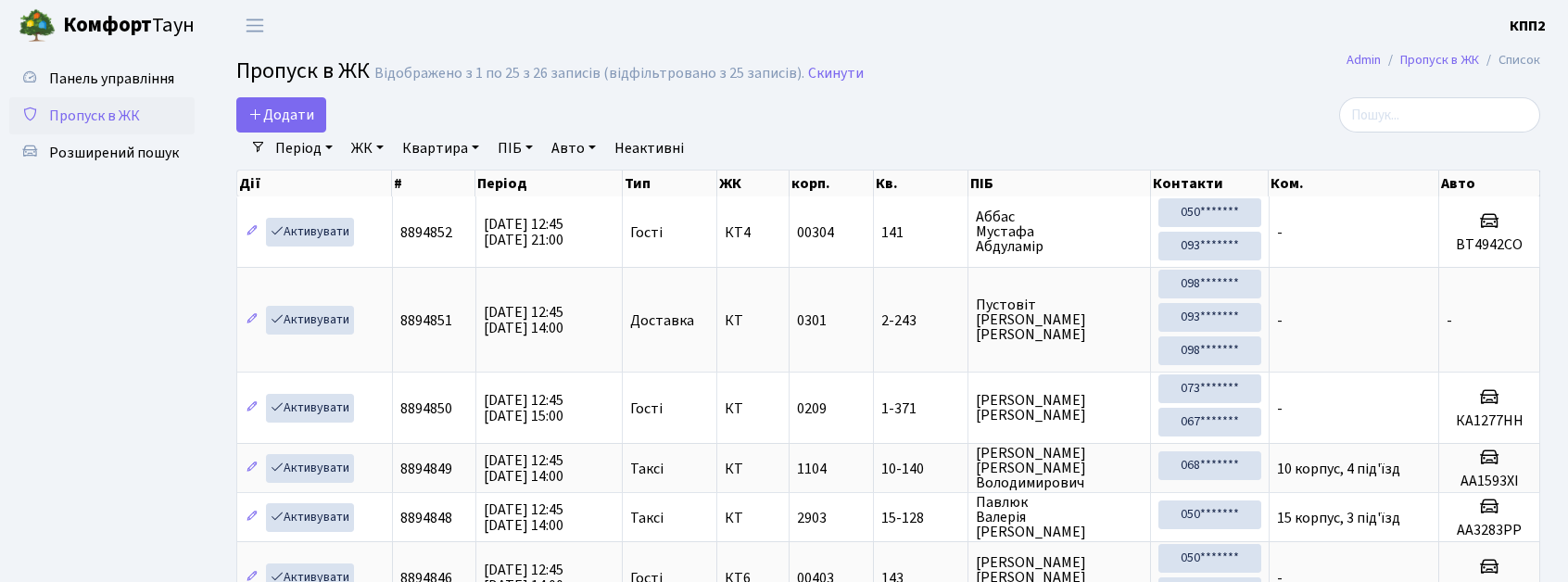
select select "25"
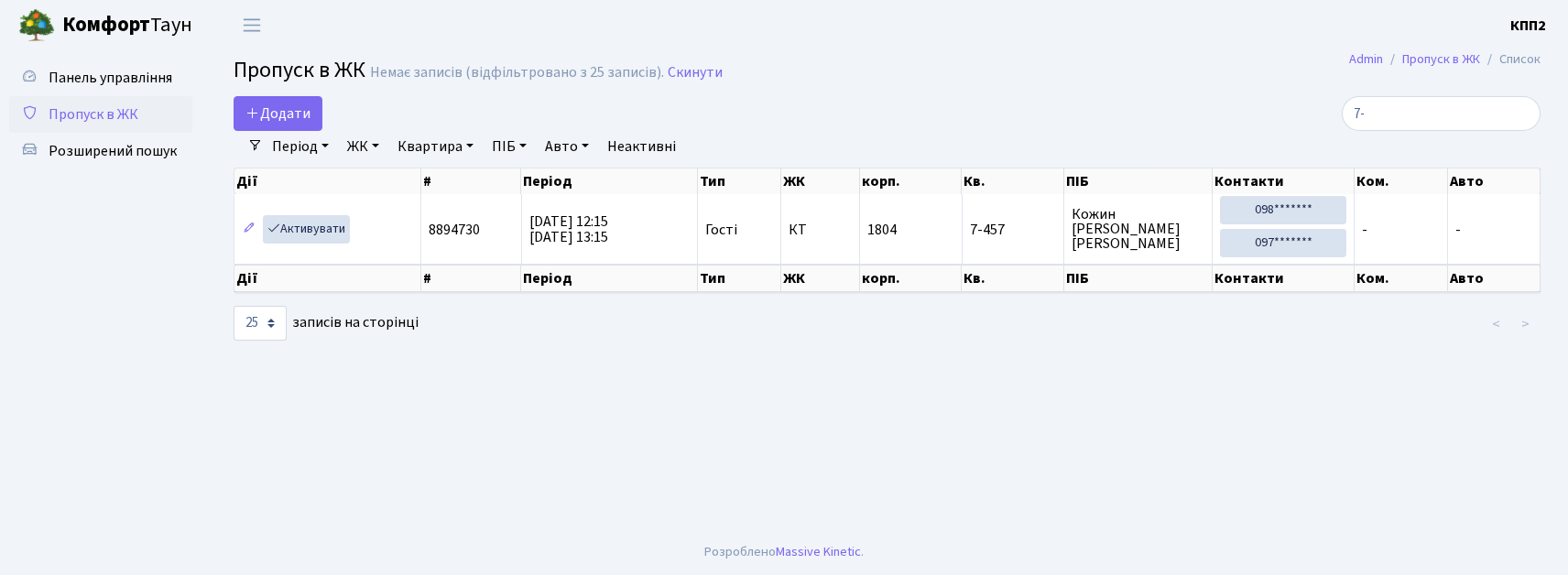
type input "7"
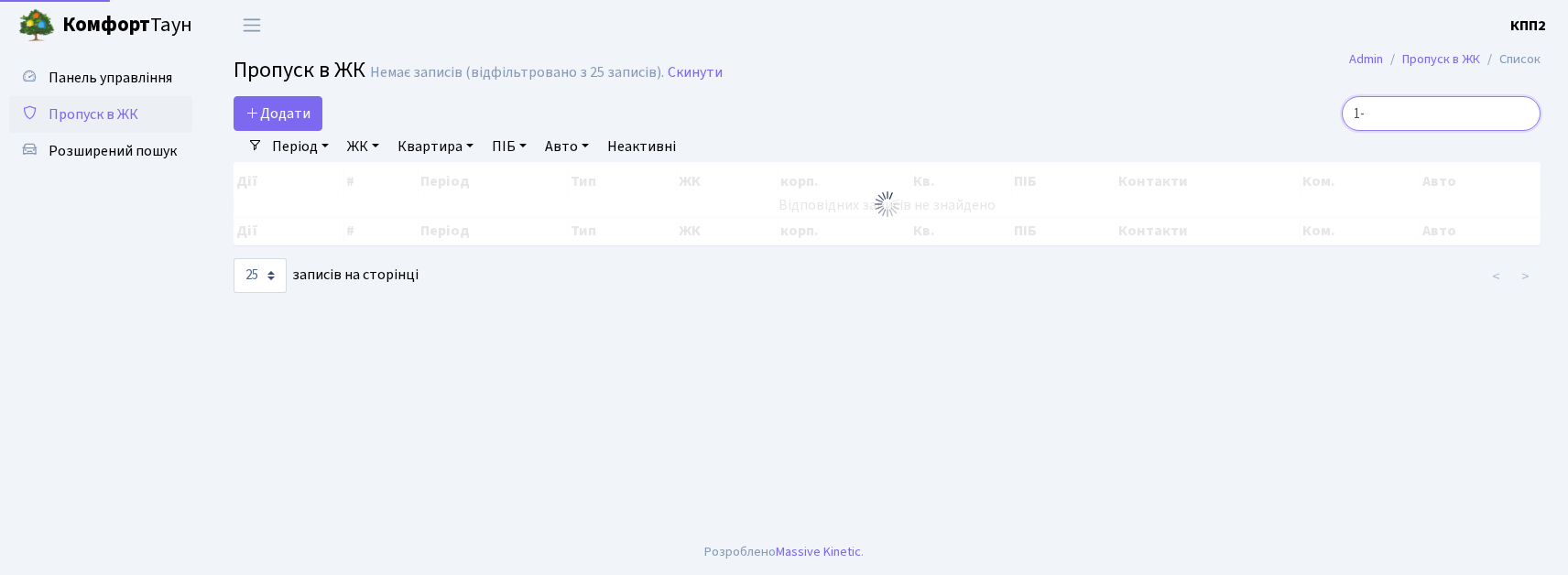
type input "1"
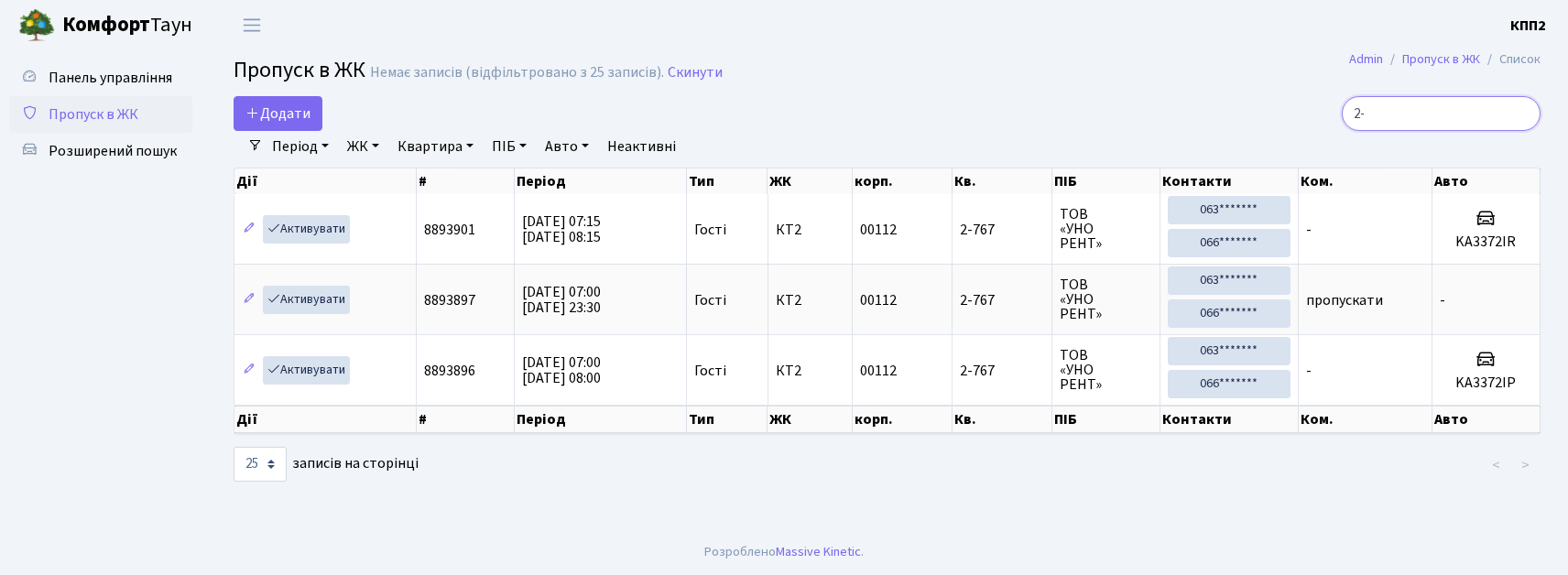
type input "2"
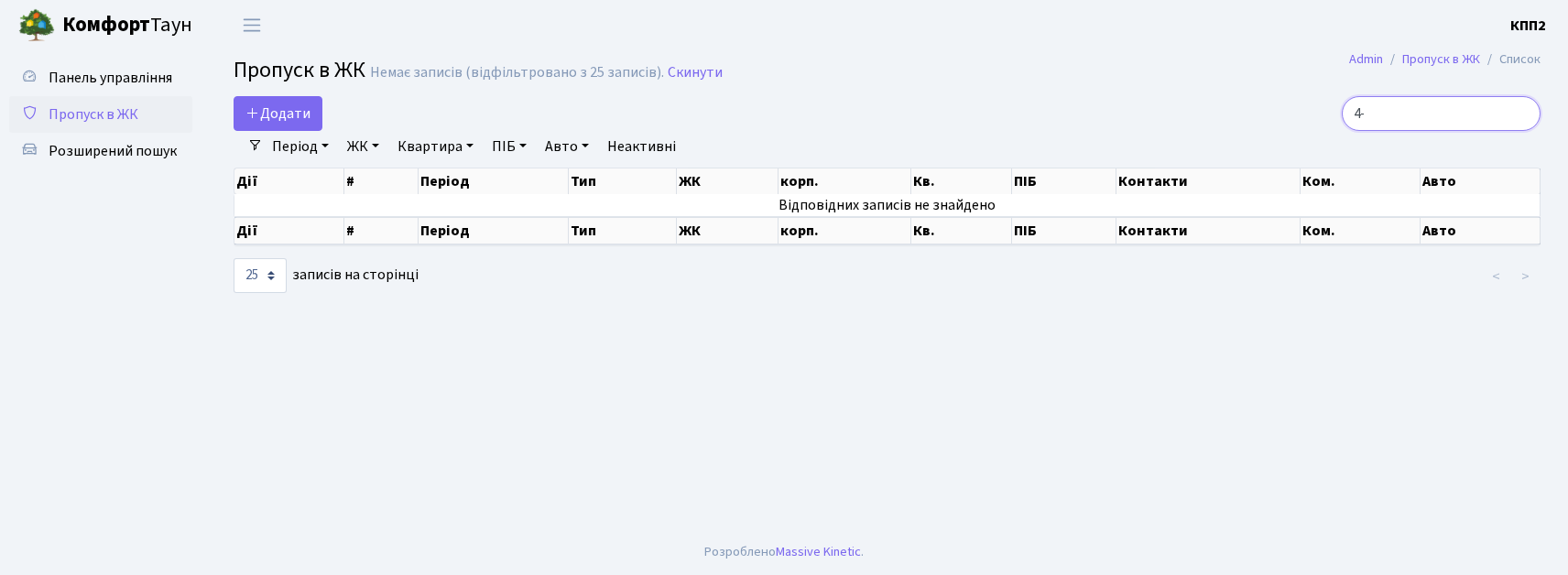
type input "4"
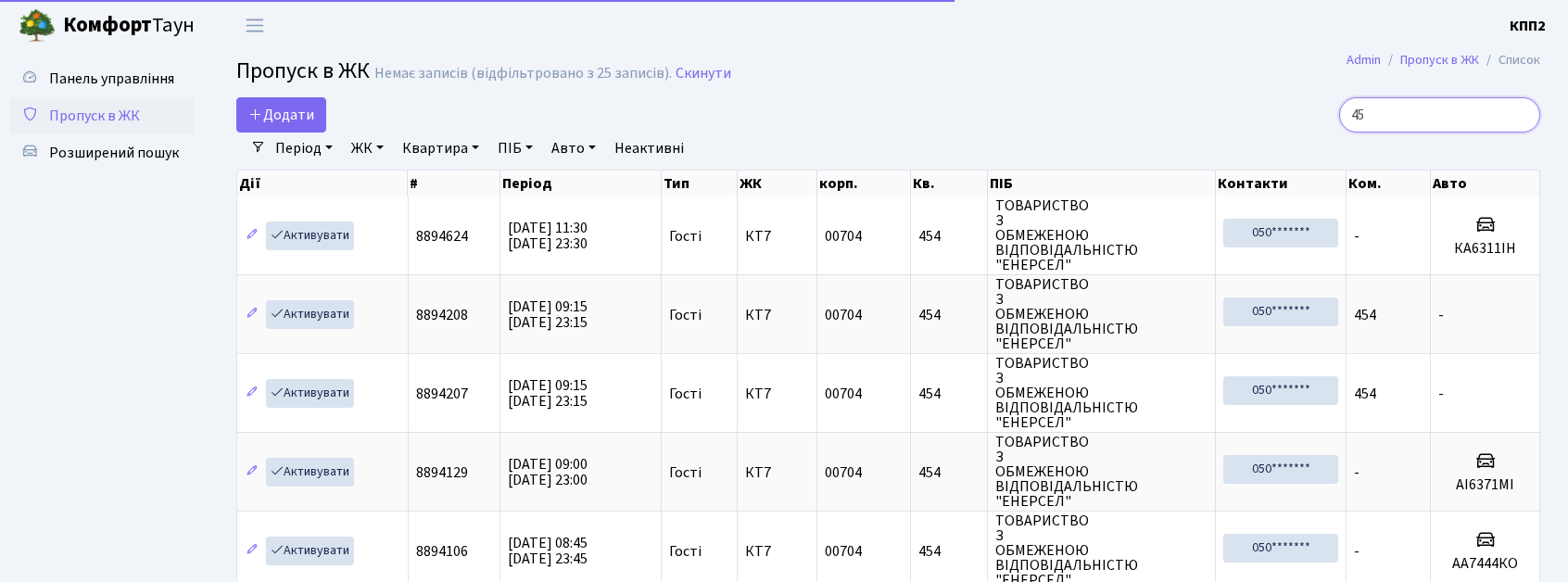
type input "4"
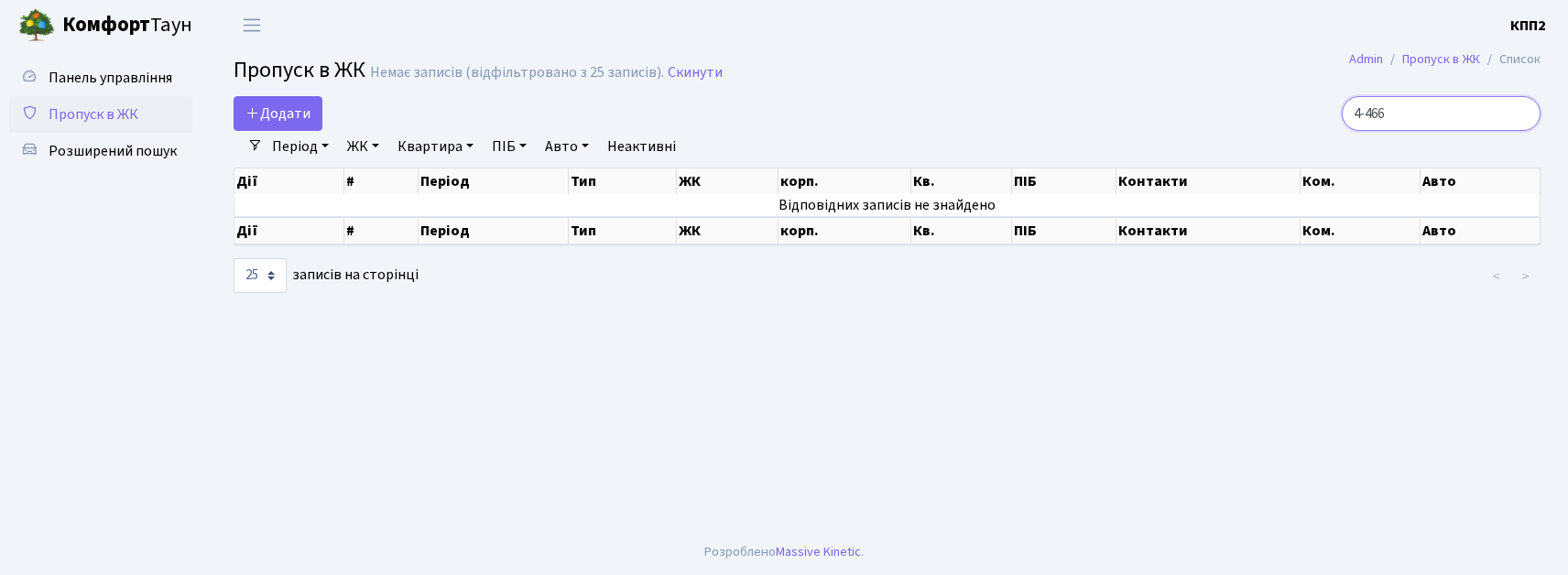
click at [1385, 114] on input "4-466" at bounding box center [1441, 114] width 199 height 35
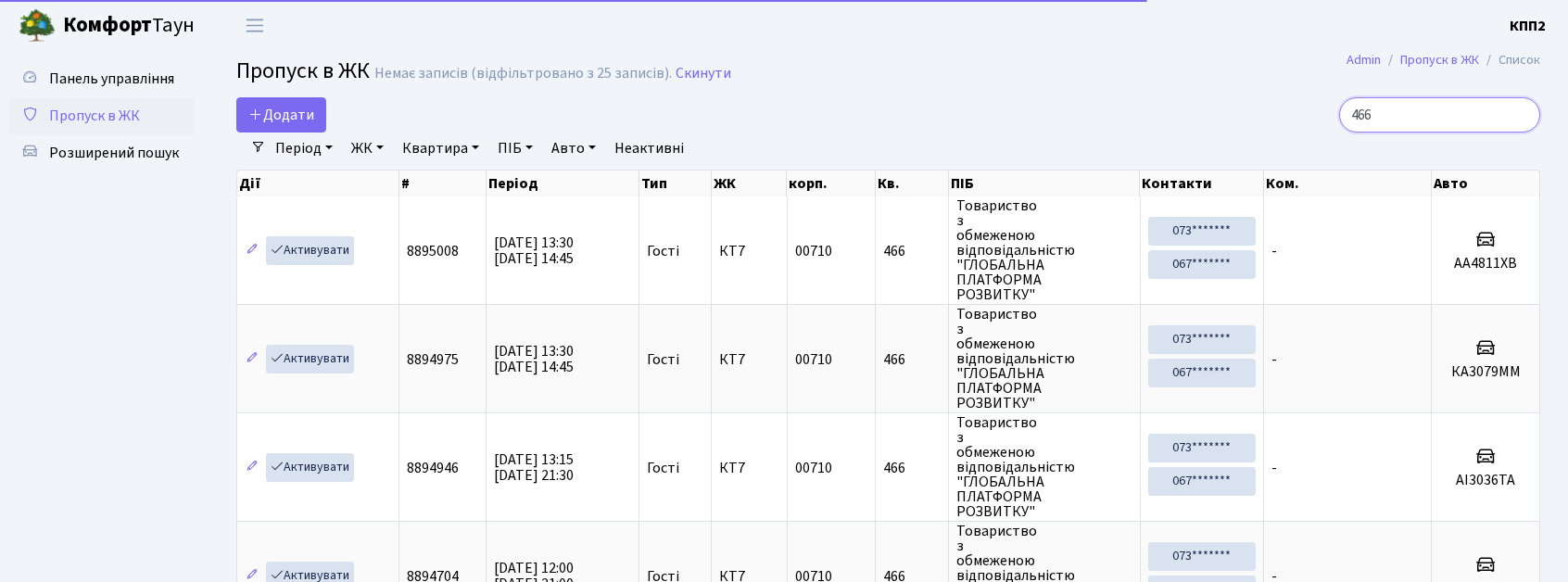
click at [1450, 121] on input "466" at bounding box center [1439, 115] width 202 height 35
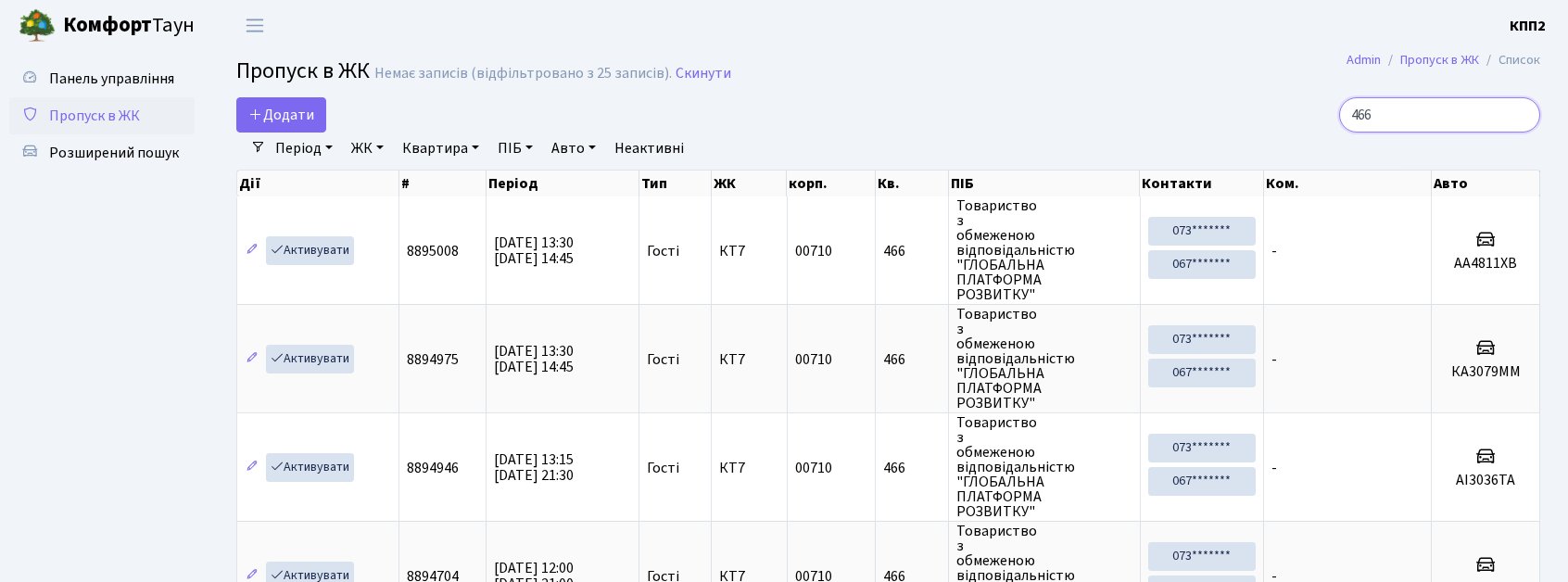
click at [1516, 120] on input "466" at bounding box center [1439, 115] width 202 height 35
type input "4"
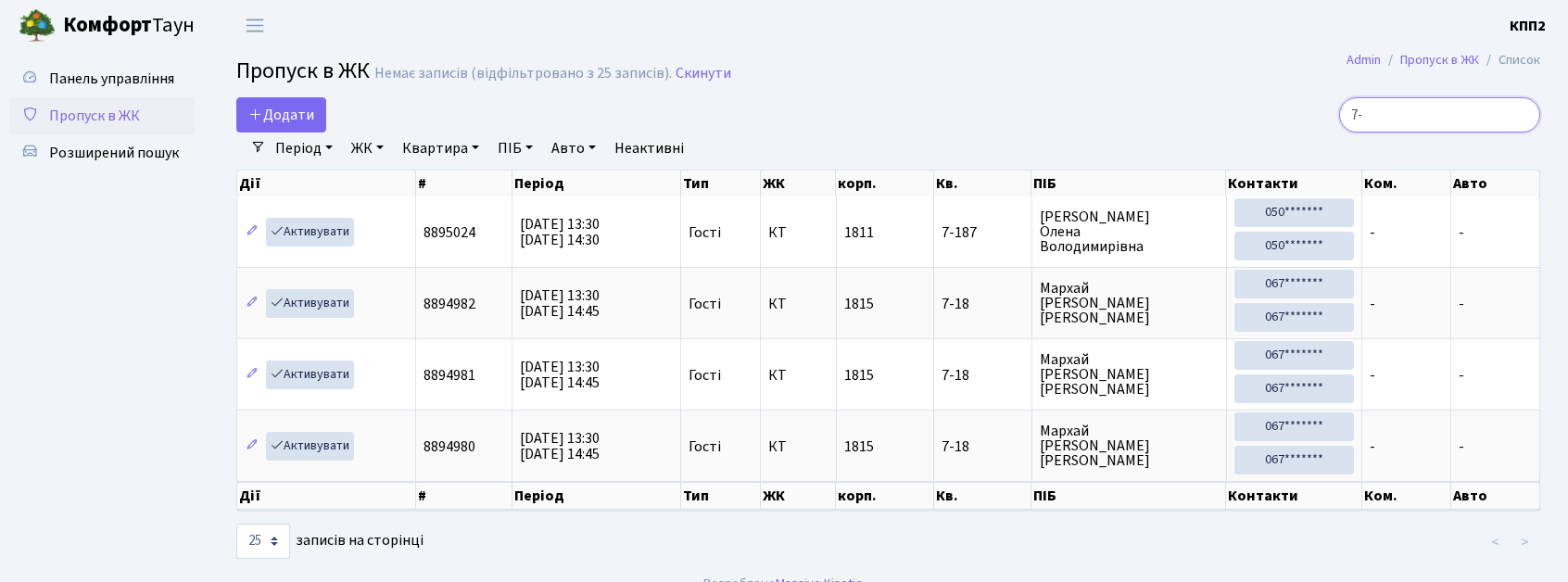
type input "7"
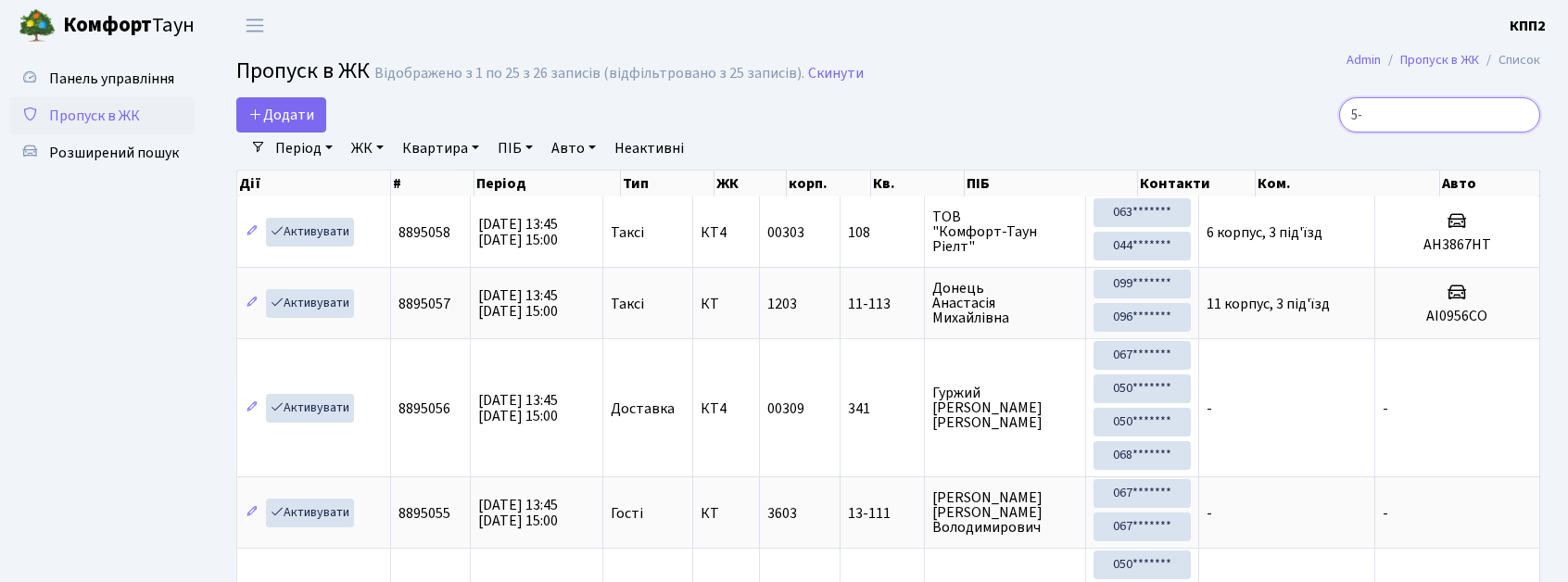
type input "5-0"
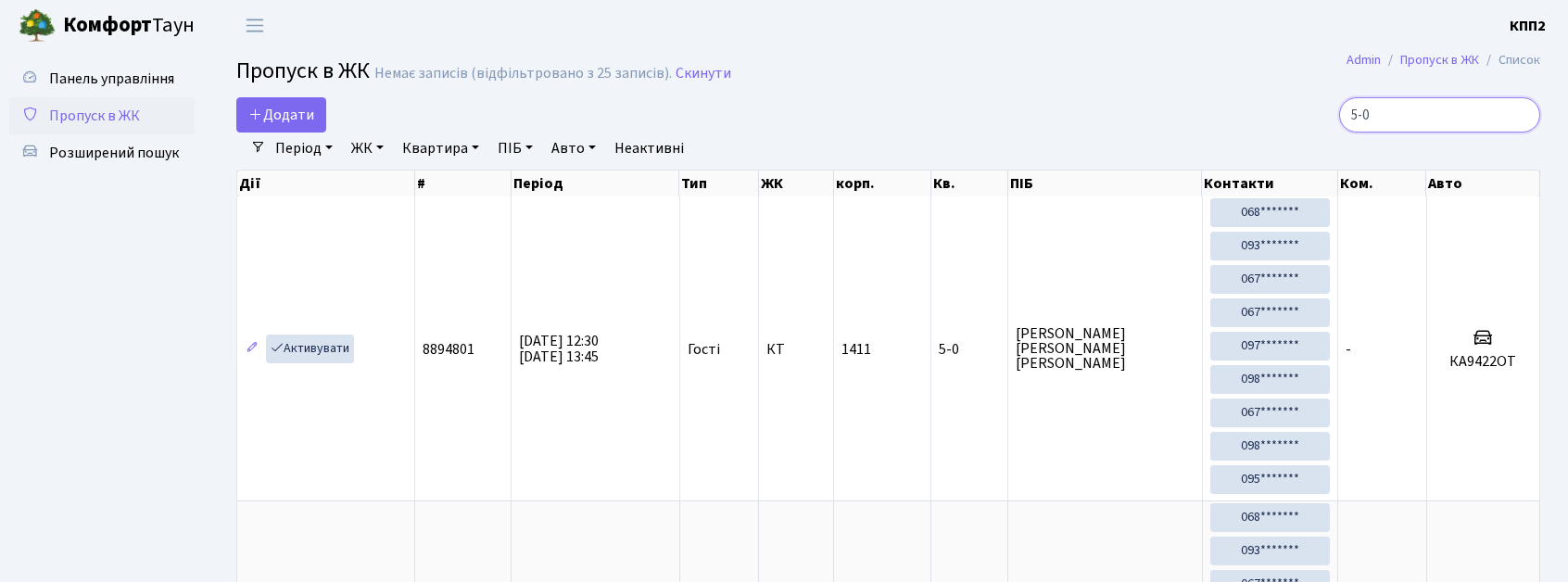
click at [1522, 115] on input "5-0" at bounding box center [1439, 115] width 202 height 35
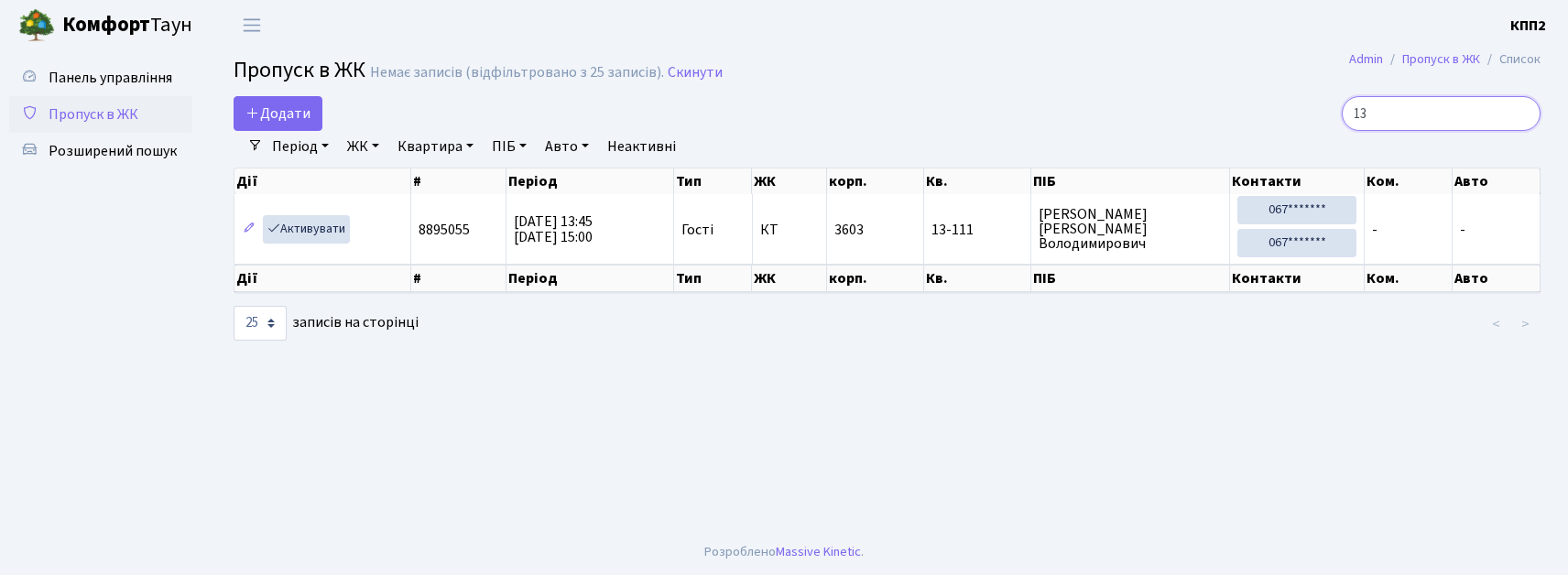
type input "1"
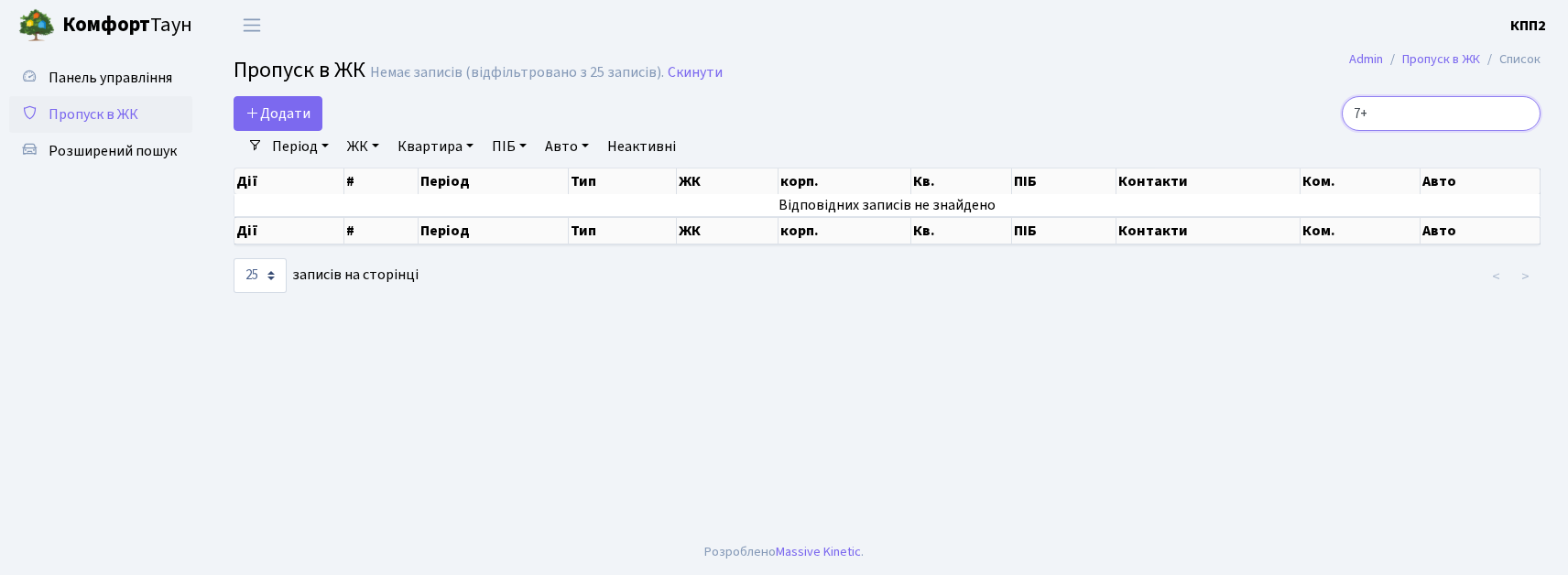
type input "7"
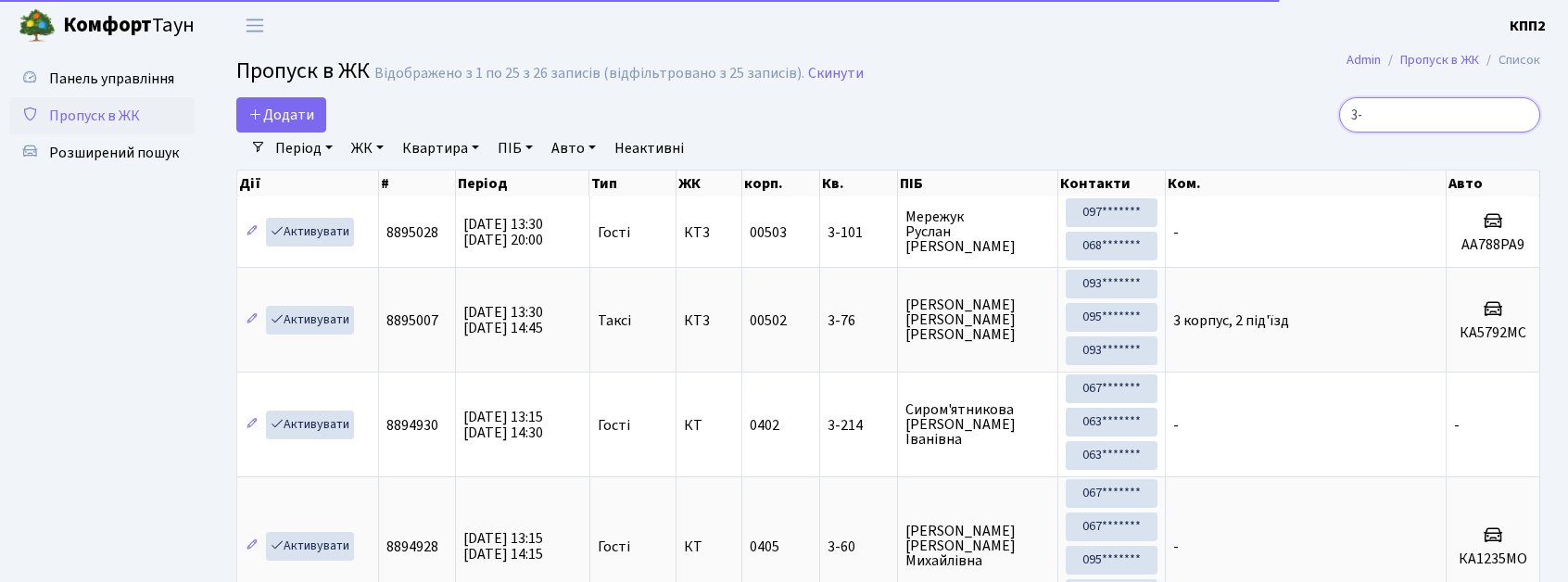
click at [1417, 111] on input "3-" at bounding box center [1439, 115] width 202 height 35
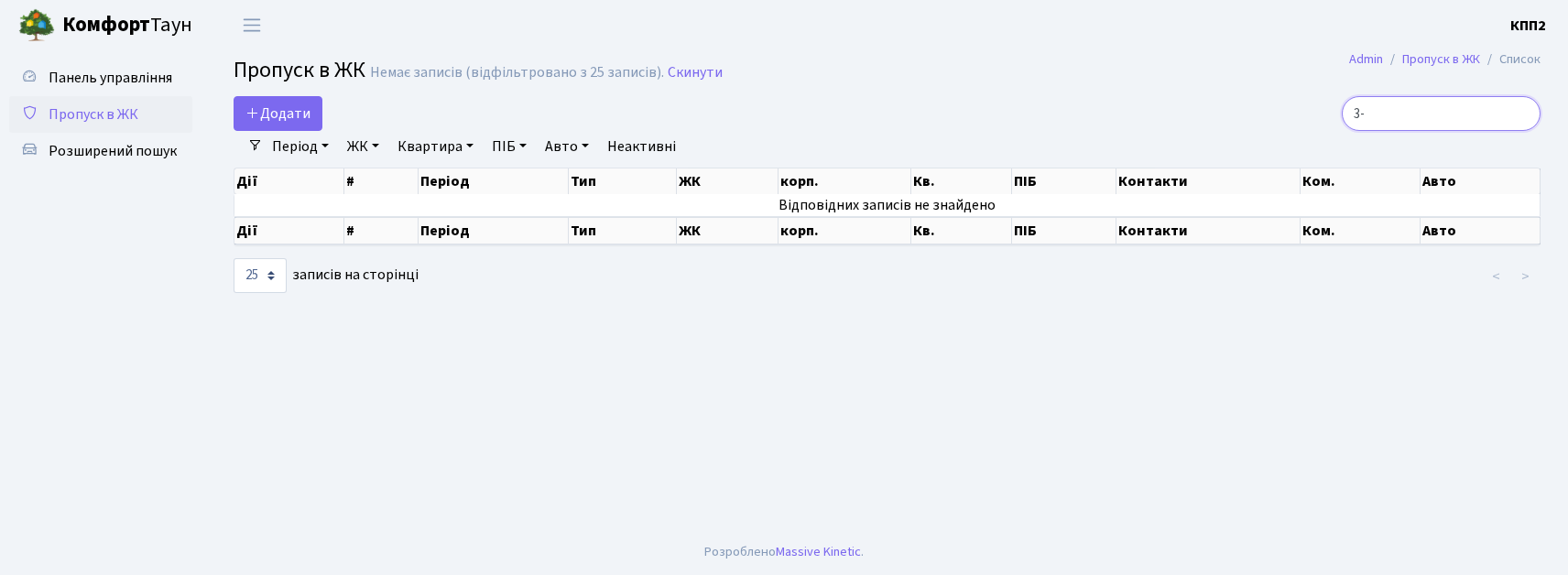
type input "3"
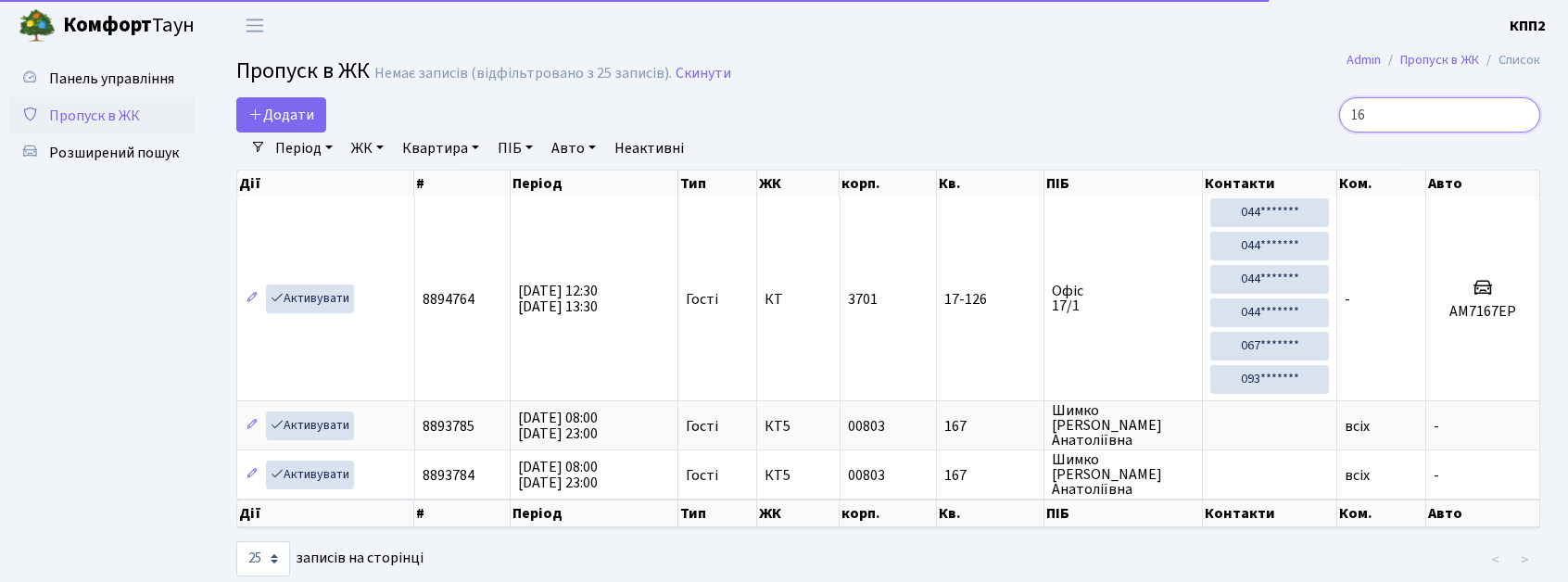
type input "1"
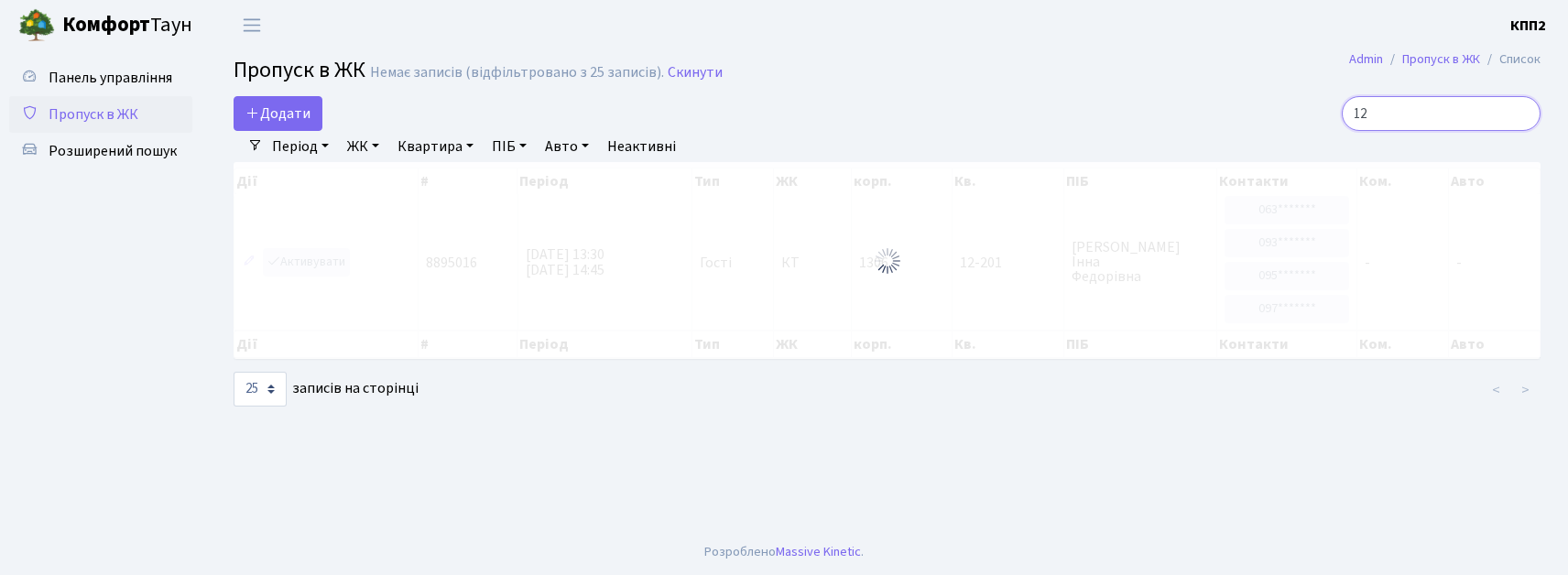
type input "1"
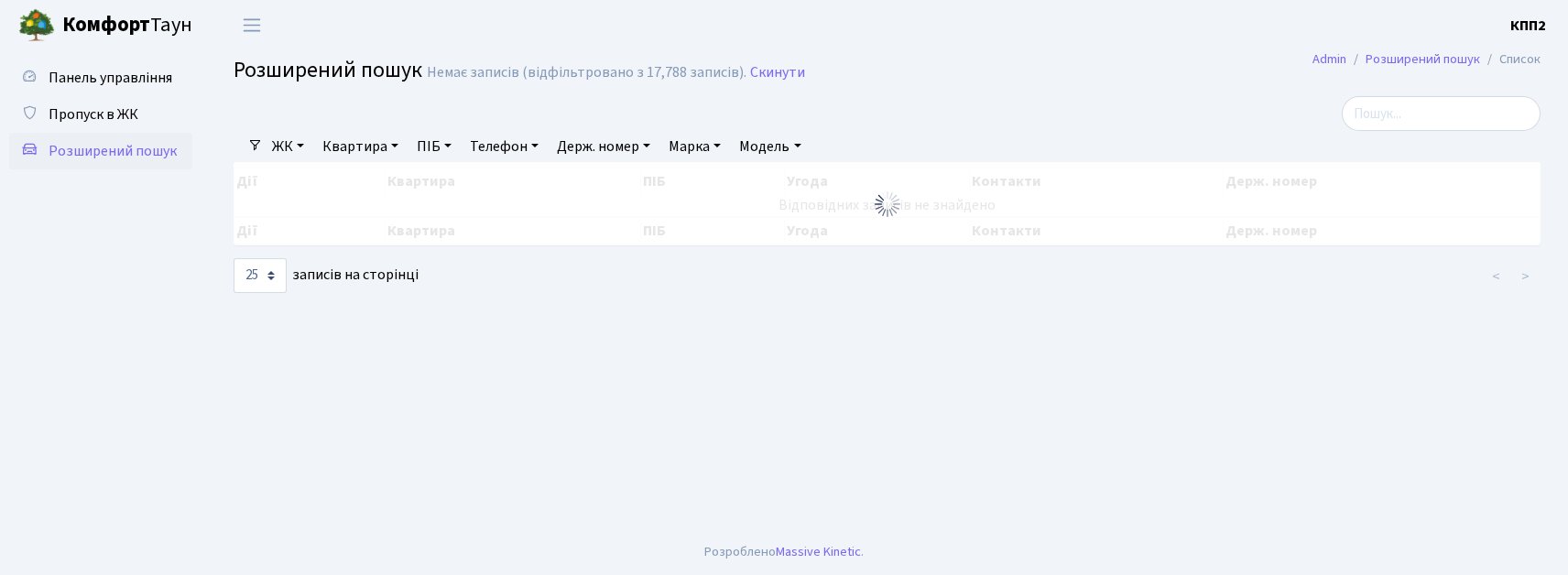
select select "25"
click at [444, 149] on link "ПІБ" at bounding box center [433, 147] width 50 height 31
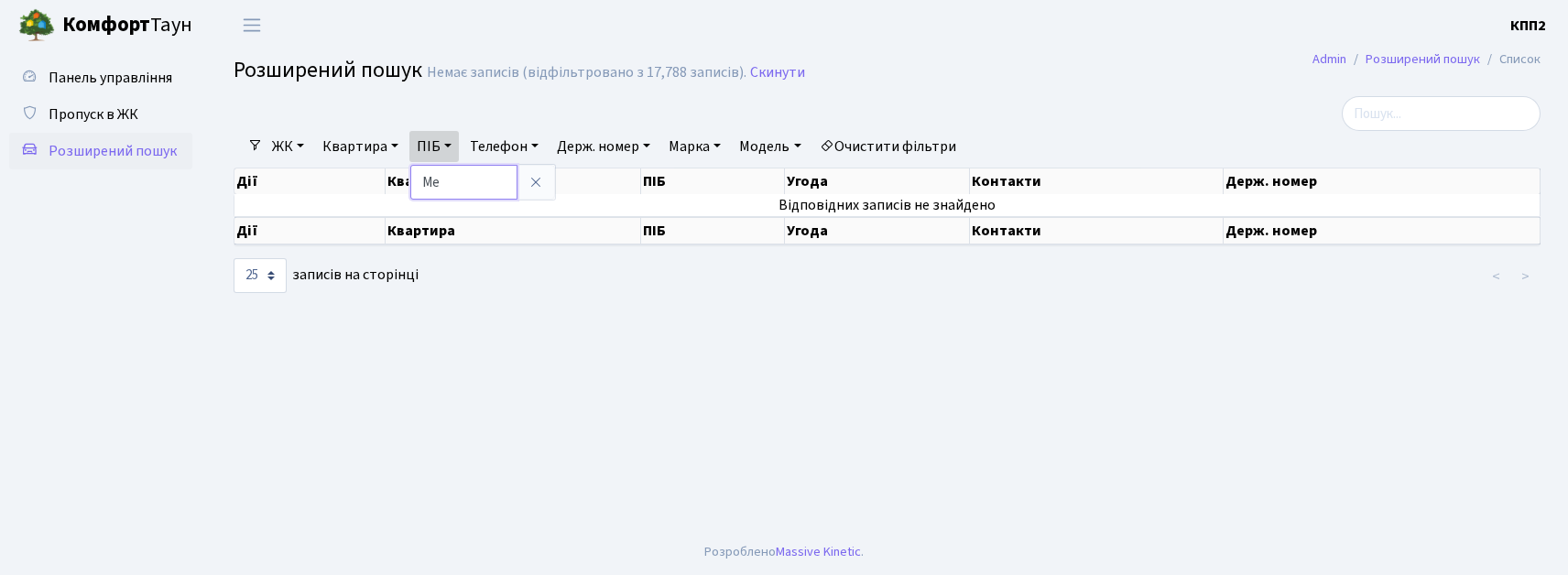
type input "М"
click at [359, 145] on link "Квартира" at bounding box center [359, 147] width 90 height 31
click at [284, 152] on link "ЖК" at bounding box center [288, 147] width 47 height 31
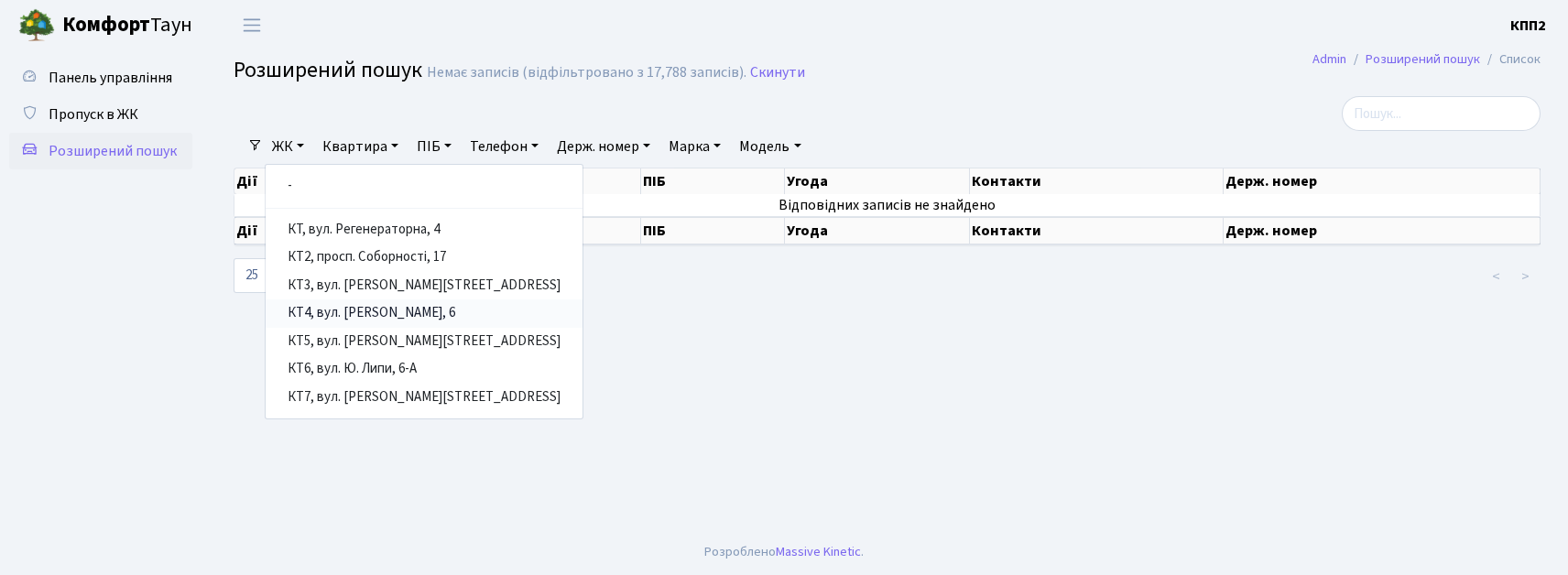
click at [339, 322] on link "КТ4, вул. [PERSON_NAME], 6" at bounding box center [424, 313] width 317 height 28
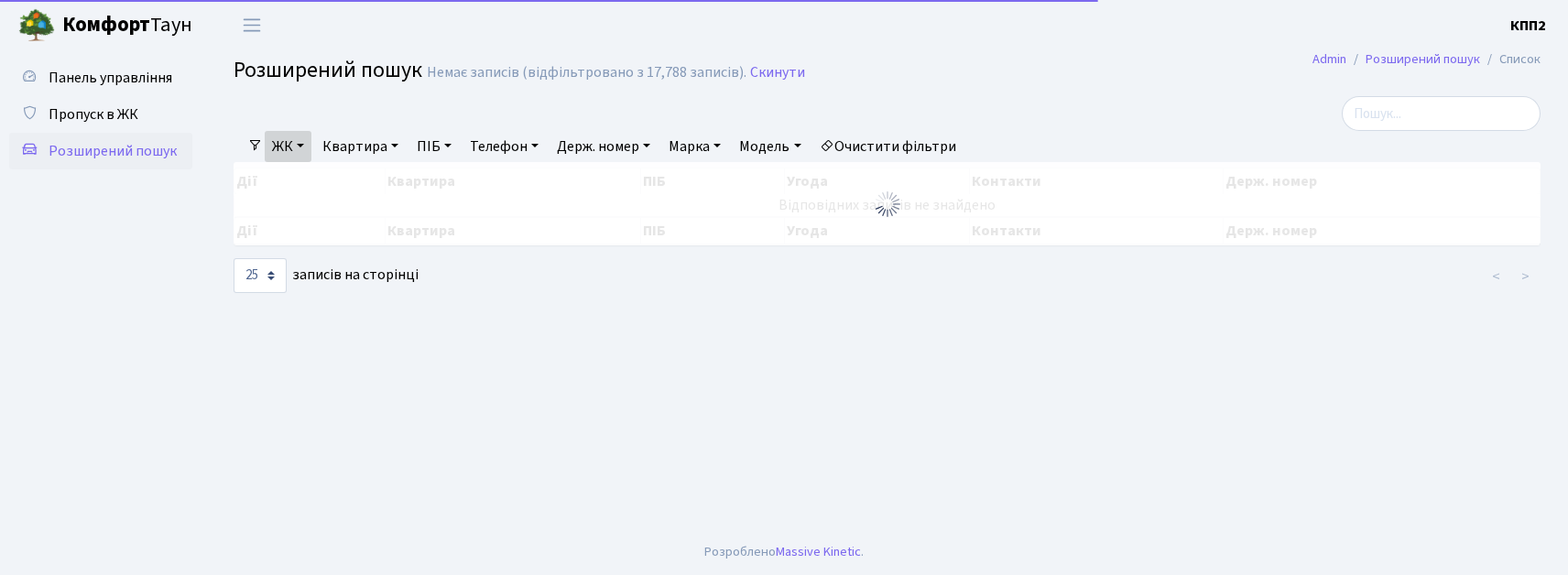
click at [370, 152] on link "Квартира" at bounding box center [359, 147] width 90 height 31
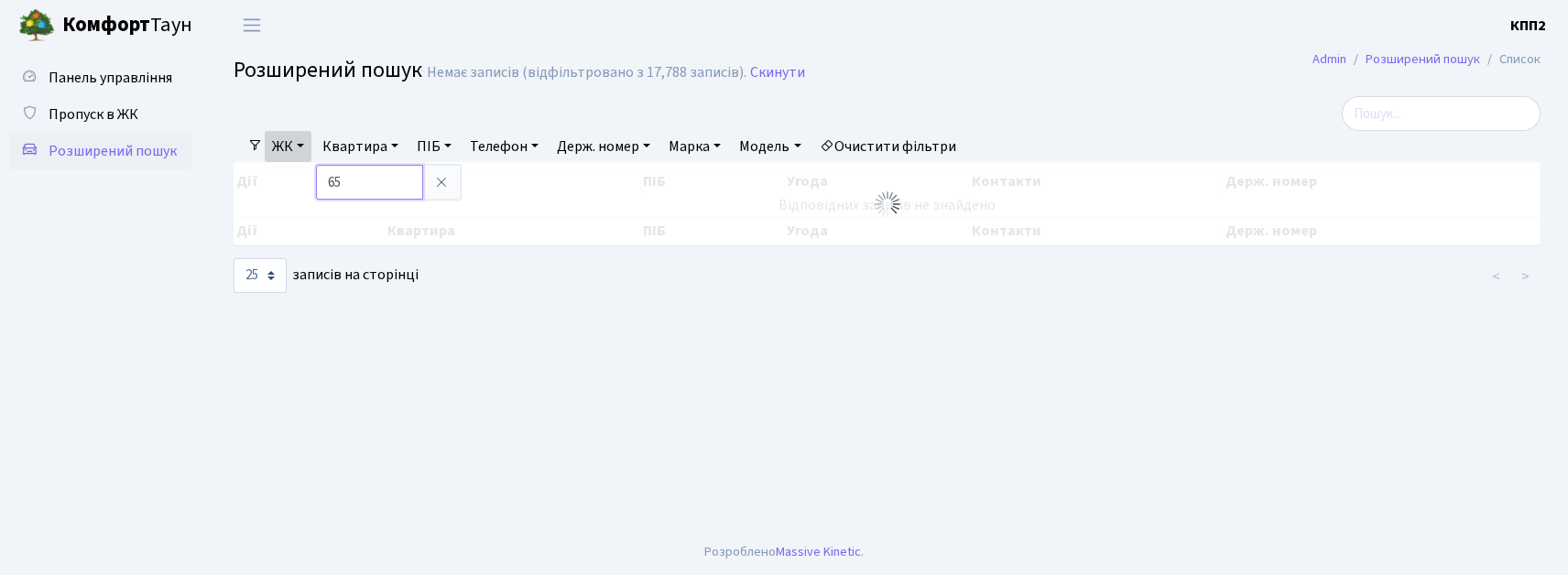
type input "65"
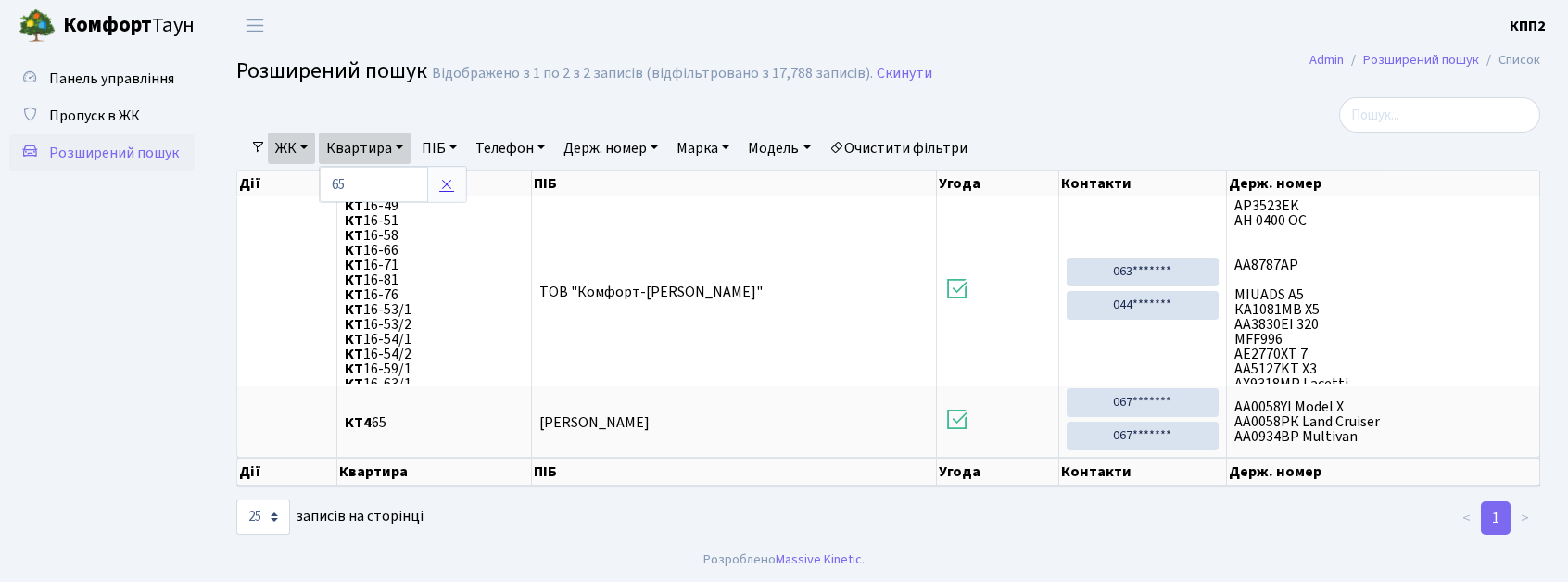
click at [449, 182] on icon at bounding box center [446, 184] width 15 height 15
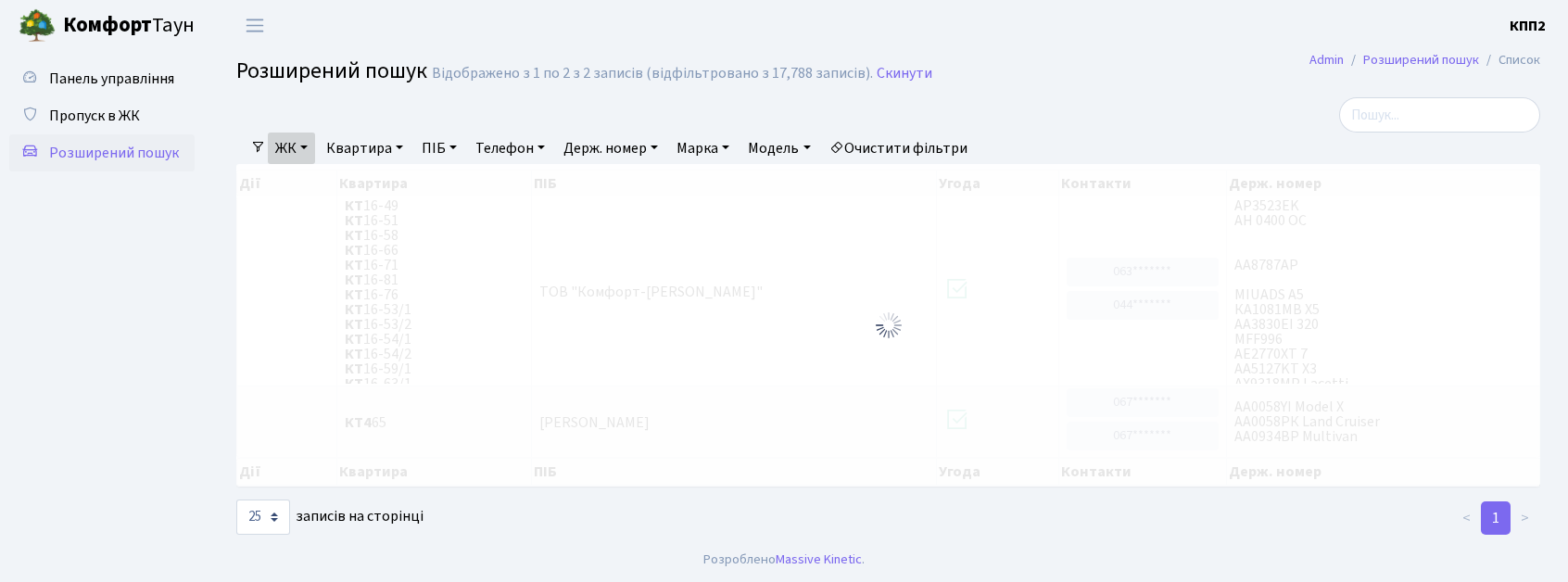
click at [438, 146] on link "ПІБ" at bounding box center [438, 148] width 50 height 31
type input "МЕЛЬНЬНИК РО"
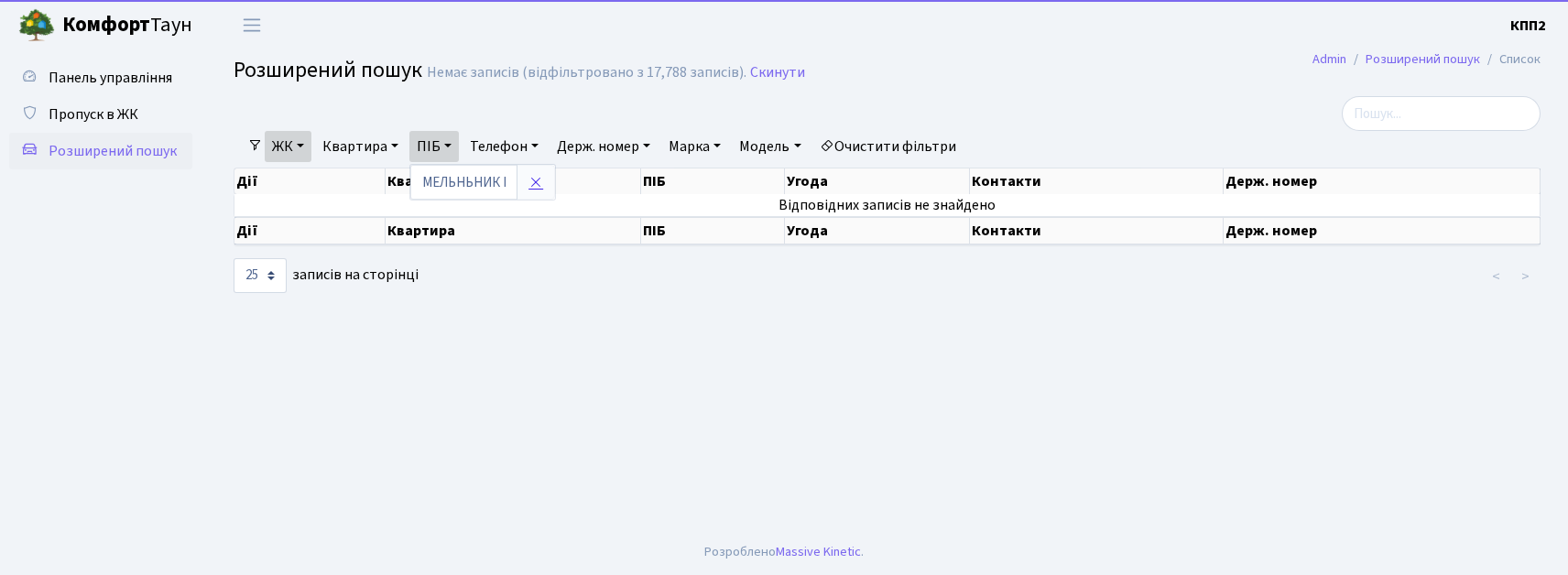
click at [533, 180] on icon at bounding box center [535, 182] width 15 height 15
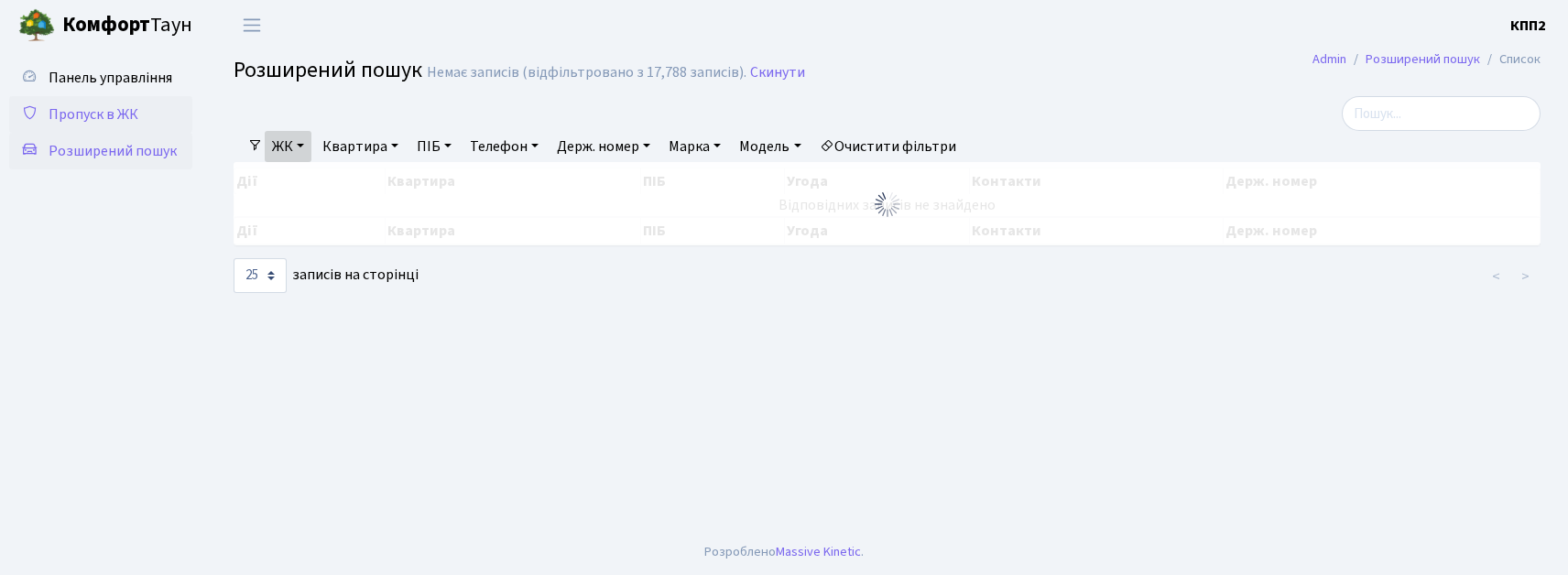
click at [75, 118] on span "Пропуск в ЖК" at bounding box center [93, 114] width 89 height 20
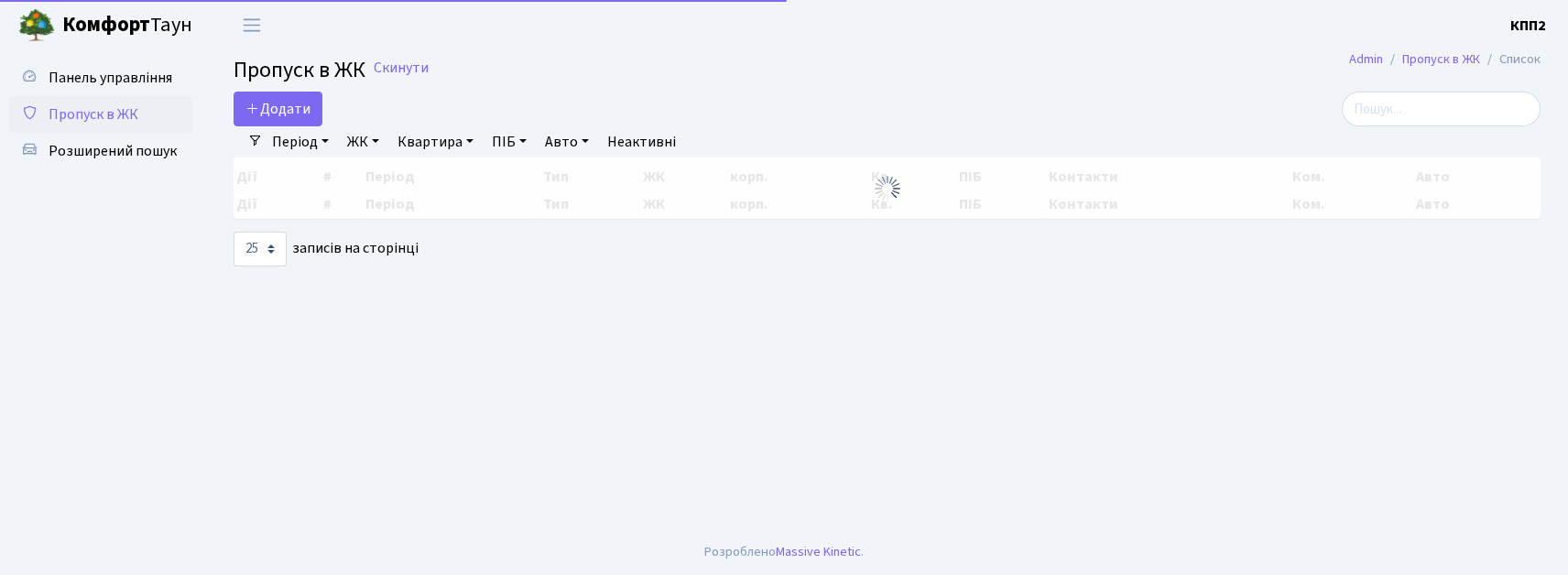
select select "25"
click at [83, 151] on span "Розширений пошук" at bounding box center [113, 151] width 128 height 20
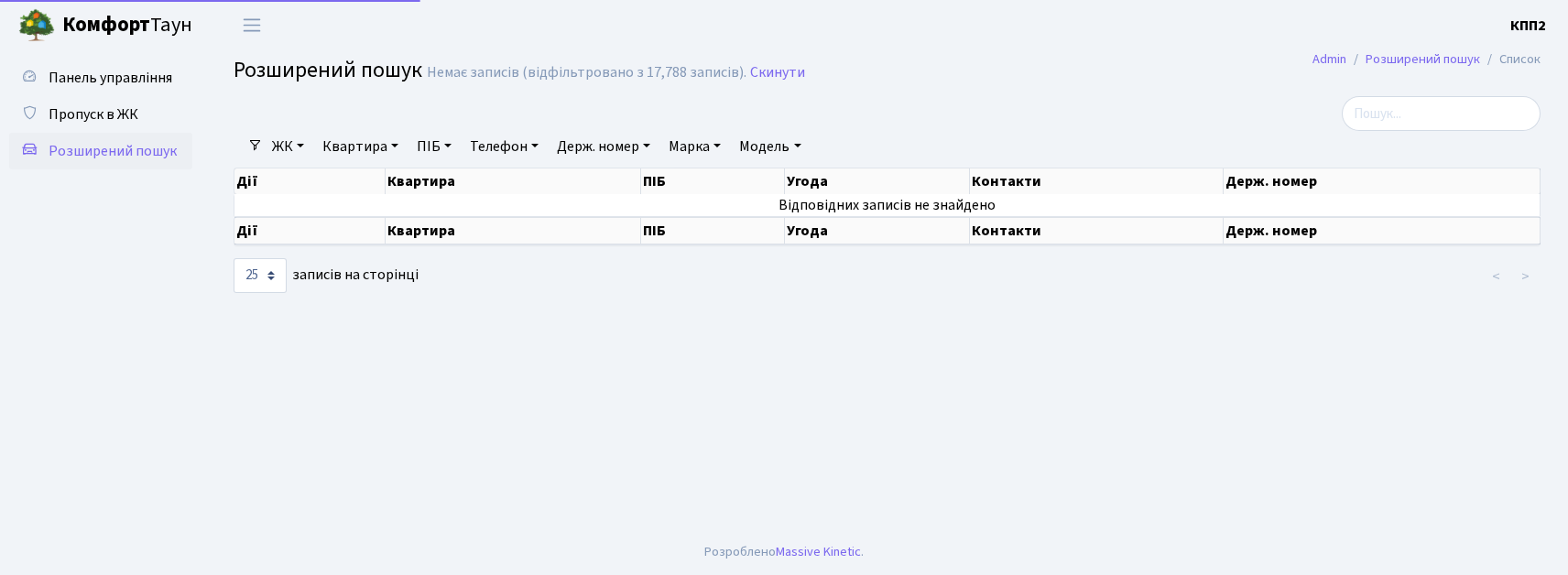
select select "25"
click at [1441, 124] on input "search" at bounding box center [1441, 114] width 199 height 35
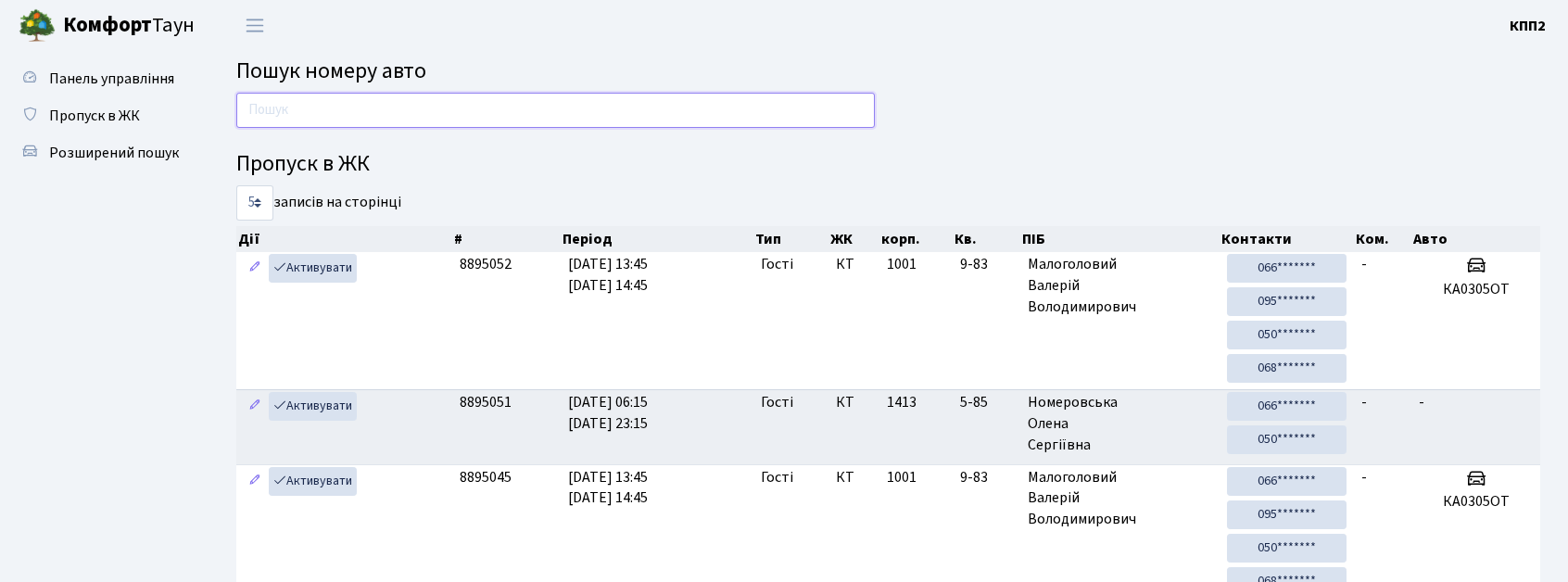
click at [358, 105] on input "text" at bounding box center [555, 110] width 639 height 35
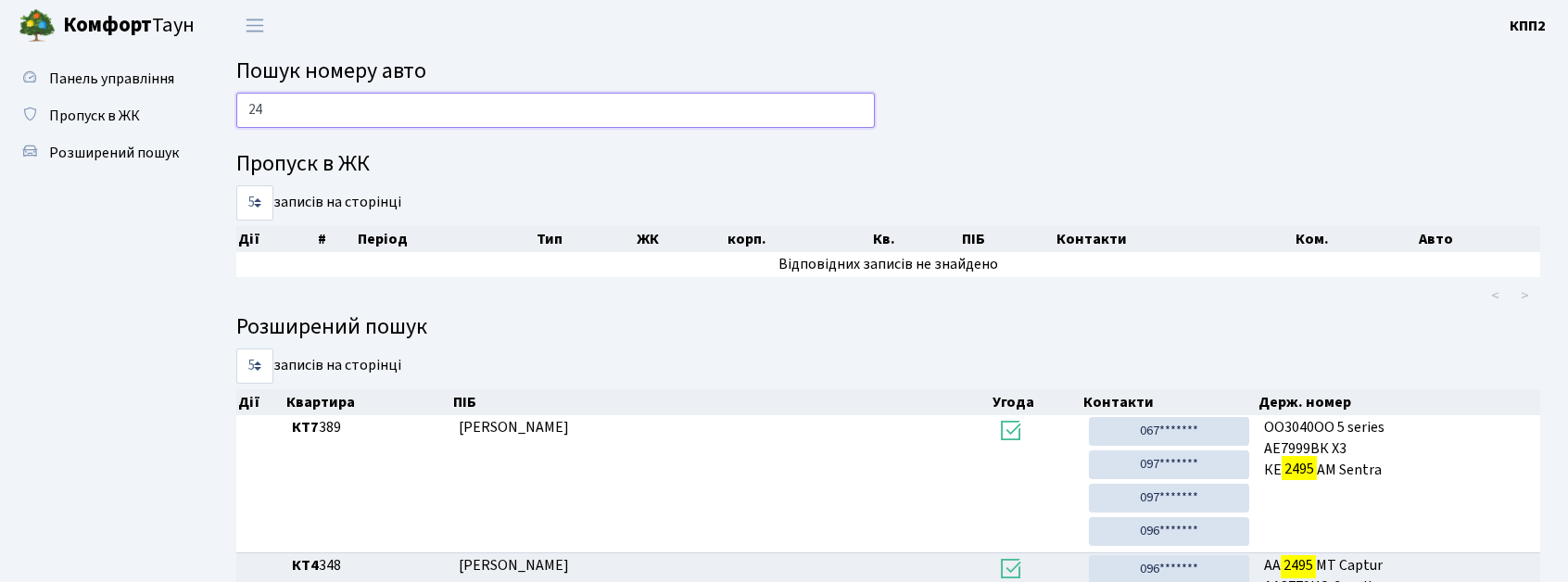
type input "2"
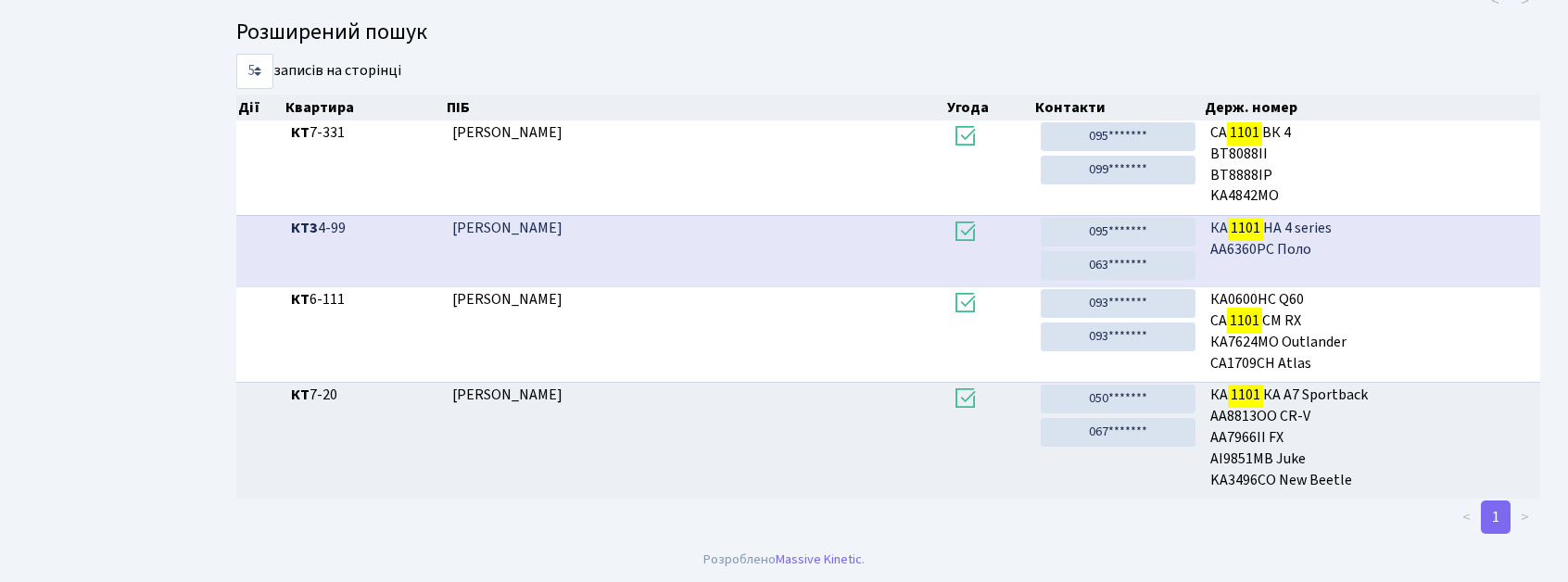
scroll to position [100, 0]
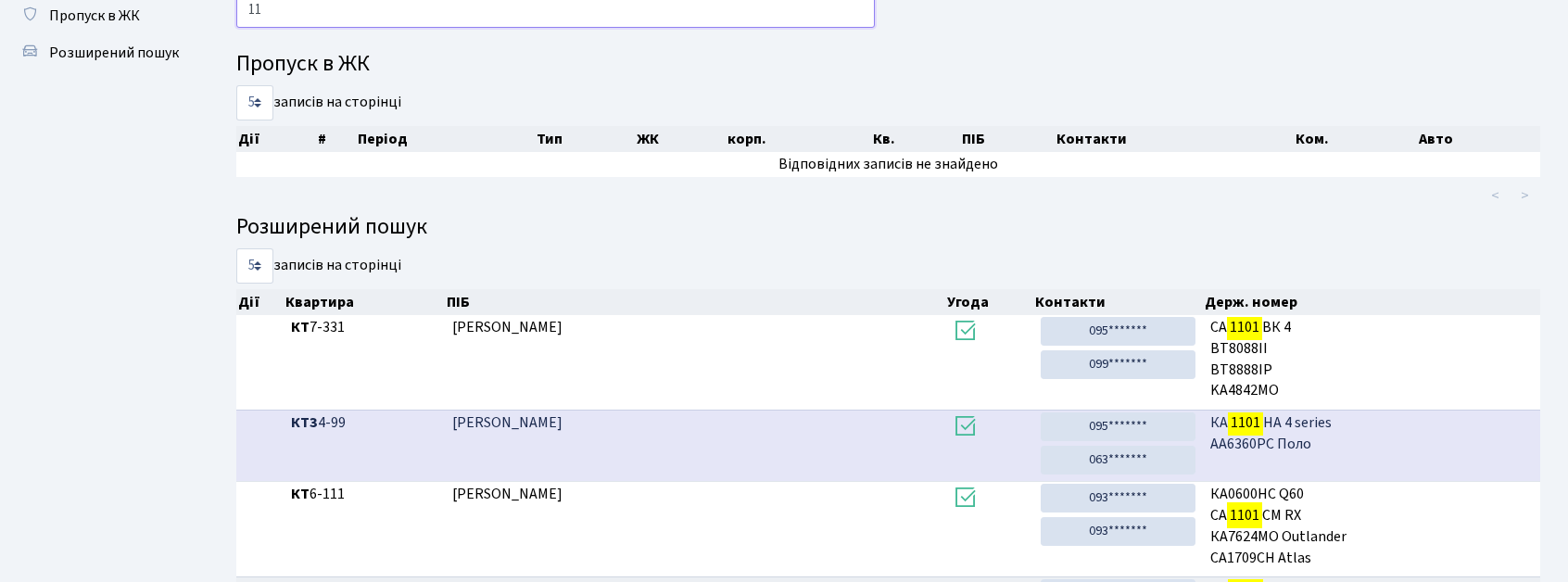
type input "1"
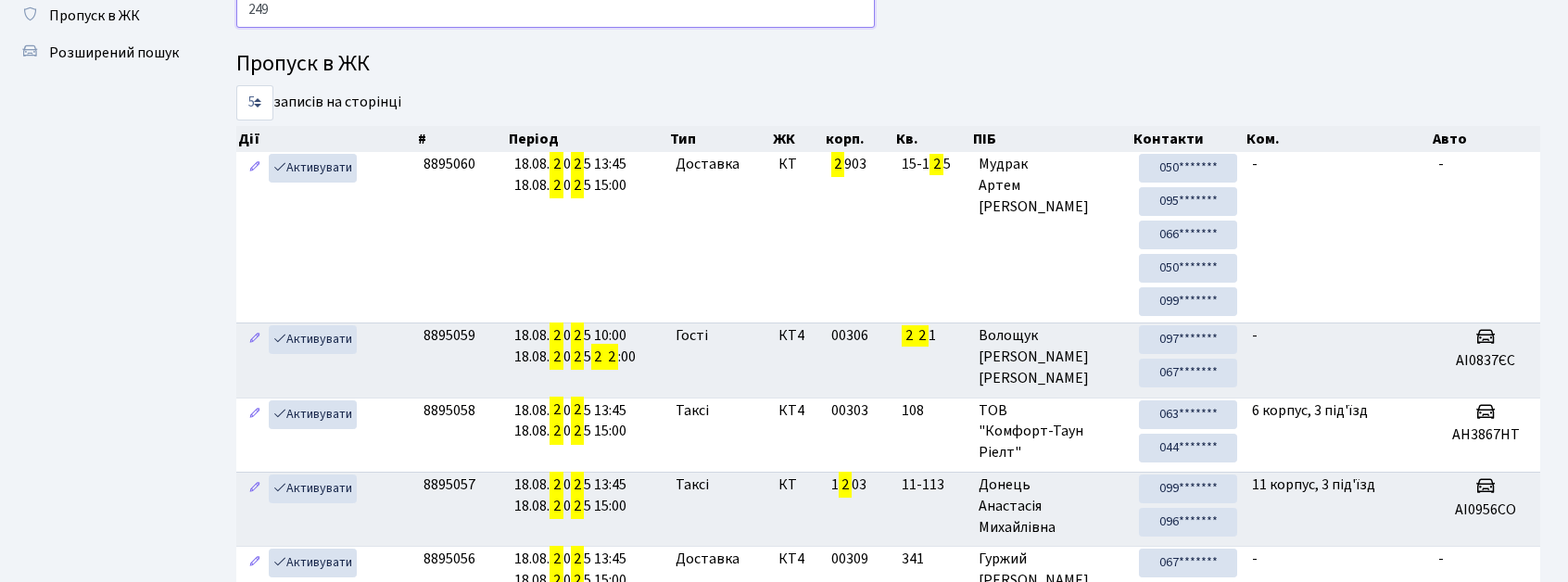
type input "2495"
